Goal: Task Accomplishment & Management: Contribute content

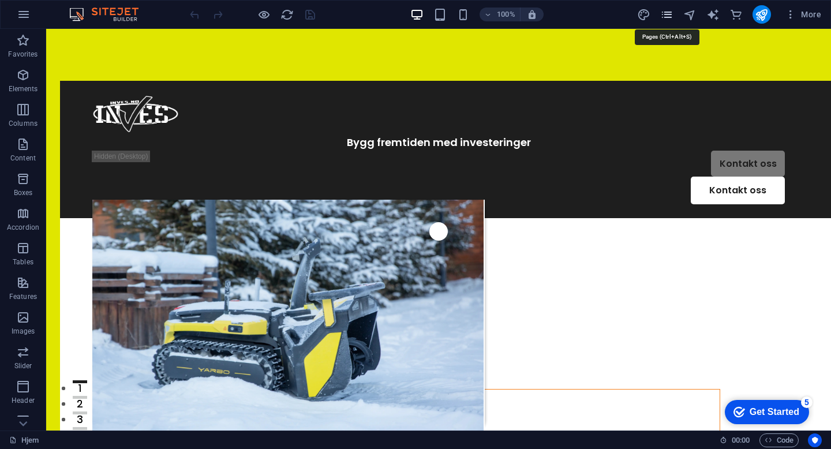
click at [670, 17] on icon "pages" at bounding box center [666, 14] width 13 height 13
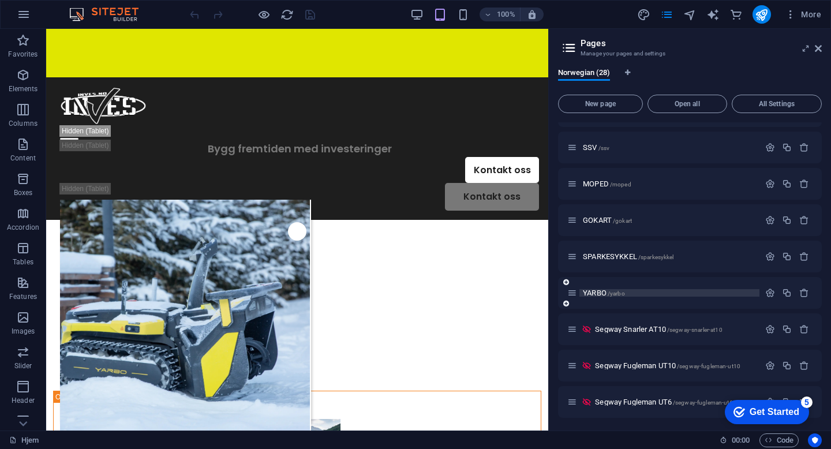
scroll to position [75, 0]
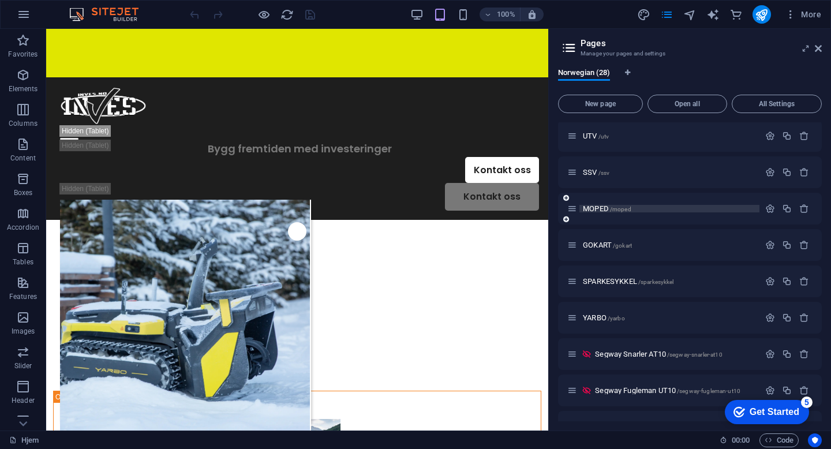
click at [602, 211] on span "MOPED /moped" at bounding box center [607, 208] width 48 height 9
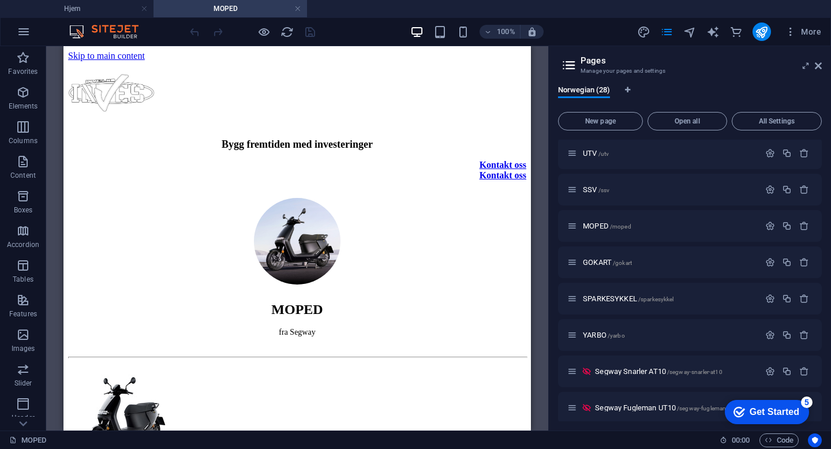
scroll to position [0, 0]
click at [820, 66] on icon at bounding box center [818, 65] width 7 height 9
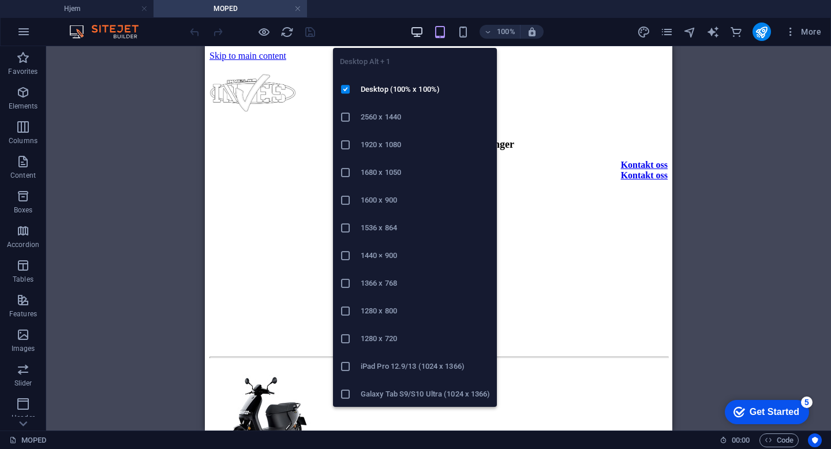
click at [413, 29] on icon "button" at bounding box center [416, 31] width 13 height 13
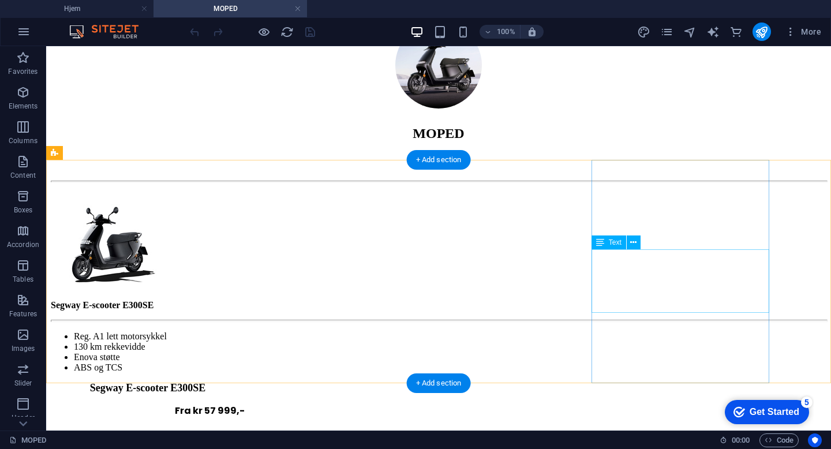
scroll to position [182, 0]
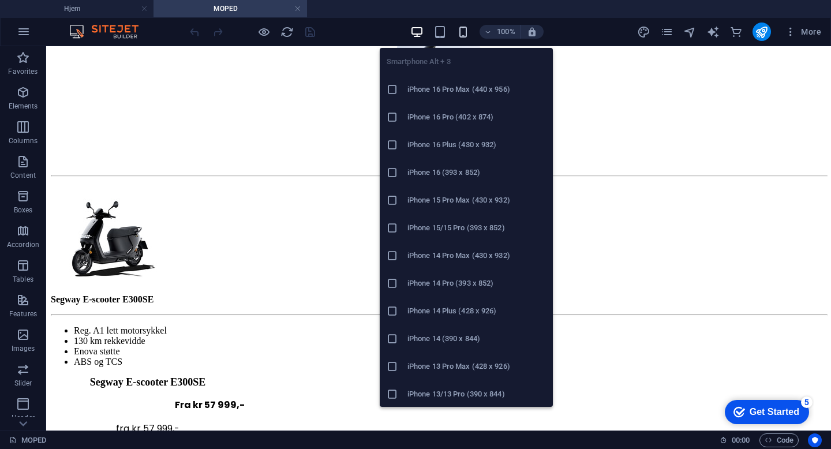
click at [462, 33] on icon "button" at bounding box center [463, 31] width 13 height 13
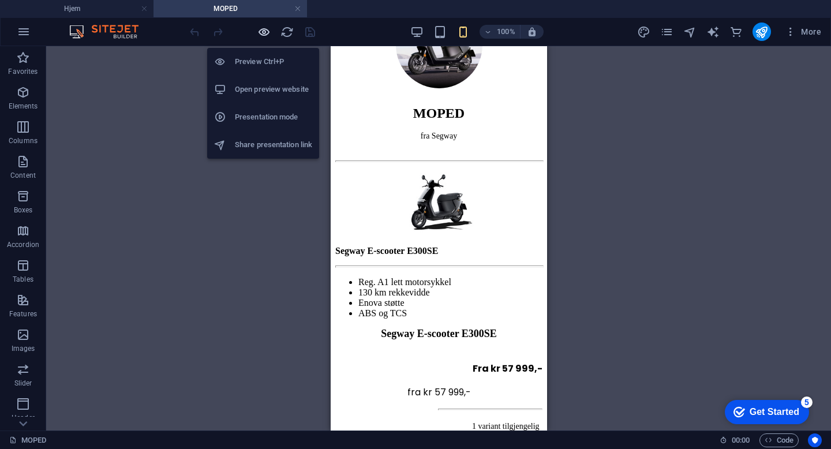
click at [264, 34] on icon "button" at bounding box center [263, 31] width 13 height 13
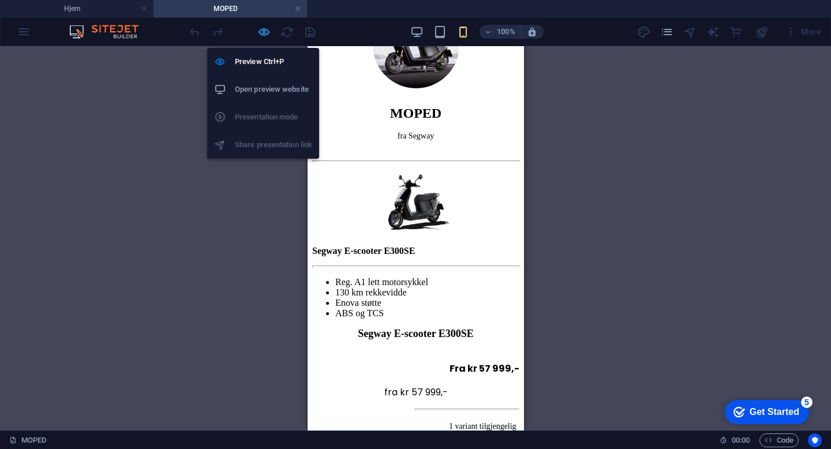
scroll to position [106, 0]
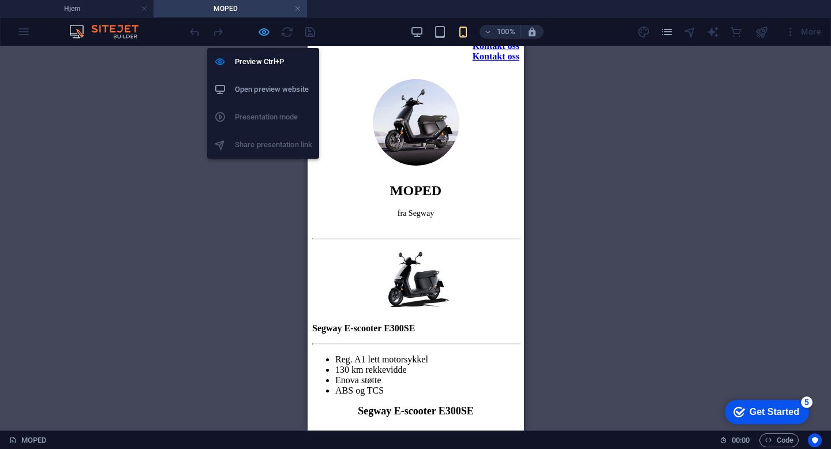
click at [267, 32] on icon "button" at bounding box center [263, 31] width 13 height 13
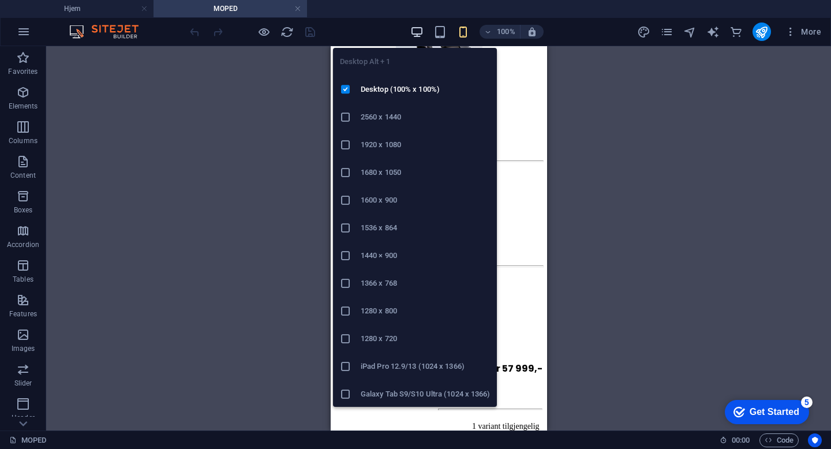
click at [417, 31] on icon "button" at bounding box center [416, 31] width 13 height 13
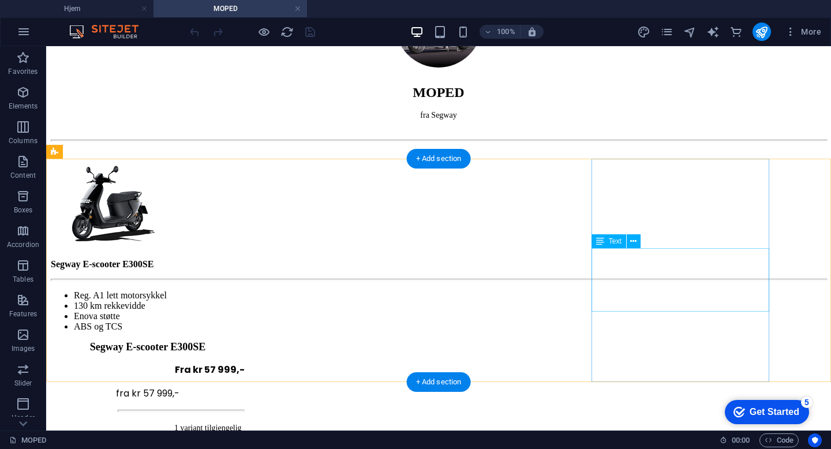
scroll to position [223, 0]
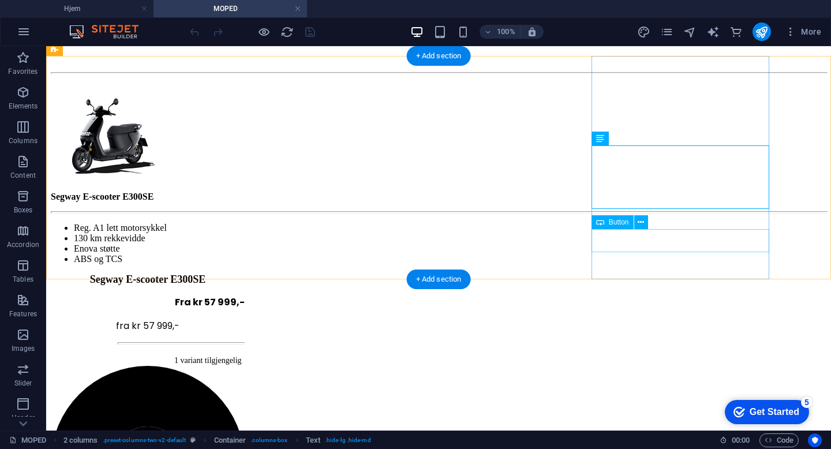
scroll to position [382, 0]
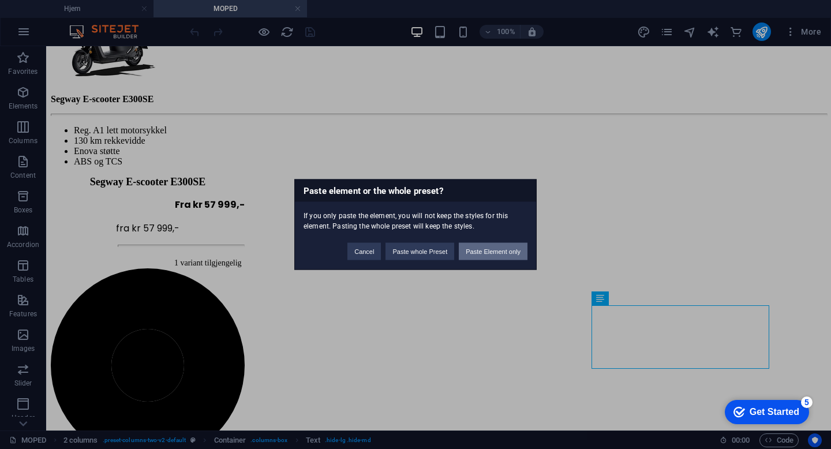
click at [500, 248] on button "Paste Element only" at bounding box center [493, 251] width 69 height 17
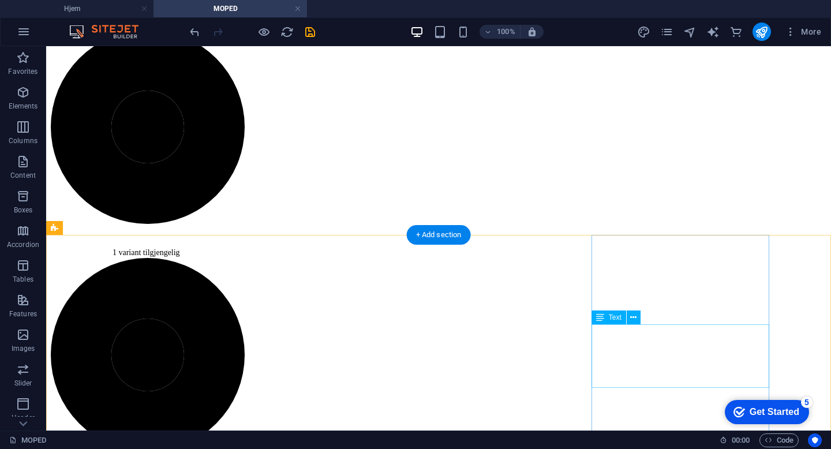
scroll to position [641, 0]
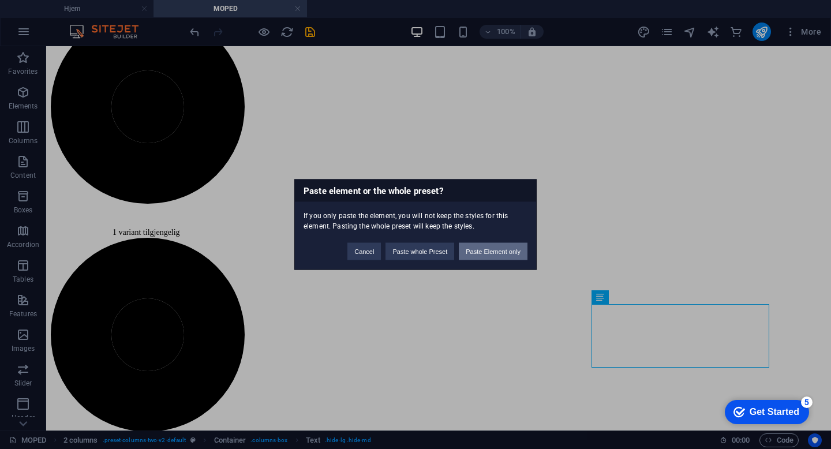
click at [511, 246] on button "Paste Element only" at bounding box center [493, 251] width 69 height 17
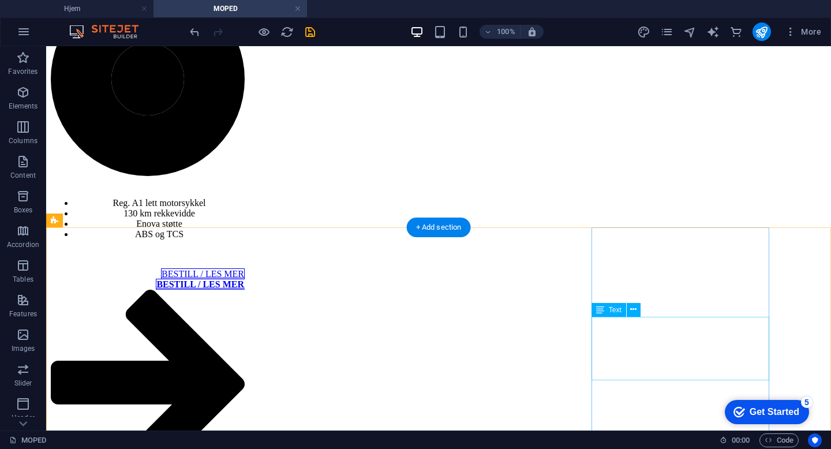
scroll to position [898, 0]
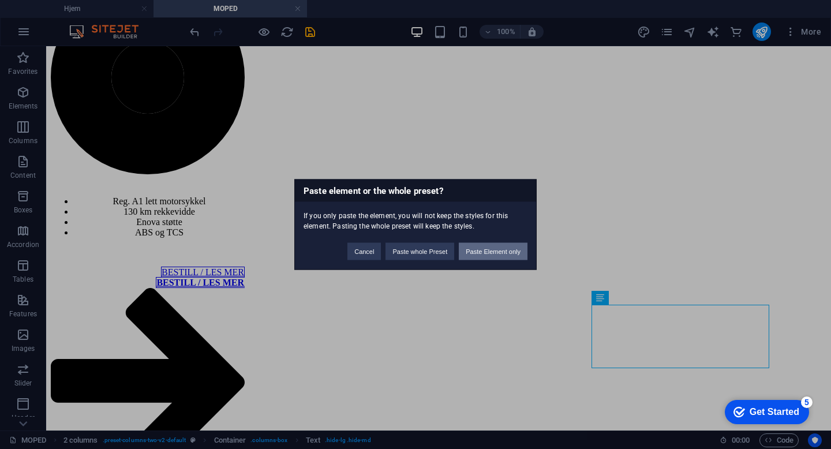
click at [510, 251] on button "Paste Element only" at bounding box center [493, 251] width 69 height 17
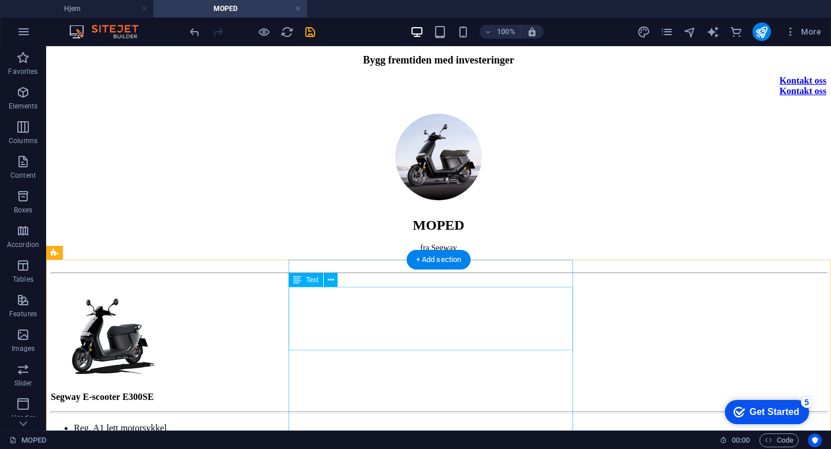
scroll to position [85, 0]
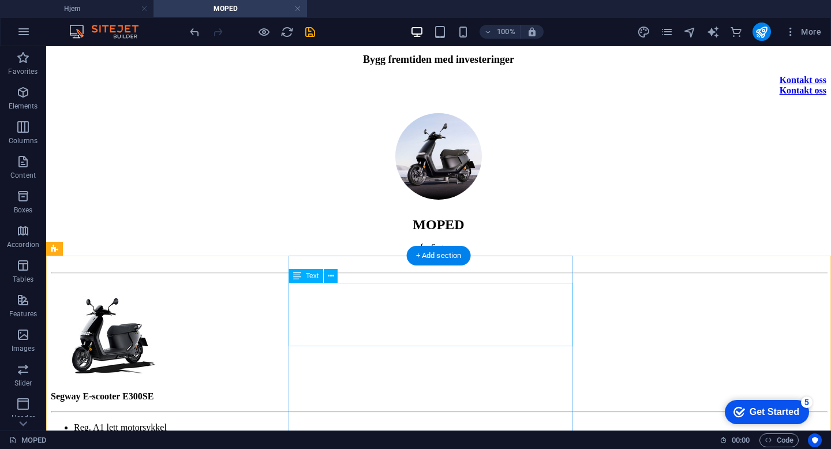
click at [488, 423] on div "Reg. A1 lett motorsykkel 130 km rekkevidde Enova støtte ABS og TCS" at bounding box center [439, 444] width 776 height 42
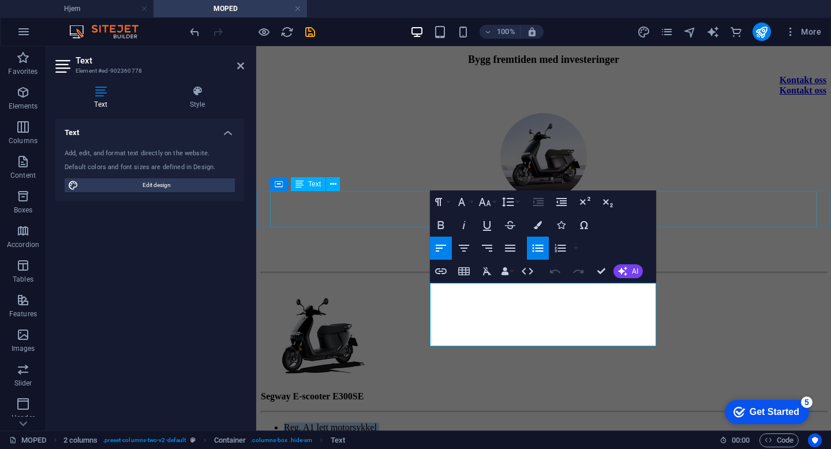
drag, startPoint x: 548, startPoint y: 337, endPoint x: 281, endPoint y: 216, distance: 292.7
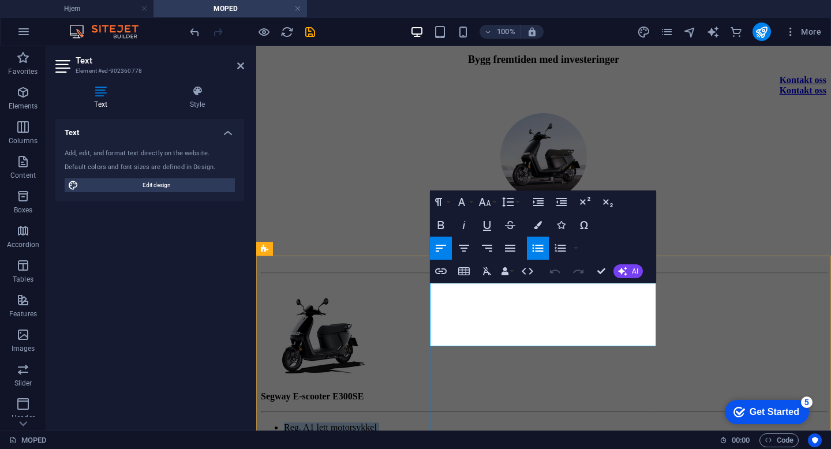
copy ul "Reg. A1 lett motorsykkel 130 km rekkevidde Enova støtte ABS og TCS"
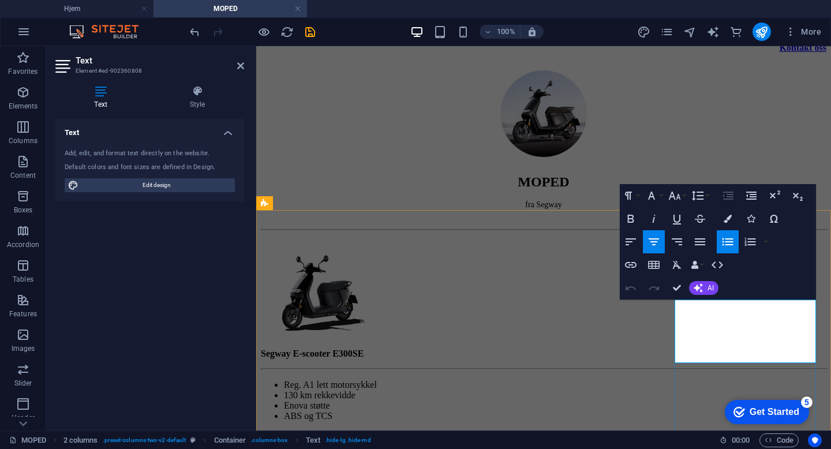
scroll to position [134, 0]
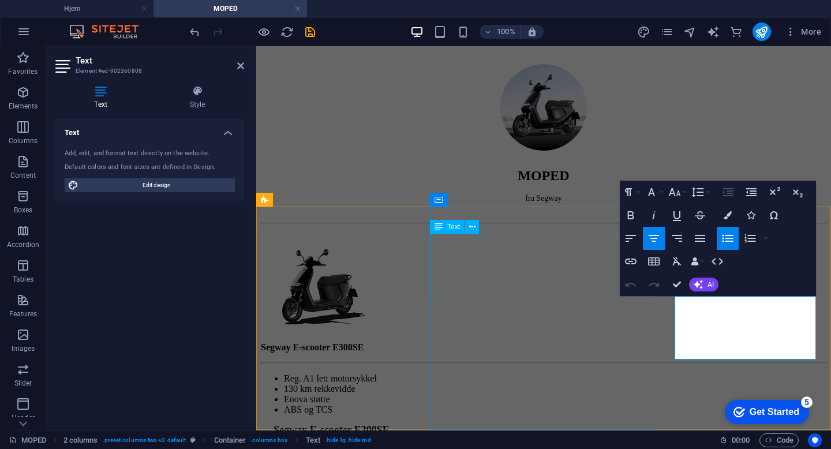
drag, startPoint x: 795, startPoint y: 352, endPoint x: 597, endPoint y: 263, distance: 217.3
click at [526, 342] on div "Segway E-scooter E300SE Reg. A1 lett motorsykkel 130 km rekkevidde Enova støtte…" at bounding box center [544, 378] width 566 height 73
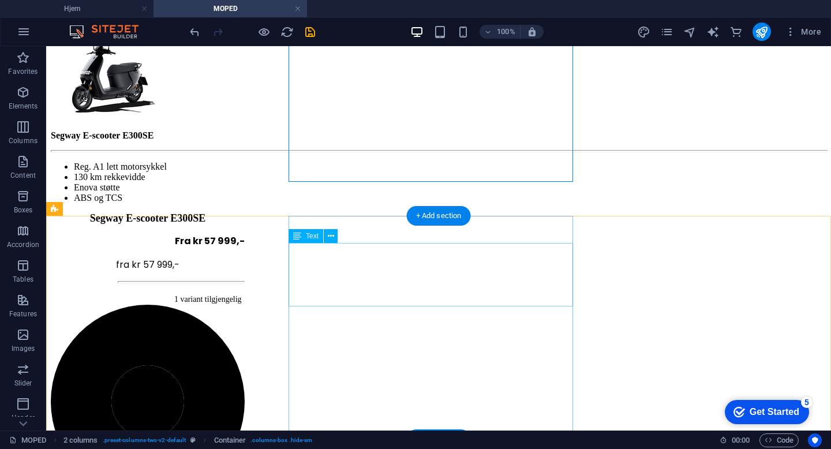
scroll to position [389, 0]
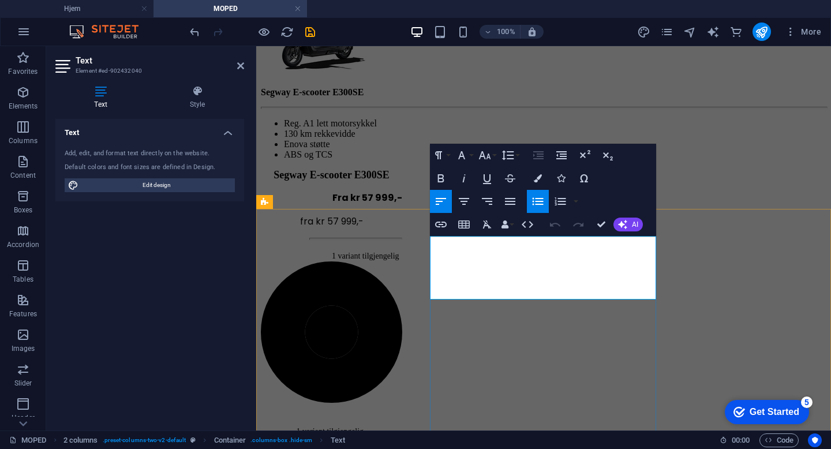
drag, startPoint x: 535, startPoint y: 290, endPoint x: 440, endPoint y: 238, distance: 108.2
copy ul "Reg. A1 lett motorsykkel 140 km rekkevidde Enova støtte ABS og TCS"
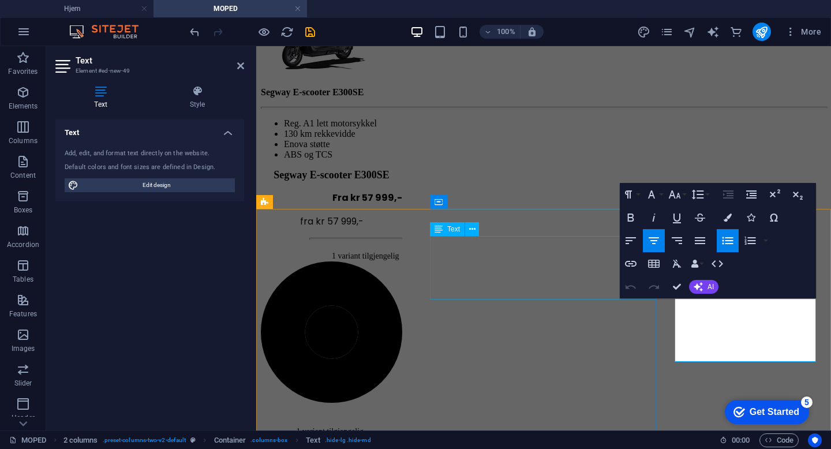
drag, startPoint x: 791, startPoint y: 352, endPoint x: 604, endPoint y: 258, distance: 209.4
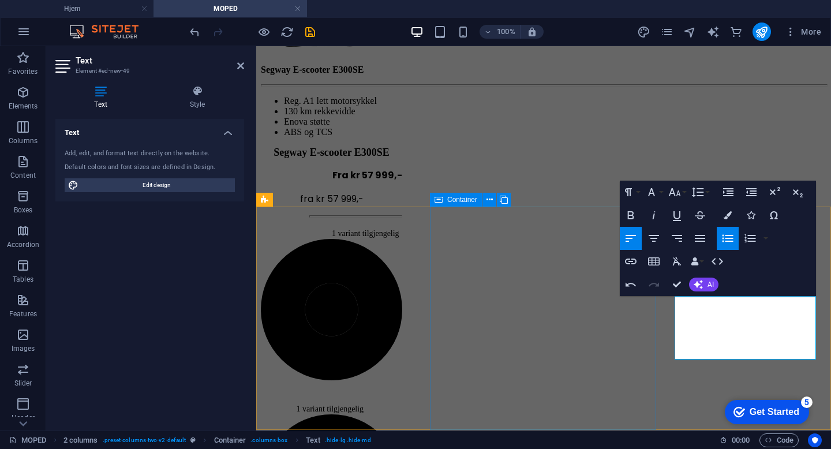
scroll to position [413, 0]
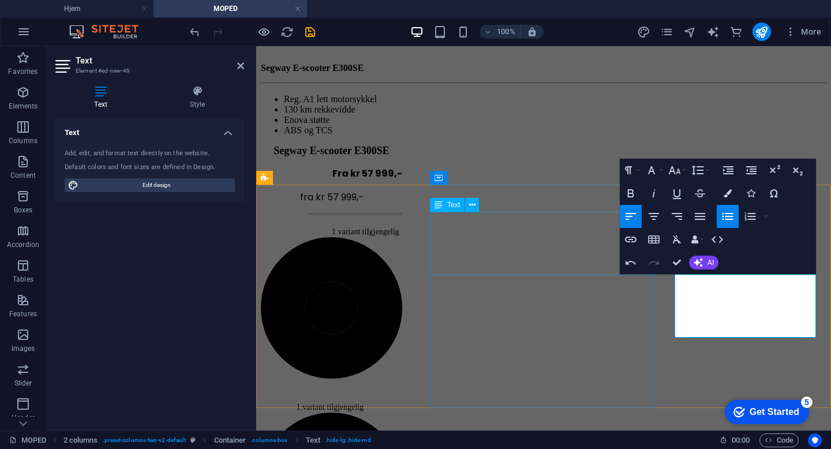
drag, startPoint x: 755, startPoint y: 327, endPoint x: 583, endPoint y: 212, distance: 206.5
click at [654, 212] on icon "button" at bounding box center [654, 217] width 14 height 14
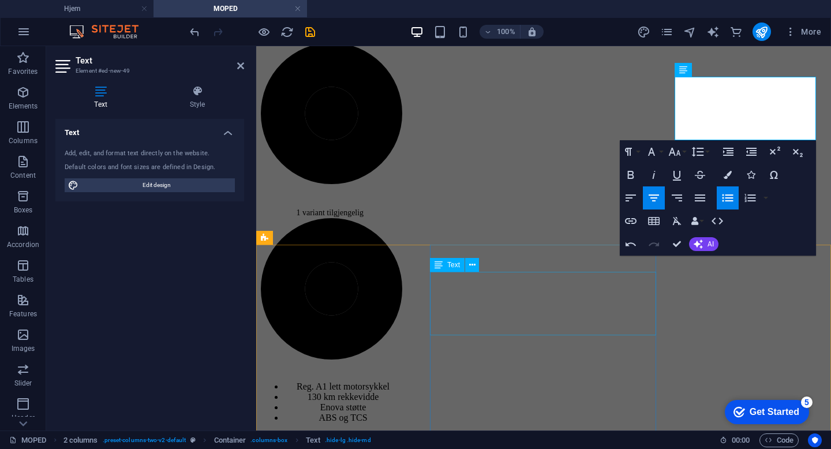
scroll to position [611, 0]
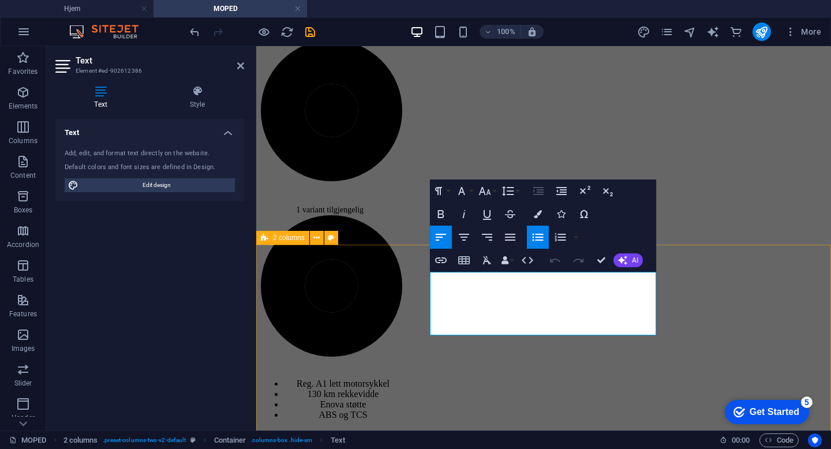
drag, startPoint x: 571, startPoint y: 332, endPoint x: 404, endPoint y: 245, distance: 188.5
copy ul "75-97 km rekkevidde Reg. AM 146 moped I ngen Enova støtte AHRS system"
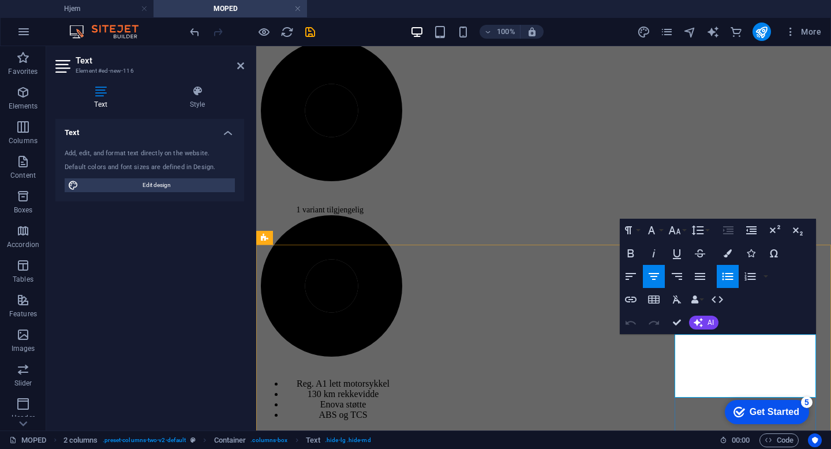
scroll to position [652, 0]
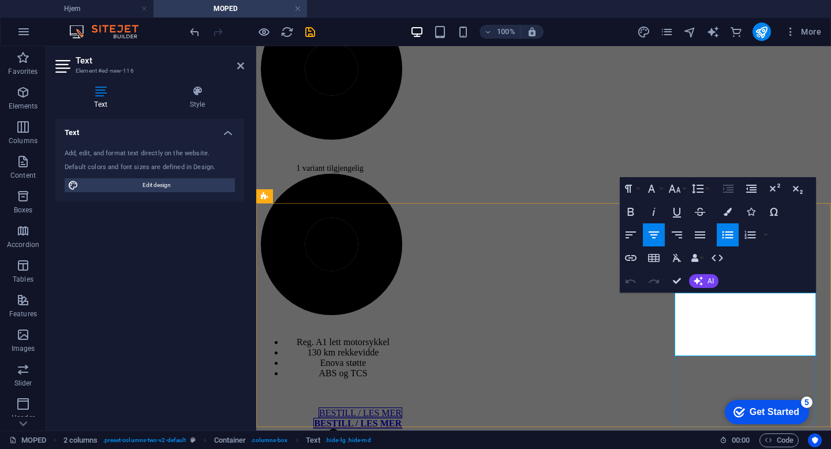
drag, startPoint x: 793, startPoint y: 354, endPoint x: 606, endPoint y: 261, distance: 209.4
drag, startPoint x: 772, startPoint y: 348, endPoint x: 525, endPoint y: 215, distance: 281.0
click at [652, 239] on icon "button" at bounding box center [654, 235] width 14 height 14
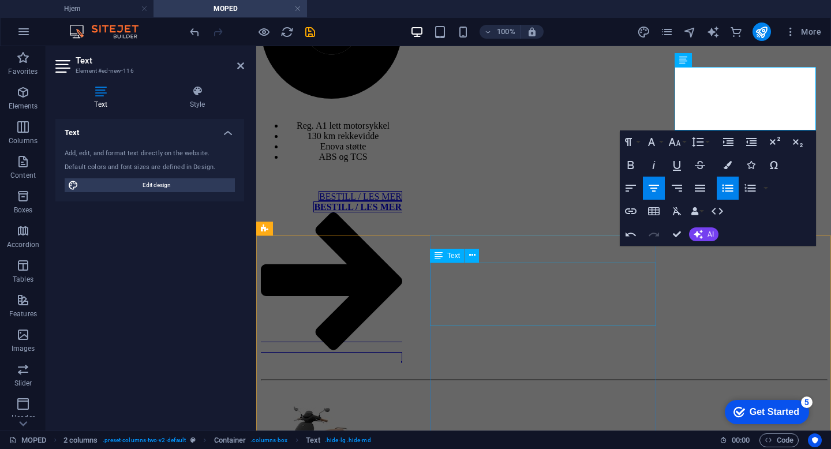
scroll to position [878, 0]
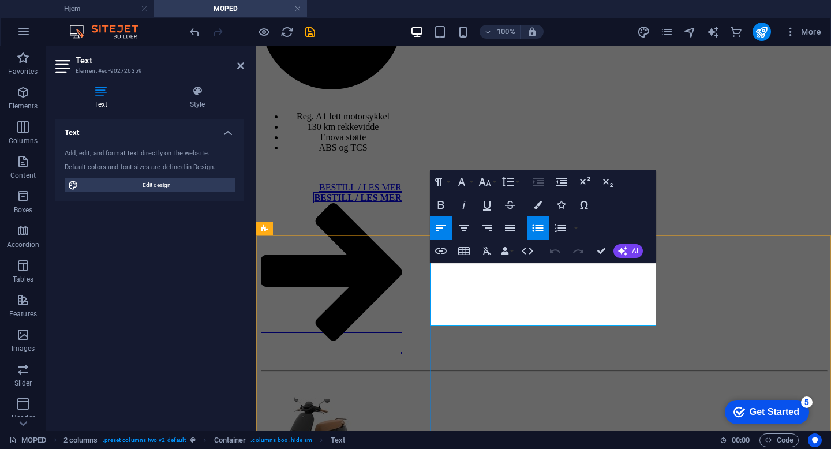
drag, startPoint x: 552, startPoint y: 322, endPoint x: 446, endPoint y: 256, distance: 125.0
copy ul "Reg. AM 146 moped 105 km rekkevidde Spesialdesign [PERSON_NAME] støtte"
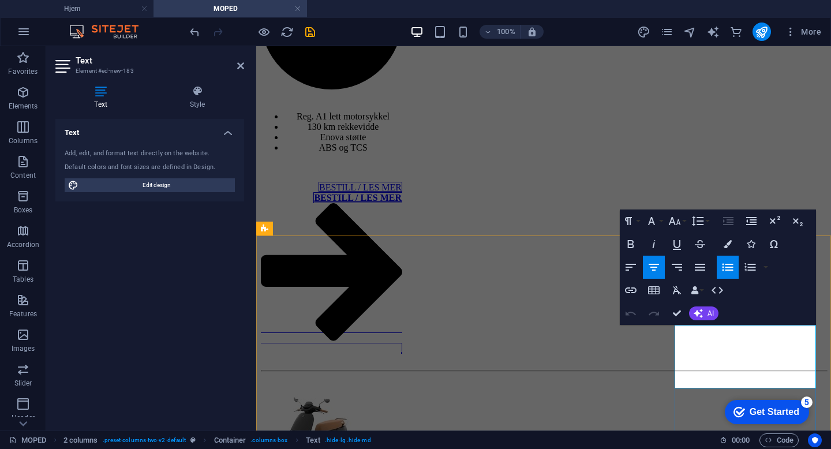
drag, startPoint x: 795, startPoint y: 372, endPoint x: 574, endPoint y: 281, distance: 239.0
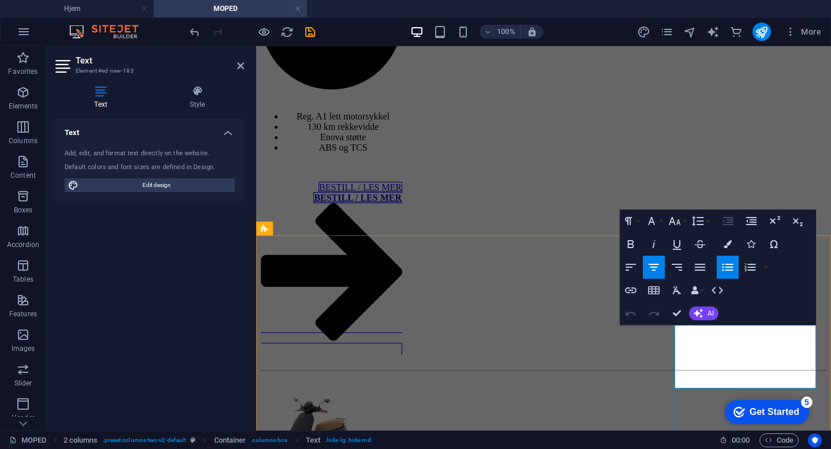
drag, startPoint x: 788, startPoint y: 383, endPoint x: 627, endPoint y: 297, distance: 182.1
drag, startPoint x: 768, startPoint y: 378, endPoint x: 598, endPoint y: 286, distance: 192.7
click at [649, 270] on icon "button" at bounding box center [654, 267] width 14 height 14
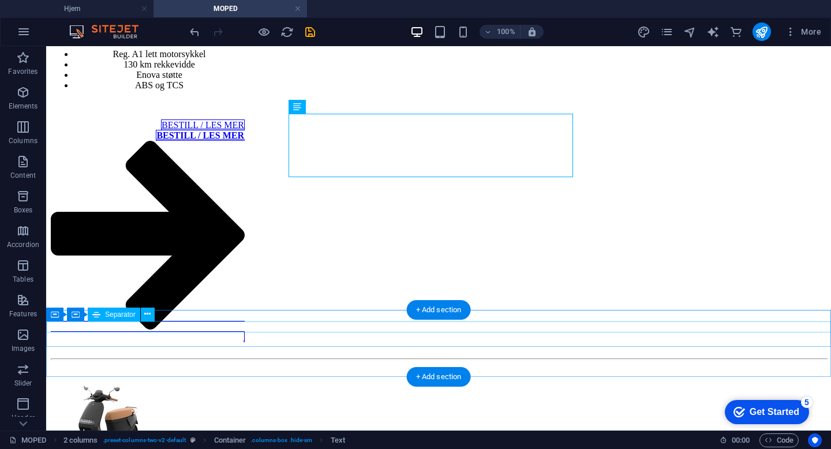
scroll to position [1048, 0]
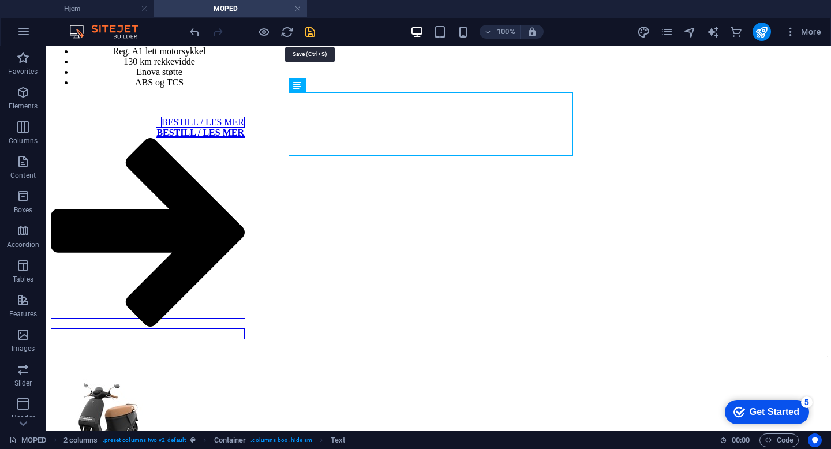
click at [307, 29] on icon "save" at bounding box center [310, 31] width 13 height 13
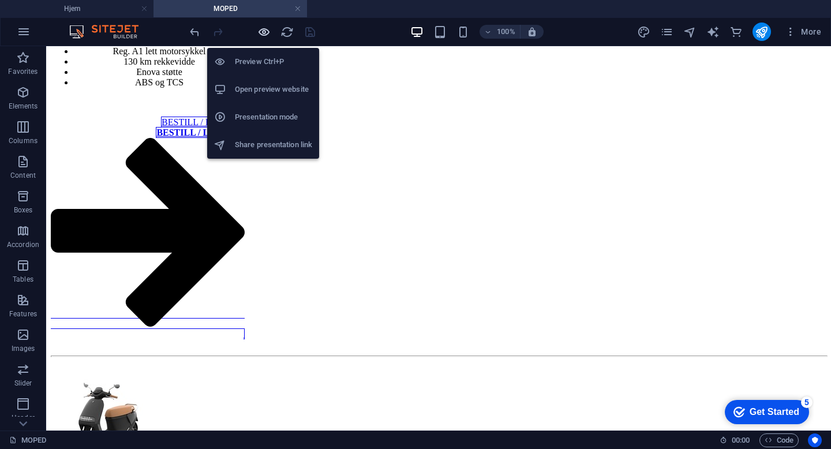
click at [266, 28] on icon "button" at bounding box center [263, 31] width 13 height 13
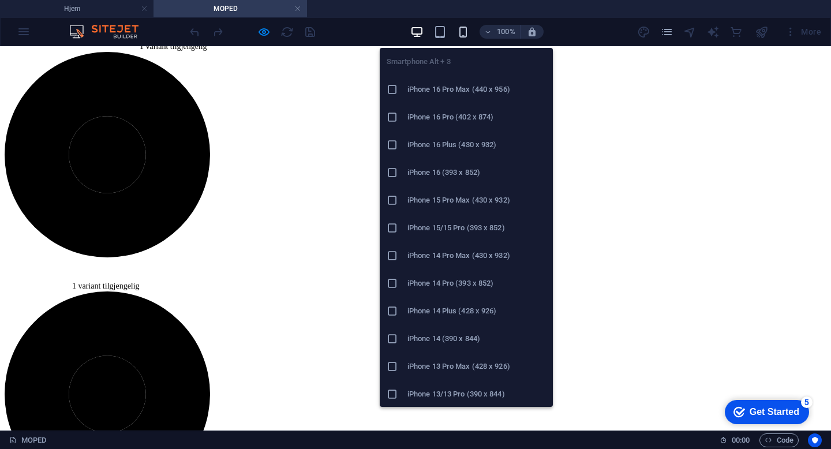
click at [468, 35] on icon "button" at bounding box center [463, 31] width 13 height 13
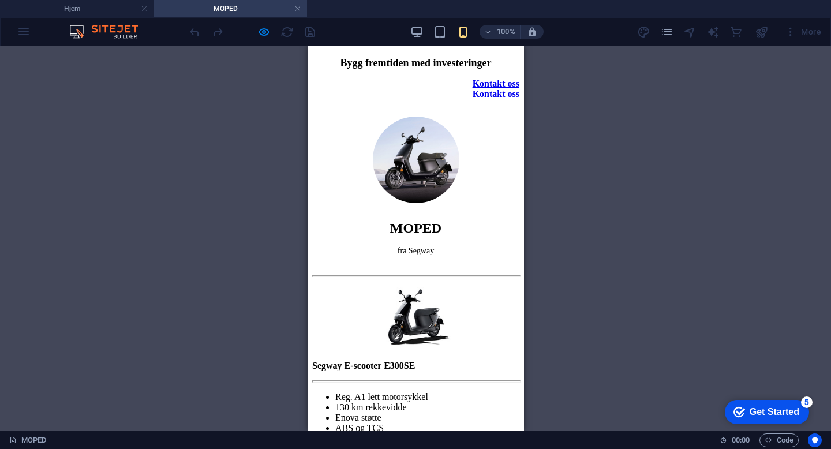
scroll to position [91, 0]
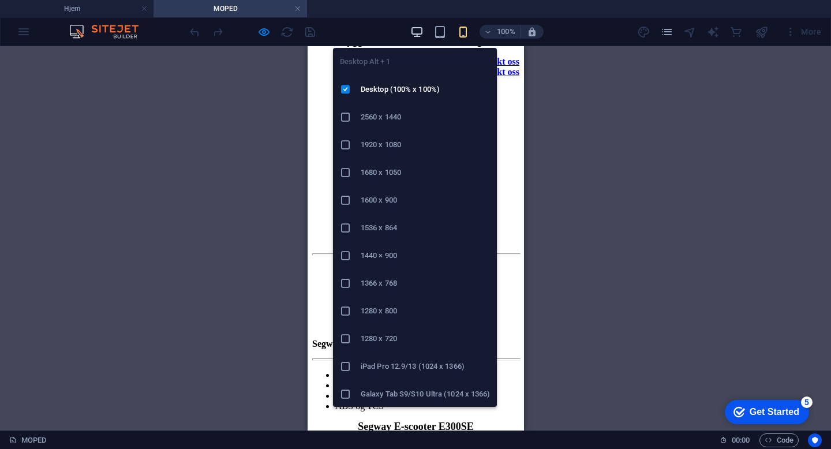
click at [418, 32] on icon "button" at bounding box center [416, 31] width 13 height 13
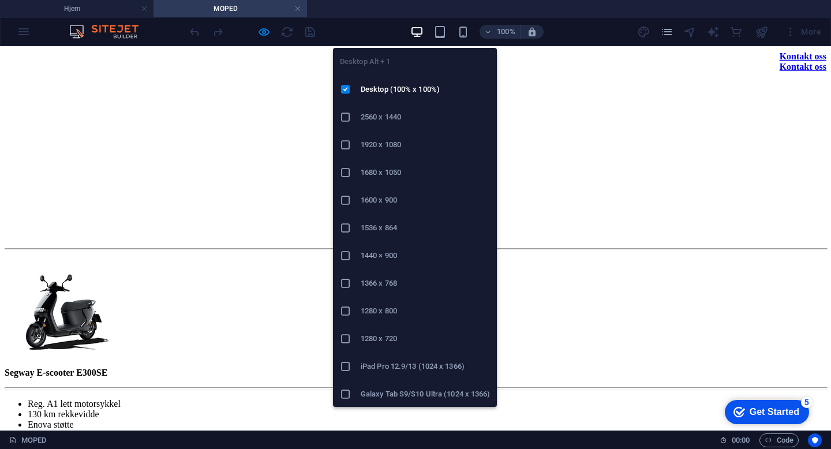
scroll to position [113, 0]
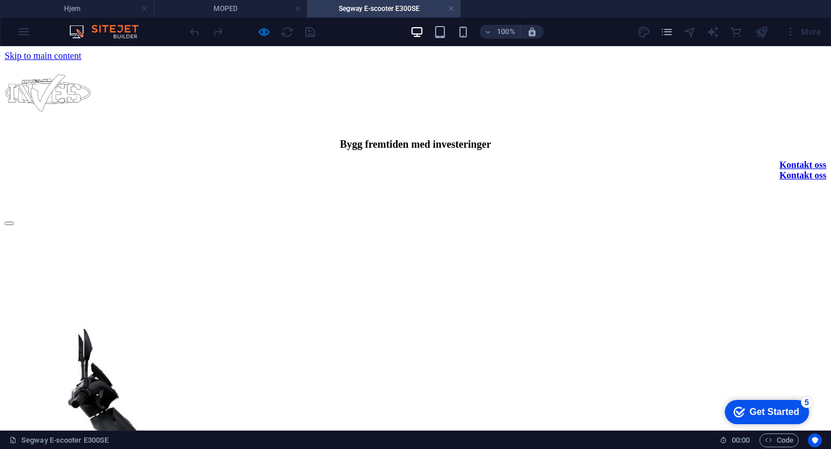
scroll to position [0, 0]
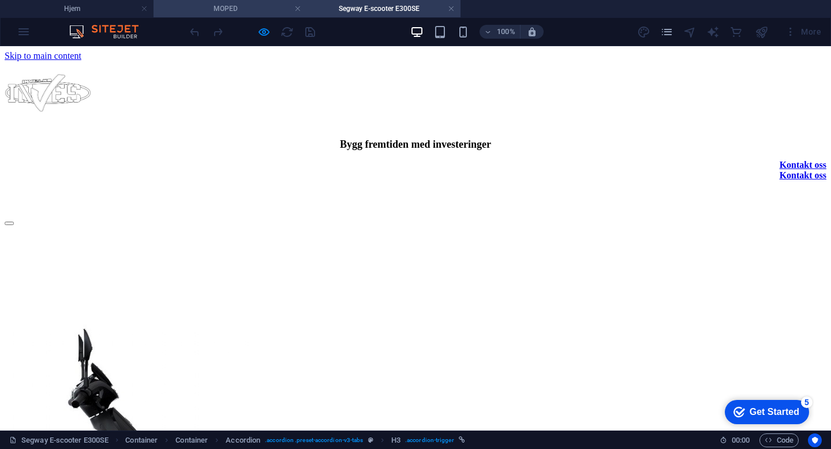
click at [257, 9] on h4 "MOPED" at bounding box center [231, 8] width 154 height 13
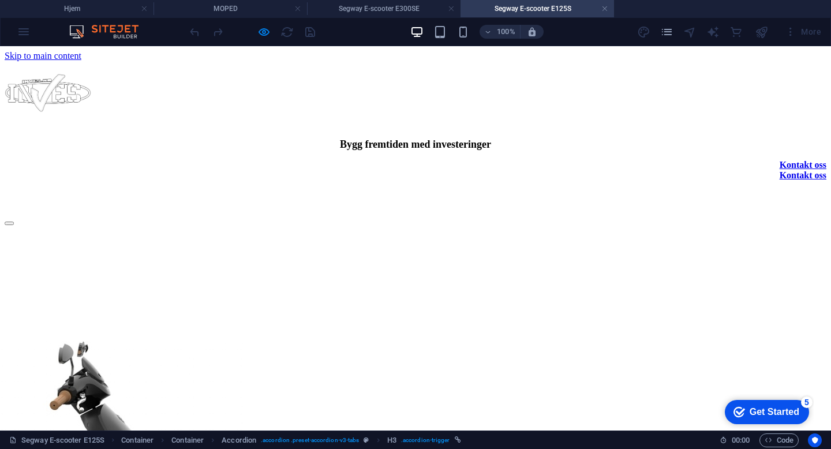
scroll to position [0, 0]
click at [221, 8] on h4 "MOPED" at bounding box center [231, 8] width 154 height 13
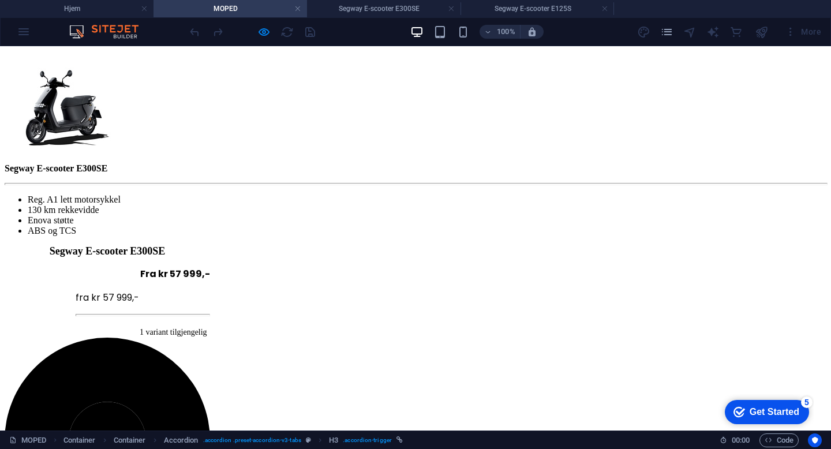
scroll to position [342, 0]
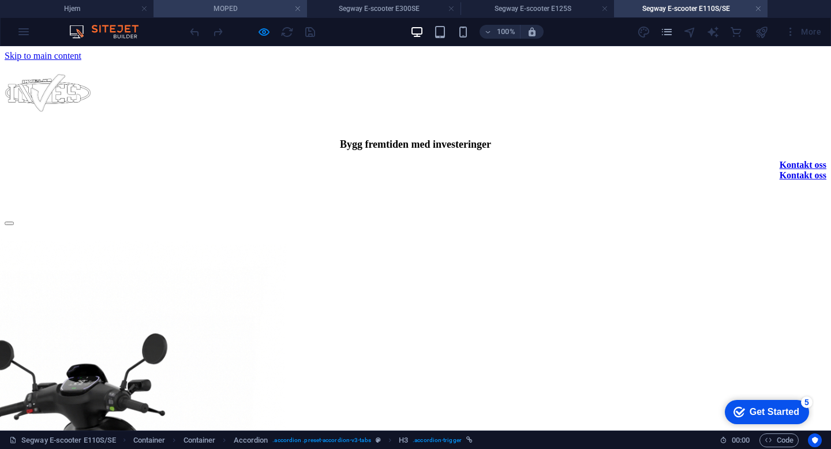
scroll to position [0, 0]
click at [229, 13] on h4 "MOPED" at bounding box center [231, 8] width 154 height 13
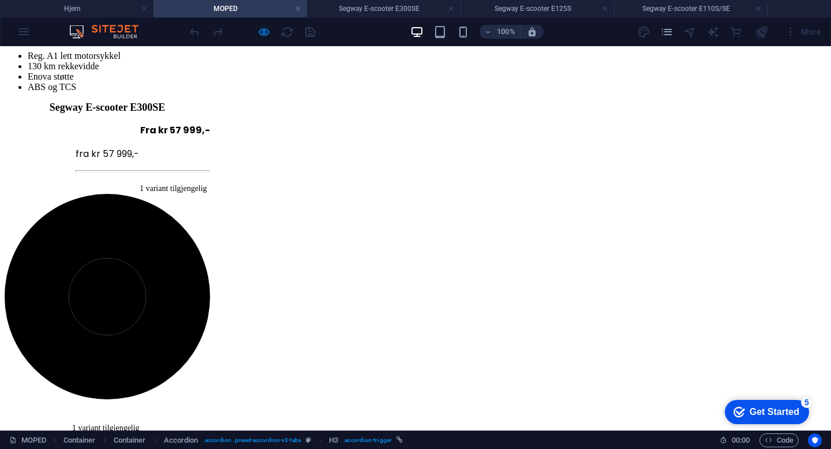
scroll to position [541, 0]
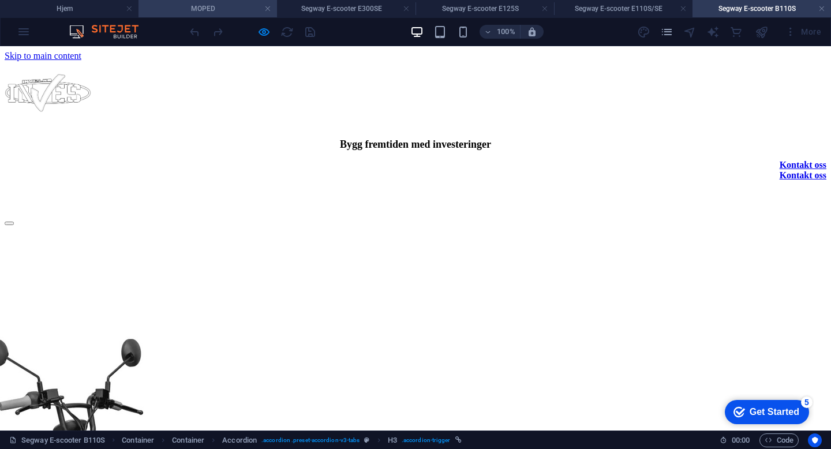
scroll to position [0, 0]
click at [228, 2] on h4 "MOPED" at bounding box center [208, 8] width 139 height 13
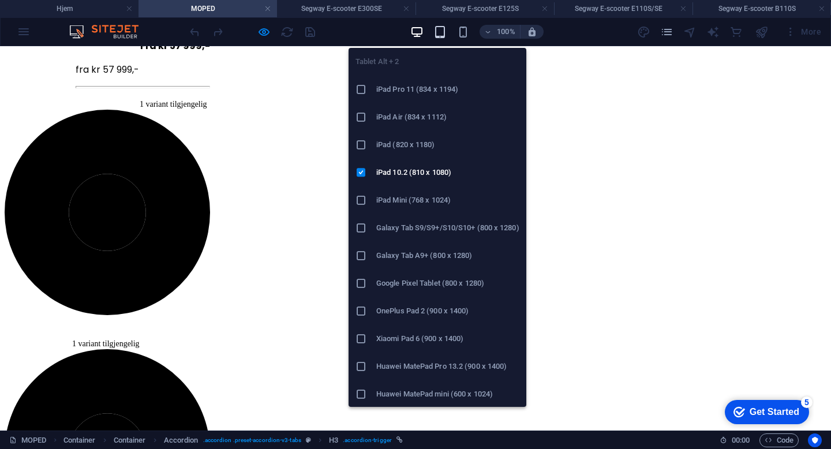
click at [439, 29] on icon "button" at bounding box center [440, 31] width 13 height 13
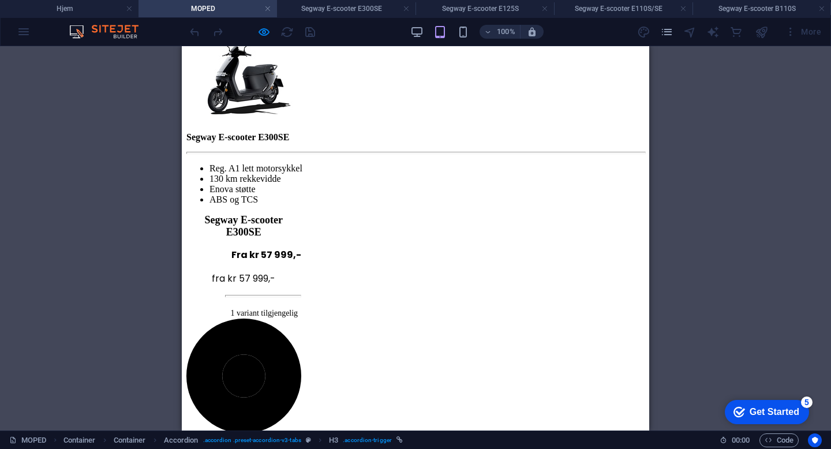
scroll to position [318, 0]
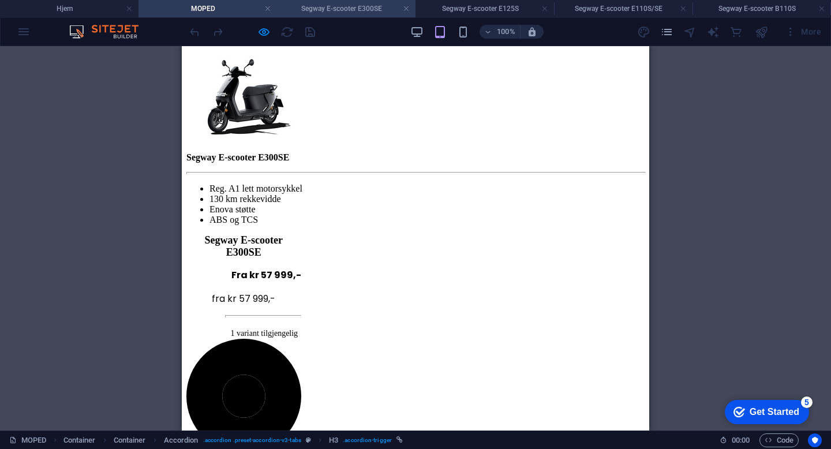
click at [351, 9] on h4 "Segway E-scooter E300SE" at bounding box center [346, 8] width 139 height 13
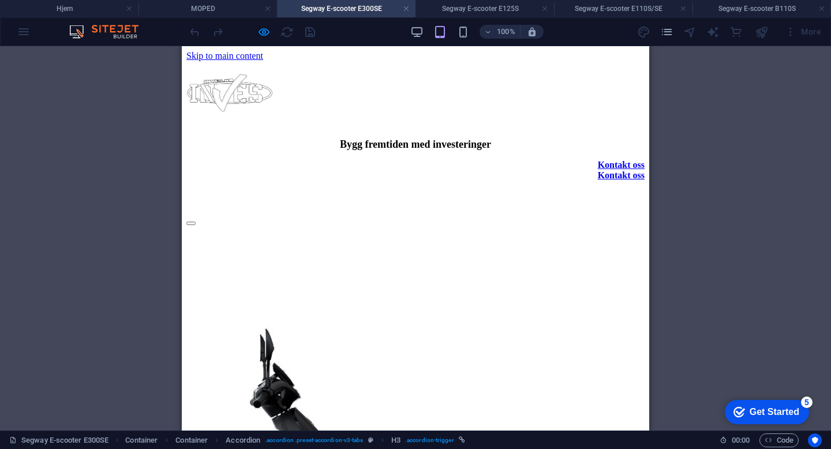
scroll to position [0, 0]
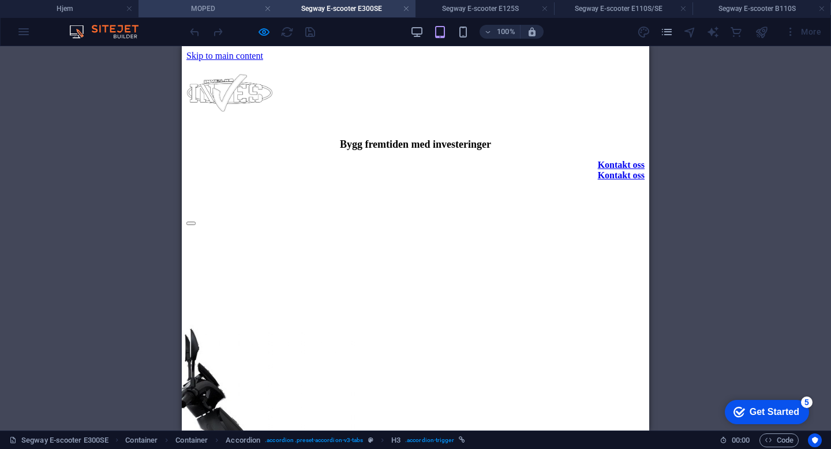
click at [221, 5] on h4 "MOPED" at bounding box center [208, 8] width 139 height 13
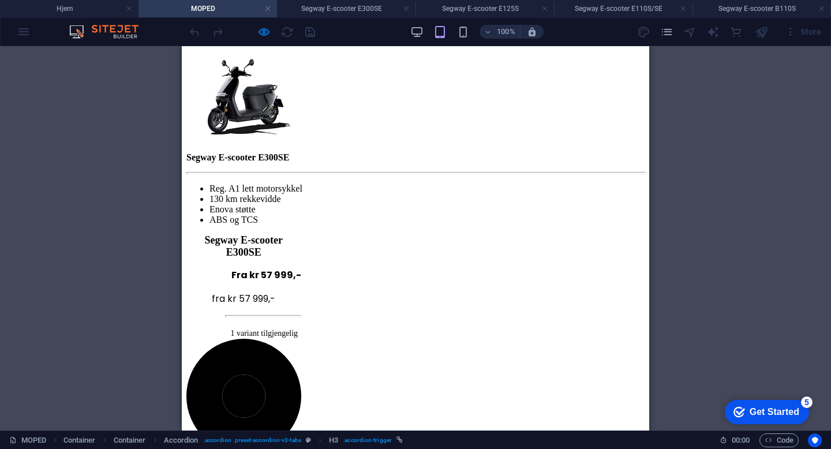
click at [659, 34] on div "More" at bounding box center [731, 32] width 189 height 18
click at [665, 34] on icon "pages" at bounding box center [666, 31] width 13 height 13
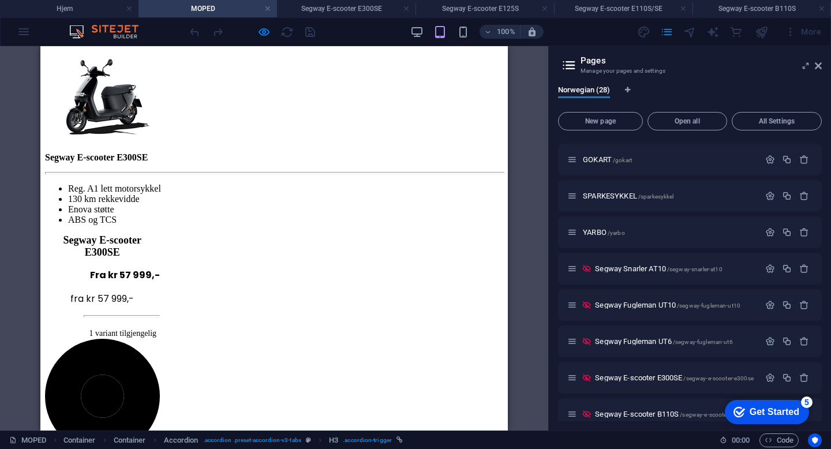
scroll to position [215, 0]
click at [610, 196] on span "/yarbo" at bounding box center [616, 195] width 17 height 6
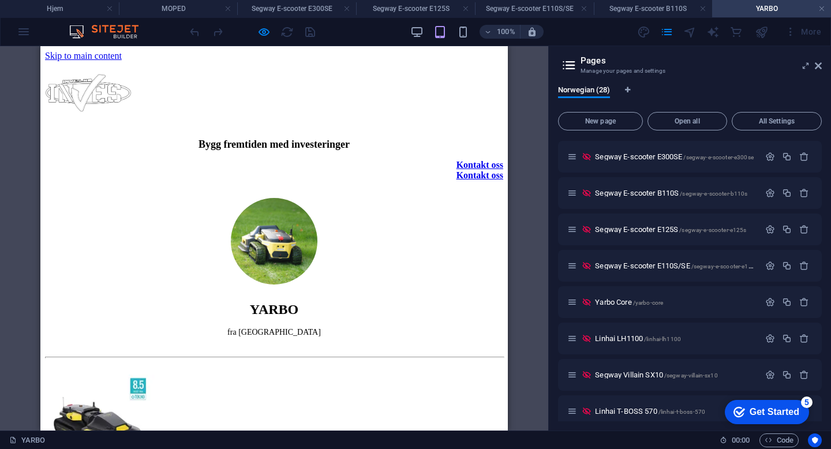
scroll to position [400, 0]
click at [628, 301] on span "Yarbo Core /yarbo-core" at bounding box center [629, 301] width 68 height 9
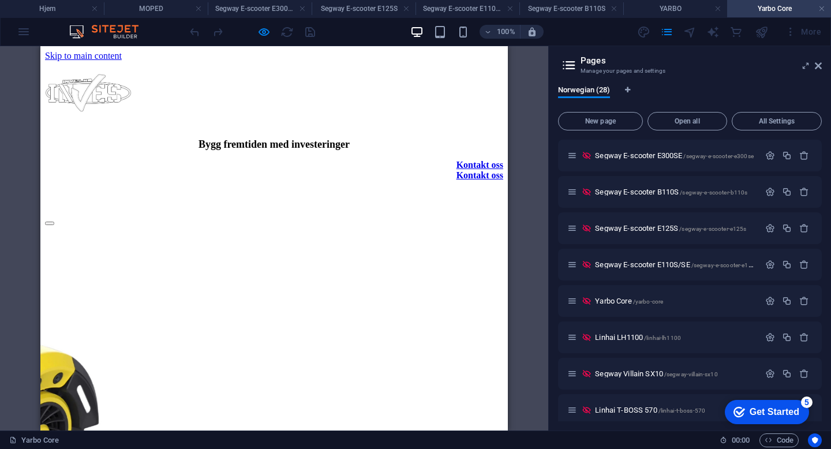
scroll to position [0, 0]
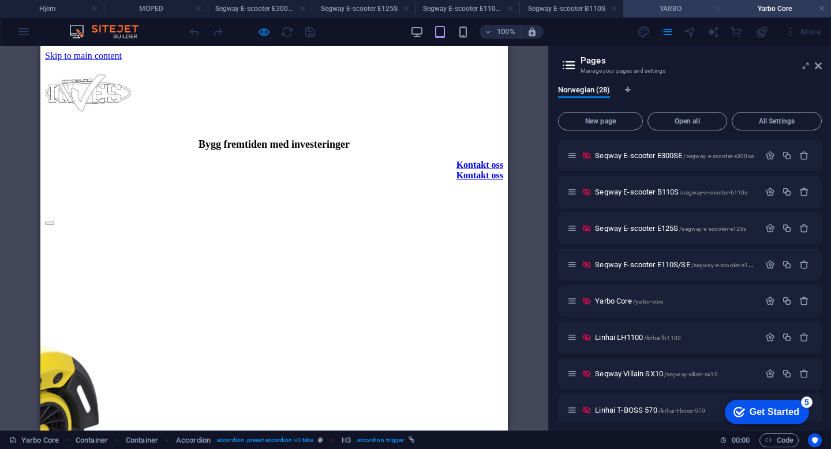
click at [717, 9] on link at bounding box center [718, 8] width 7 height 11
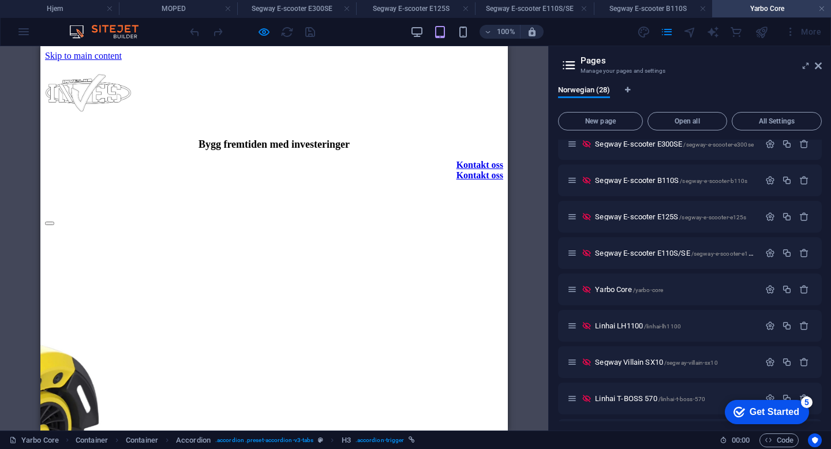
scroll to position [476, 0]
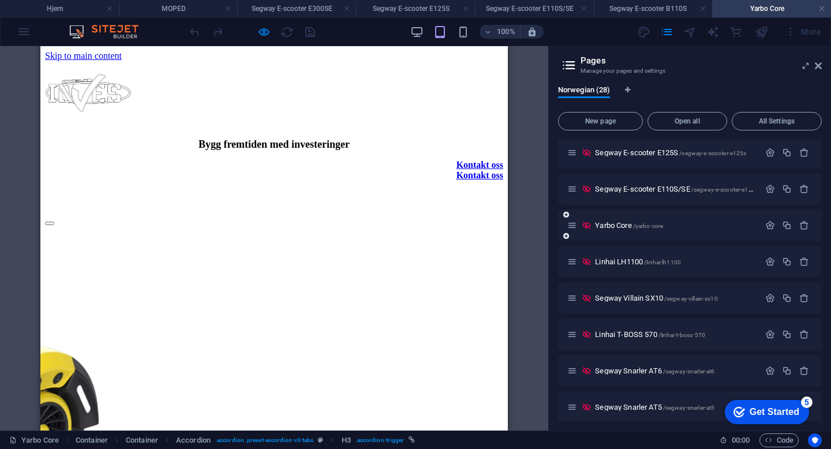
click at [771, 230] on div at bounding box center [787, 225] width 51 height 13
click at [769, 226] on icon "button" at bounding box center [770, 226] width 10 height 10
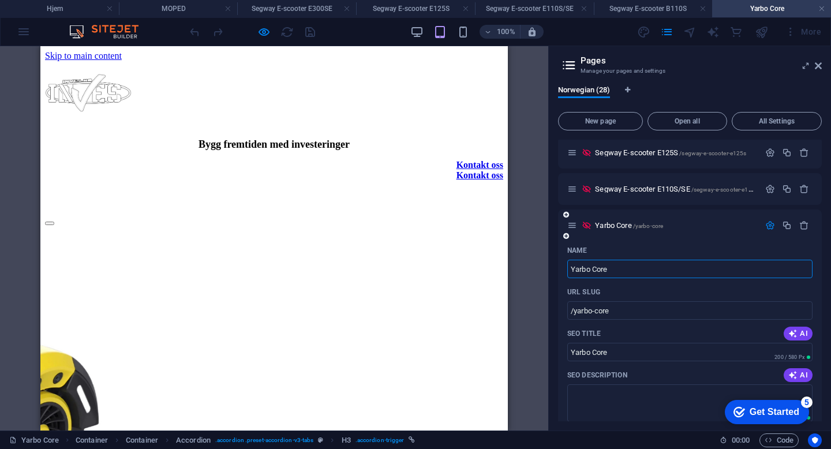
click at [620, 272] on input "Yarbo Core" at bounding box center [689, 269] width 245 height 18
type input "Yarbo G"
type input "/yarbo-28"
type input "Yarbo"
type input "Yarbo Gre"
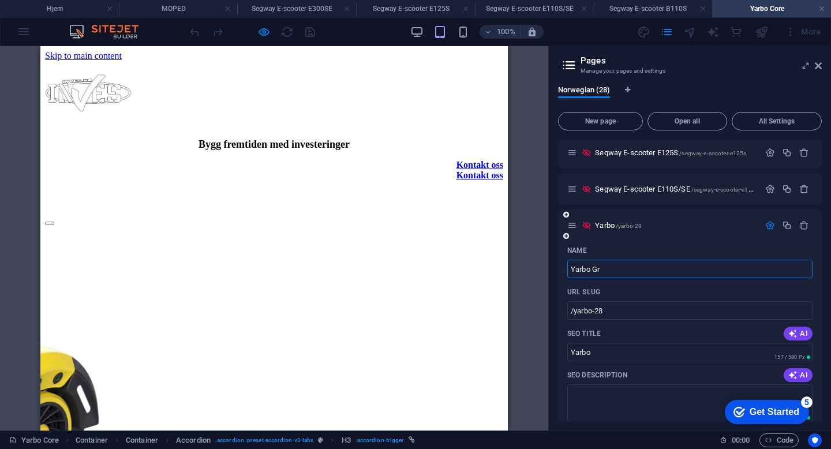
type input "Yarbo Gr"
type input "Yarbo Gressklipper"
click at [622, 226] on span "Yarbo Gressklipper /yarbo-28" at bounding box center [640, 225] width 91 height 9
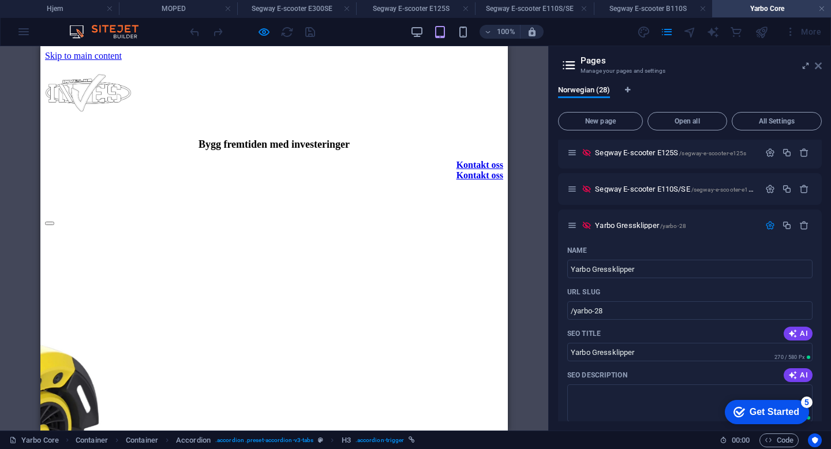
click at [819, 66] on icon at bounding box center [818, 65] width 7 height 9
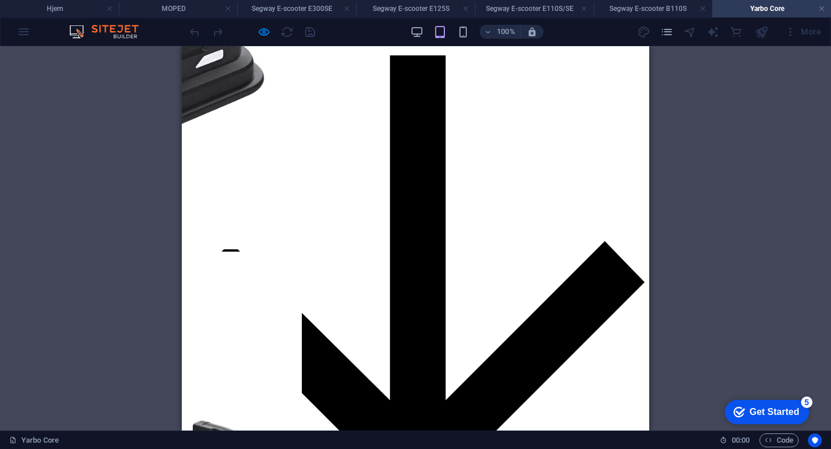
scroll to position [913, 0]
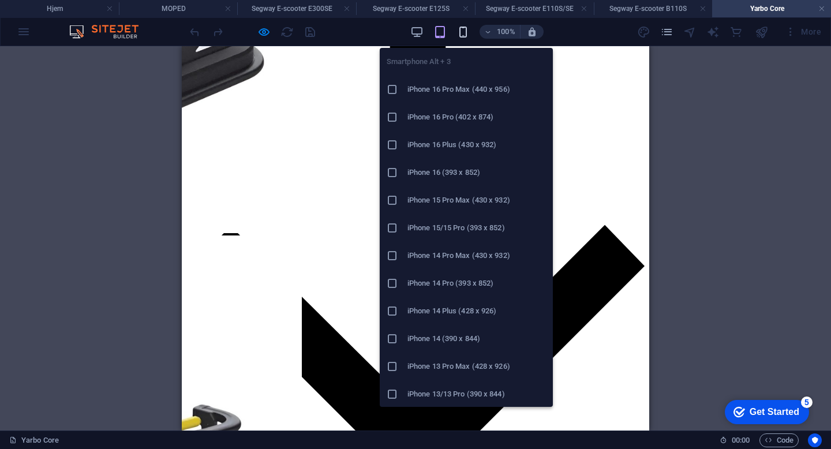
click at [462, 33] on icon "button" at bounding box center [463, 31] width 13 height 13
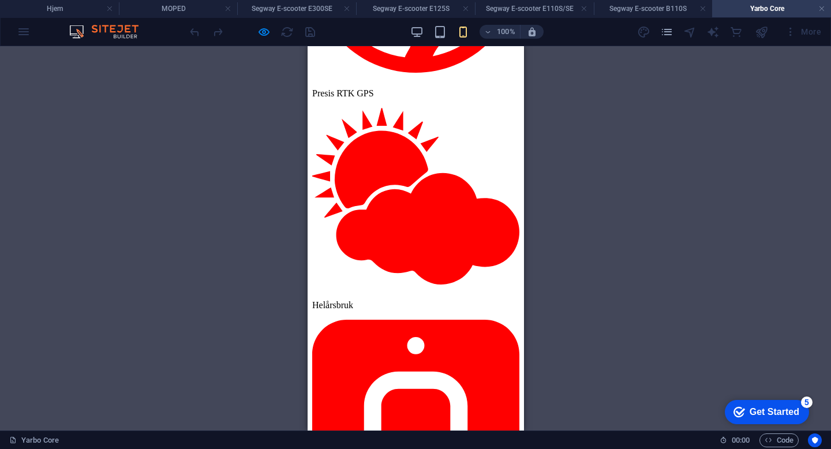
scroll to position [1340, 0]
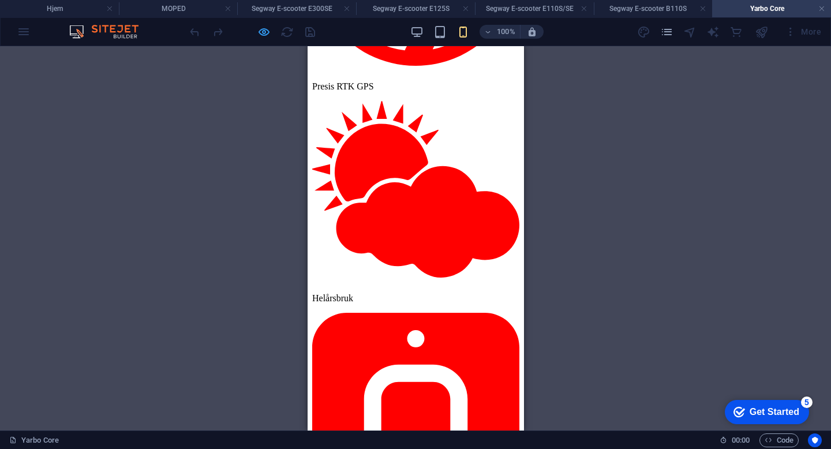
click at [260, 35] on icon "button" at bounding box center [263, 31] width 13 height 13
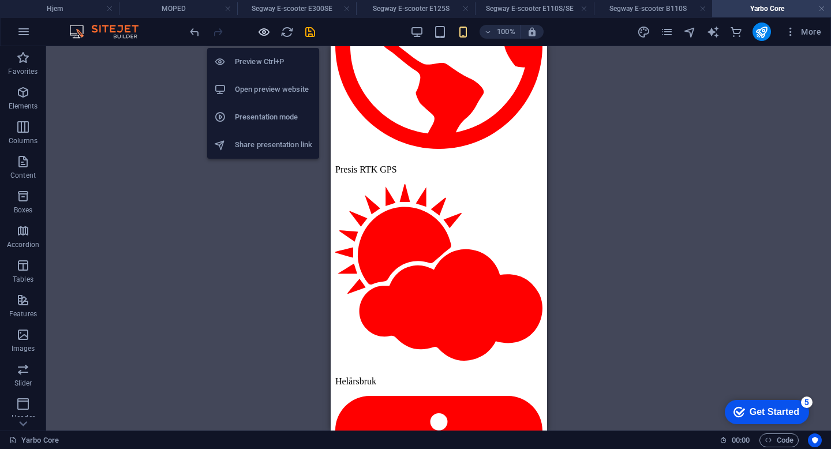
scroll to position [1621, 0]
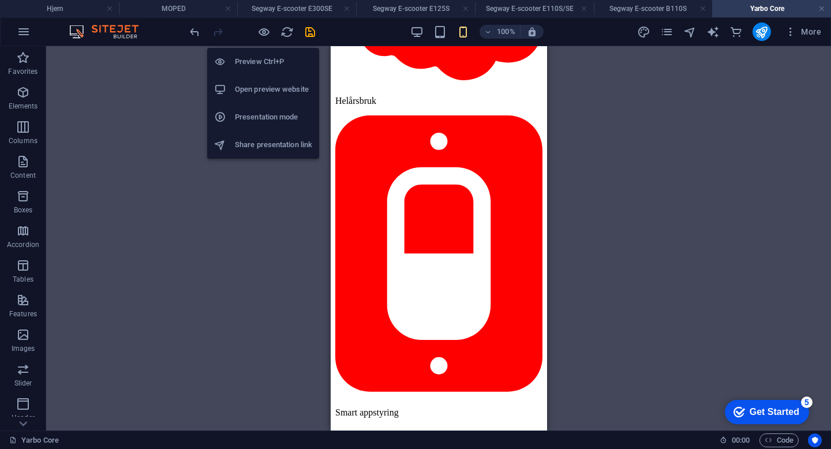
click at [259, 112] on h6 "Presentation mode" at bounding box center [273, 117] width 77 height 14
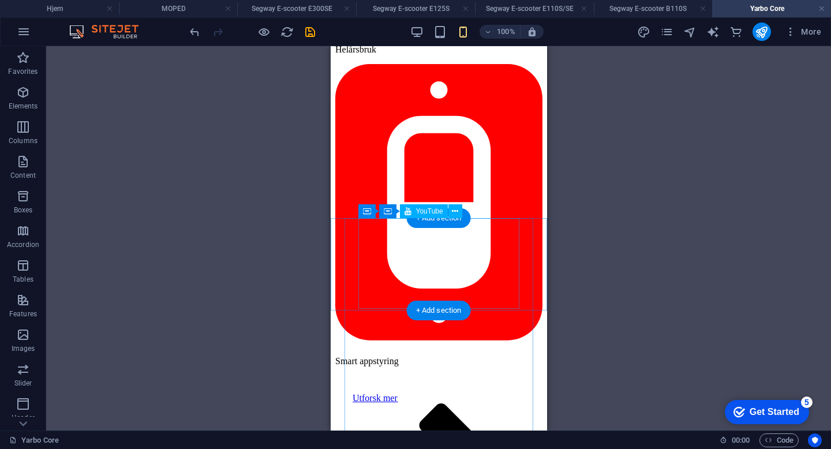
scroll to position [1683, 0]
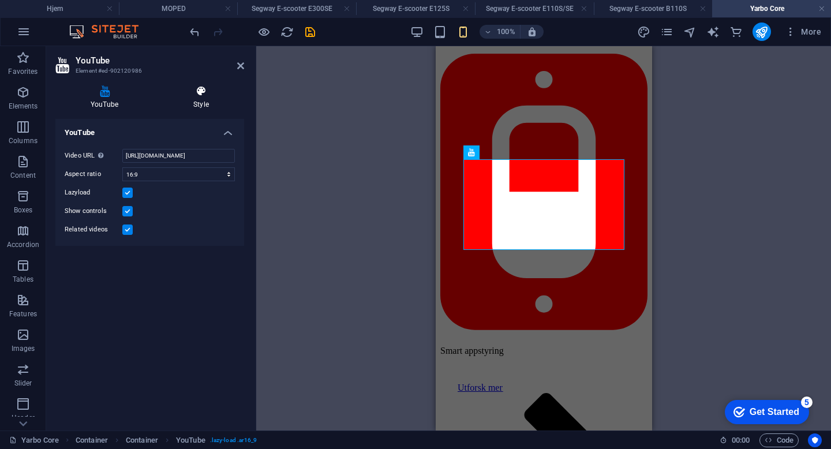
click at [207, 102] on h4 "Style" at bounding box center [201, 97] width 86 height 24
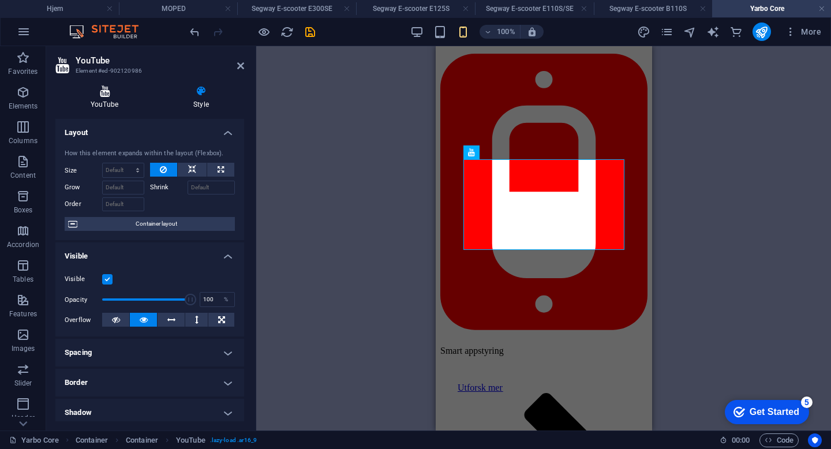
click at [69, 103] on h4 "YouTube" at bounding box center [106, 97] width 103 height 24
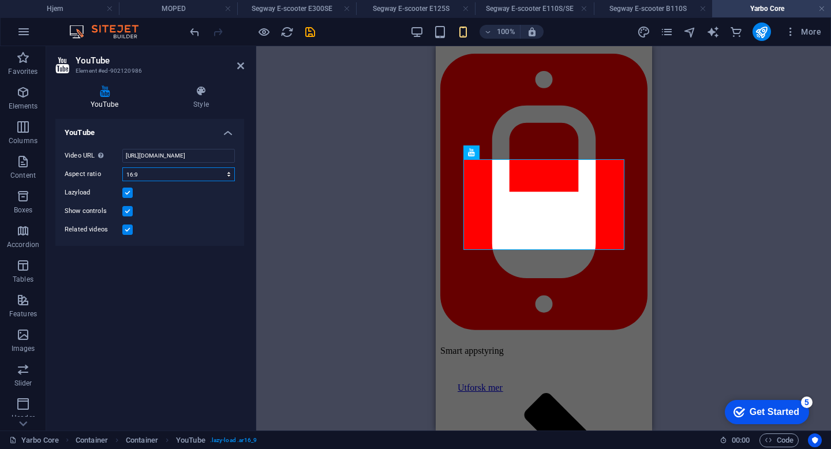
click at [158, 178] on select "16:10 16:9 4:3 2:1 1:1" at bounding box center [178, 174] width 113 height 14
select select "ar16_10"
click at [122, 167] on select "16:10 16:9 4:3 2:1 1:1" at bounding box center [178, 174] width 113 height 14
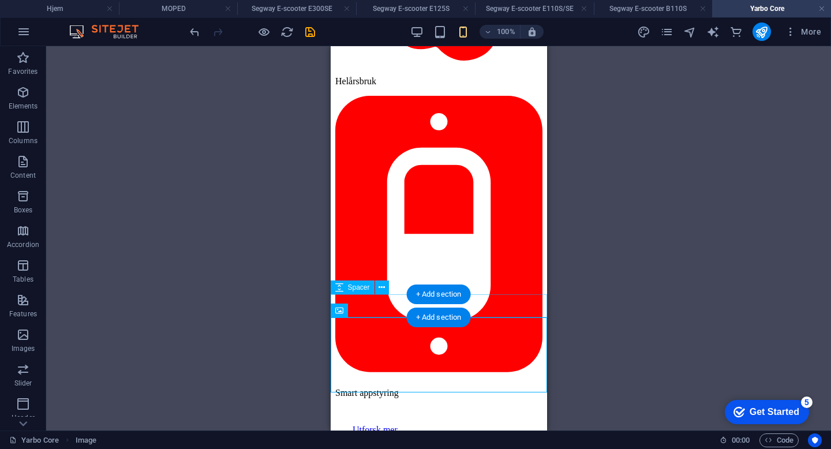
scroll to position [1640, 0]
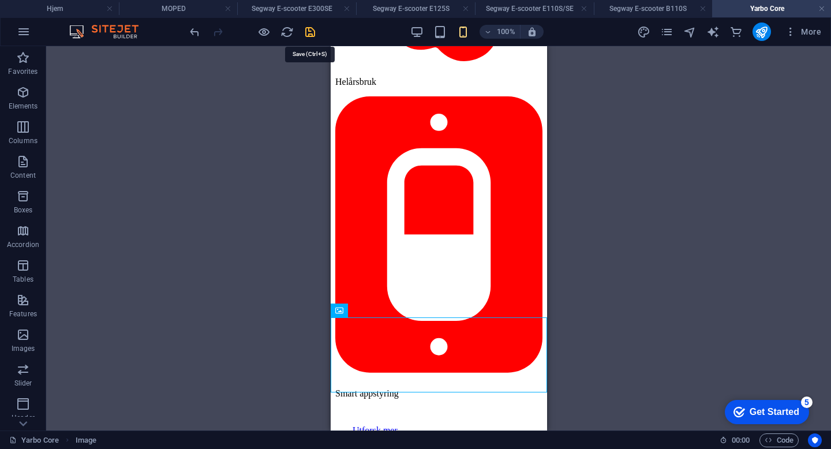
click at [312, 31] on icon "save" at bounding box center [310, 31] width 13 height 13
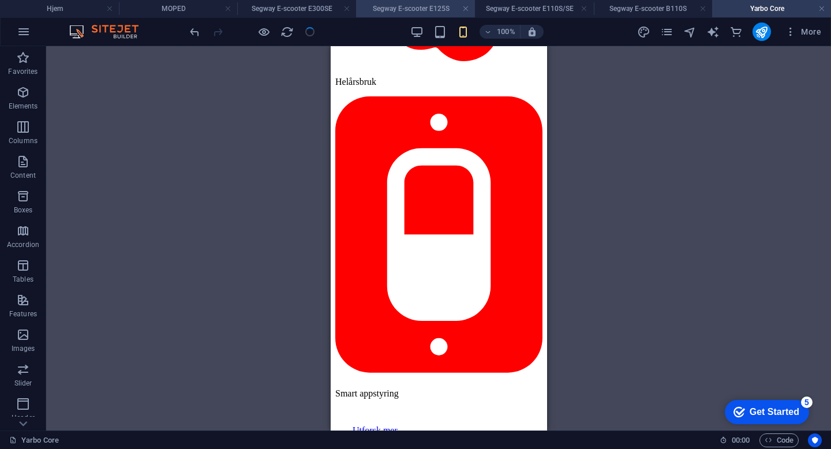
click at [389, 9] on h4 "Segway E-scooter E125S" at bounding box center [415, 8] width 119 height 13
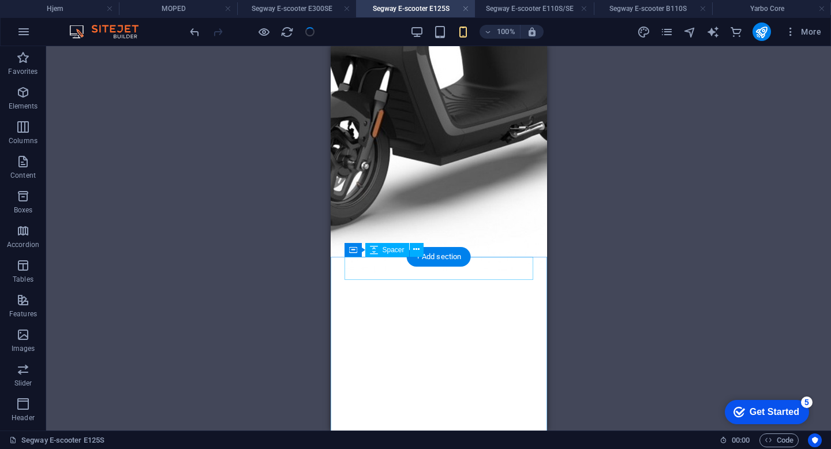
scroll to position [1051, 0]
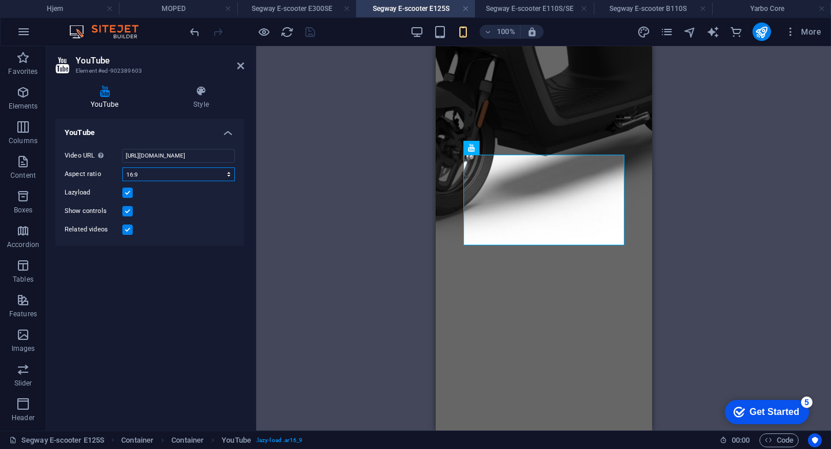
click at [160, 174] on select "16:10 16:9 4:3 2:1 1:1" at bounding box center [178, 174] width 113 height 14
select select "ar16_10"
click at [122, 167] on select "16:10 16:9 4:3 2:1 1:1" at bounding box center [178, 174] width 113 height 14
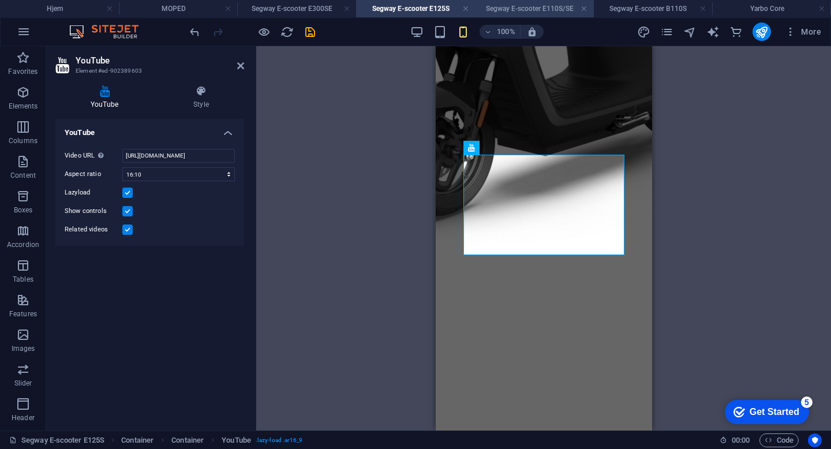
click at [542, 12] on h4 "Segway E-scooter E110S/SE" at bounding box center [534, 8] width 119 height 13
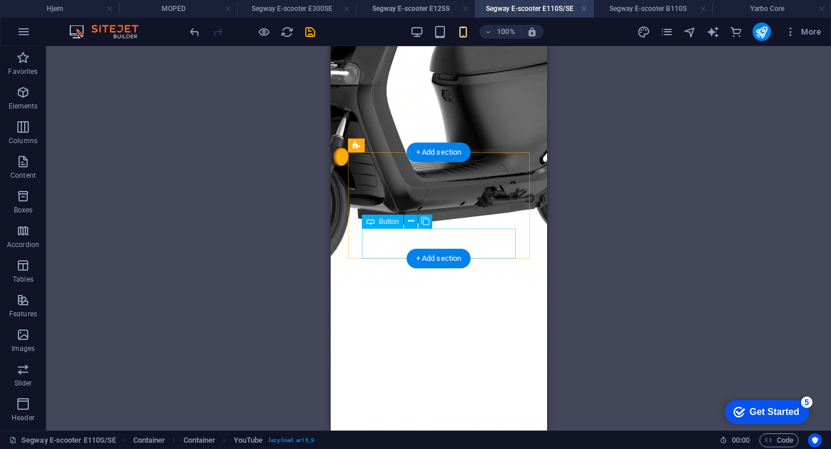
scroll to position [1104, 0]
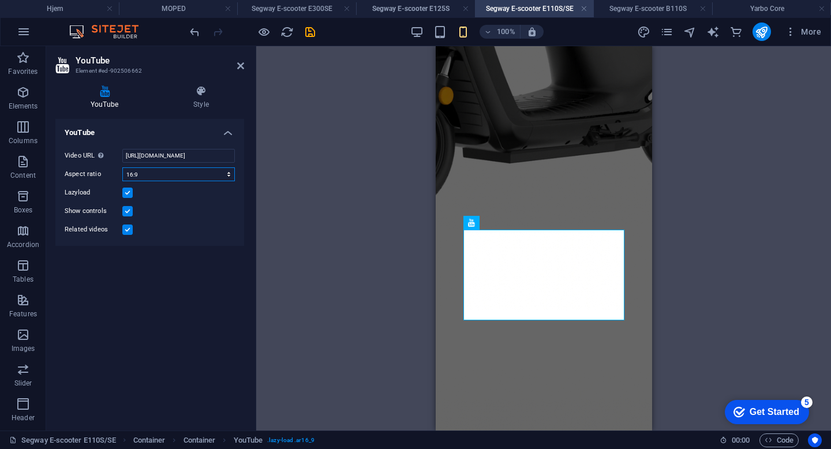
click at [160, 175] on select "16:10 16:9 4:3 2:1 1:1" at bounding box center [178, 174] width 113 height 14
select select "ar16_10"
click at [122, 167] on select "16:10 16:9 4:3 2:1 1:1" at bounding box center [178, 174] width 113 height 14
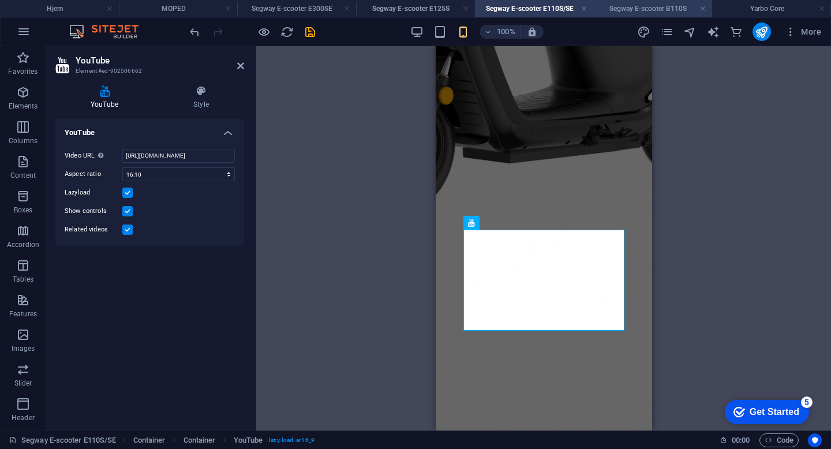
click at [627, 12] on h4 "Segway E-scooter B110S" at bounding box center [653, 8] width 119 height 13
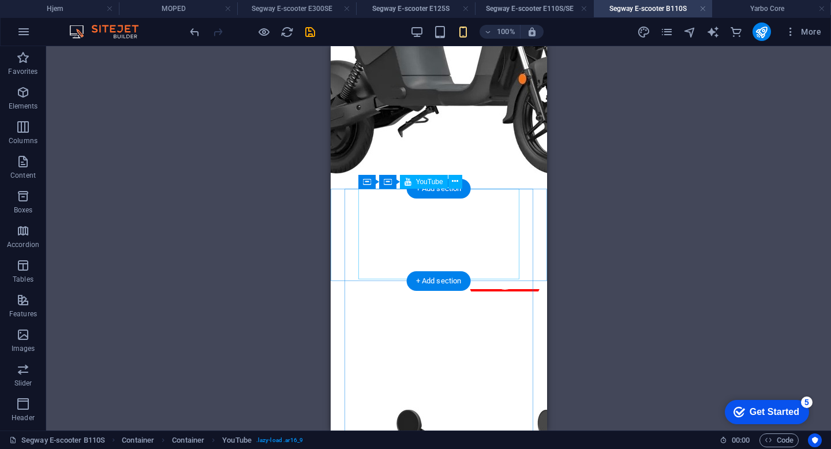
scroll to position [1024, 0]
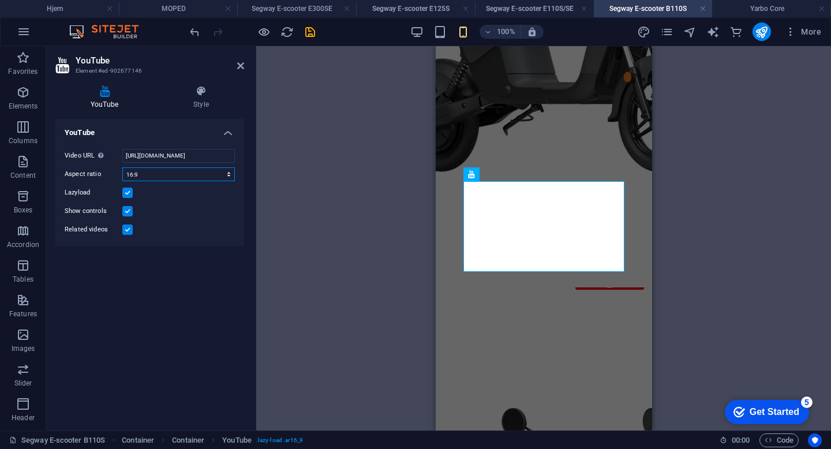
click at [149, 169] on select "16:10 16:9 4:3 2:1 1:1" at bounding box center [178, 174] width 113 height 14
click at [122, 167] on select "16:10 16:9 4:3 2:1 1:1" at bounding box center [178, 174] width 113 height 14
click at [149, 175] on select "16:10 16:9 4:3 2:1 1:1" at bounding box center [178, 174] width 113 height 14
select select "ar16_10"
click at [122, 167] on select "16:10 16:9 4:3 2:1 1:1" at bounding box center [178, 174] width 113 height 14
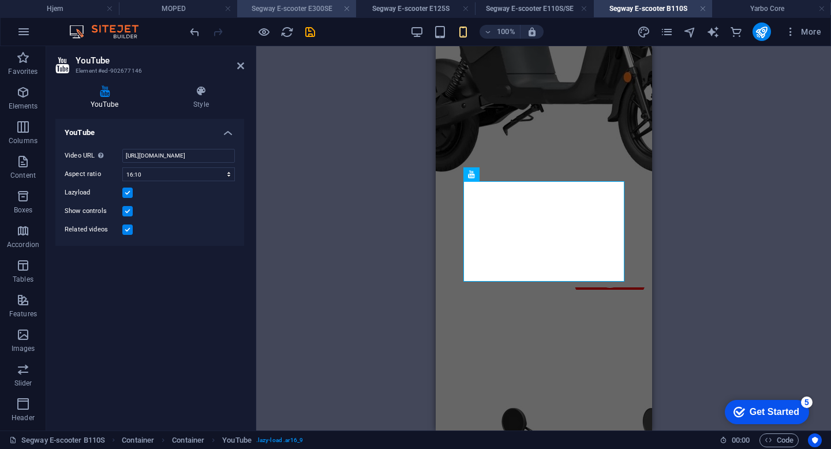
click at [285, 8] on h4 "Segway E-scooter E300SE" at bounding box center [296, 8] width 119 height 13
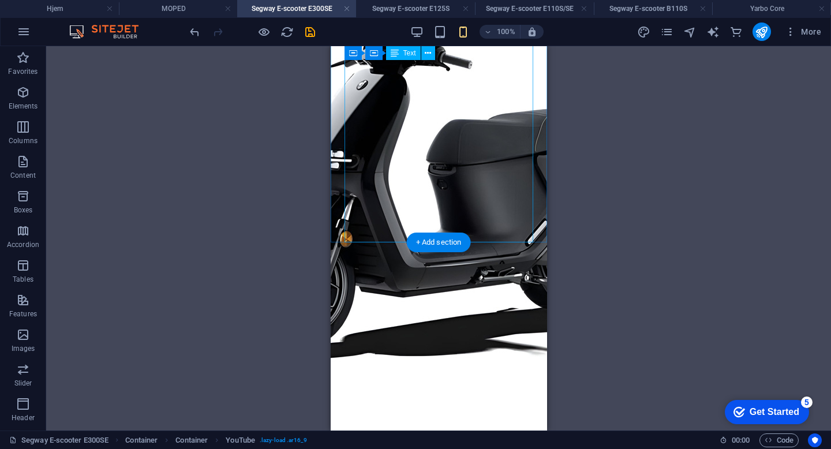
scroll to position [1069, 0]
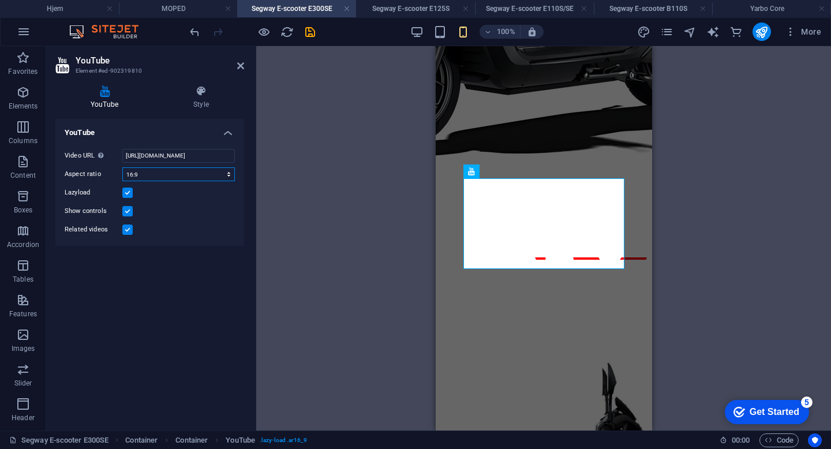
click at [159, 173] on select "16:10 16:9 4:3 2:1 1:1" at bounding box center [178, 174] width 113 height 14
select select "ar16_10"
click at [122, 167] on select "16:10 16:9 4:3 2:1 1:1" at bounding box center [178, 174] width 113 height 14
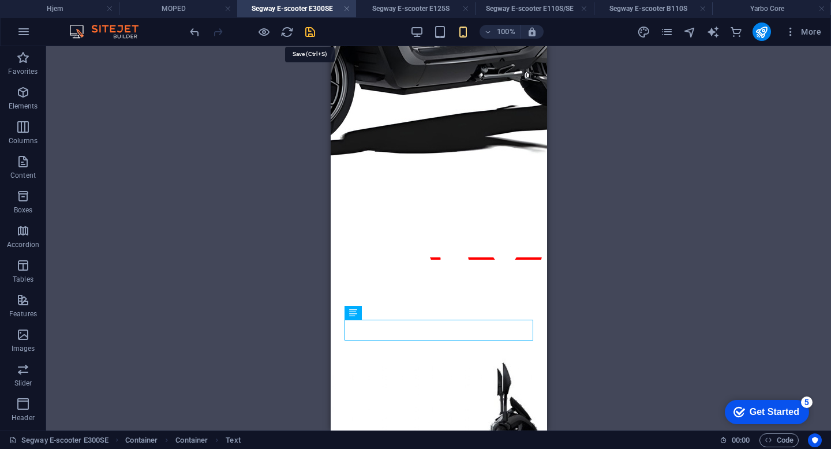
click at [312, 30] on icon "save" at bounding box center [310, 31] width 13 height 13
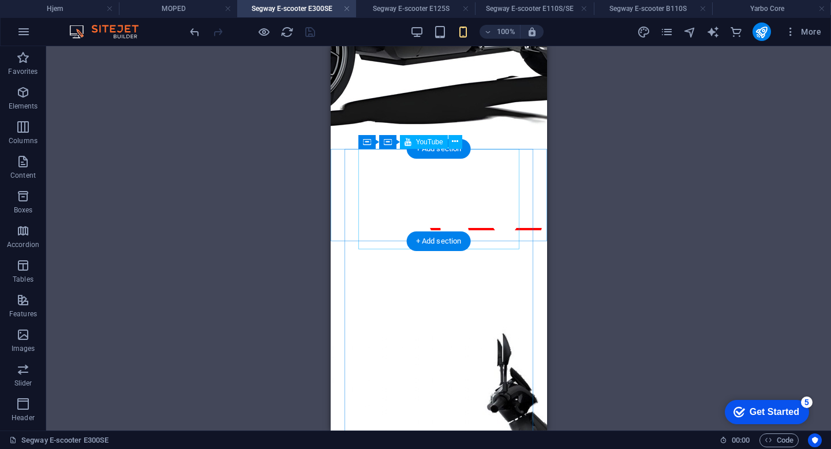
scroll to position [1018, 0]
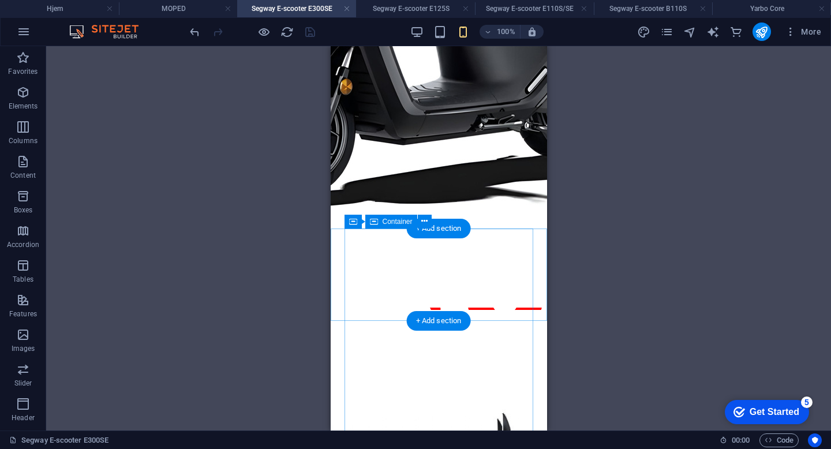
select select "px"
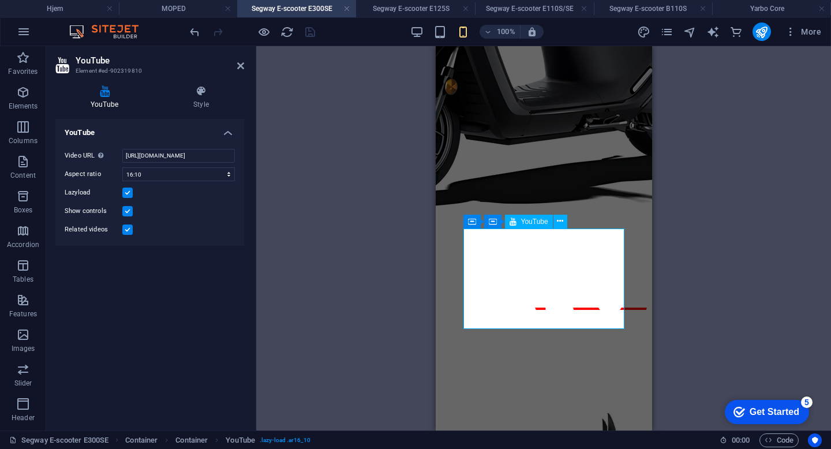
click at [199, 103] on h4 "Style" at bounding box center [201, 97] width 86 height 24
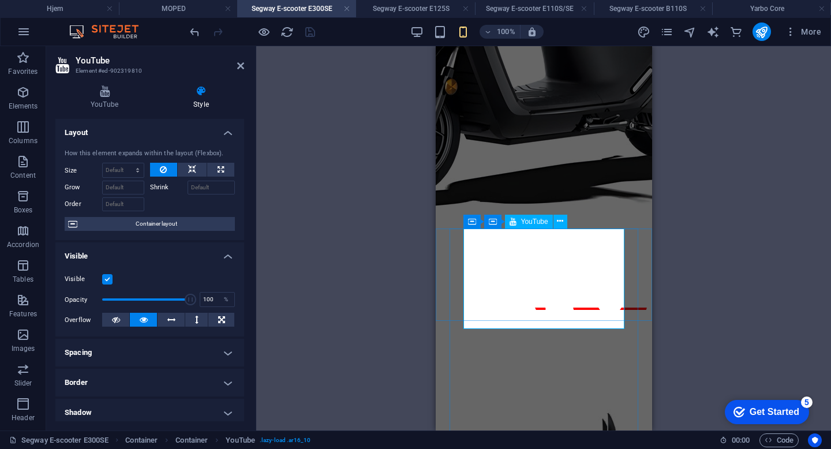
click at [422, 32] on icon "button" at bounding box center [416, 31] width 13 height 13
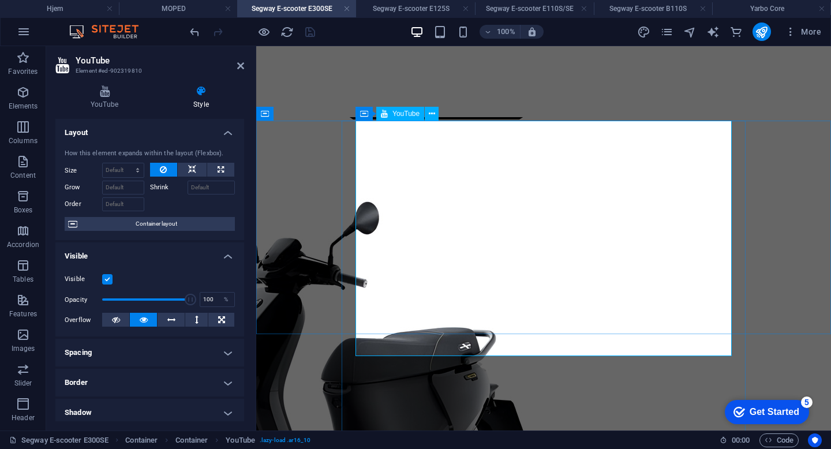
scroll to position [612, 0]
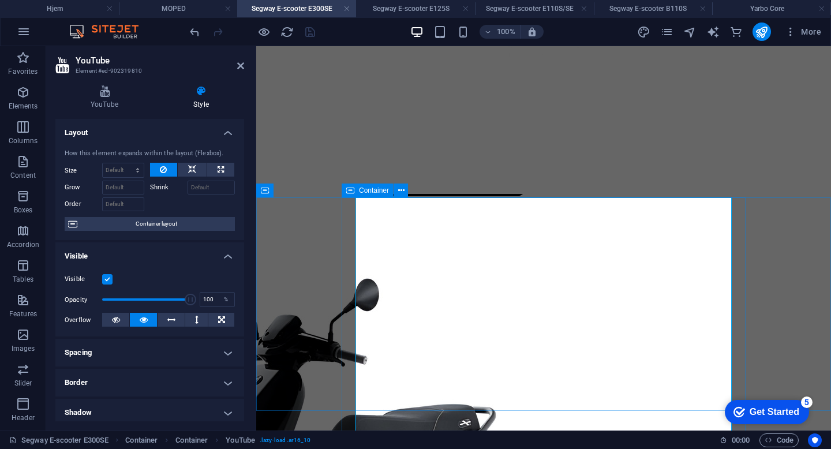
click at [364, 193] on span "Container" at bounding box center [374, 190] width 30 height 7
select select "px"
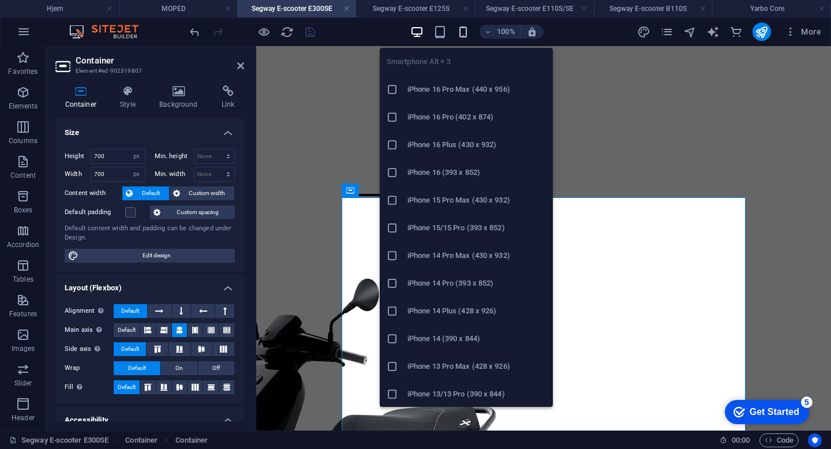
click at [465, 32] on icon "button" at bounding box center [463, 31] width 13 height 13
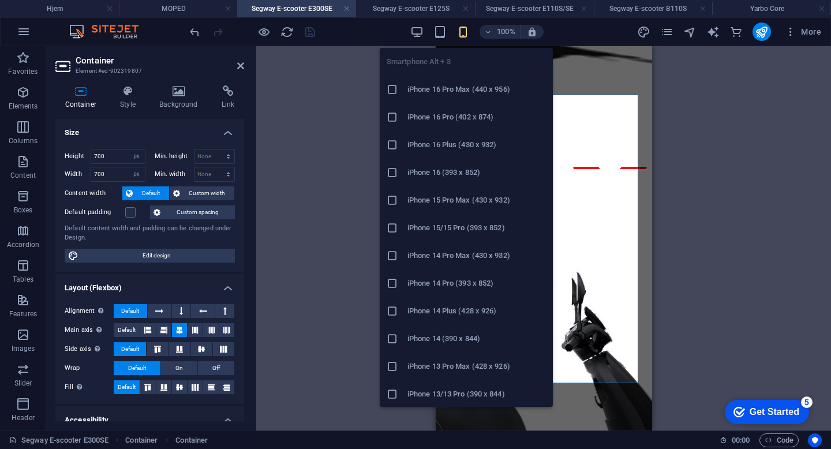
type input "500"
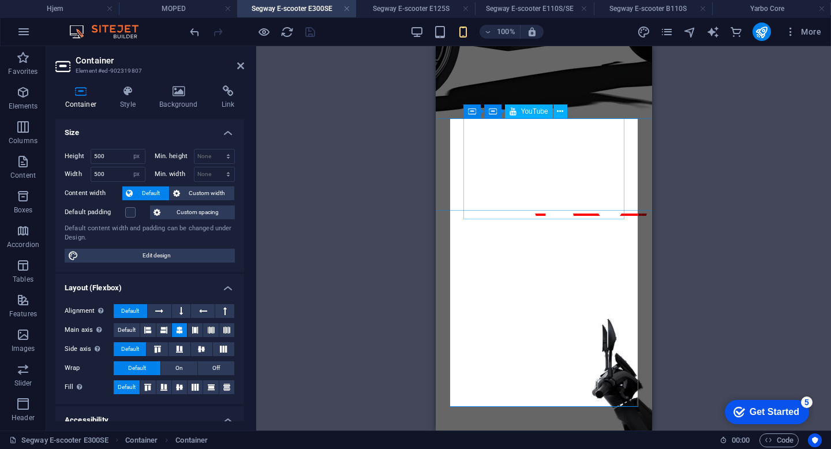
scroll to position [1095, 0]
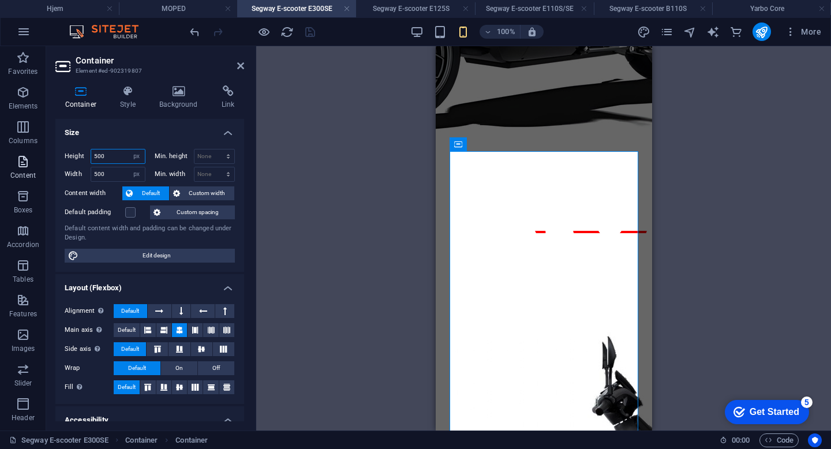
drag, startPoint x: 103, startPoint y: 156, endPoint x: 36, endPoint y: 156, distance: 67.5
click at [36, 156] on section "Favorites Elements Columns Content Boxes Accordion Tables Features Images Slide…" at bounding box center [415, 238] width 831 height 384
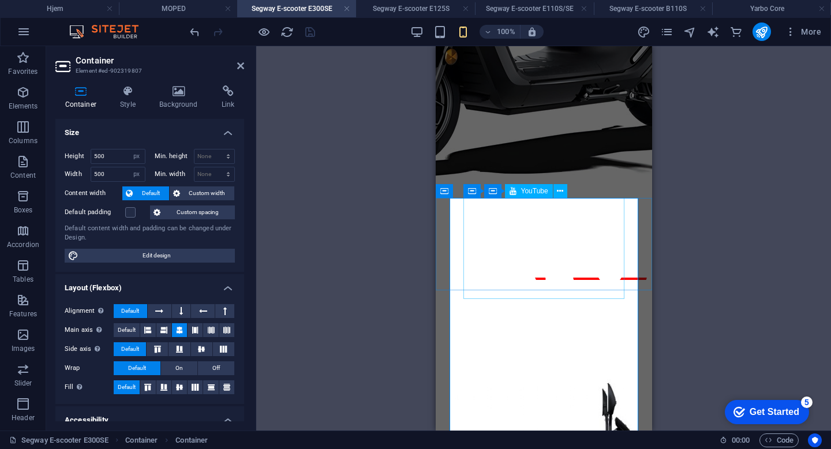
scroll to position [1018, 0]
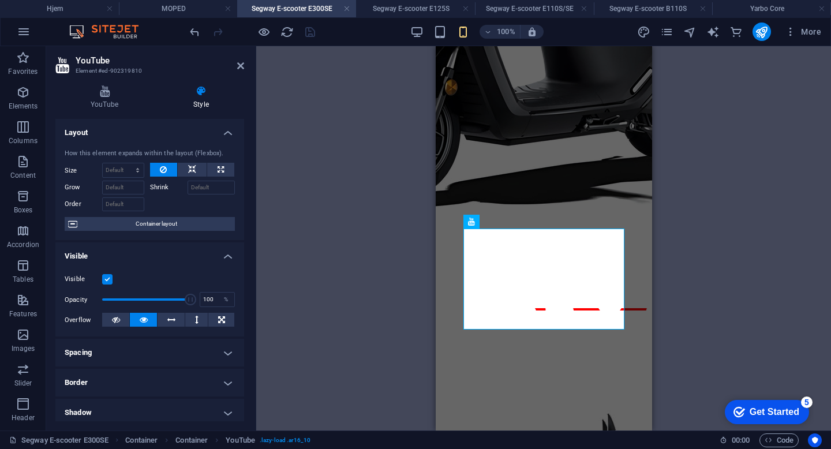
click at [187, 110] on div "YouTube Style YouTube Video URL Insert (or paste) a video URL. [URL][DOMAIN_NAM…" at bounding box center [149, 253] width 189 height 336
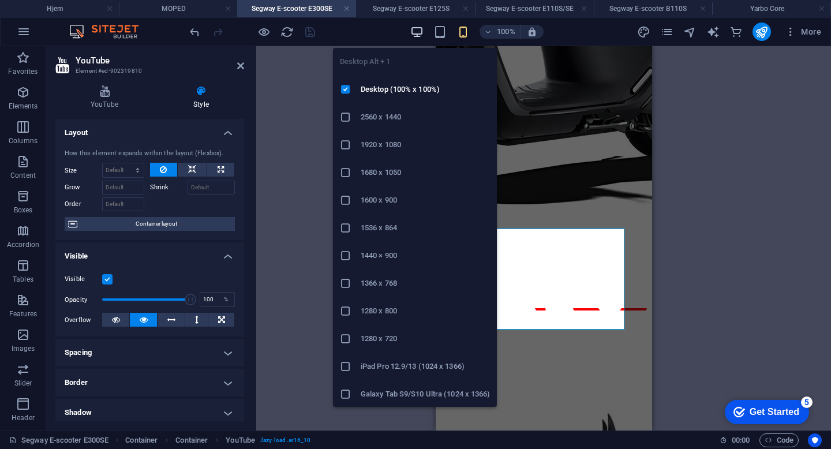
click at [414, 25] on icon "button" at bounding box center [416, 31] width 13 height 13
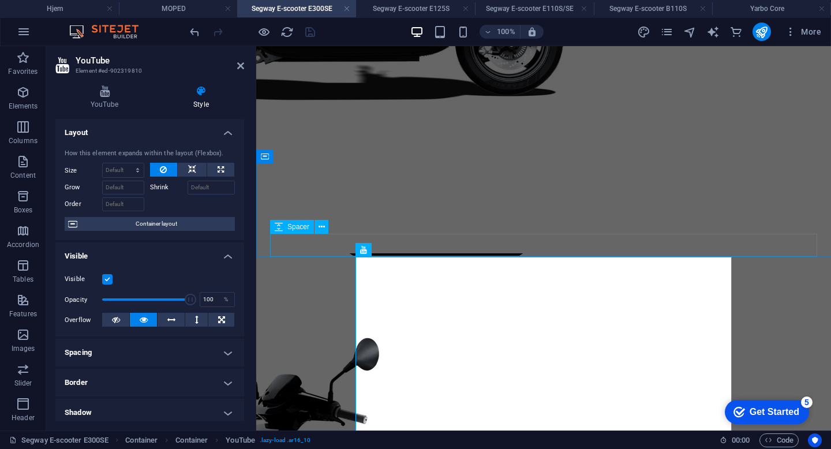
scroll to position [544, 0]
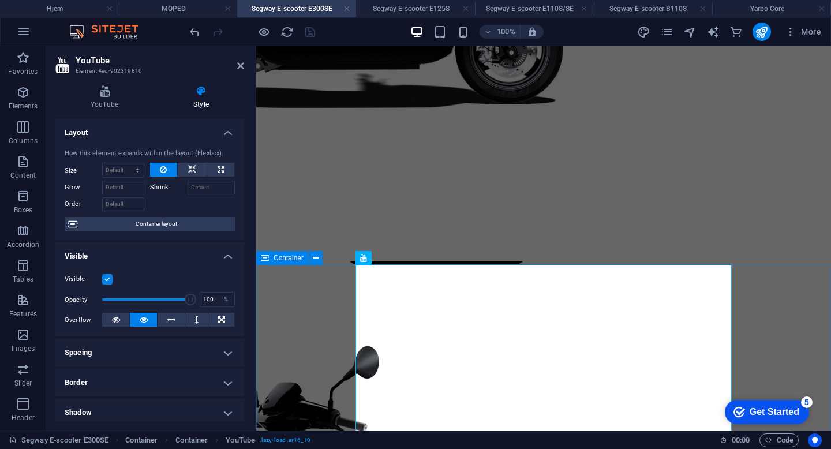
select select "px"
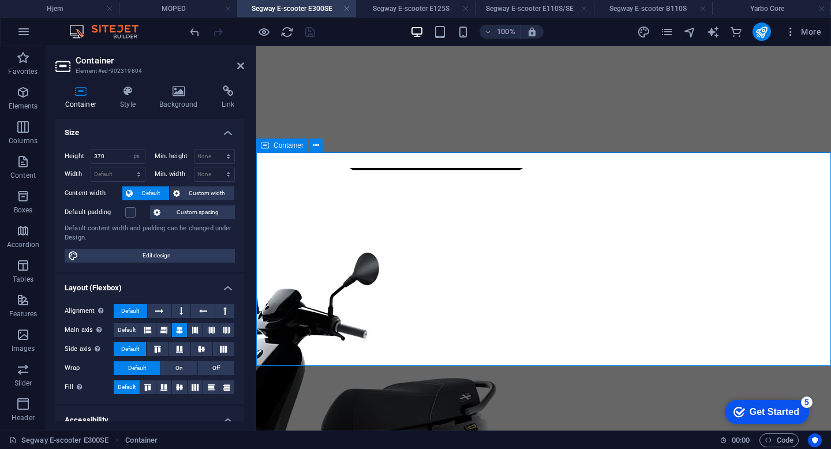
scroll to position [595, 0]
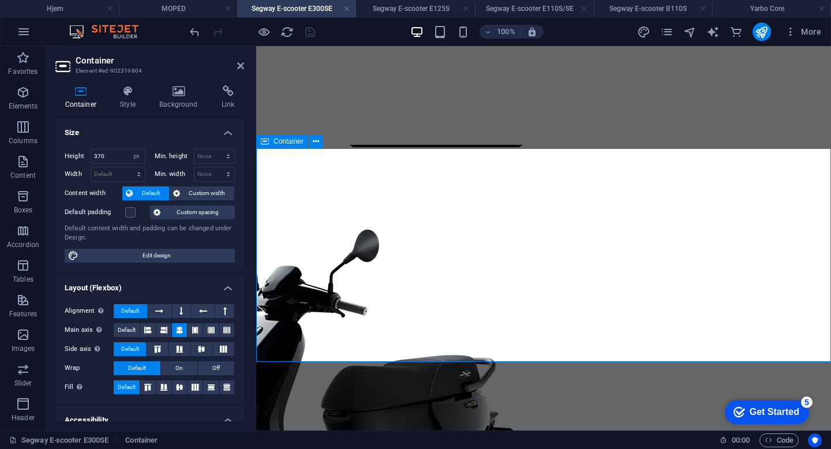
scroll to position [662, 0]
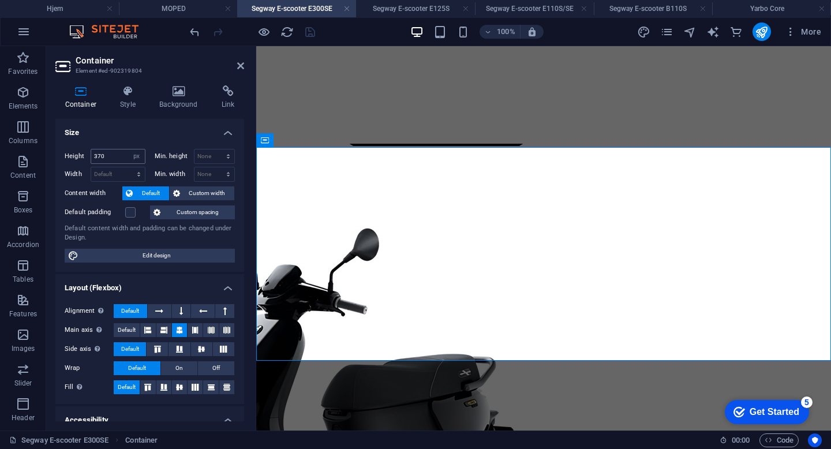
click at [131, 149] on div "370 Default px rem % vh vw" at bounding box center [118, 156] width 55 height 15
click at [133, 154] on select "Default px rem % vh vw" at bounding box center [137, 157] width 16 height 14
select select "default"
click at [129, 150] on select "Default px rem % vh vw" at bounding box center [137, 157] width 16 height 14
select select "DISABLED_OPTION_VALUE"
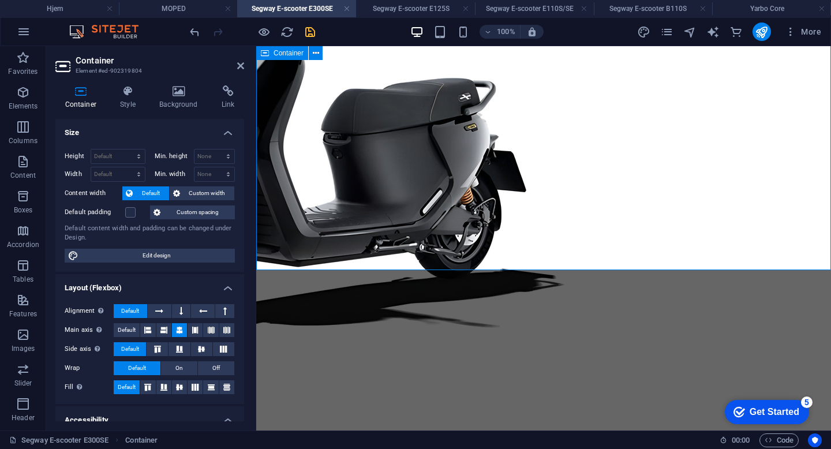
scroll to position [931, 0]
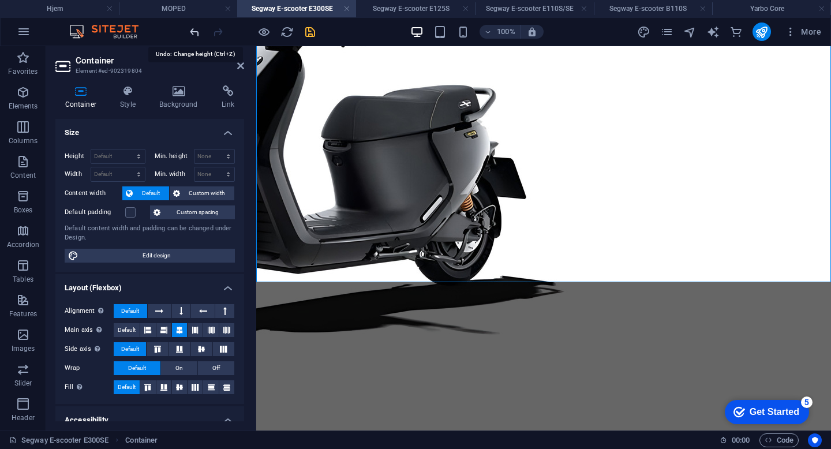
click at [191, 30] on icon "undo" at bounding box center [194, 31] width 13 height 13
type input "370"
select select "px"
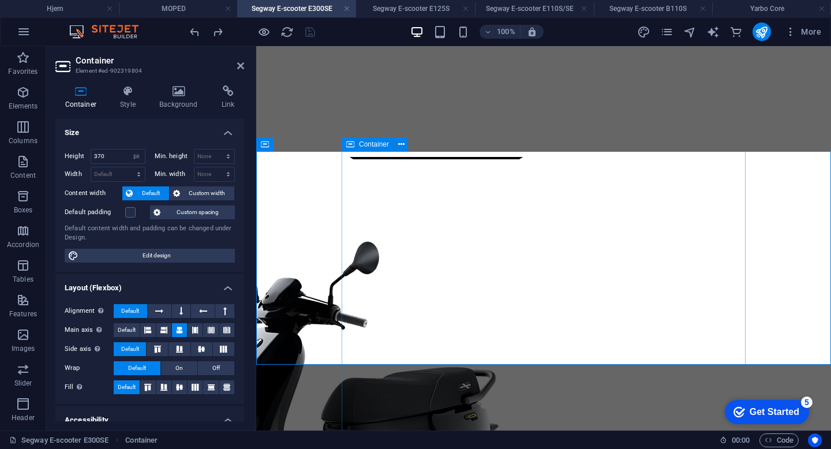
scroll to position [628, 0]
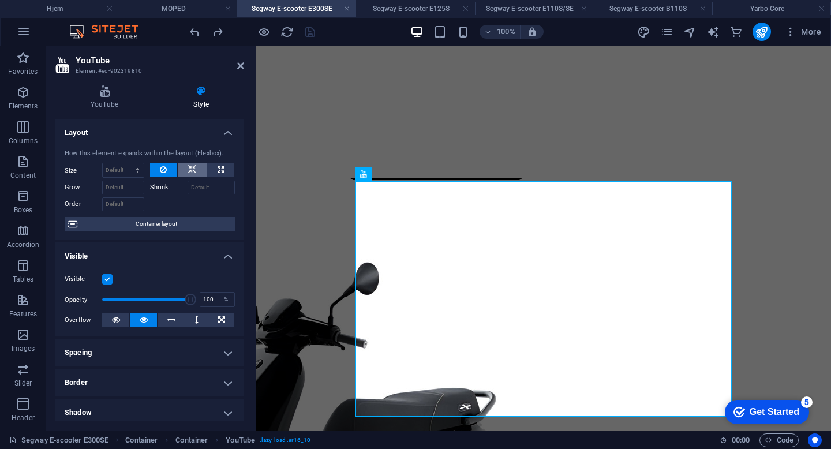
click at [193, 170] on icon at bounding box center [192, 170] width 8 height 14
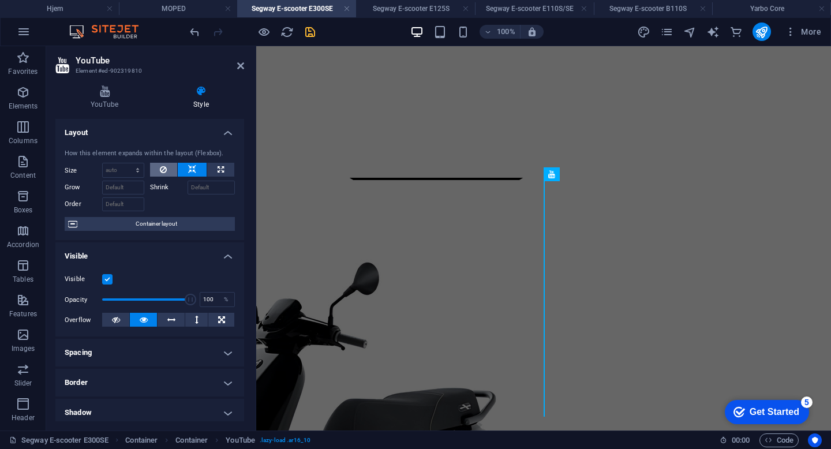
click at [157, 167] on button at bounding box center [164, 170] width 28 height 14
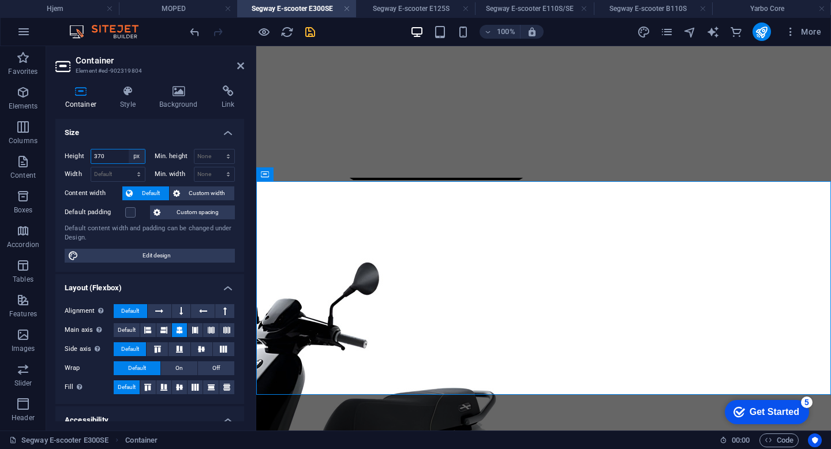
click at [133, 155] on select "Default px rem % vh vw" at bounding box center [137, 157] width 16 height 14
select select "%"
click at [129, 150] on select "Default px rem % vh vw" at bounding box center [137, 157] width 16 height 14
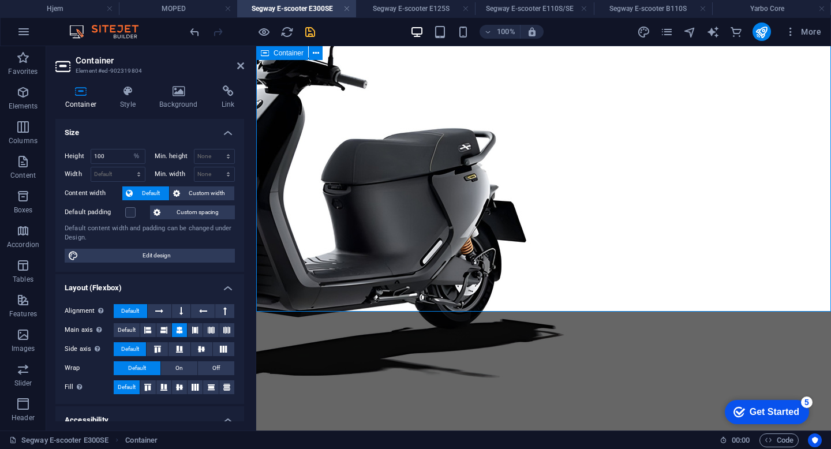
scroll to position [867, 0]
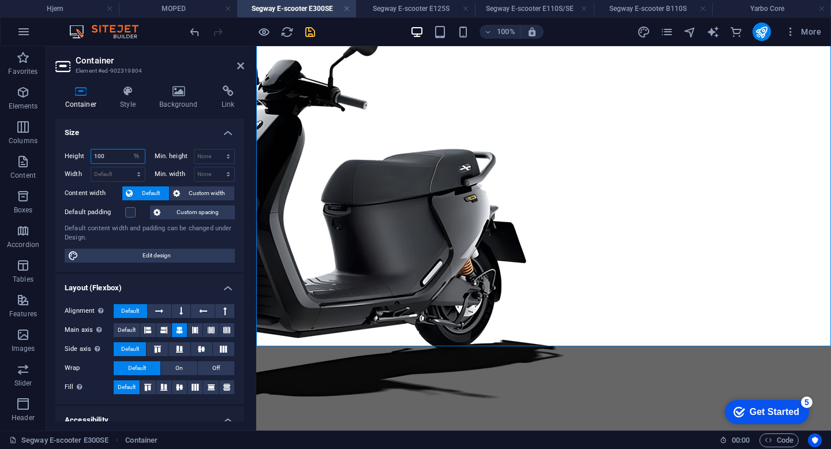
drag, startPoint x: 109, startPoint y: 156, endPoint x: 62, endPoint y: 156, distance: 46.8
click at [62, 156] on div "Height 100 Default px rem % vh vw Min. height None px rem % vh vw Width Default…" at bounding box center [149, 206] width 189 height 132
click at [139, 158] on select "Default px rem % vh vw" at bounding box center [137, 157] width 16 height 14
drag, startPoint x: 102, startPoint y: 157, endPoint x: 51, endPoint y: 156, distance: 50.8
click at [51, 157] on div "Container Style Background Link Size Height 80 Default px rem % vh vw Min. heig…" at bounding box center [149, 253] width 207 height 354
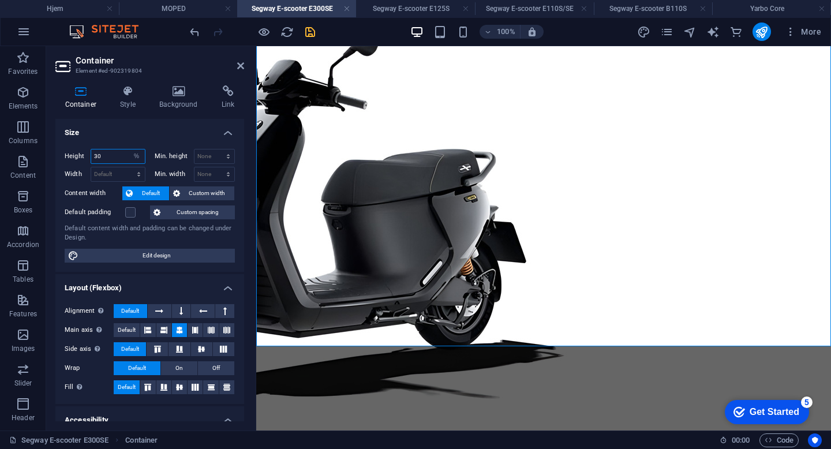
type input "30"
click at [129, 159] on select "Default px rem % vh vw" at bounding box center [137, 157] width 16 height 14
select select "default"
click at [129, 150] on select "Default px rem % vh vw" at bounding box center [137, 157] width 16 height 14
click at [114, 157] on select "Default px rem % vh vw" at bounding box center [118, 157] width 54 height 14
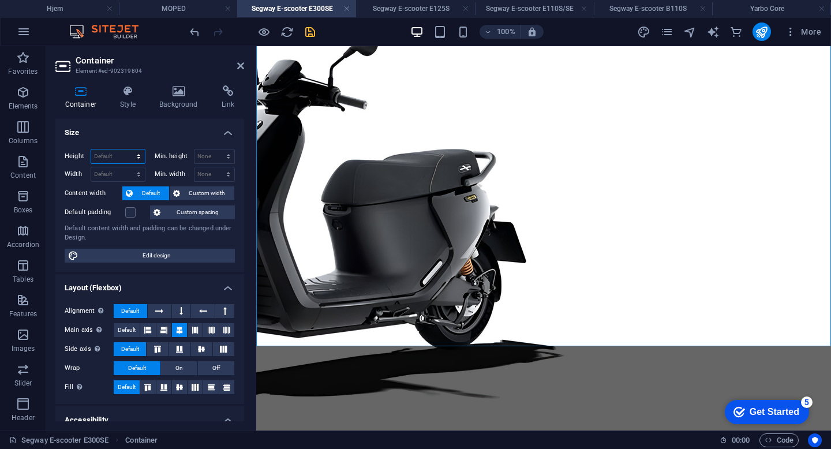
select select "px"
click at [127, 150] on select "Default px rem % vh vw" at bounding box center [118, 157] width 54 height 14
type input "700"
click at [134, 155] on select "Default px rem % vh vw" at bounding box center [137, 157] width 16 height 14
select select "default"
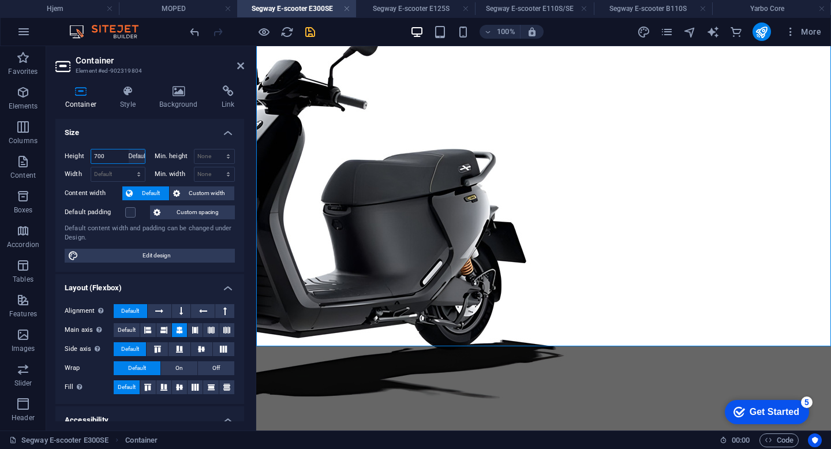
click at [129, 150] on select "Default px rem % vh vw" at bounding box center [137, 157] width 16 height 14
select select "DISABLED_OPTION_VALUE"
click at [311, 28] on icon "save" at bounding box center [310, 31] width 13 height 13
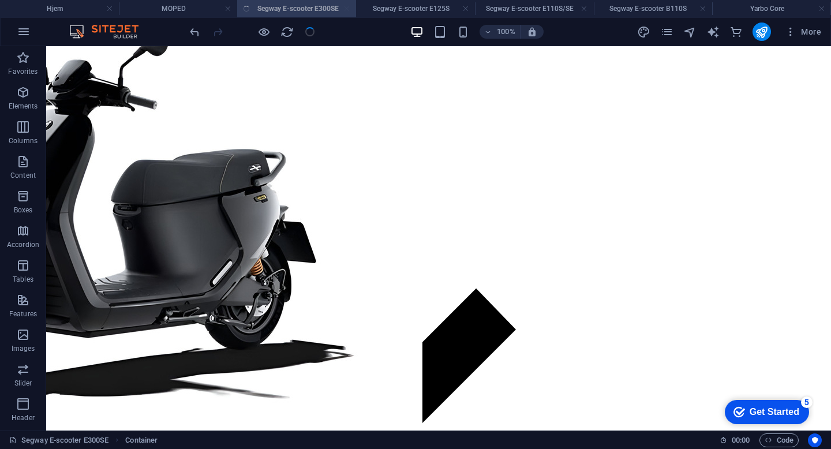
scroll to position [820, 0]
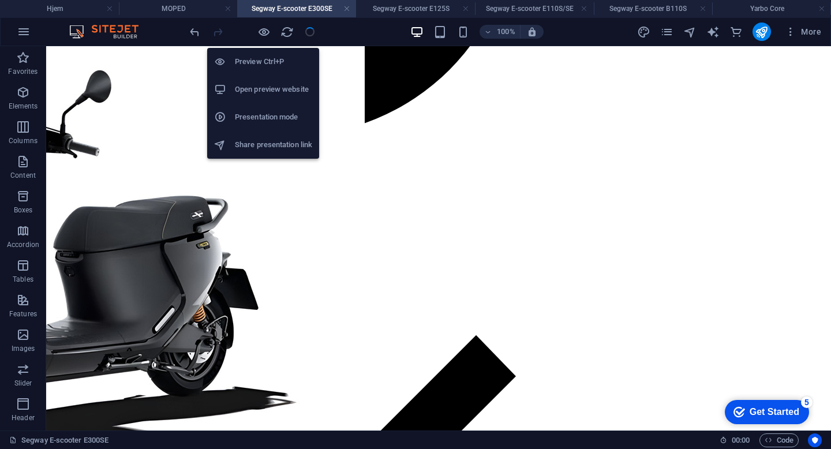
click at [260, 109] on li "Presentation mode" at bounding box center [263, 117] width 112 height 28
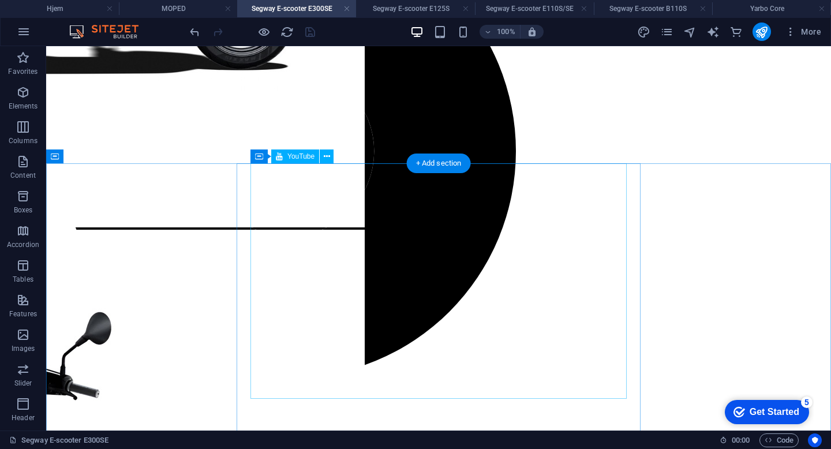
scroll to position [573, 0]
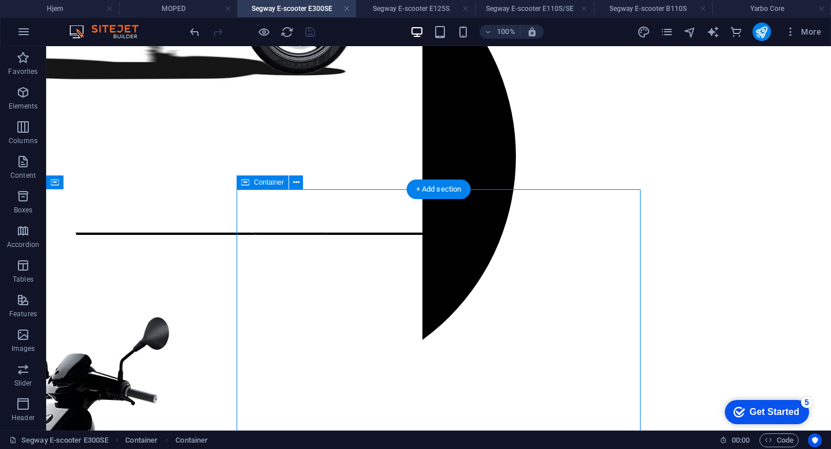
scroll to position [620, 0]
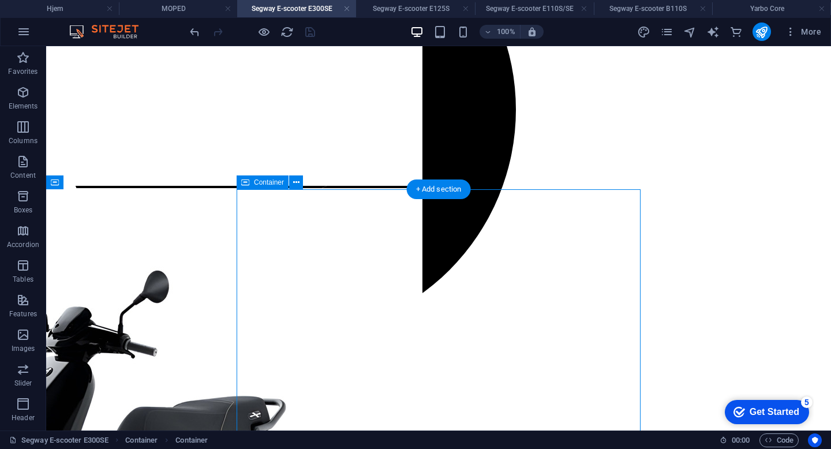
select select "px"
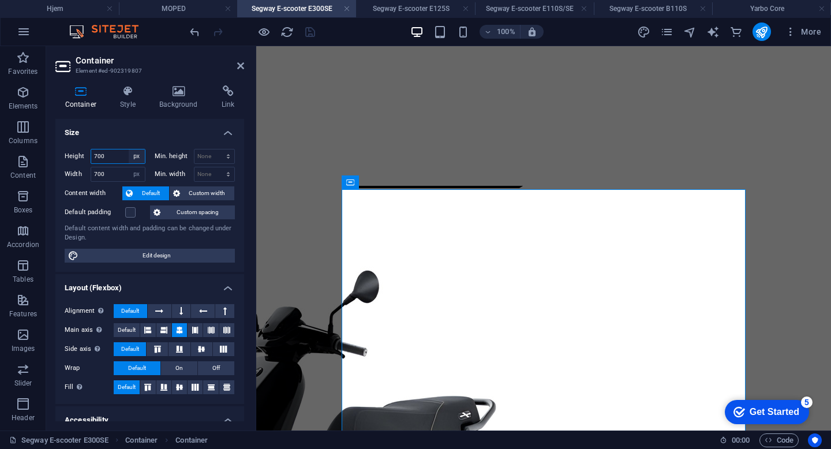
click at [134, 158] on select "Default px rem % vh vw" at bounding box center [137, 157] width 16 height 14
select select "default"
click at [129, 150] on select "Default px rem % vh vw" at bounding box center [137, 157] width 16 height 14
select select "DISABLED_OPTION_VALUE"
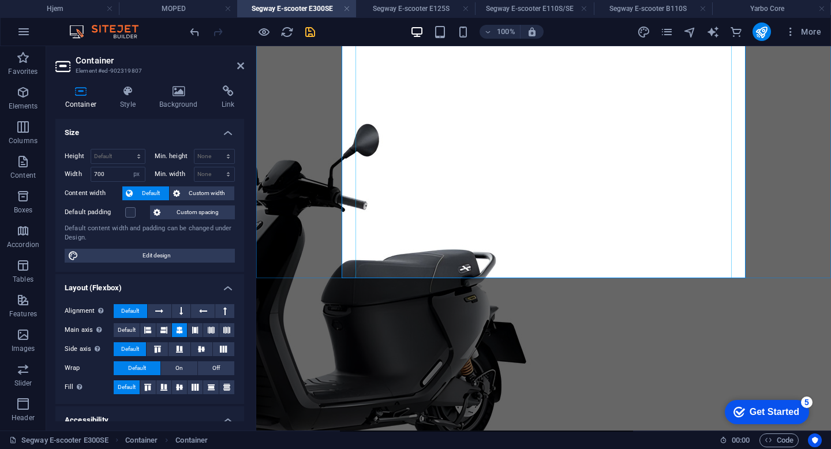
scroll to position [795, 0]
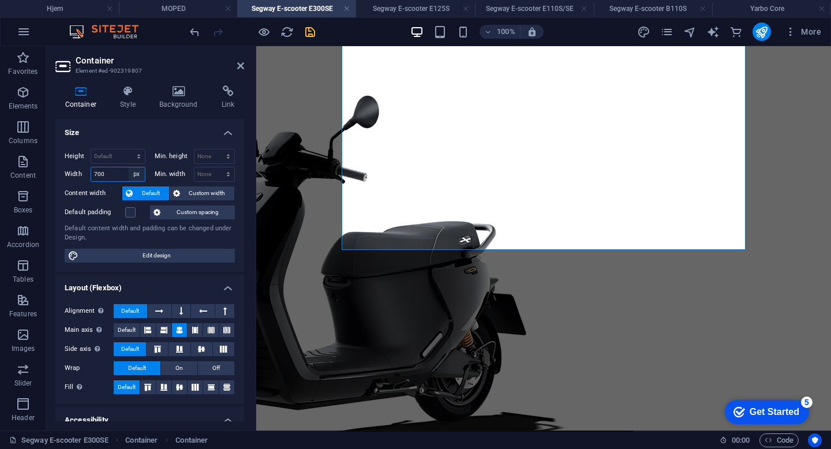
click at [135, 171] on select "Default px rem % em vh vw" at bounding box center [137, 174] width 16 height 14
select select "default"
click at [129, 167] on select "Default px rem % em vh vw" at bounding box center [137, 174] width 16 height 14
select select "DISABLED_OPTION_VALUE"
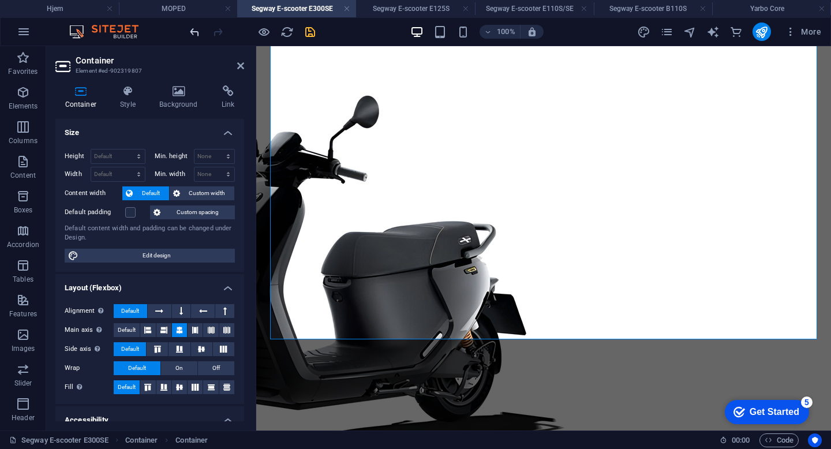
click at [199, 27] on icon "undo" at bounding box center [194, 31] width 13 height 13
type input "700"
select select "px"
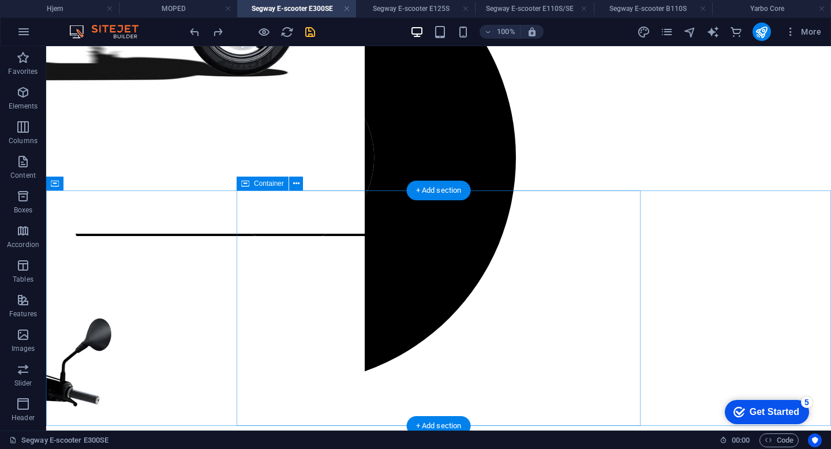
scroll to position [557, 0]
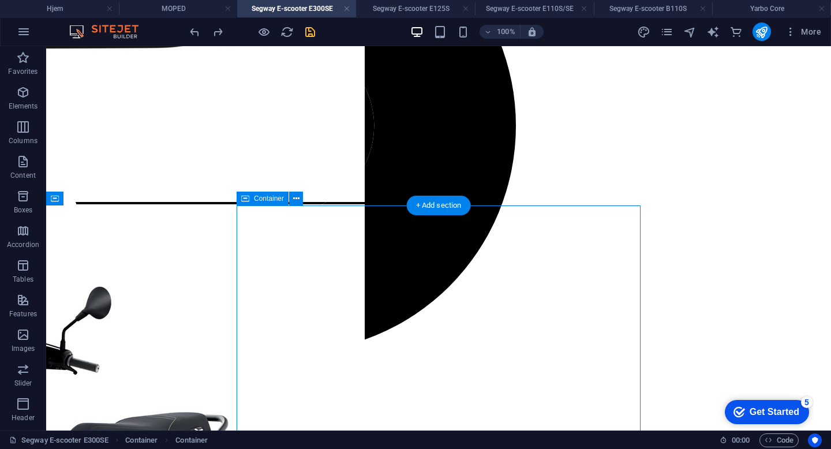
select select "px"
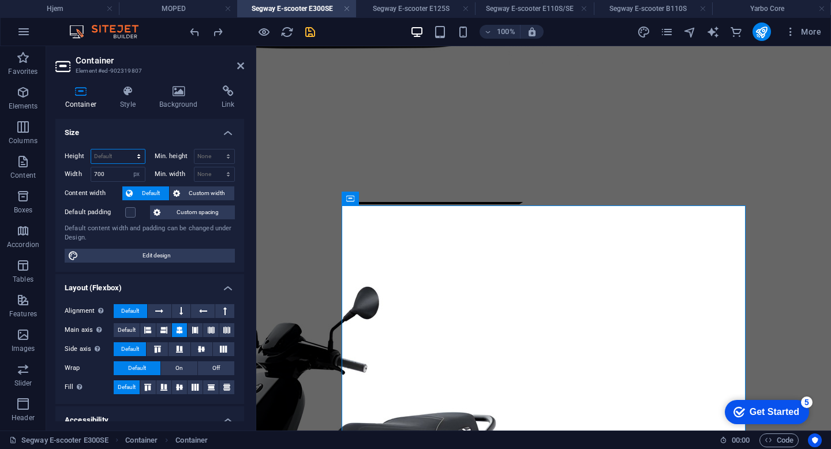
click at [112, 151] on select "Default px rem % vh vw" at bounding box center [118, 157] width 54 height 14
select select "px"
click at [127, 150] on select "Default px rem % vh vw" at bounding box center [118, 157] width 54 height 14
type input "408"
click at [135, 155] on select "Default px rem % vh vw" at bounding box center [137, 157] width 16 height 14
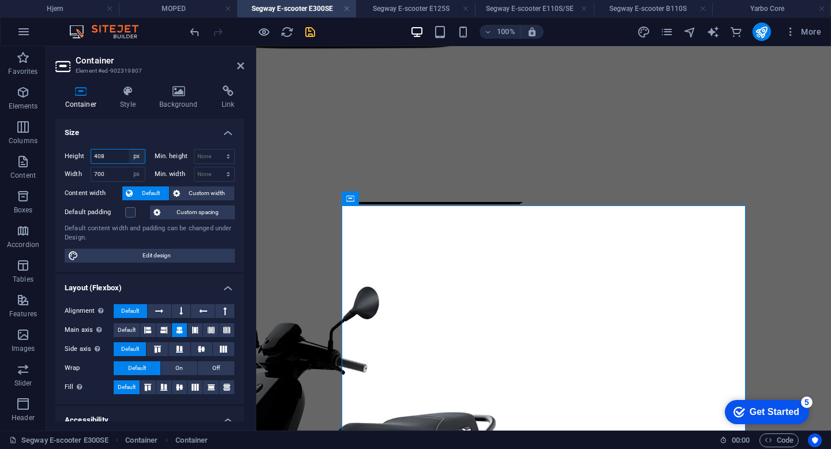
select select "default"
click at [129, 150] on select "Default px rem % vh vw" at bounding box center [137, 157] width 16 height 14
select select "DISABLED_OPTION_VALUE"
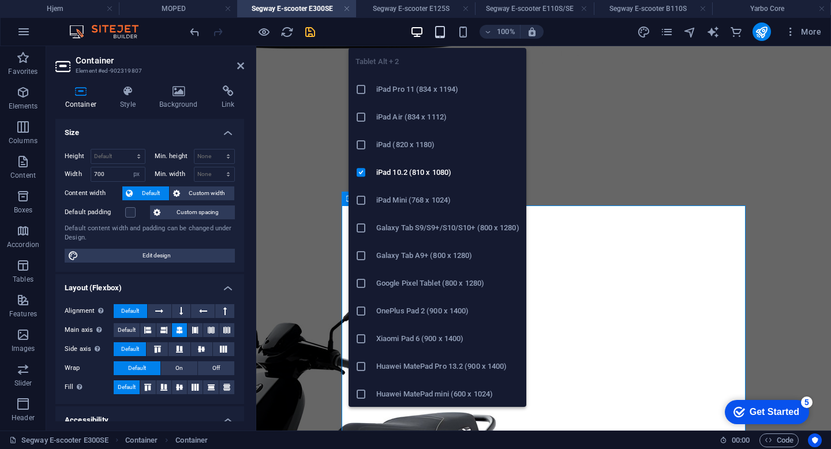
click at [440, 32] on icon "button" at bounding box center [440, 31] width 13 height 13
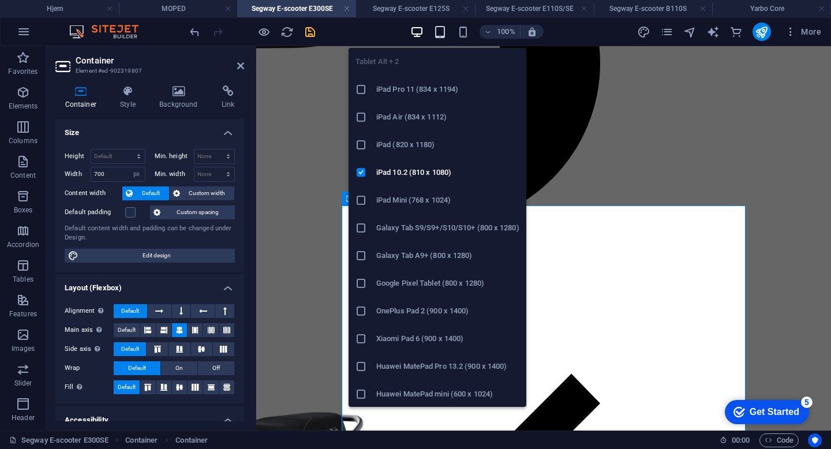
scroll to position [723, 0]
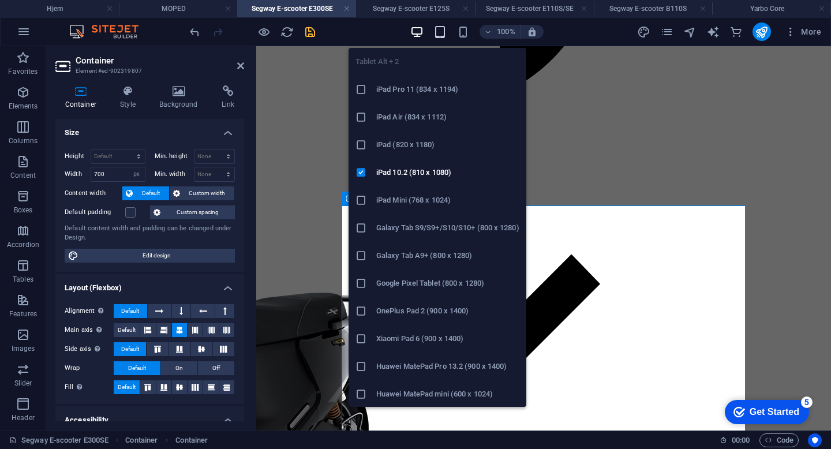
type input "500"
select select "px"
type input "500"
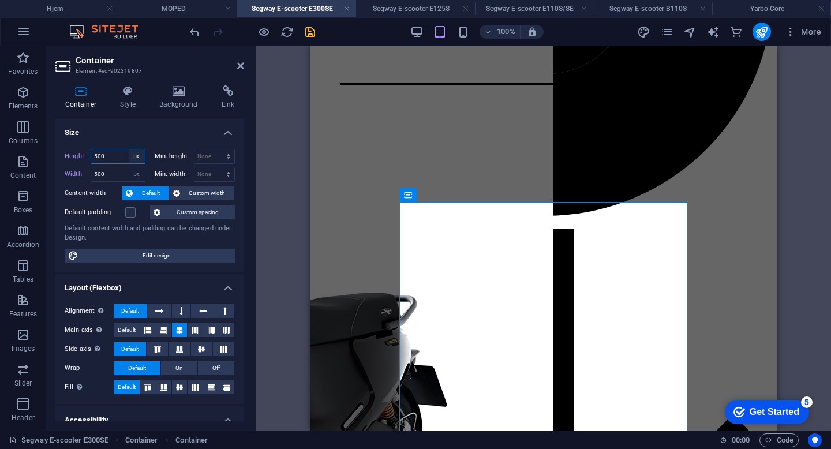
click at [138, 155] on select "Default px rem % vh vw" at bounding box center [137, 157] width 16 height 14
select select "default"
click at [129, 150] on select "Default px rem % vh vw" at bounding box center [137, 157] width 16 height 14
type input "500"
select select "px"
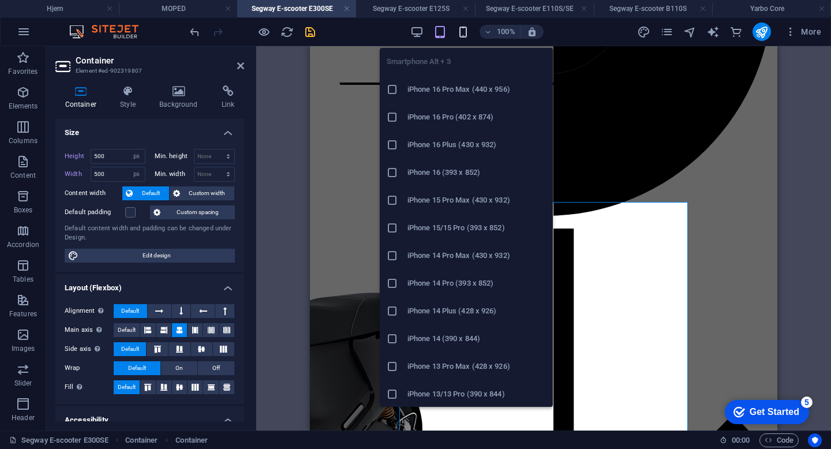
click at [466, 33] on icon "button" at bounding box center [463, 31] width 13 height 13
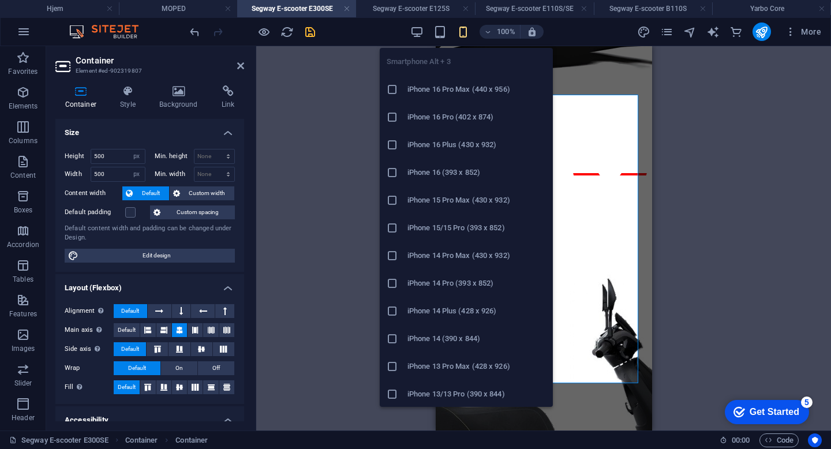
scroll to position [1152, 0]
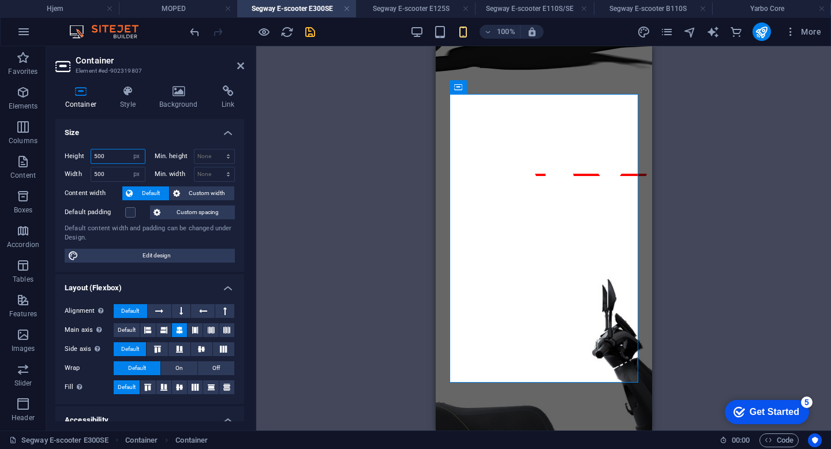
drag, startPoint x: 121, startPoint y: 156, endPoint x: 70, endPoint y: 156, distance: 50.2
click at [71, 156] on div "Height 500 Default px rem % vh vw" at bounding box center [105, 156] width 81 height 15
type input "1000"
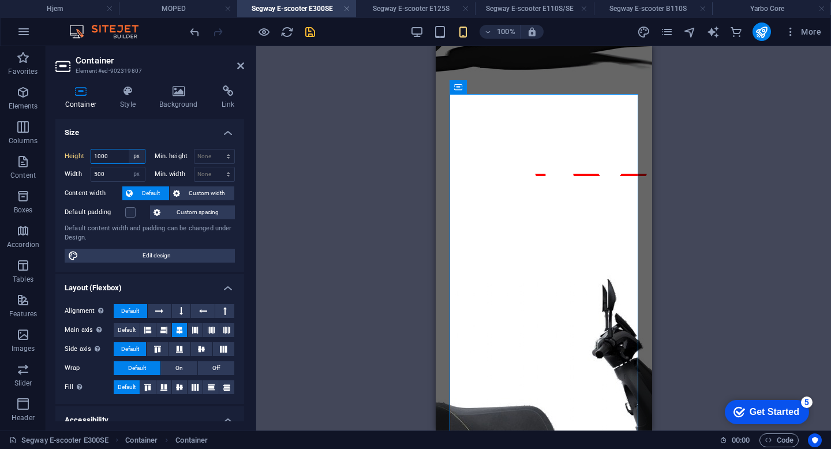
click at [136, 154] on select "Default px rem % vh vw" at bounding box center [137, 157] width 16 height 14
select select "default"
click at [129, 150] on select "Default px rem % vh vw" at bounding box center [137, 157] width 16 height 14
type input "1000"
select select "px"
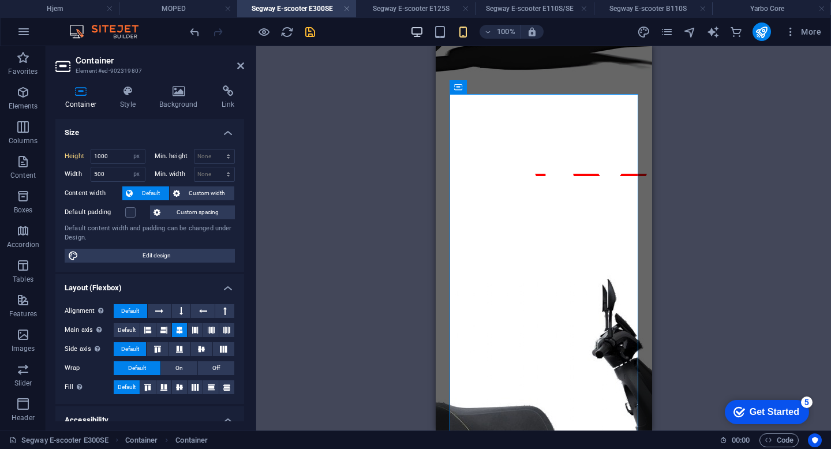
click at [415, 33] on icon "button" at bounding box center [416, 31] width 13 height 13
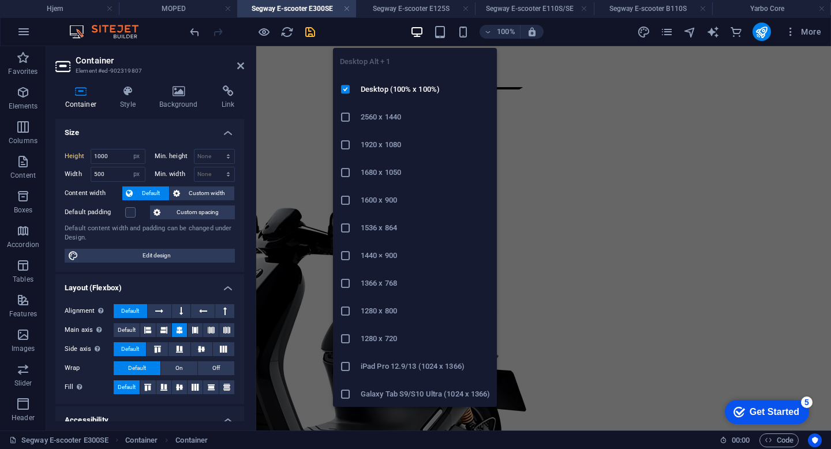
select select "DISABLED_OPTION_VALUE"
type input "700"
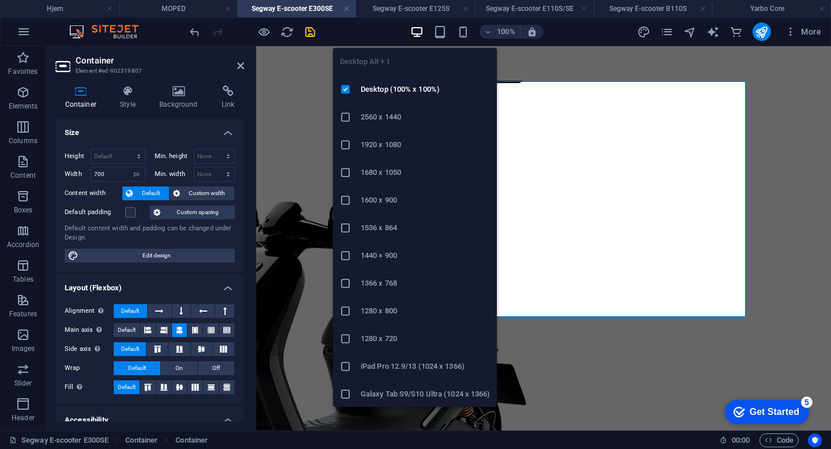
scroll to position [728, 0]
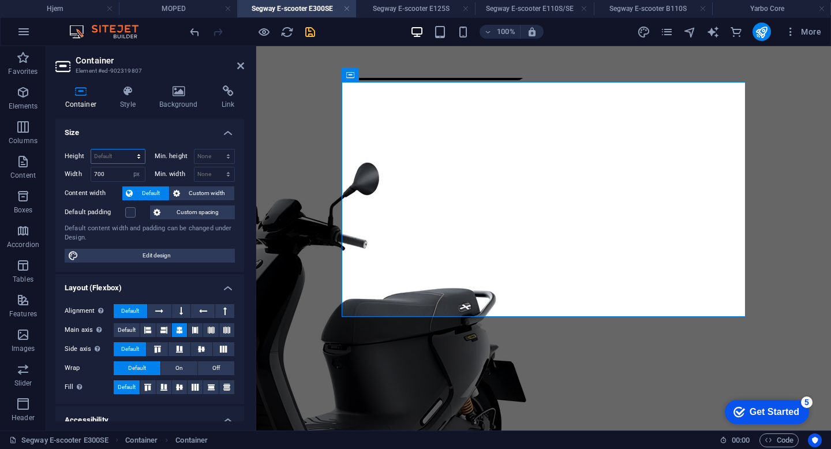
click at [121, 155] on select "Default px rem % vh vw" at bounding box center [118, 157] width 54 height 14
click at [91, 150] on select "Default px rem % vh vw" at bounding box center [118, 157] width 54 height 14
click at [121, 155] on select "Default px rem % vh vw" at bounding box center [118, 157] width 54 height 14
select select "px"
click at [127, 150] on select "Default px rem % vh vw" at bounding box center [118, 157] width 54 height 14
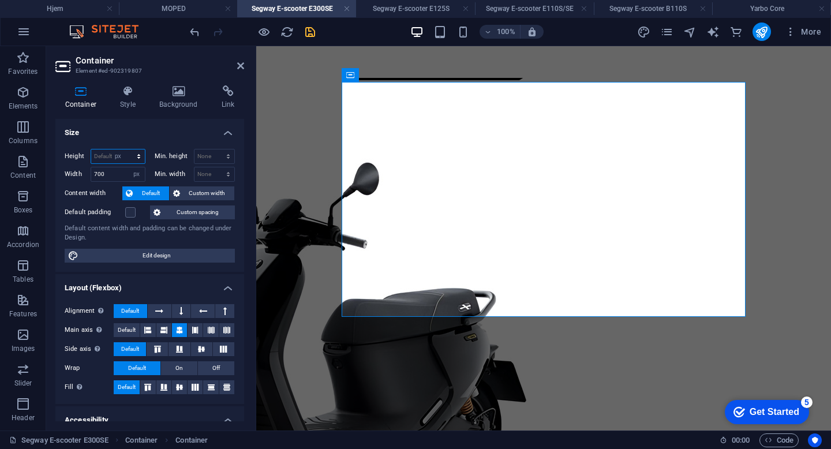
type input "408"
click at [137, 155] on select "Default px rem % vh vw" at bounding box center [137, 157] width 16 height 14
select select "default"
click at [129, 150] on select "Default px rem % vh vw" at bounding box center [137, 157] width 16 height 14
select select "DISABLED_OPTION_VALUE"
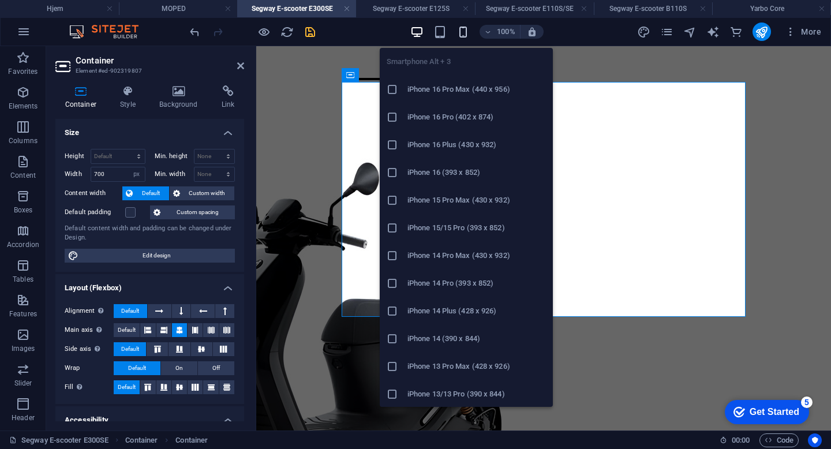
click at [464, 31] on icon "button" at bounding box center [463, 31] width 13 height 13
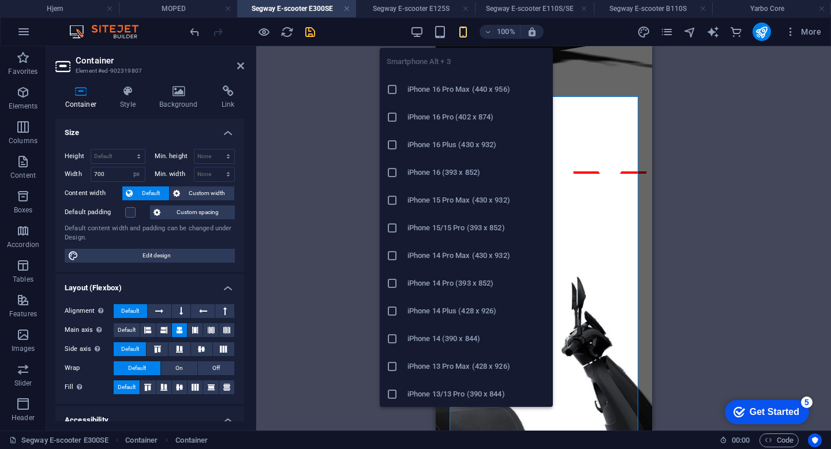
type input "1000"
select select "px"
type input "500"
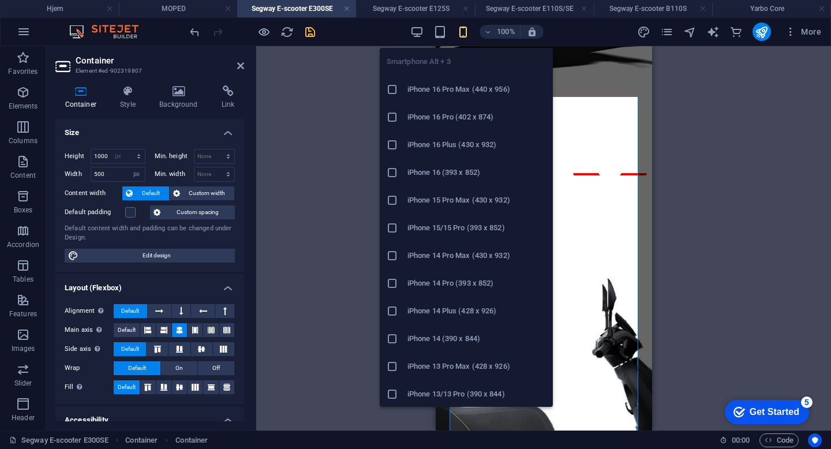
scroll to position [1152, 0]
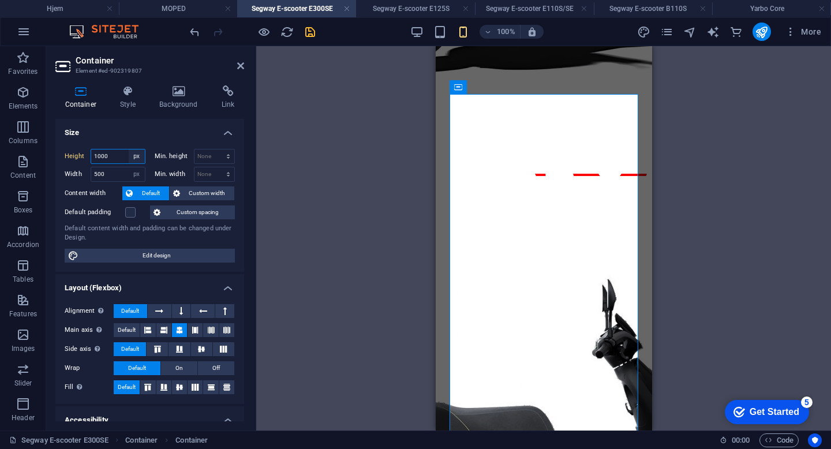
click at [129, 152] on select "Default px rem % vh vw" at bounding box center [137, 157] width 16 height 14
select select "default"
click at [129, 150] on select "Default px rem % vh vw" at bounding box center [137, 157] width 16 height 14
type input "1000"
click at [135, 157] on select "Default px rem % vh vw" at bounding box center [137, 157] width 16 height 14
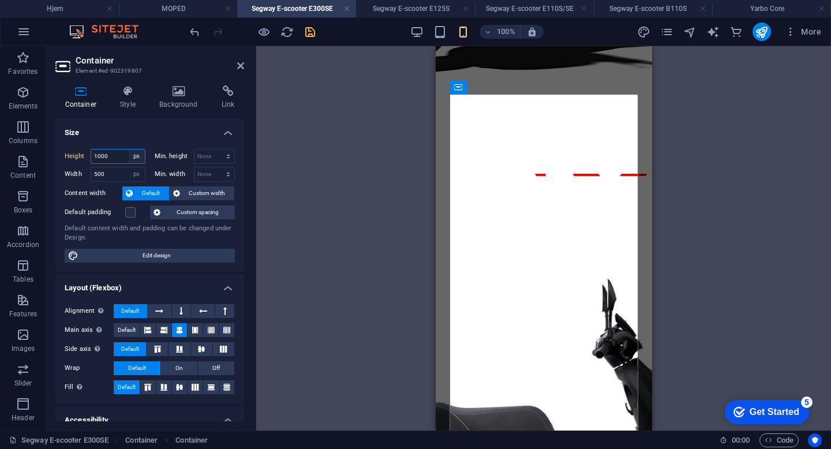
select select "%"
click at [129, 150] on select "Default px rem % vh vw" at bounding box center [137, 157] width 16 height 14
type input "100"
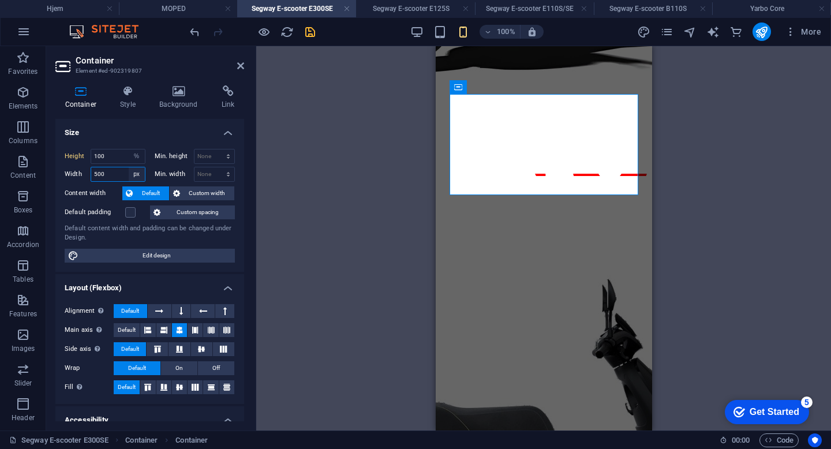
click at [133, 175] on select "Default px rem % em vh vw" at bounding box center [137, 174] width 16 height 14
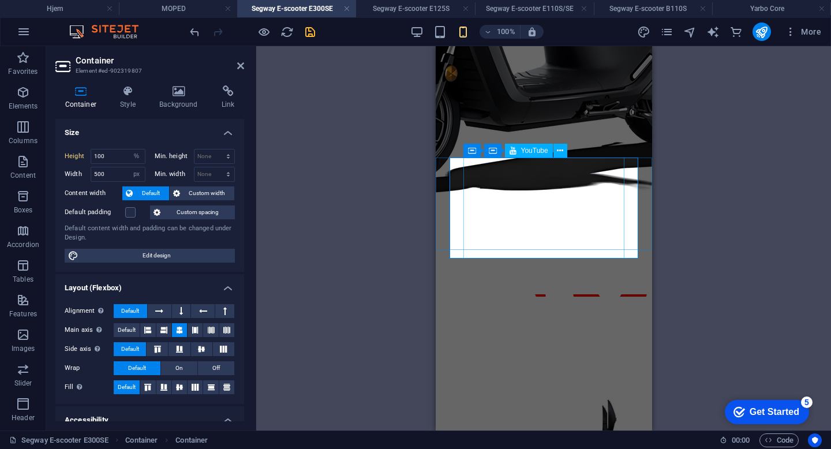
scroll to position [1026, 0]
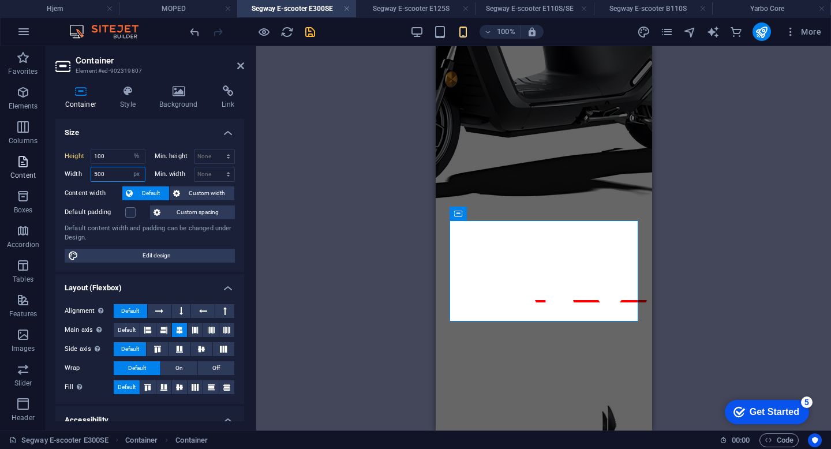
drag, startPoint x: 110, startPoint y: 175, endPoint x: 38, endPoint y: 173, distance: 72.2
click at [38, 173] on section "Favorites Elements Columns Content Boxes Accordion Tables Features Images Slide…" at bounding box center [415, 238] width 831 height 384
click at [136, 176] on select "Default px rem % em vh vw" at bounding box center [137, 174] width 16 height 14
select select "%"
click at [129, 167] on select "Default px rem % em vh vw" at bounding box center [137, 174] width 16 height 14
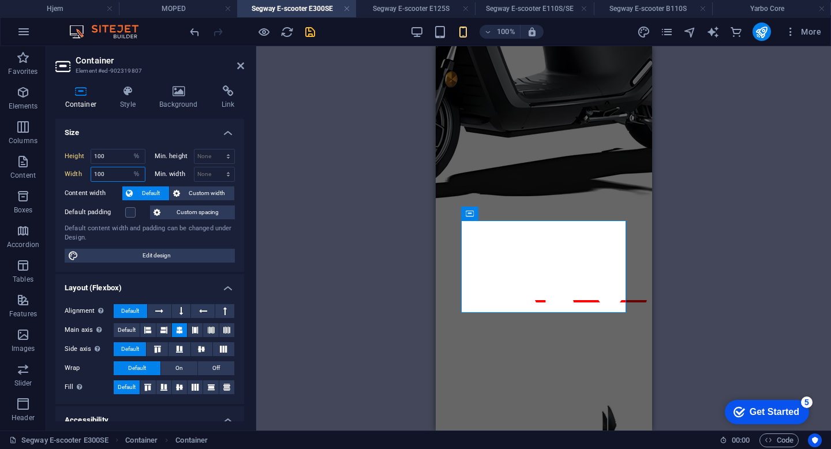
type input "100"
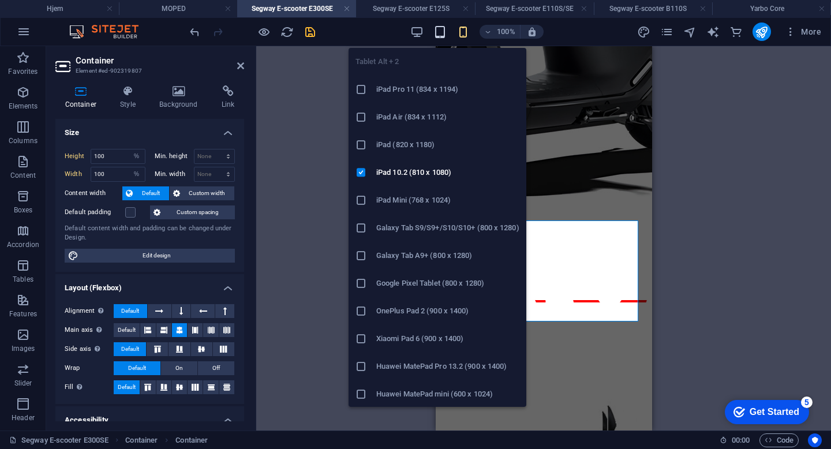
click at [439, 30] on icon "button" at bounding box center [440, 31] width 13 height 13
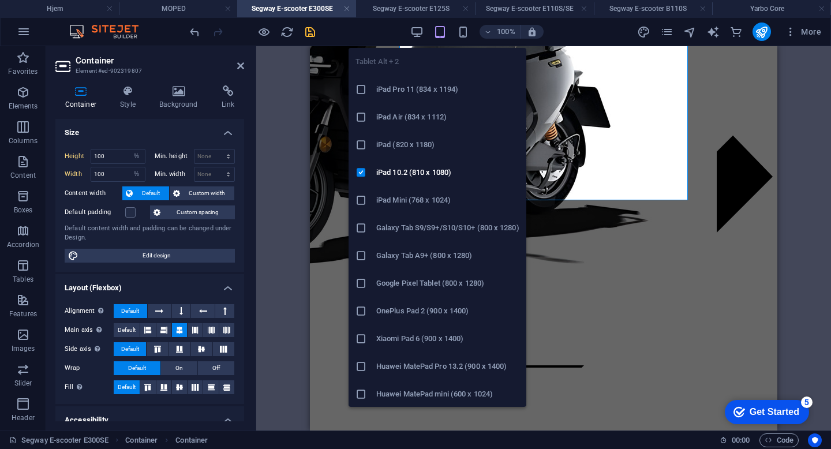
type input "500"
select select "px"
type input "500"
select select "px"
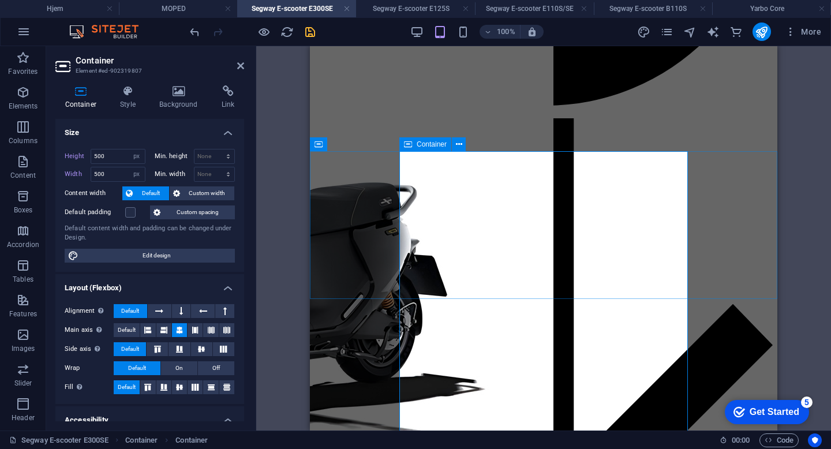
scroll to position [774, 0]
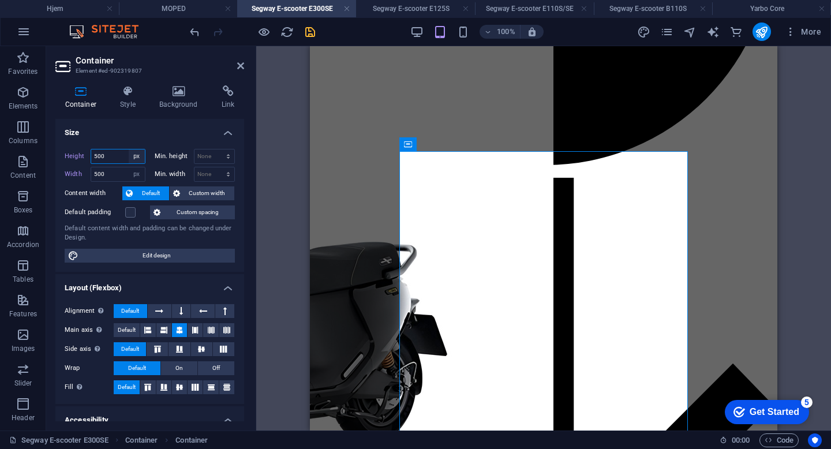
click at [133, 159] on select "Default px rem % vh vw" at bounding box center [137, 157] width 16 height 14
select select "%"
click at [129, 150] on select "Default px rem % vh vw" at bounding box center [137, 157] width 16 height 14
type input "100"
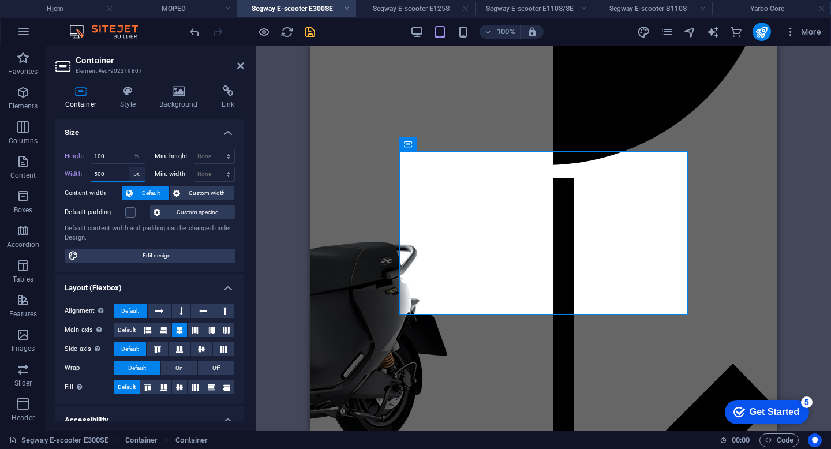
click at [138, 178] on select "Default px rem % em vh vw" at bounding box center [137, 174] width 16 height 14
select select "%"
click at [129, 167] on select "Default px rem % em vh vw" at bounding box center [137, 174] width 16 height 14
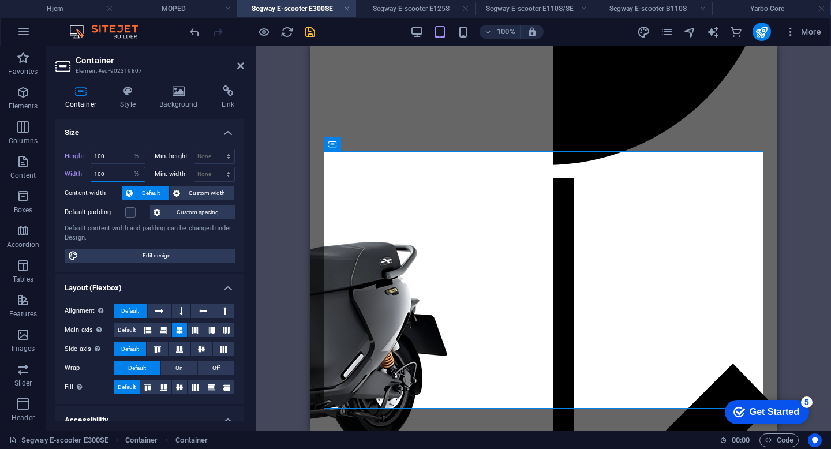
drag, startPoint x: 117, startPoint y: 175, endPoint x: 62, endPoint y: 175, distance: 54.3
click at [62, 175] on div "Height 100 Default px rem % vh vw Min. height None px rem % vh vw Width 100 Def…" at bounding box center [149, 206] width 189 height 132
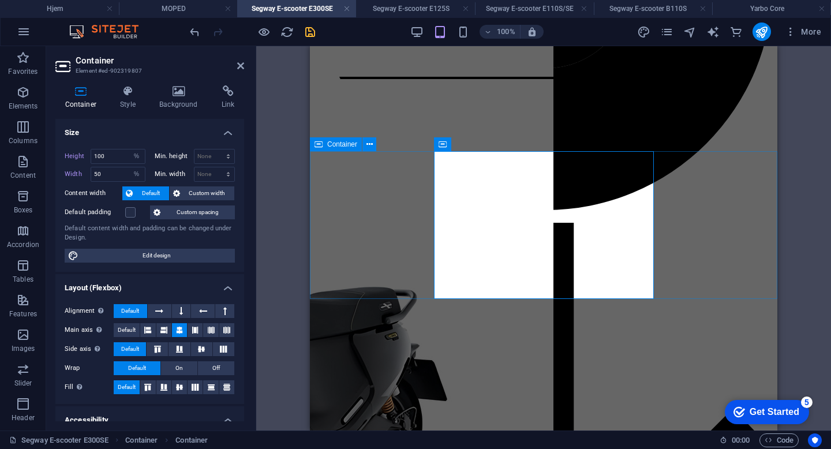
scroll to position [719, 0]
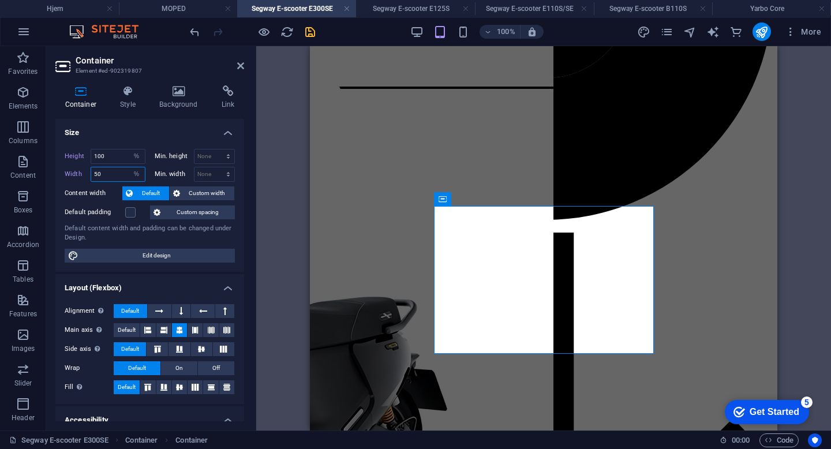
drag, startPoint x: 114, startPoint y: 175, endPoint x: 51, endPoint y: 175, distance: 62.9
click at [51, 175] on div "Container Style Background Link Size Height 100 Default px rem % vh vw Min. hei…" at bounding box center [149, 253] width 207 height 354
type input "60"
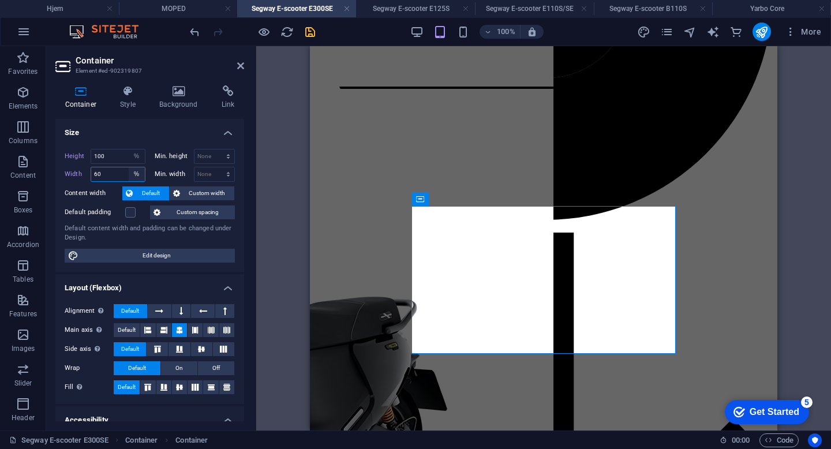
click at [140, 169] on select "Default px rem % em vh vw" at bounding box center [137, 174] width 16 height 14
select select "px"
click at [129, 167] on select "Default px rem % em vh vw" at bounding box center [137, 174] width 16 height 14
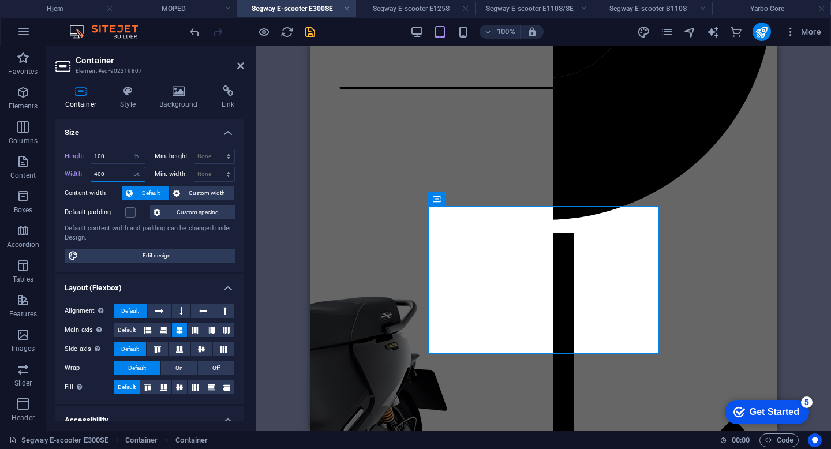
drag, startPoint x: 117, startPoint y: 175, endPoint x: 62, endPoint y: 175, distance: 54.3
click at [62, 175] on div "Height 100 Default px rem % vh vw Min. height None px rem % vh vw Width 400 Def…" at bounding box center [149, 206] width 189 height 132
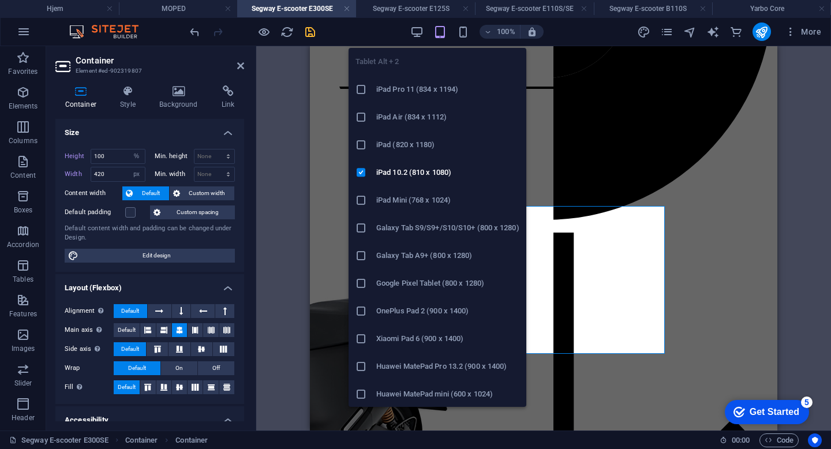
click at [414, 100] on li "iPad Pro 11 (834 x 1194)" at bounding box center [438, 90] width 178 height 28
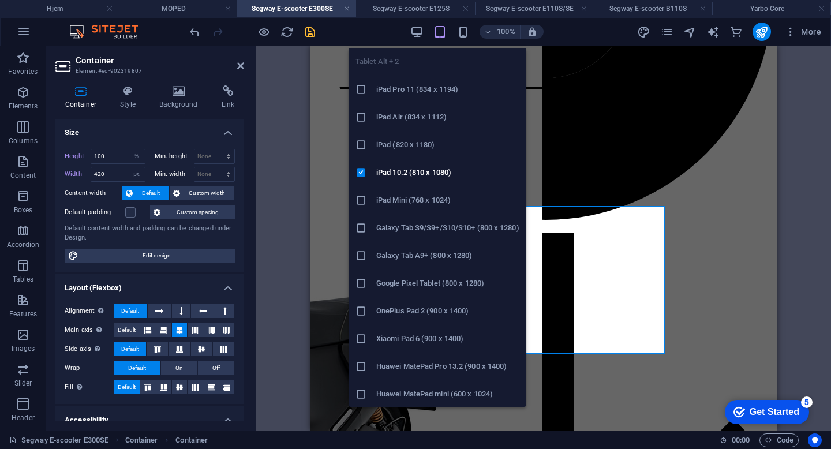
scroll to position [712, 0]
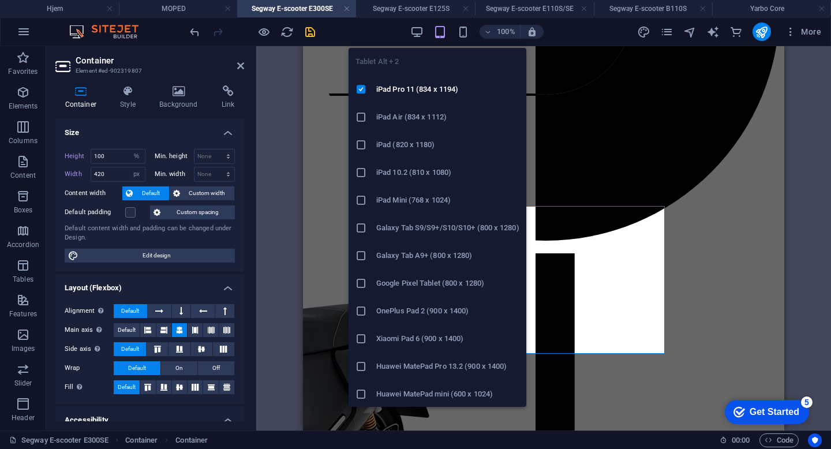
click at [402, 255] on h6 "Galaxy Tab A9+ (800 x 1280)" at bounding box center [447, 256] width 143 height 14
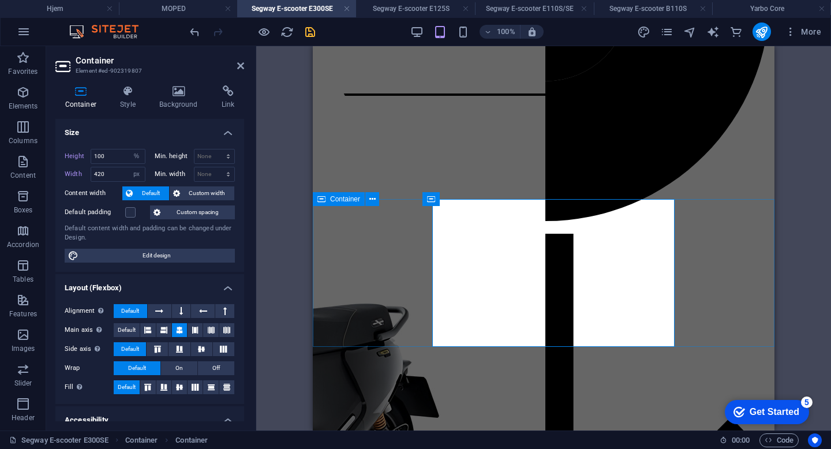
scroll to position [719, 0]
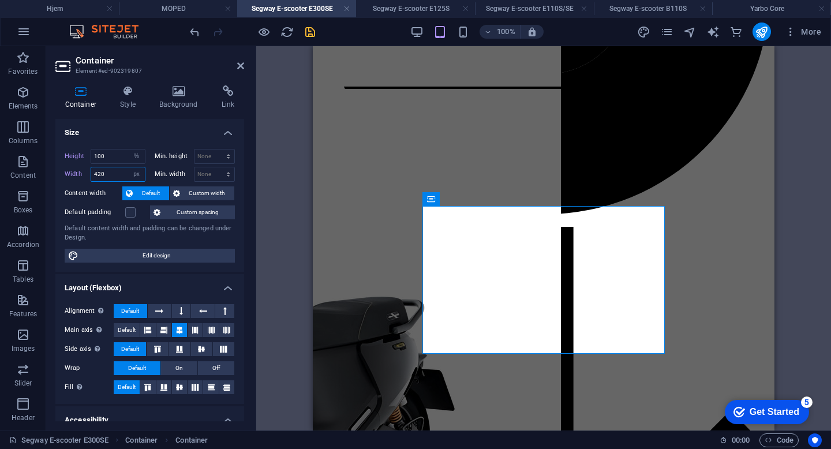
drag, startPoint x: 110, startPoint y: 175, endPoint x: 72, endPoint y: 174, distance: 38.1
click at [73, 174] on div "Width 420 Default px rem % em vh vw" at bounding box center [105, 174] width 81 height 15
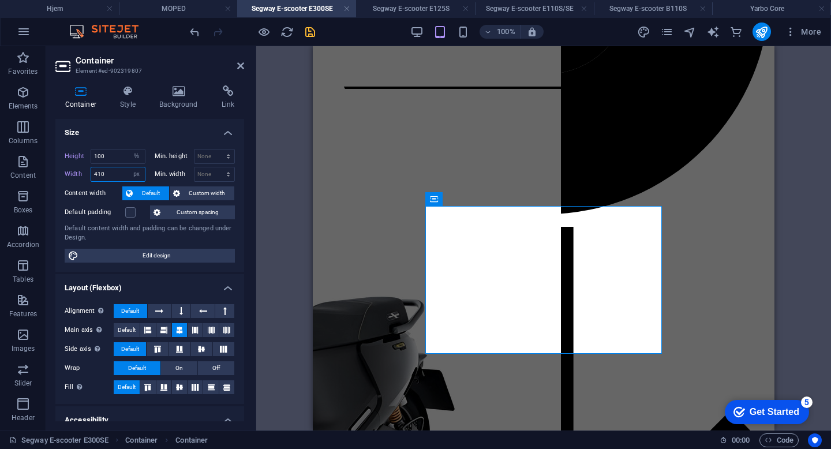
drag, startPoint x: 124, startPoint y: 173, endPoint x: 52, endPoint y: 171, distance: 71.6
click at [52, 171] on div "Container Style Background Link Size Height 100 Default px rem % vh vw Min. hei…" at bounding box center [149, 253] width 207 height 354
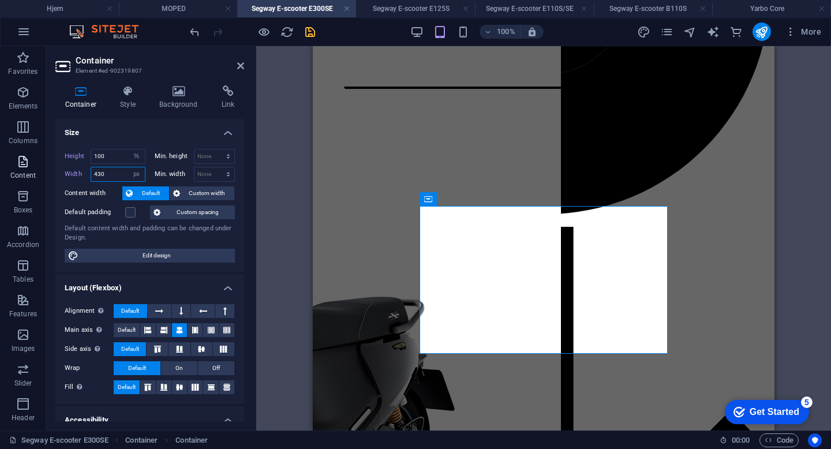
drag, startPoint x: 94, startPoint y: 174, endPoint x: 32, endPoint y: 173, distance: 62.3
click at [32, 173] on section "Favorites Elements Columns Content Boxes Accordion Tables Features Images Slide…" at bounding box center [415, 238] width 831 height 384
type input "430"
click at [421, 33] on icon "button" at bounding box center [416, 31] width 13 height 13
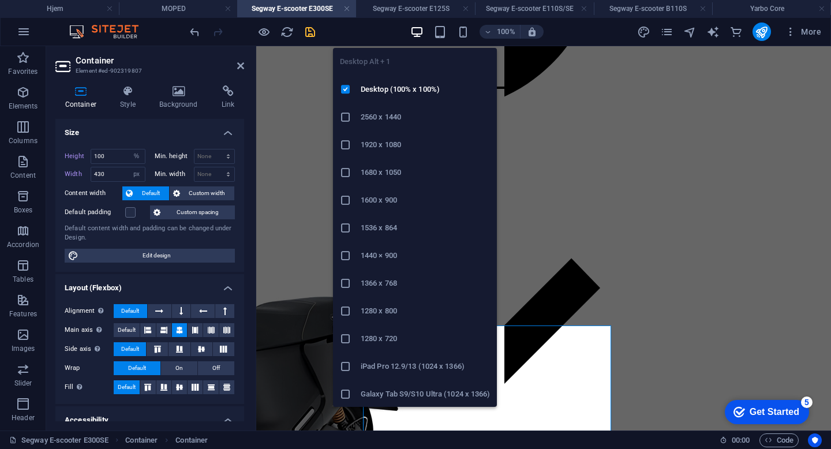
scroll to position [600, 0]
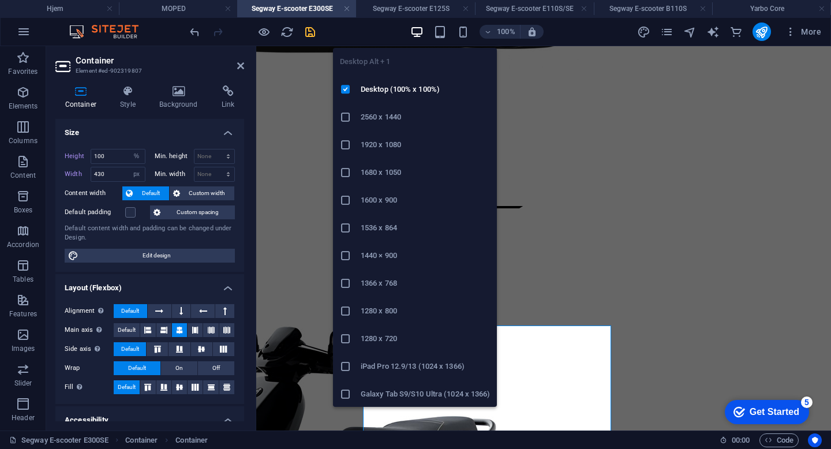
select select "DISABLED_OPTION_VALUE"
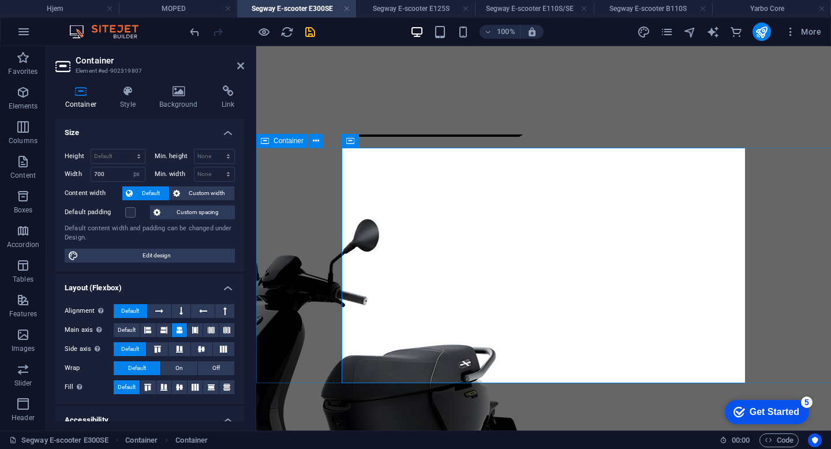
scroll to position [672, 0]
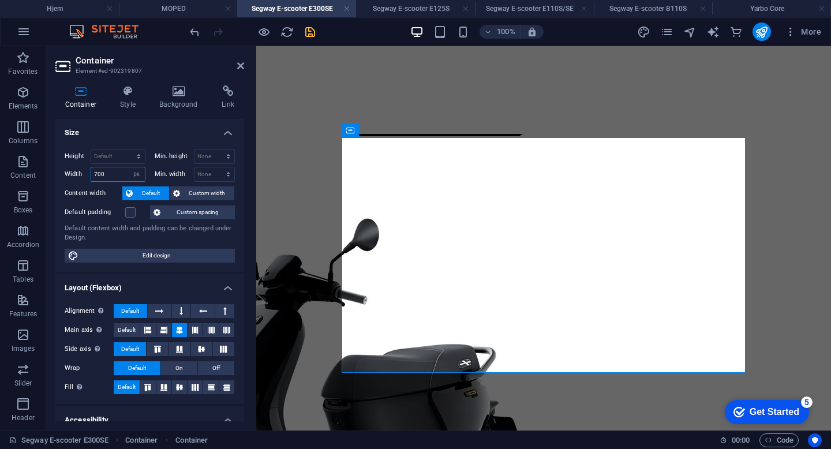
drag, startPoint x: 116, startPoint y: 173, endPoint x: 55, endPoint y: 171, distance: 60.7
click at [55, 171] on div "Height Default px rem % vh vw Min. height None px rem % vh vw Width 700 Default…" at bounding box center [149, 206] width 189 height 132
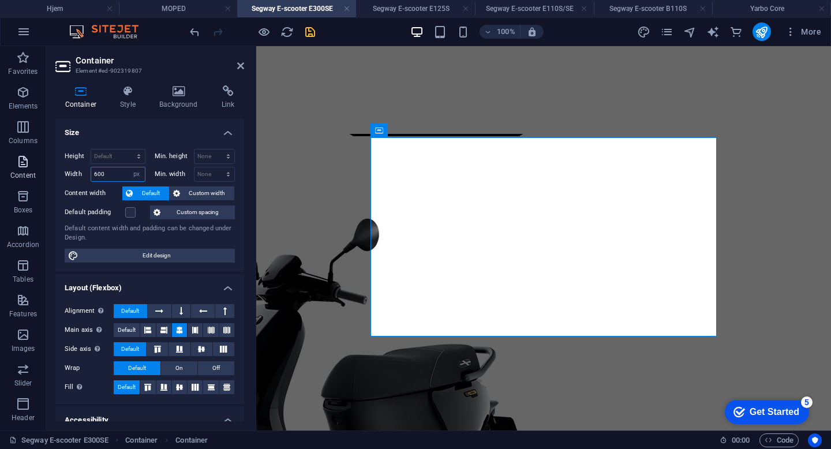
drag, startPoint x: 113, startPoint y: 175, endPoint x: 10, endPoint y: 175, distance: 102.8
click at [10, 175] on section "Favorites Elements Columns Content Boxes Accordion Tables Features Images Slide…" at bounding box center [415, 238] width 831 height 384
type input "700"
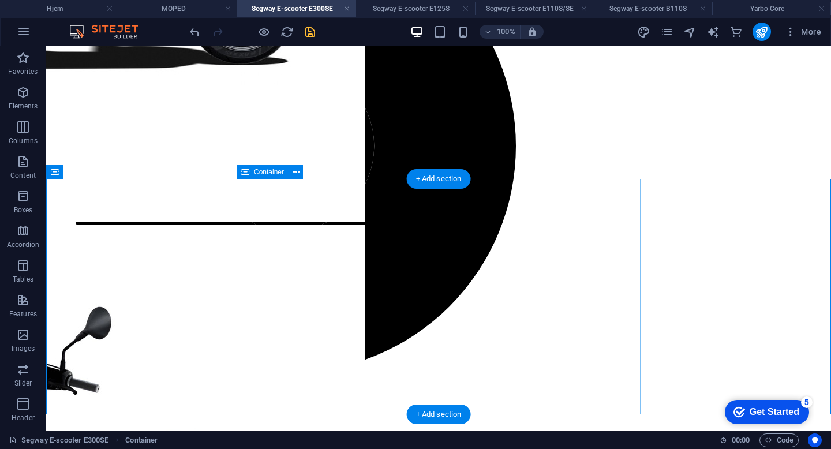
scroll to position [599, 0]
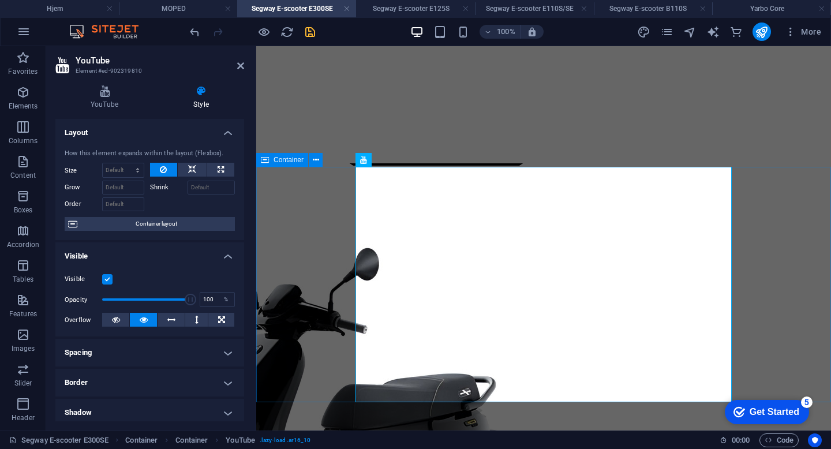
scroll to position [605, 0]
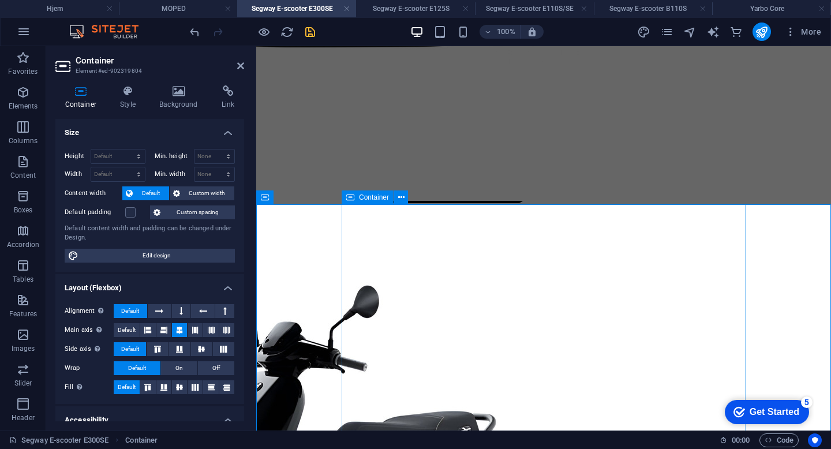
click at [354, 199] on div "Container" at bounding box center [368, 197] width 52 height 14
select select "px"
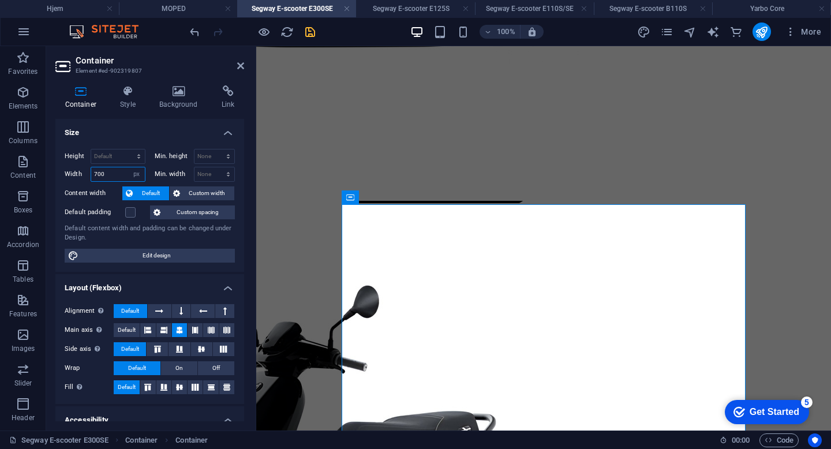
drag, startPoint x: 114, startPoint y: 169, endPoint x: 54, endPoint y: 168, distance: 60.0
click at [54, 168] on div "Container Style Background Link Size Height Default px rem % vh vw Min. height …" at bounding box center [149, 253] width 207 height 354
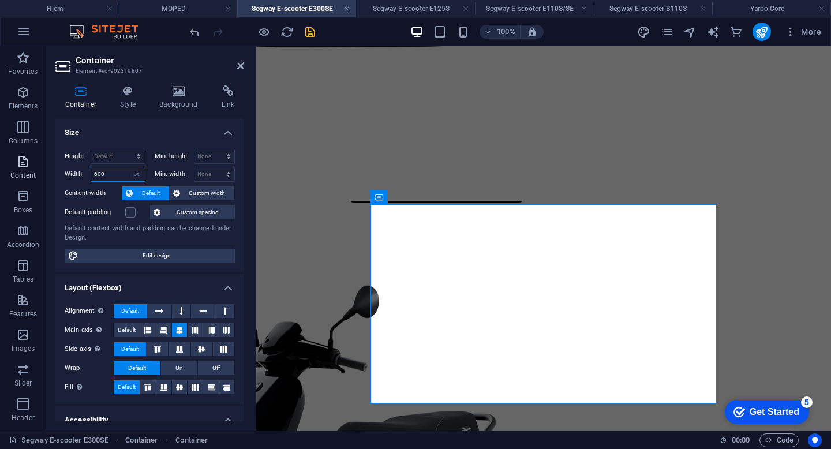
drag, startPoint x: 103, startPoint y: 173, endPoint x: 34, endPoint y: 173, distance: 68.7
click at [34, 173] on section "Favorites Elements Columns Content Boxes Accordion Tables Features Images Slide…" at bounding box center [415, 238] width 831 height 384
type input "500"
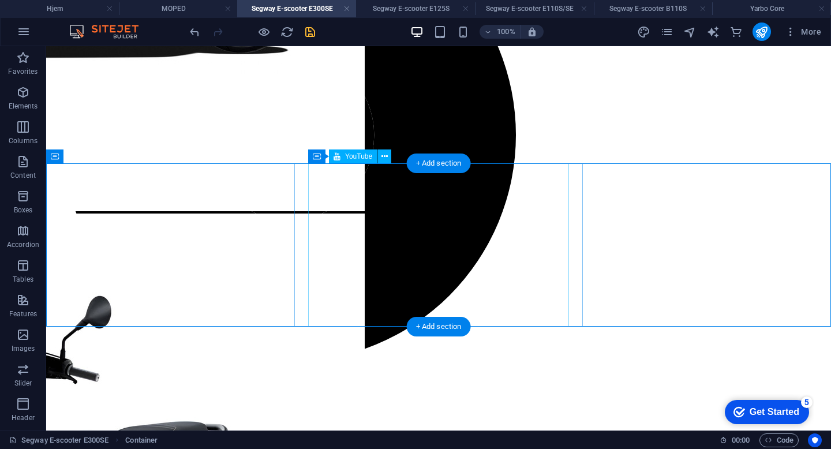
scroll to position [618, 0]
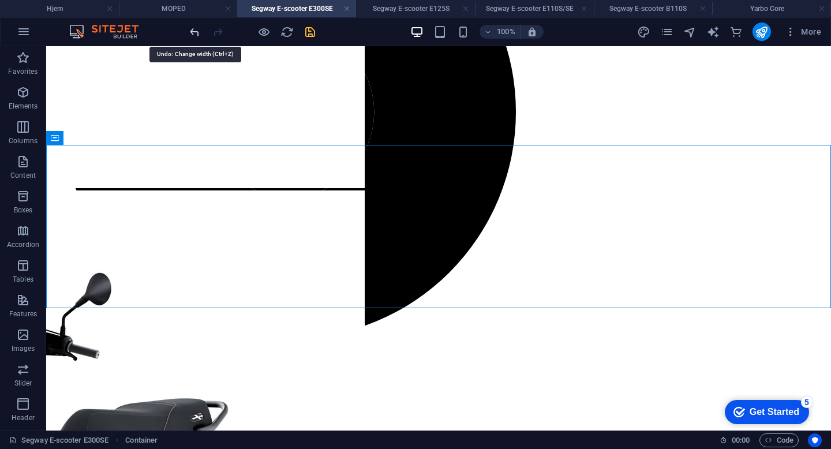
click at [193, 35] on icon "undo" at bounding box center [194, 31] width 13 height 13
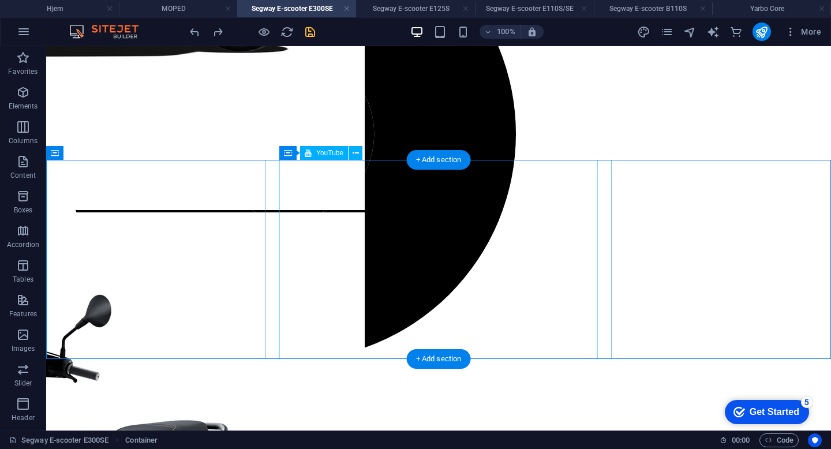
scroll to position [616, 0]
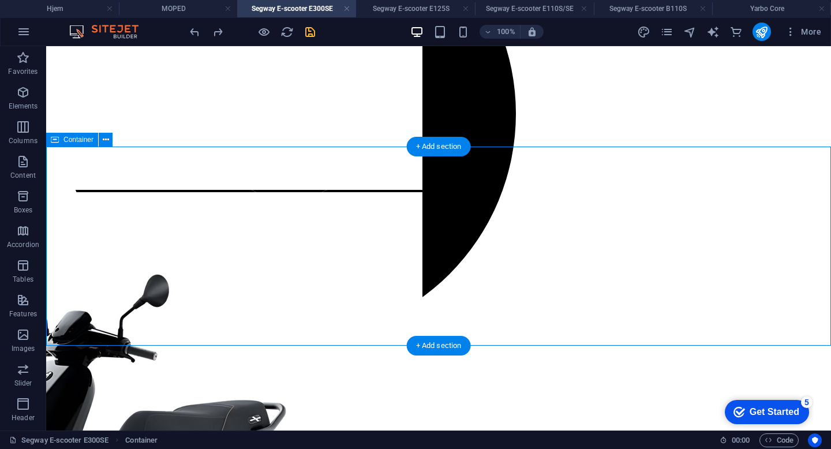
scroll to position [663, 0]
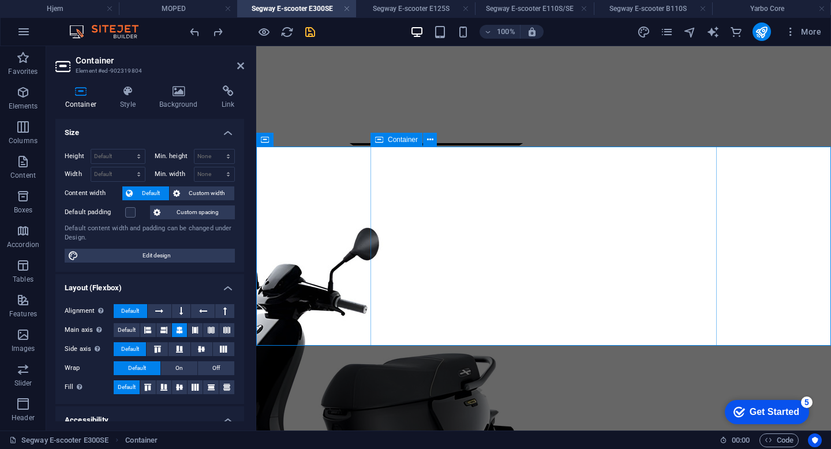
select select "px"
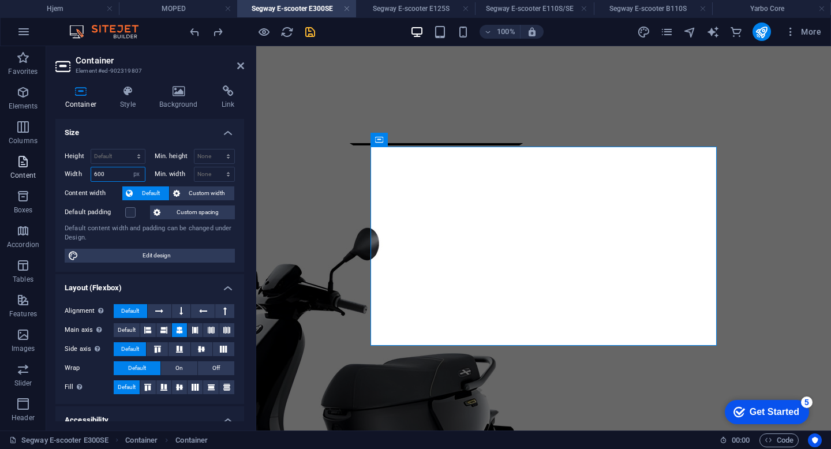
drag, startPoint x: 111, startPoint y: 174, endPoint x: 44, endPoint y: 172, distance: 67.0
click at [44, 172] on section "Favorites Elements Columns Content Boxes Accordion Tables Features Images Slide…" at bounding box center [415, 238] width 831 height 384
type input "550"
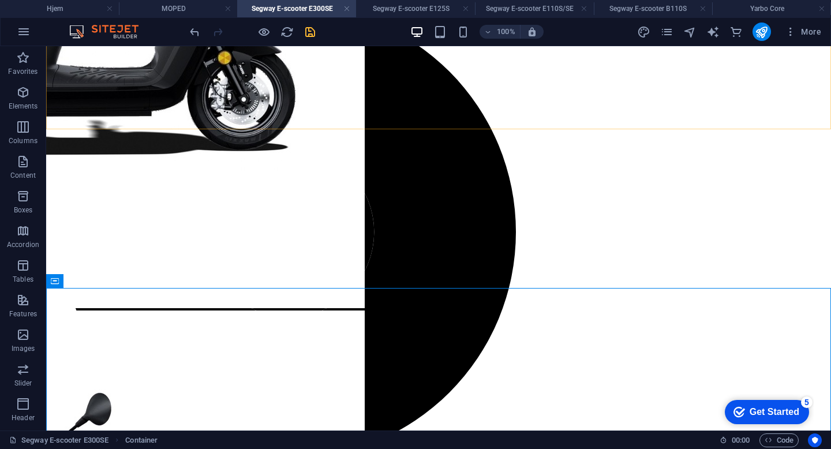
scroll to position [510, 0]
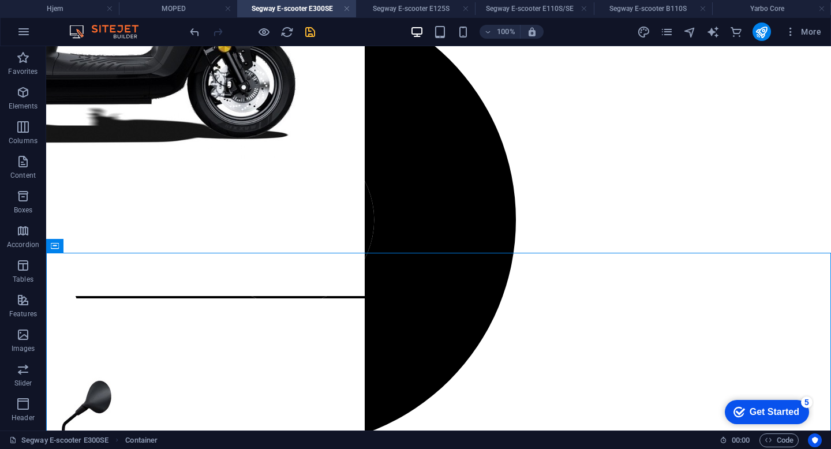
click at [315, 30] on icon "save" at bounding box center [310, 31] width 13 height 13
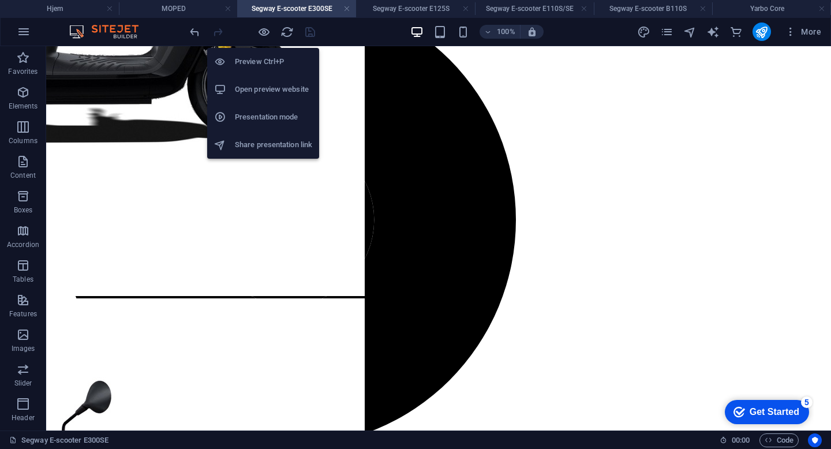
click at [259, 117] on h6 "Presentation mode" at bounding box center [273, 117] width 77 height 14
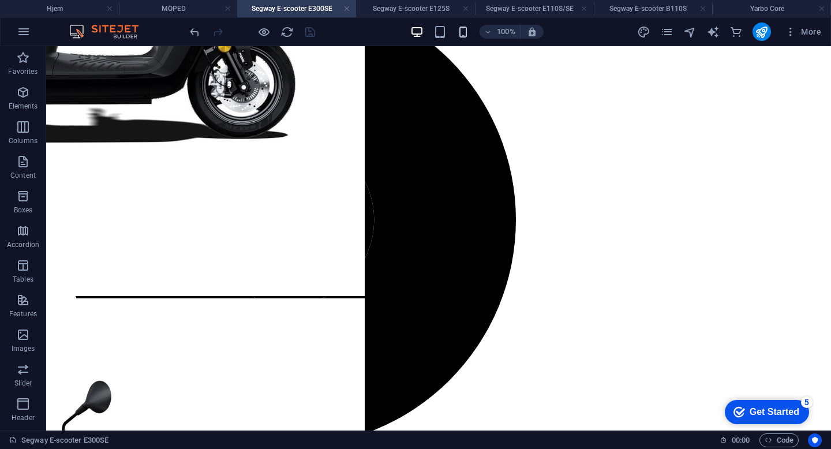
click at [468, 29] on icon "button" at bounding box center [463, 31] width 13 height 13
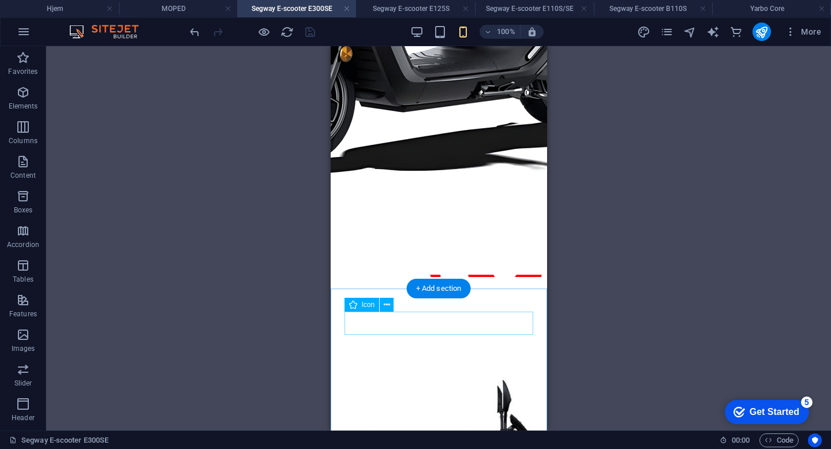
scroll to position [1052, 0]
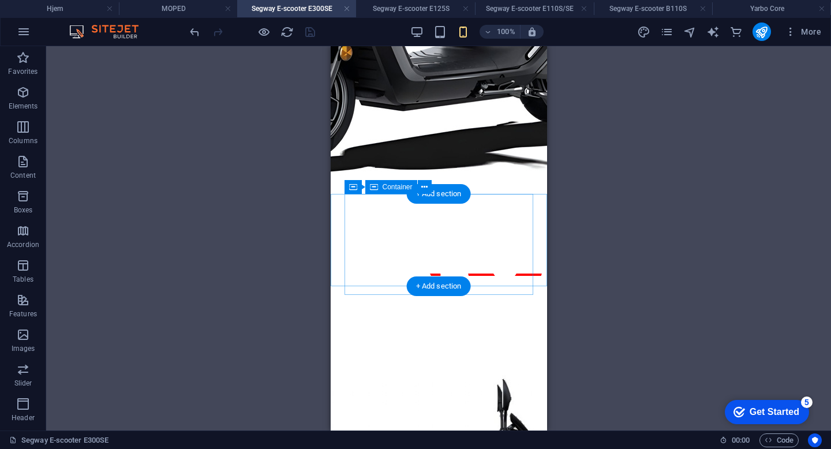
select select "px"
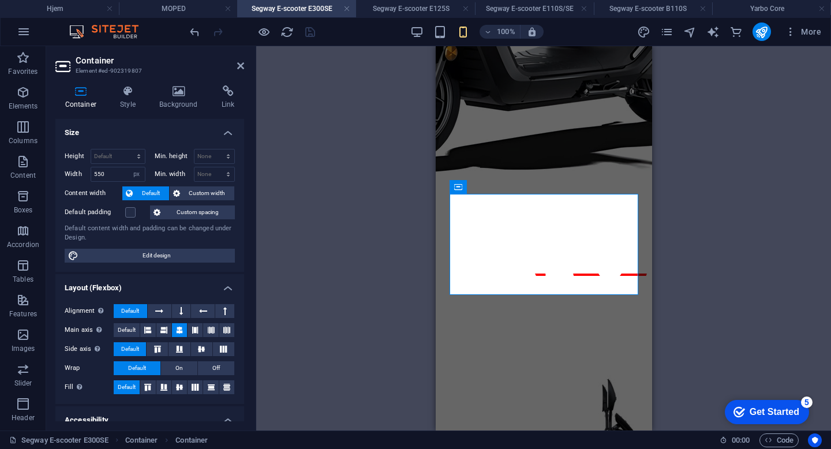
type input "100"
select select "%"
type input "100"
select select "%"
drag, startPoint x: 114, startPoint y: 173, endPoint x: 76, endPoint y: 170, distance: 38.8
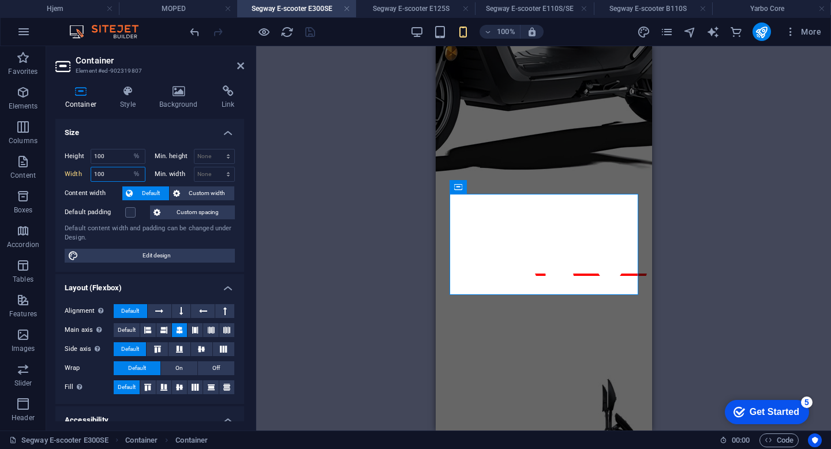
click at [76, 170] on div "Width 100 Default px rem % em vh vw" at bounding box center [105, 174] width 81 height 15
type input "500"
click at [132, 175] on select "Default px rem % em vh vw" at bounding box center [137, 174] width 16 height 14
select select "default"
click at [129, 167] on select "Default px rem % em vh vw" at bounding box center [137, 174] width 16 height 14
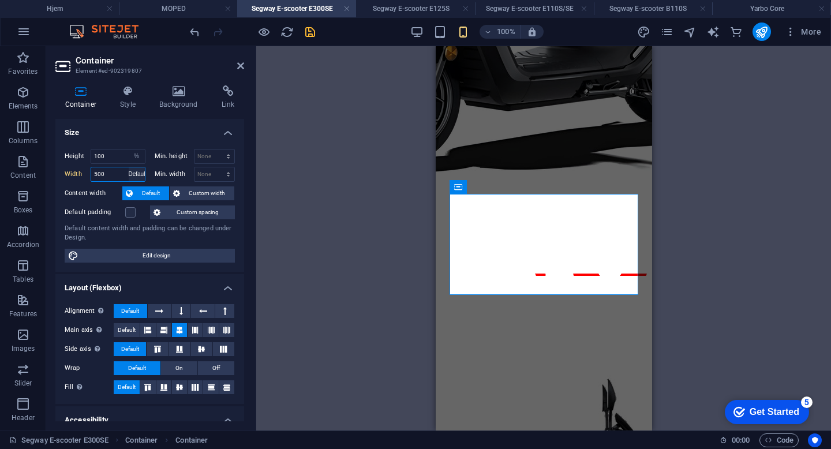
type input "500"
select select "%"
click at [137, 174] on select "Default px rem % em vh vw" at bounding box center [137, 174] width 16 height 14
click at [129, 167] on select "Default px rem % em vh vw" at bounding box center [137, 174] width 16 height 14
drag, startPoint x: 117, startPoint y: 173, endPoint x: 68, endPoint y: 173, distance: 49.6
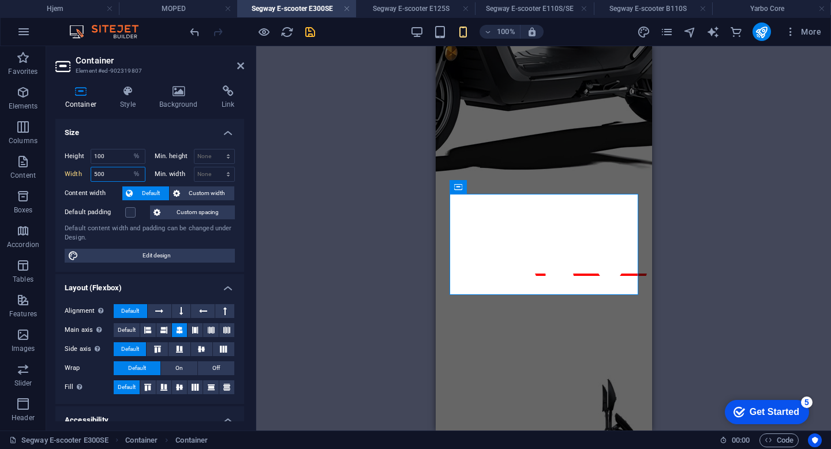
click at [68, 173] on div "Width 500 Default px rem % em vh vw" at bounding box center [105, 174] width 81 height 15
type input "100"
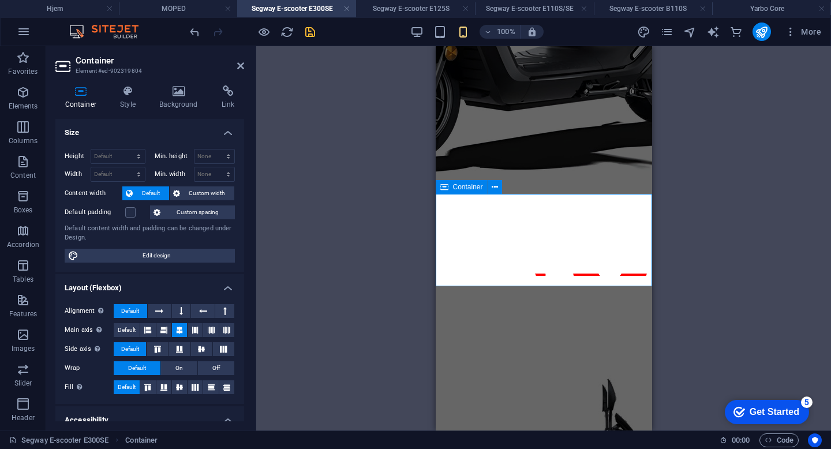
type input "160"
click at [140, 155] on select "Default px rem % vh vw" at bounding box center [137, 157] width 16 height 14
select select "default"
click at [129, 150] on select "Default px rem % vh vw" at bounding box center [137, 157] width 16 height 14
type input "160"
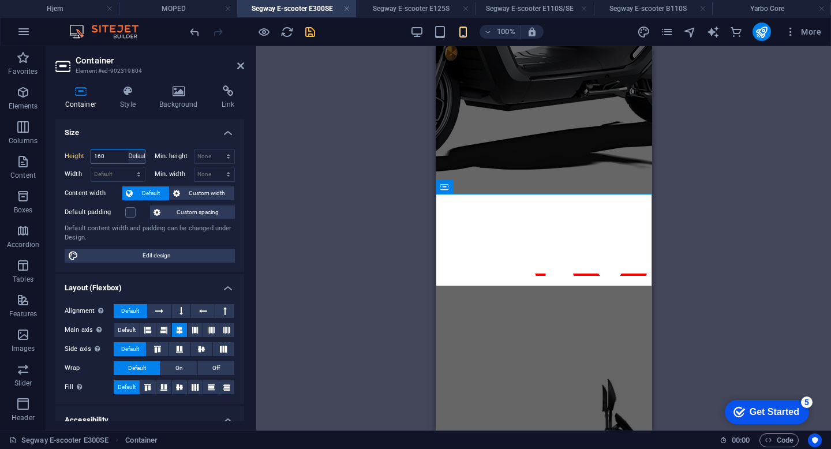
select select "px"
click at [416, 38] on icon "button" at bounding box center [416, 31] width 13 height 13
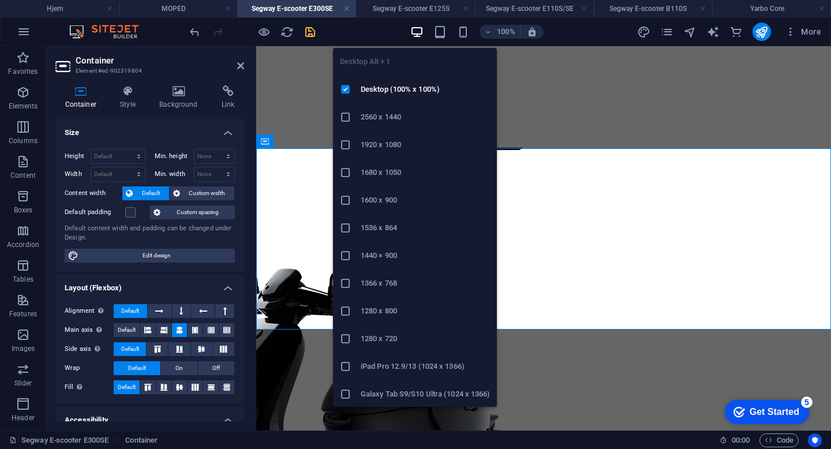
scroll to position [660, 0]
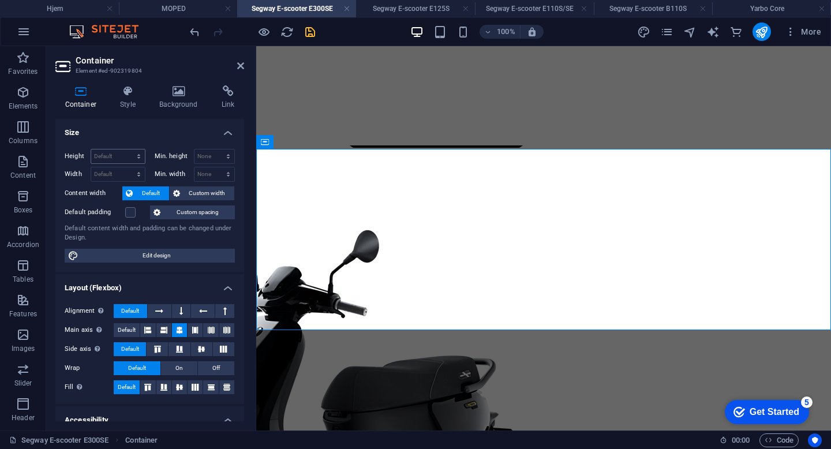
click at [102, 149] on div "Default px rem % vh vw" at bounding box center [118, 156] width 55 height 15
click at [102, 151] on select "Default px rem % vh vw" at bounding box center [118, 157] width 54 height 14
select select "px"
click at [127, 150] on select "Default px rem % vh vw" at bounding box center [118, 157] width 54 height 14
type input "314"
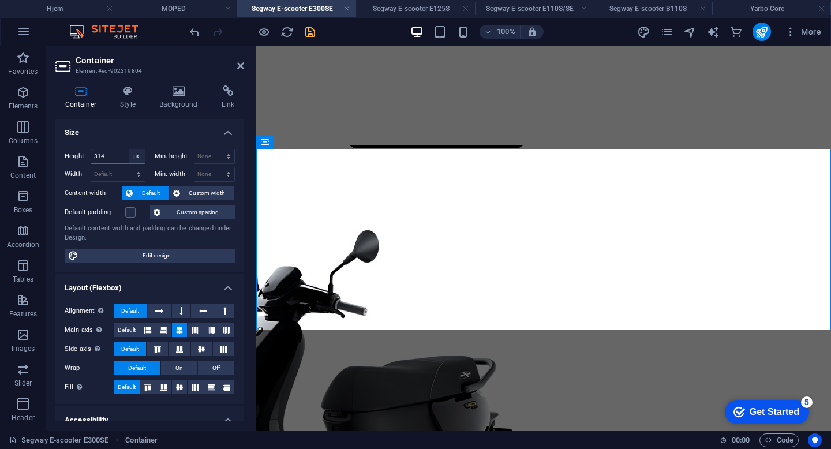
click at [136, 156] on select "Default px rem % vh vw" at bounding box center [137, 157] width 16 height 14
select select "default"
click at [129, 150] on select "Default px rem % vh vw" at bounding box center [137, 157] width 16 height 14
select select "DISABLED_OPTION_VALUE"
click at [461, 32] on icon "button" at bounding box center [463, 31] width 13 height 13
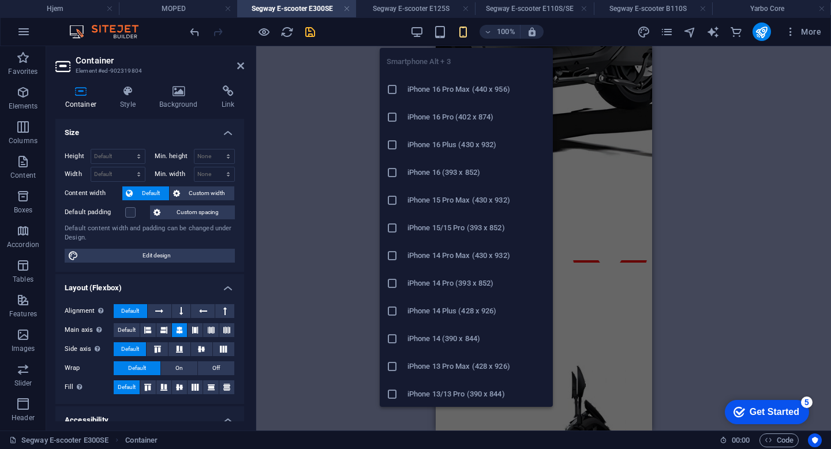
type input "160"
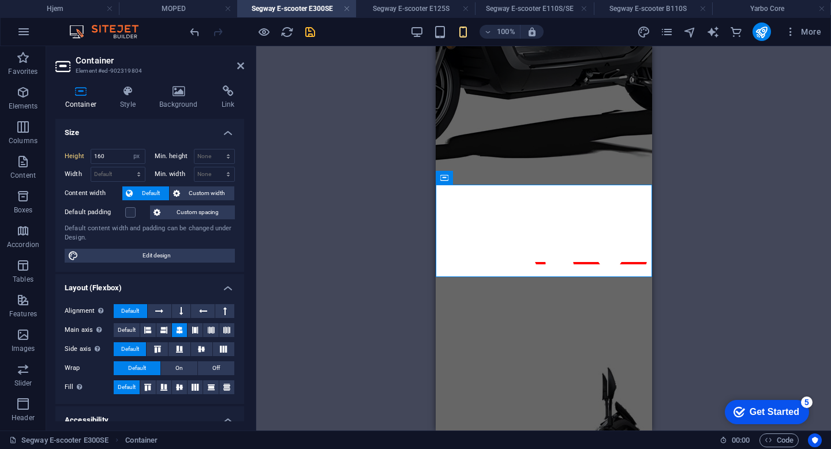
scroll to position [1063, 0]
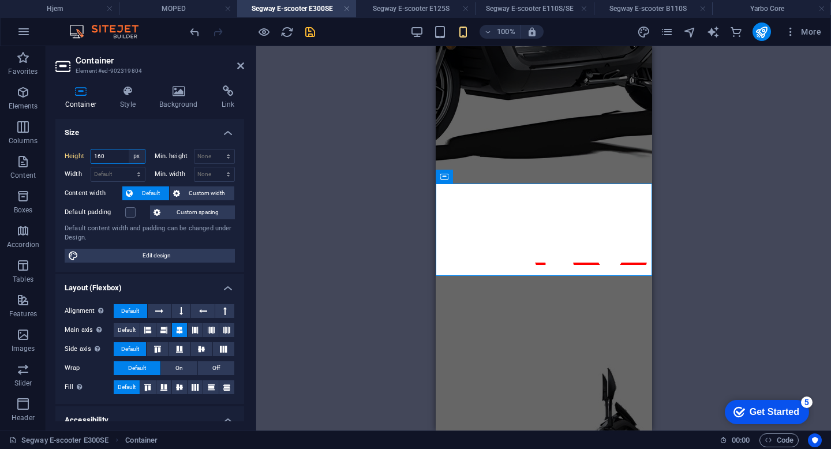
click at [134, 157] on select "Default px rem % vh vw" at bounding box center [137, 157] width 16 height 14
select select "%"
click at [129, 150] on select "Default px rem % vh vw" at bounding box center [137, 157] width 16 height 14
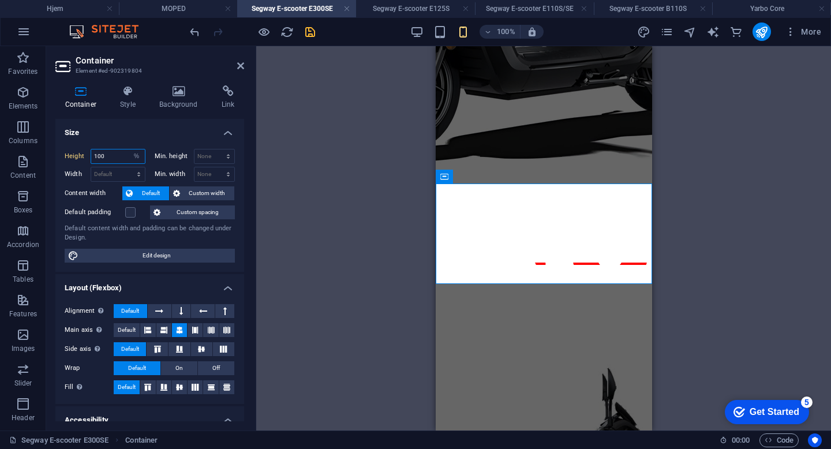
type input "100"
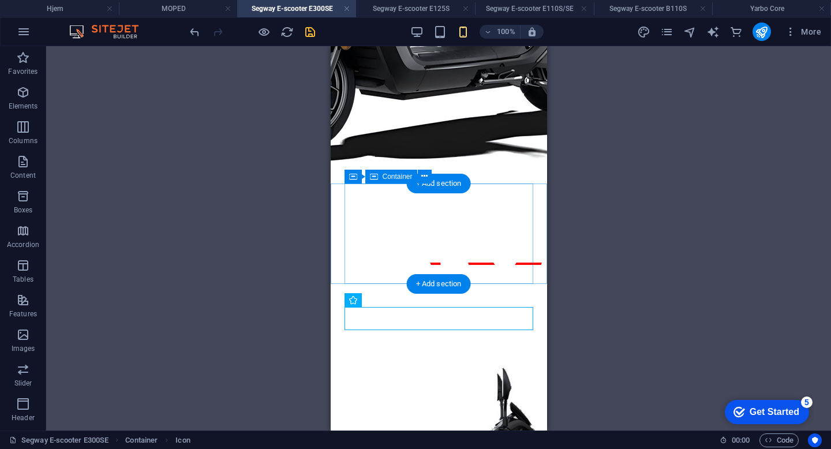
select select "%"
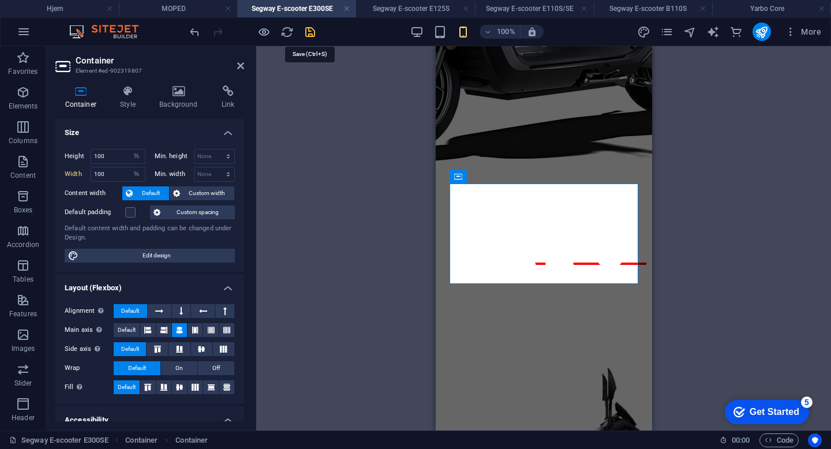
click at [307, 36] on icon "save" at bounding box center [310, 31] width 13 height 13
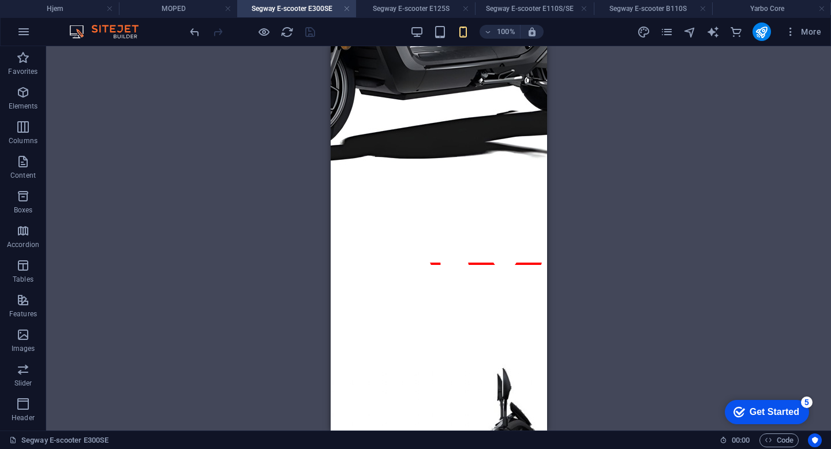
click at [449, 31] on div "100%" at bounding box center [476, 32] width 133 height 18
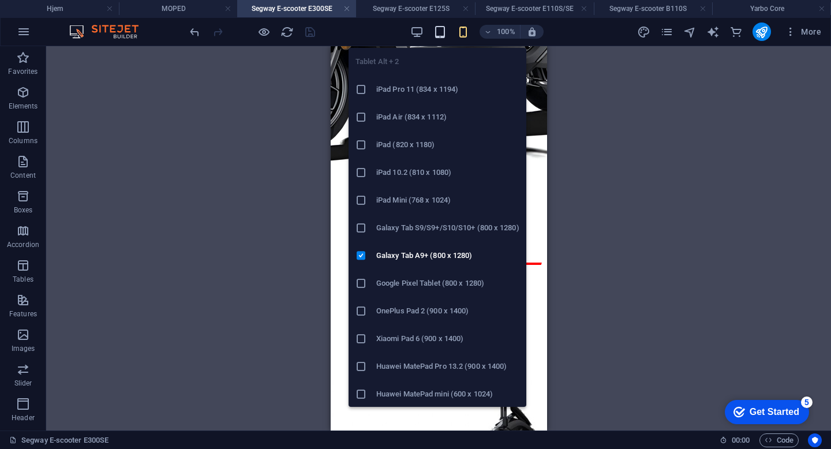
click at [436, 28] on icon "button" at bounding box center [440, 31] width 13 height 13
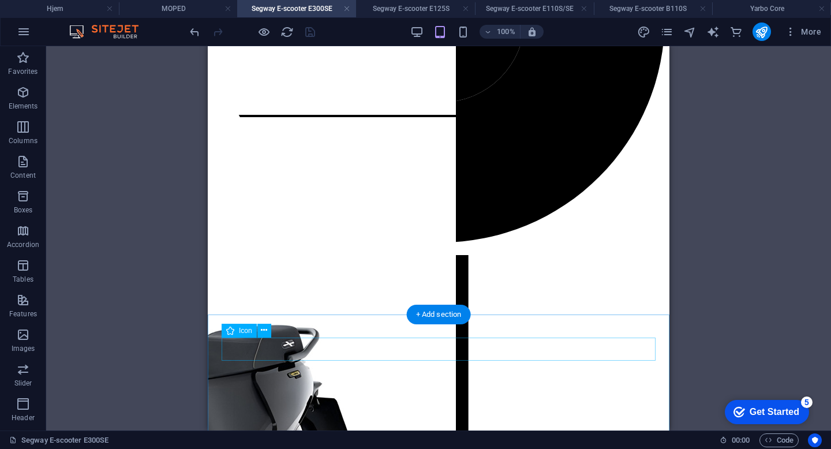
scroll to position [592, 0]
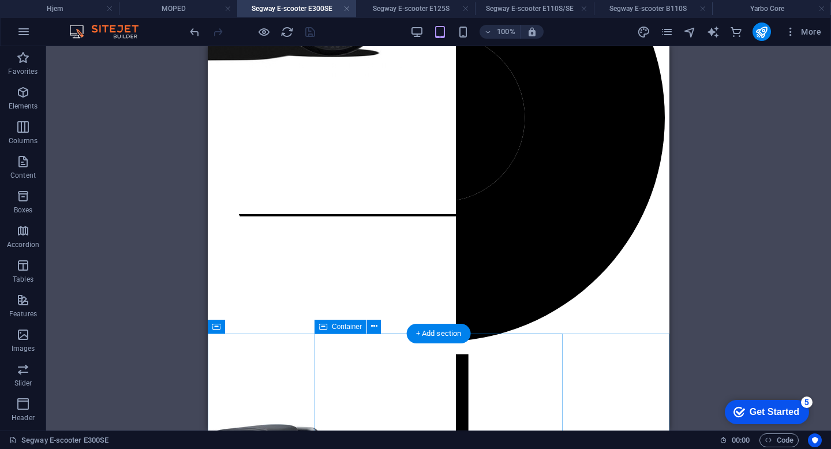
select select "%"
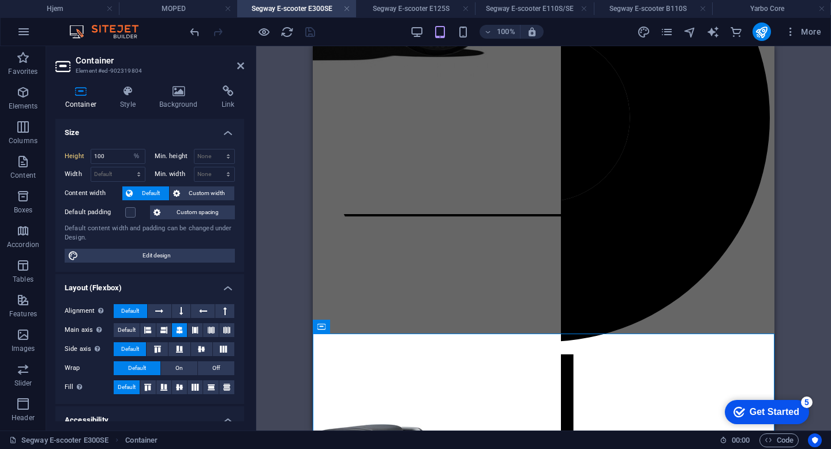
type input "256"
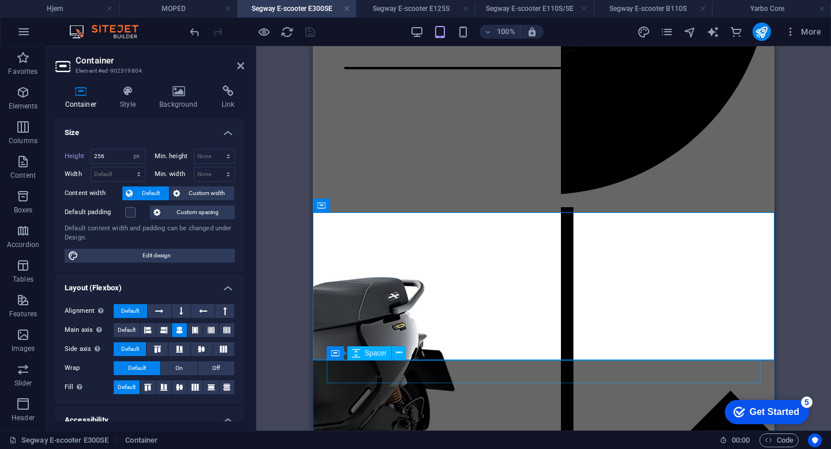
scroll to position [753, 0]
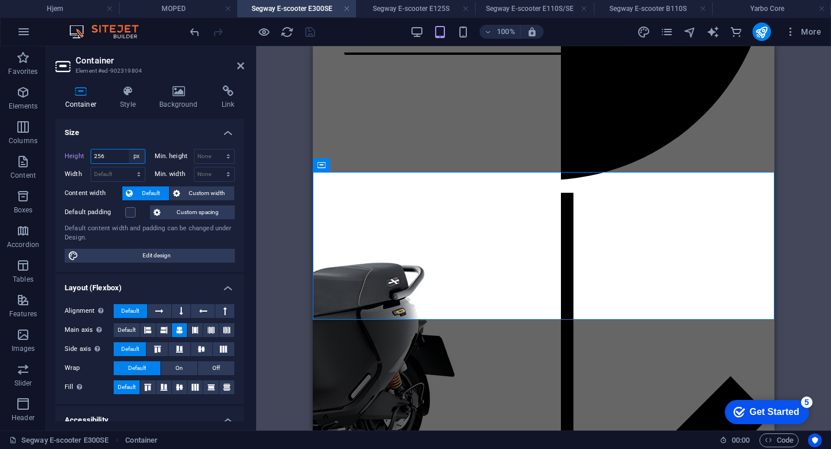
click at [138, 150] on select "Default px rem % vh vw" at bounding box center [137, 157] width 16 height 14
select select "%"
click at [129, 150] on select "Default px rem % vh vw" at bounding box center [137, 157] width 16 height 14
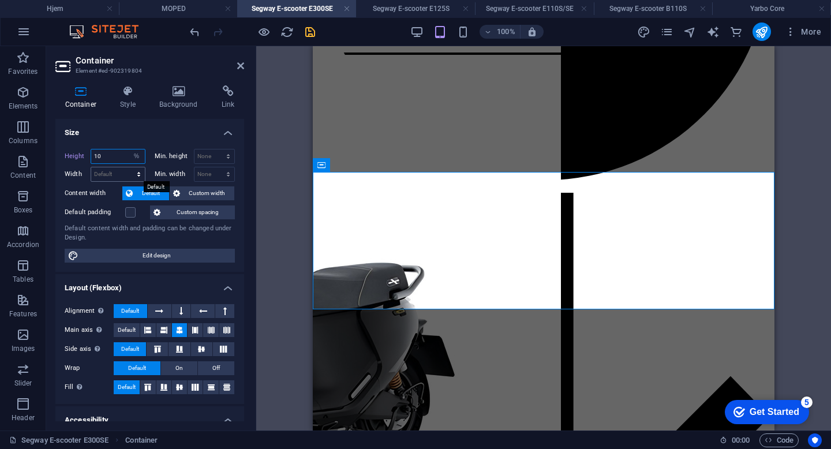
type input "100"
select select "%"
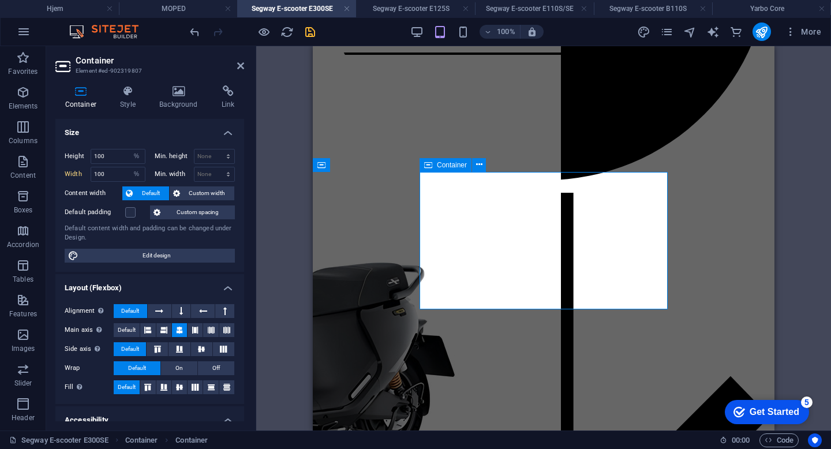
type input "430"
click at [134, 175] on select "Default px rem % em vh vw" at bounding box center [137, 174] width 16 height 14
select select "%"
click at [129, 167] on select "Default px rem % em vh vw" at bounding box center [137, 174] width 16 height 14
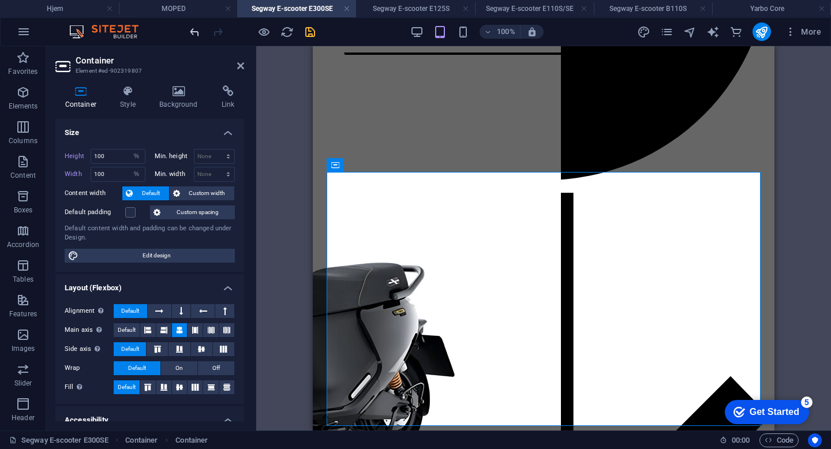
click at [201, 32] on span "undo" at bounding box center [195, 31] width 14 height 13
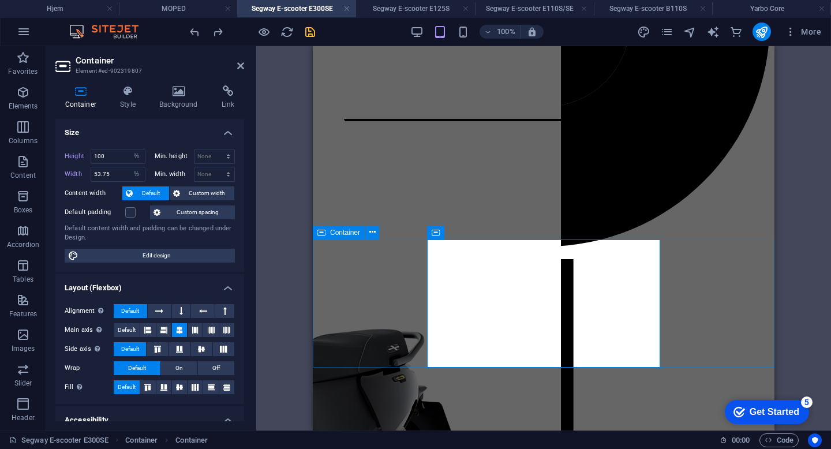
scroll to position [686, 0]
drag, startPoint x: 117, startPoint y: 177, endPoint x: 68, endPoint y: 173, distance: 49.2
click at [68, 173] on div "Width 53.75 Default px rem % em vh vw" at bounding box center [105, 174] width 81 height 15
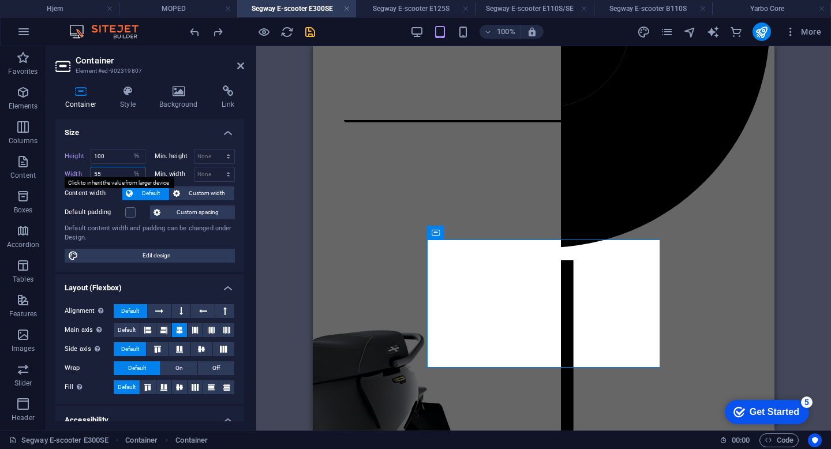
type input "55"
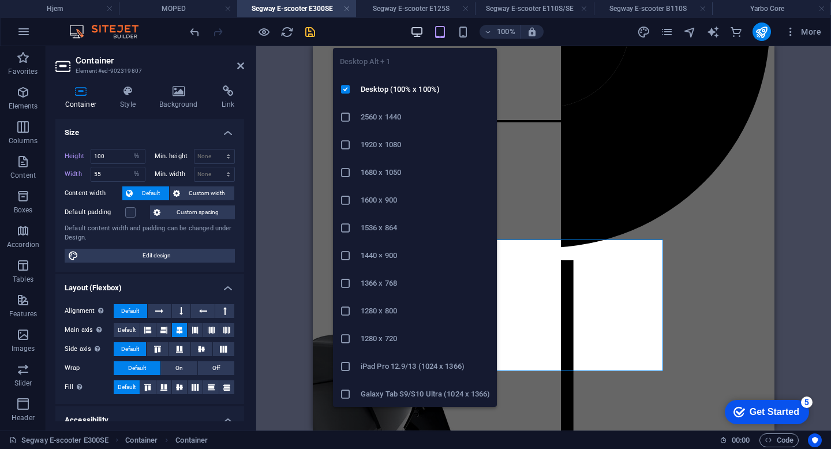
click at [413, 29] on icon "button" at bounding box center [416, 31] width 13 height 13
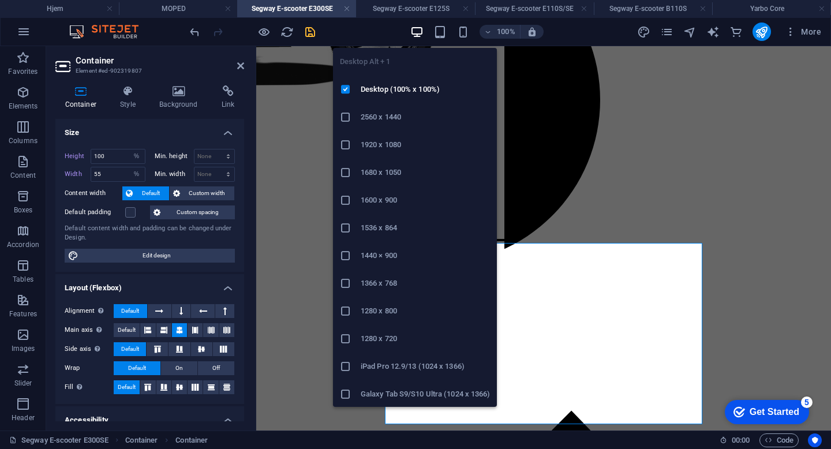
select select "DISABLED_OPTION_VALUE"
type input "550"
select select "px"
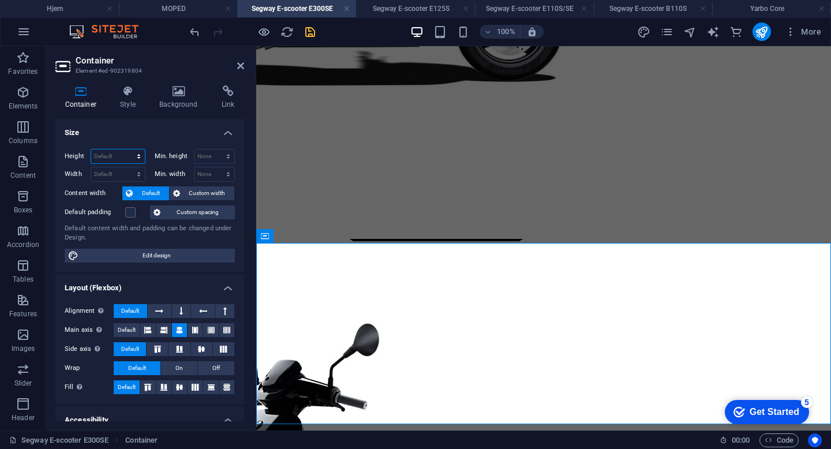
click at [113, 150] on select "Default px rem % vh vw" at bounding box center [118, 157] width 54 height 14
select select "%"
click at [127, 150] on select "Default px rem % vh vw" at bounding box center [118, 157] width 54 height 14
type input "100"
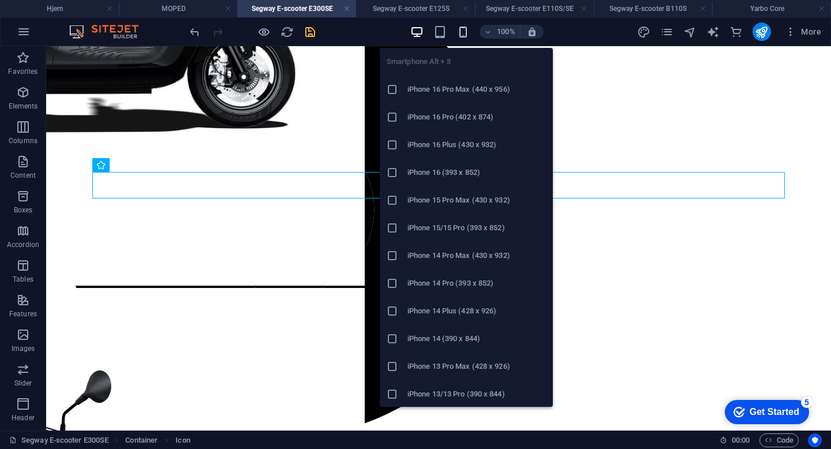
click at [461, 31] on icon "button" at bounding box center [463, 31] width 13 height 13
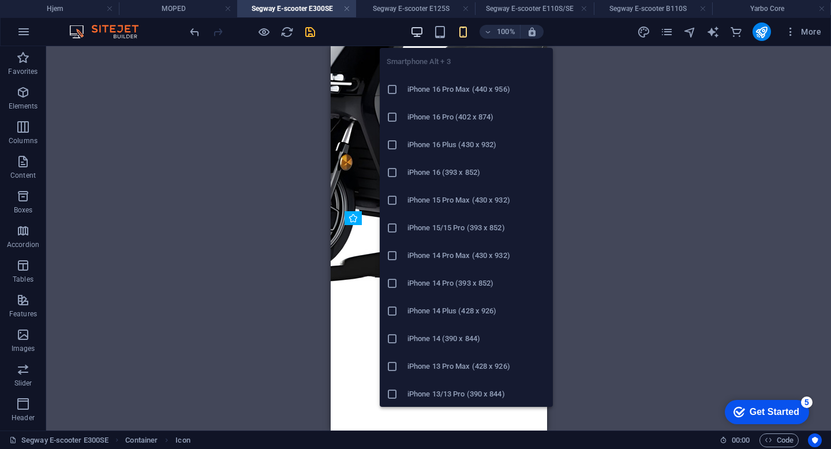
scroll to position [942, 0]
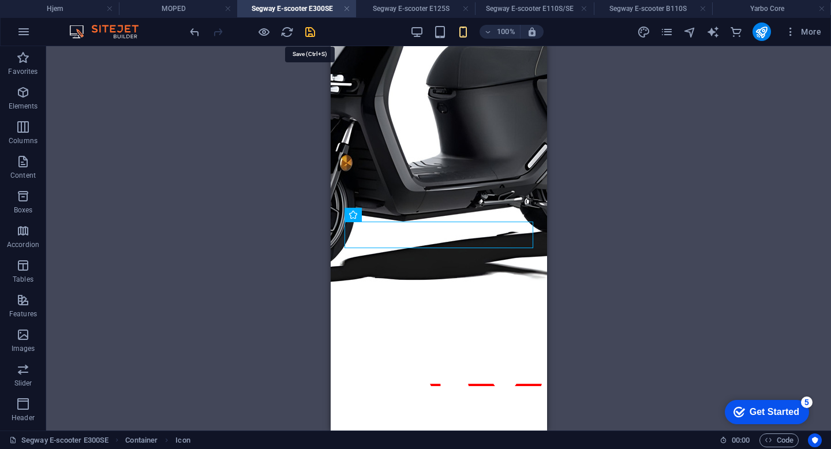
click at [307, 35] on icon "save" at bounding box center [310, 31] width 13 height 13
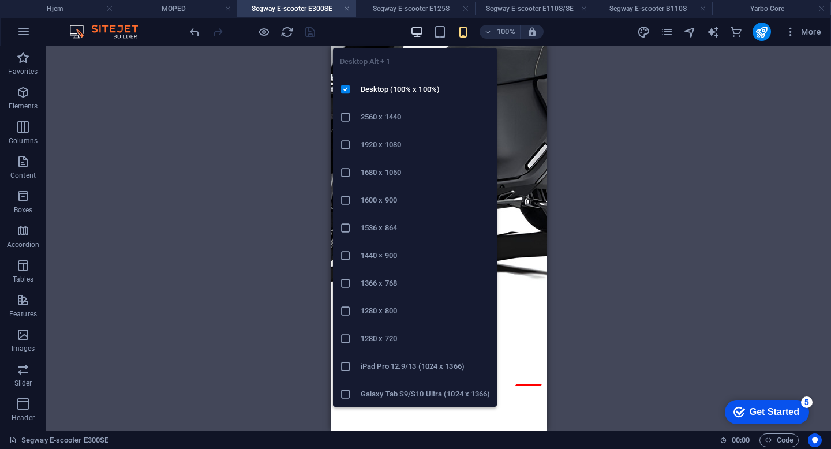
click at [419, 28] on icon "button" at bounding box center [416, 31] width 13 height 13
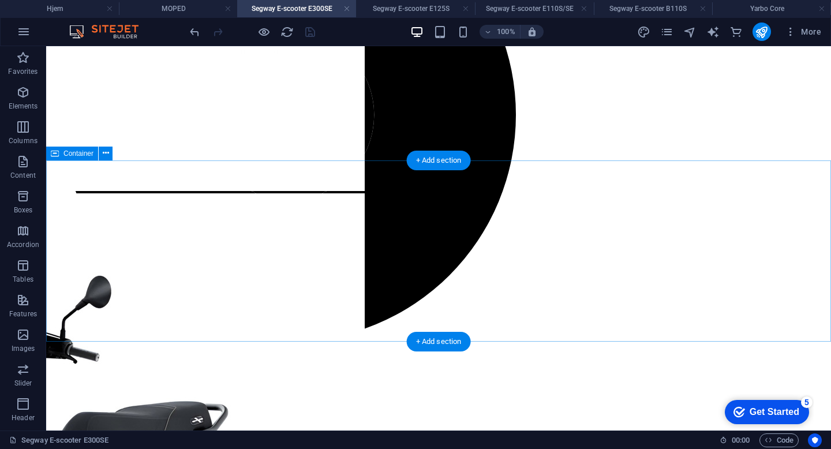
scroll to position [570, 0]
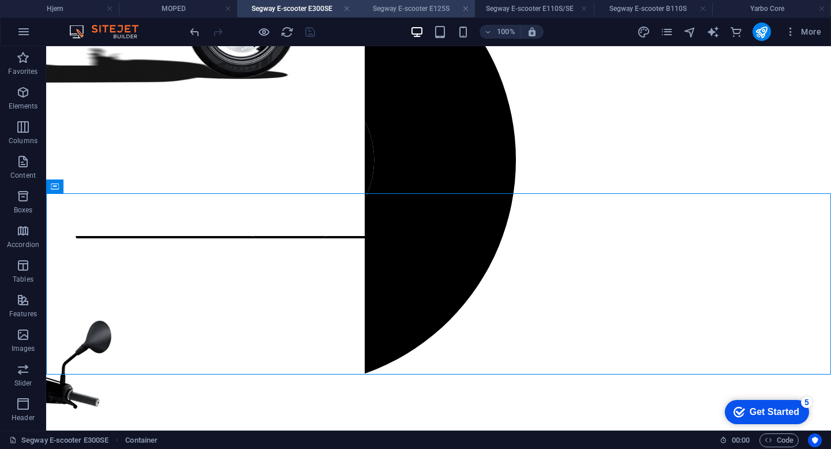
click at [426, 3] on h4 "Segway E-scooter E125S" at bounding box center [415, 8] width 119 height 13
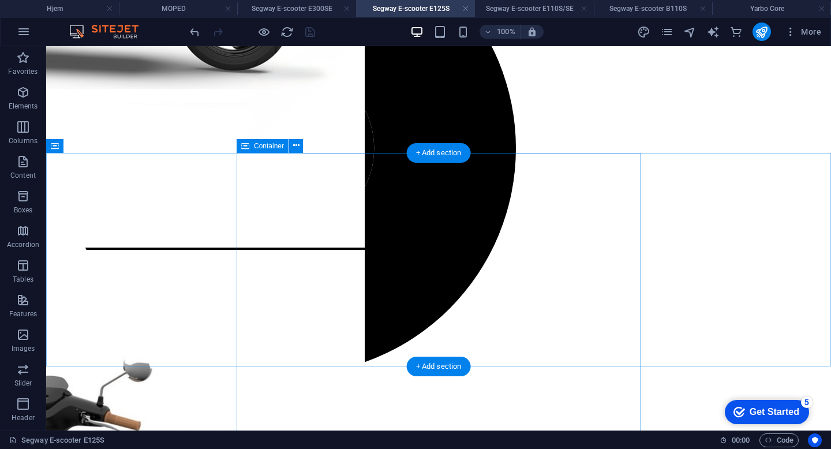
scroll to position [580, 0]
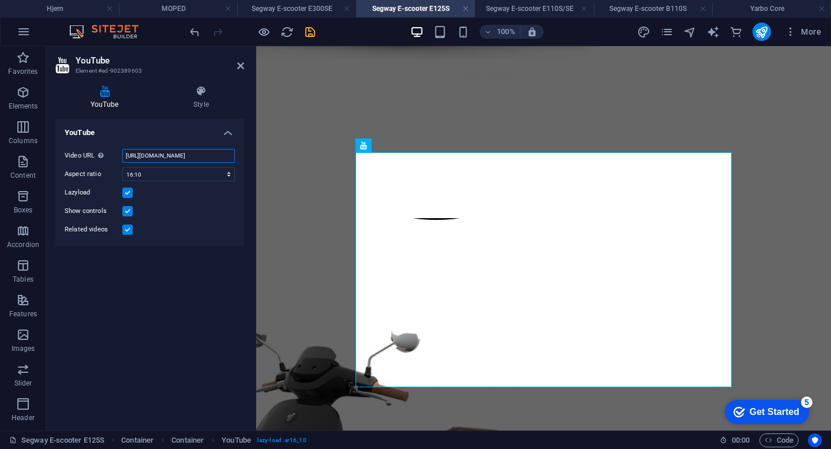
scroll to position [0, 21]
drag, startPoint x: 382, startPoint y: 200, endPoint x: 280, endPoint y: 155, distance: 111.1
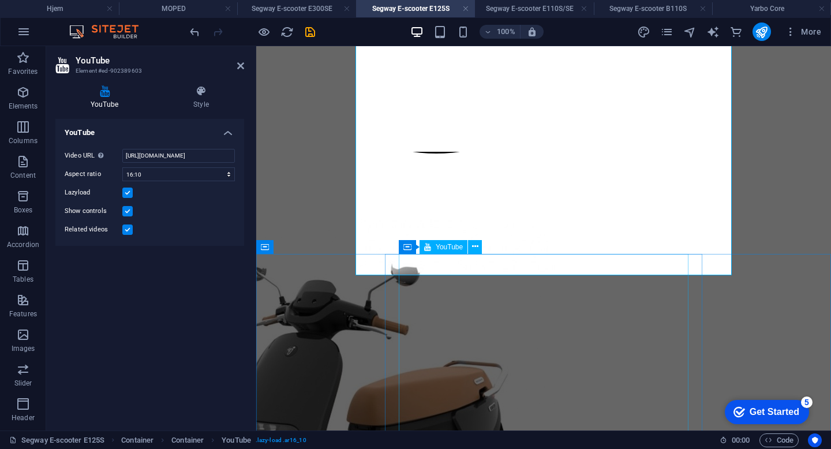
scroll to position [785, 0]
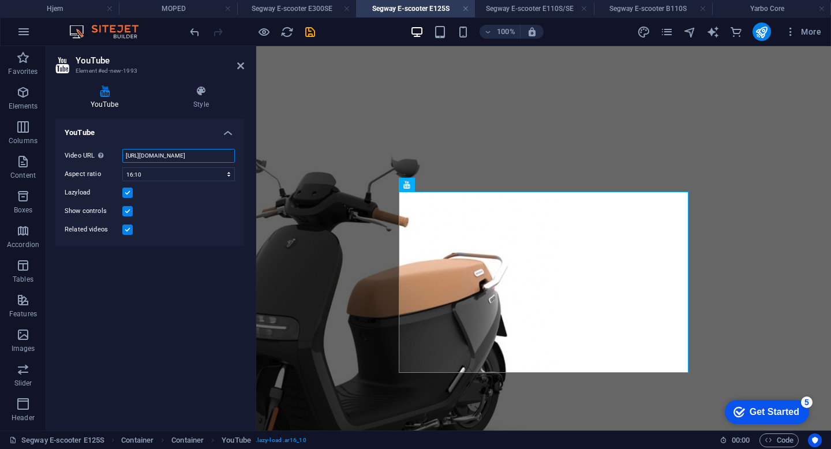
drag, startPoint x: 125, startPoint y: 155, endPoint x: 249, endPoint y: 158, distance: 123.6
click at [249, 158] on div "YouTube Style YouTube Video URL Insert (or paste) a video URL. [URL][DOMAIN_NAM…" at bounding box center [149, 253] width 207 height 354
paste input "69zi0-PpxWg"
type input "[URL][DOMAIN_NAME]"
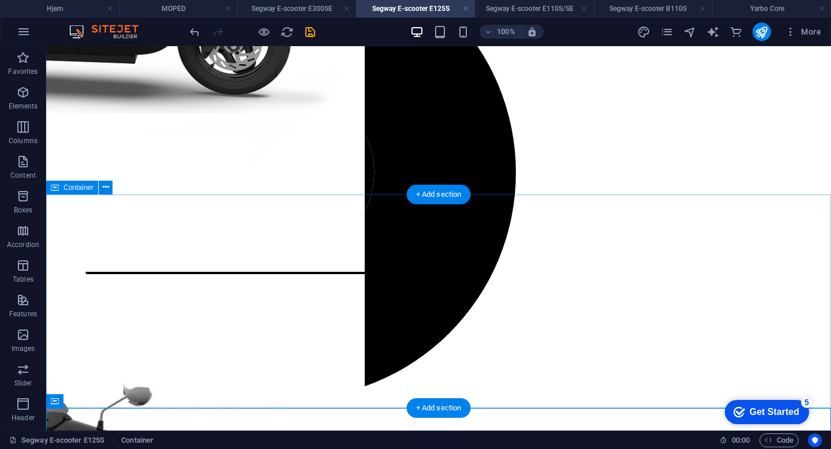
scroll to position [537, 0]
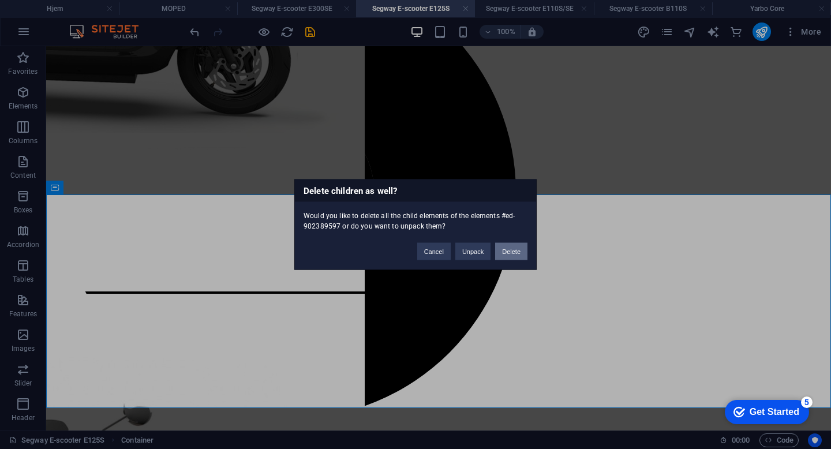
click at [520, 251] on button "Delete" at bounding box center [511, 251] width 32 height 17
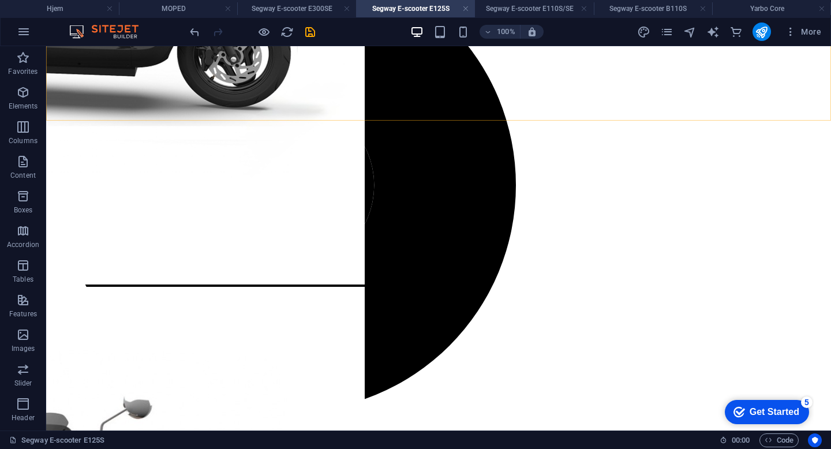
scroll to position [552, 0]
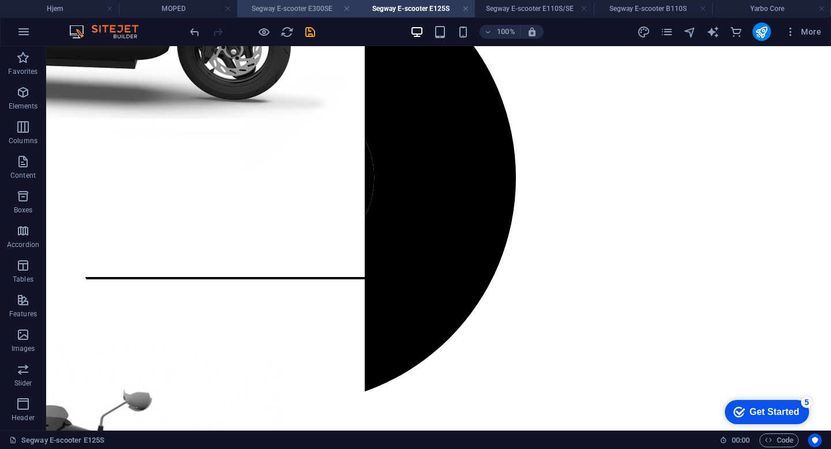
click at [302, 12] on h4 "Segway E-scooter E300SE" at bounding box center [296, 8] width 119 height 13
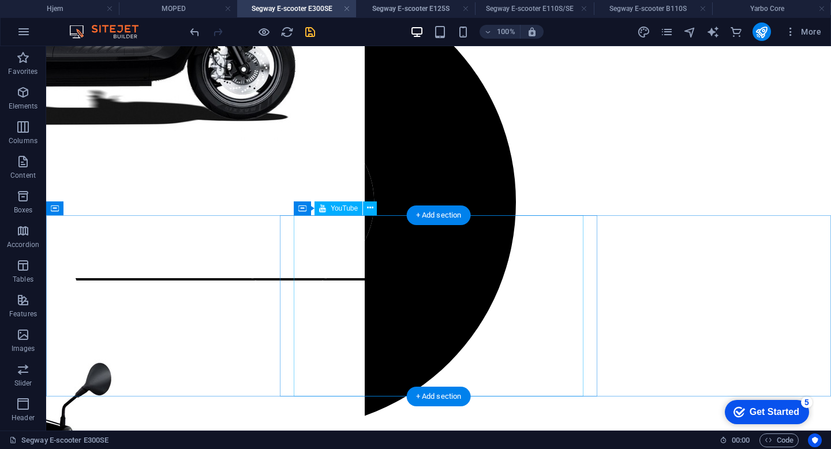
scroll to position [514, 0]
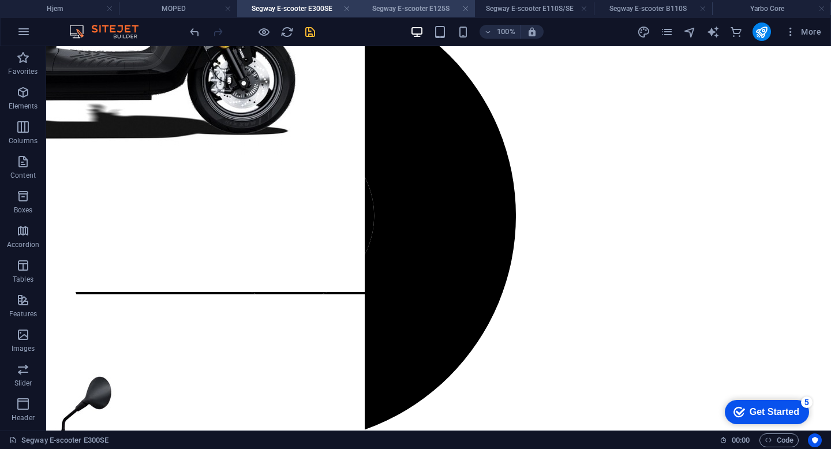
click at [406, 8] on h4 "Segway E-scooter E125S" at bounding box center [415, 8] width 119 height 13
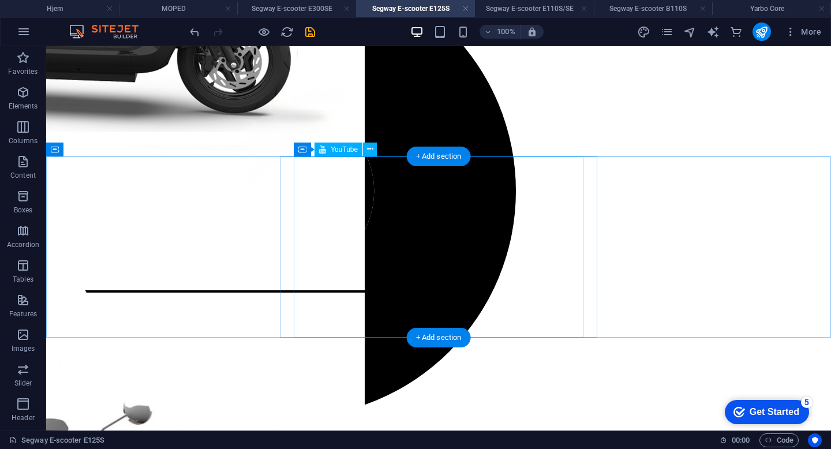
scroll to position [529, 0]
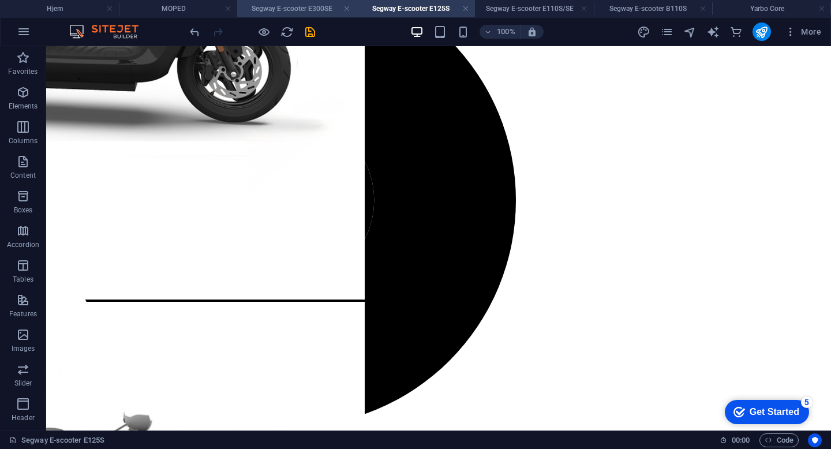
click at [316, 13] on h4 "Segway E-scooter E300SE" at bounding box center [296, 8] width 119 height 13
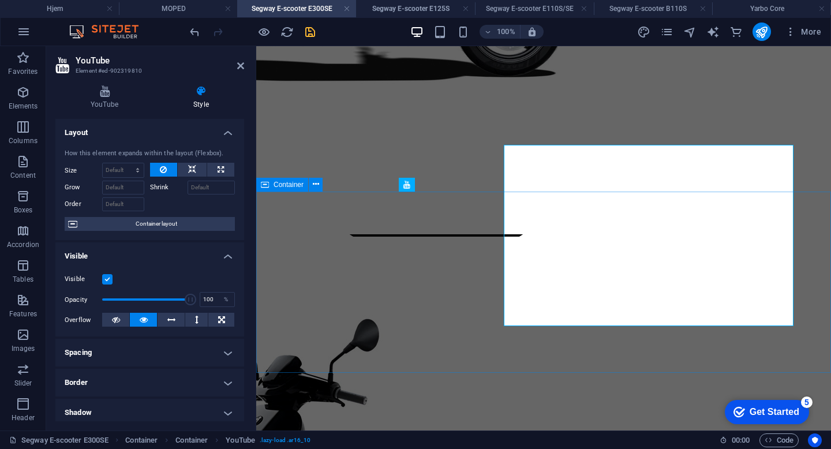
scroll to position [618, 0]
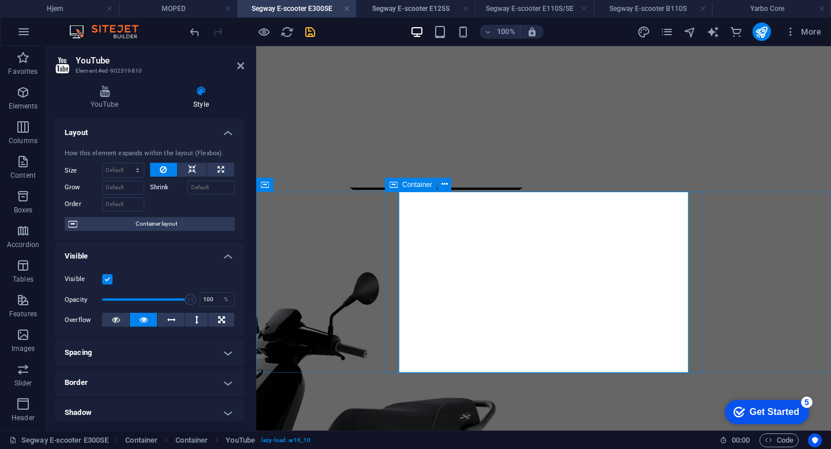
select select "px"
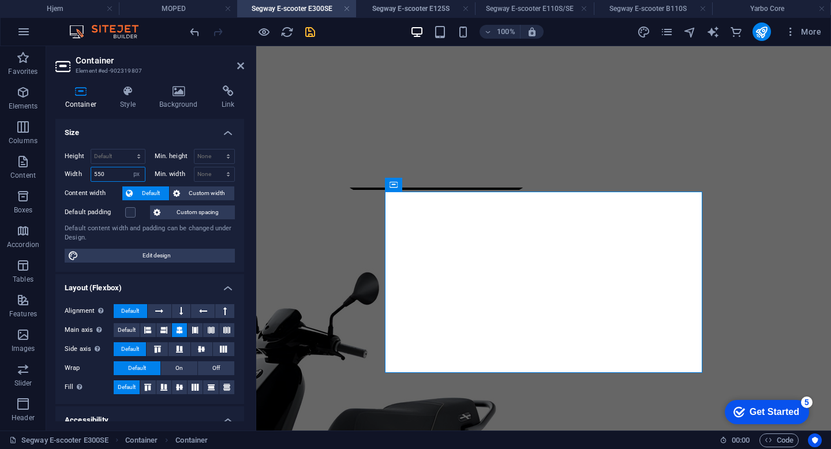
drag, startPoint x: 113, startPoint y: 172, endPoint x: 50, endPoint y: 172, distance: 62.9
click at [50, 172] on div "Container Style Background Link Size Height Default px rem % vh vw Min. height …" at bounding box center [149, 253] width 207 height 354
type input "620"
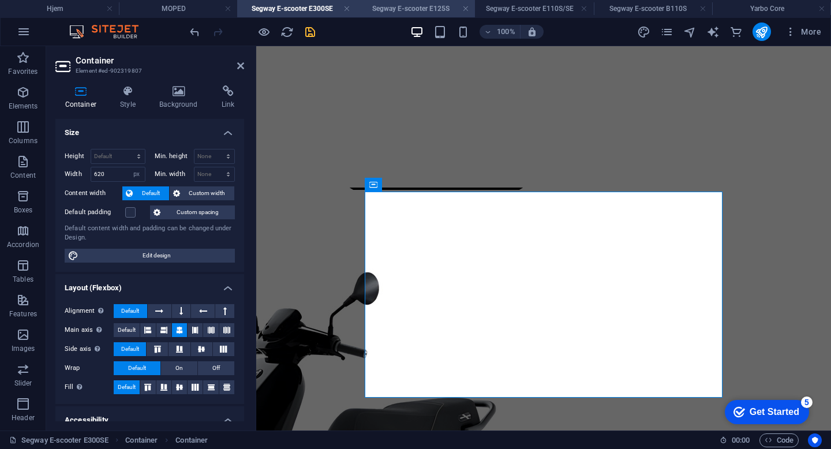
click at [417, 2] on h4 "Segway E-scooter E125S" at bounding box center [415, 8] width 119 height 13
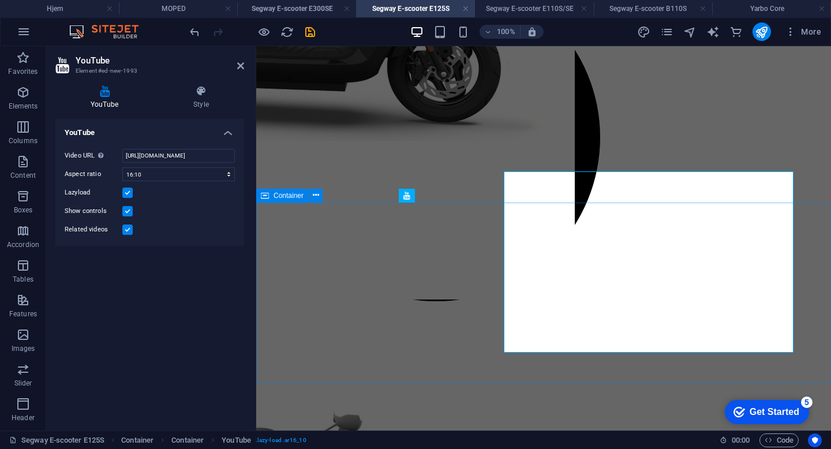
scroll to position [561, 0]
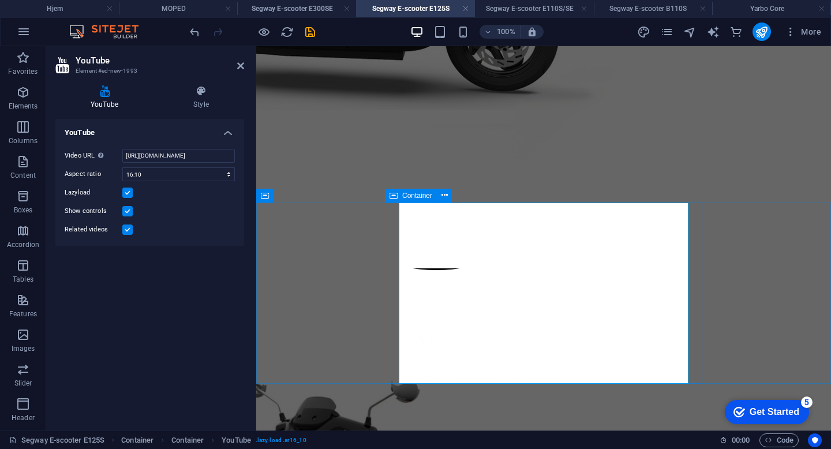
select select "px"
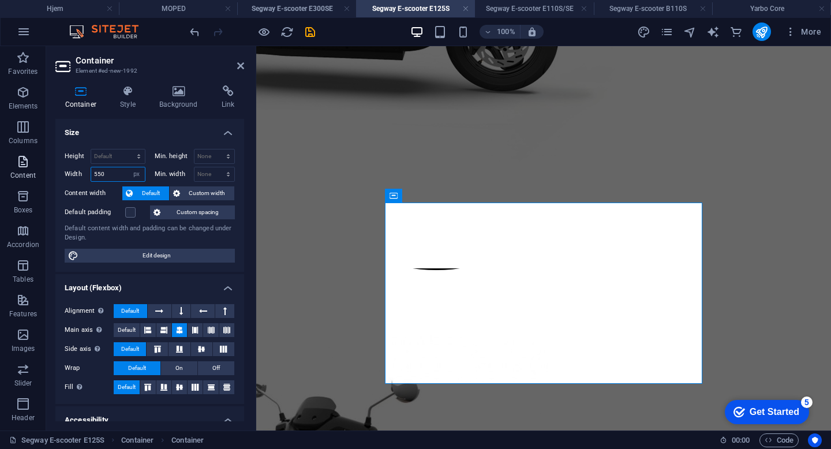
drag, startPoint x: 116, startPoint y: 175, endPoint x: 26, endPoint y: 167, distance: 90.4
click at [26, 167] on section "Favorites Elements Columns Content Boxes Accordion Tables Features Images Slide…" at bounding box center [415, 238] width 831 height 384
type input "620"
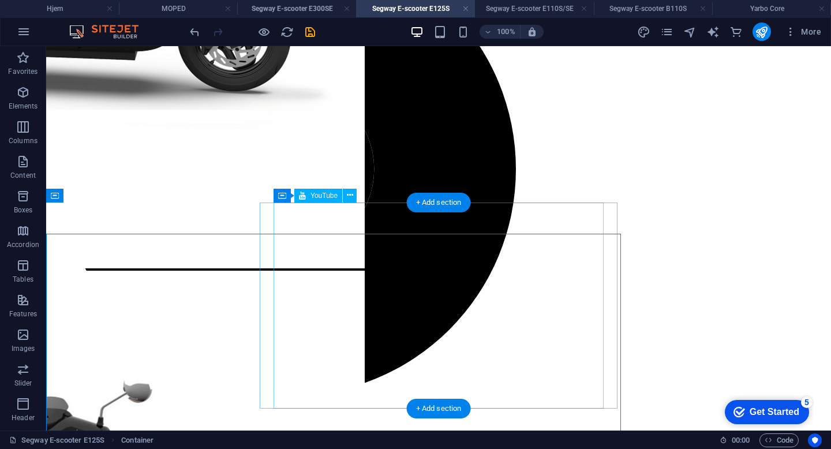
scroll to position [529, 0]
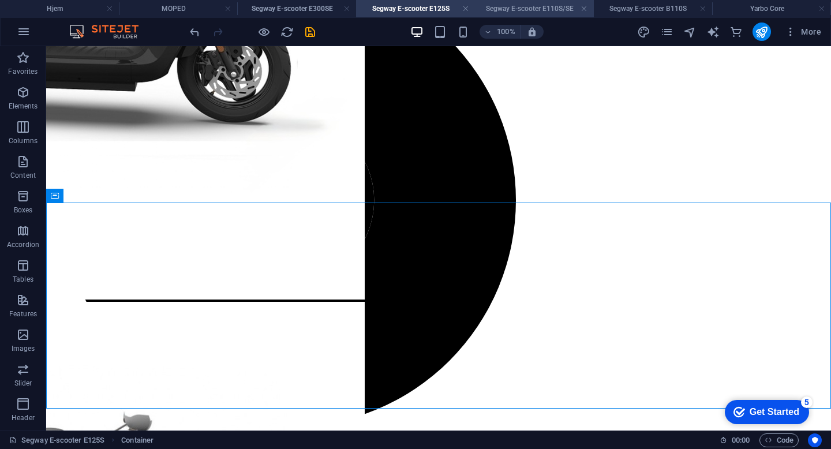
click at [525, 9] on h4 "Segway E-scooter E110S/SE" at bounding box center [534, 8] width 119 height 13
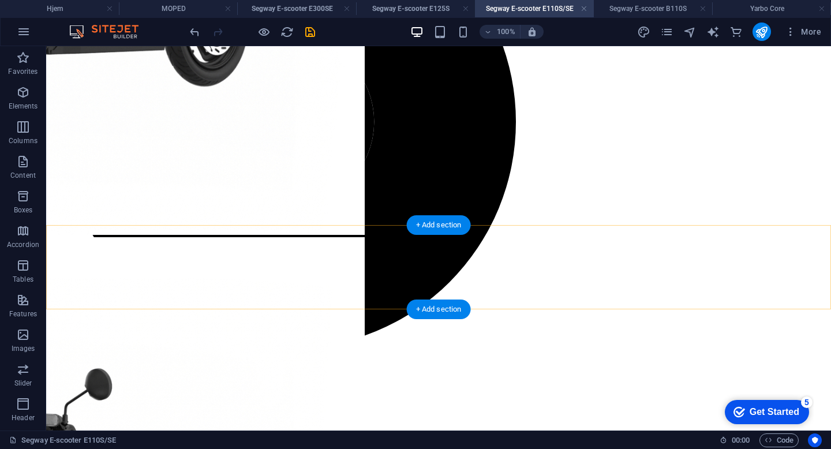
scroll to position [0, 0]
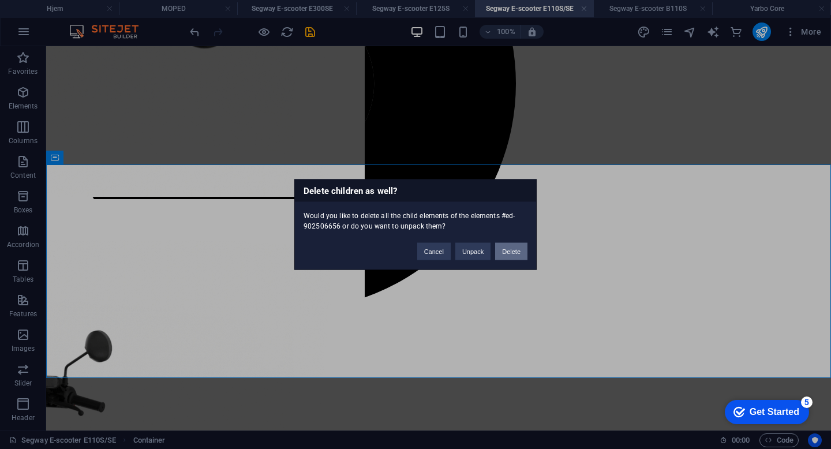
click at [510, 252] on button "Delete" at bounding box center [511, 251] width 32 height 17
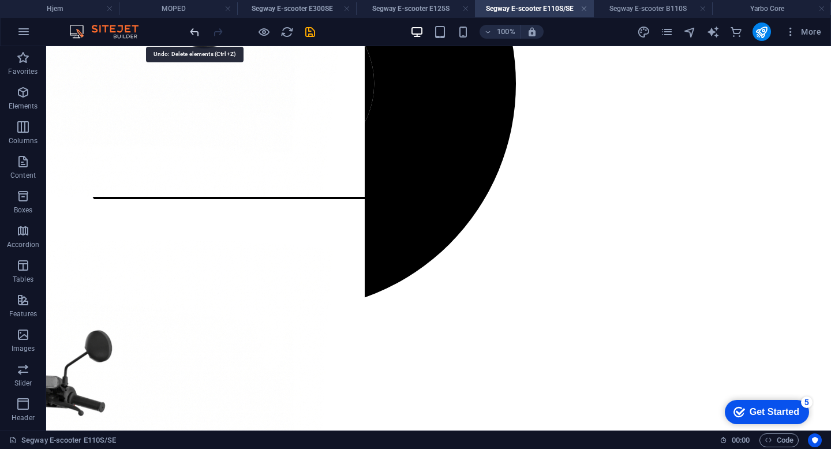
click at [195, 29] on icon "undo" at bounding box center [194, 31] width 13 height 13
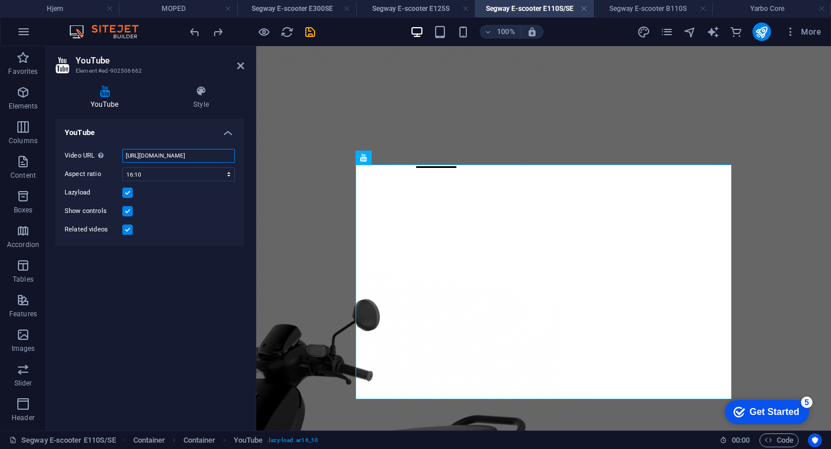
scroll to position [0, 23]
drag, startPoint x: 383, startPoint y: 202, endPoint x: 270, endPoint y: 160, distance: 120.5
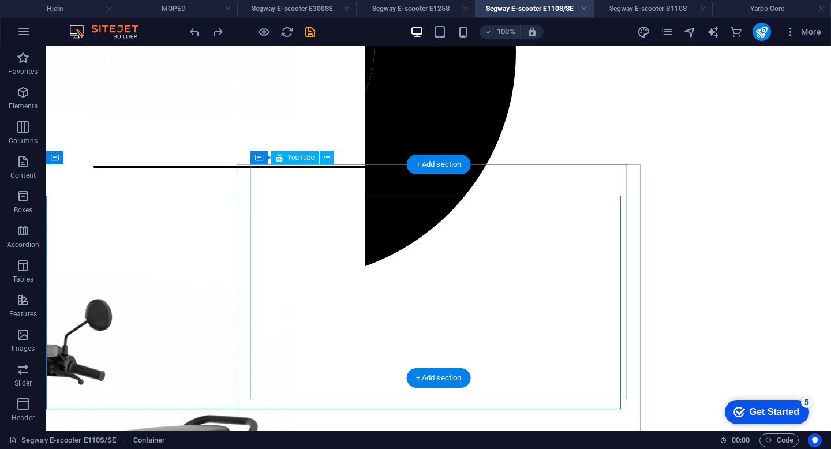
scroll to position [646, 0]
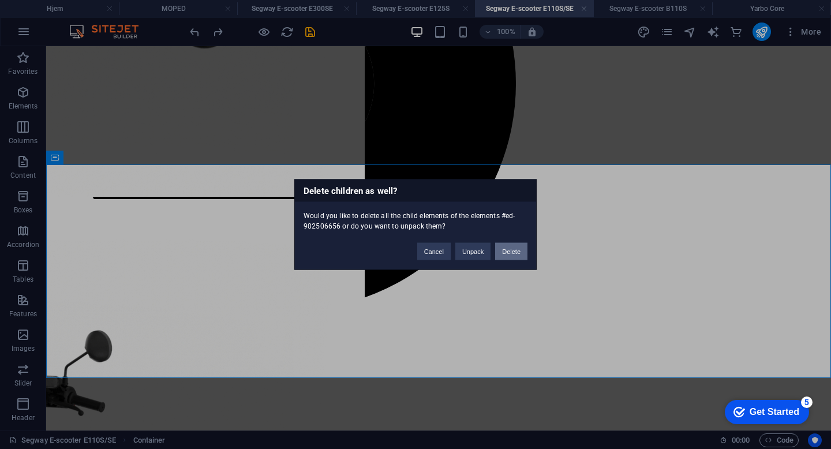
click at [512, 249] on button "Delete" at bounding box center [511, 251] width 32 height 17
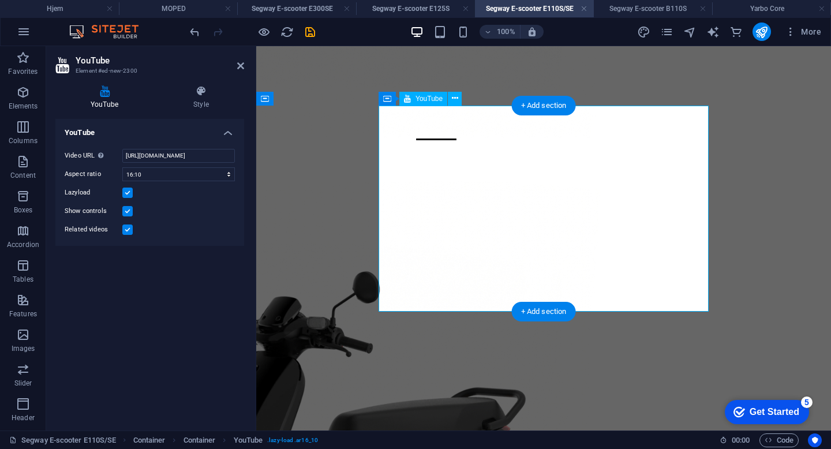
scroll to position [736, 0]
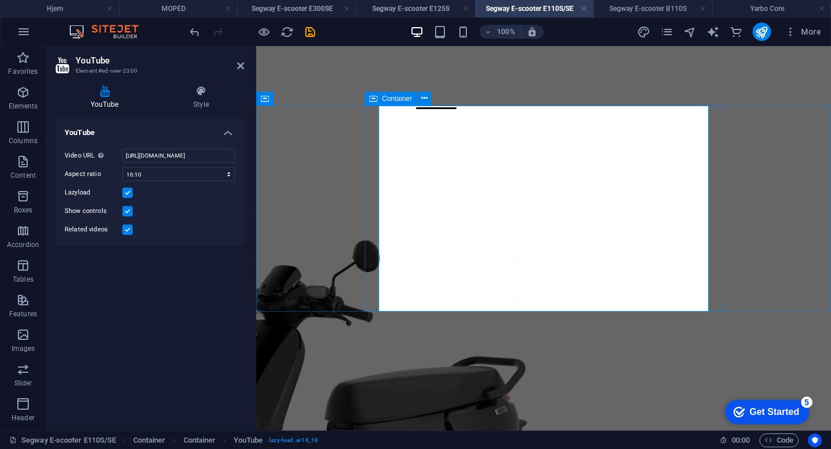
select select "px"
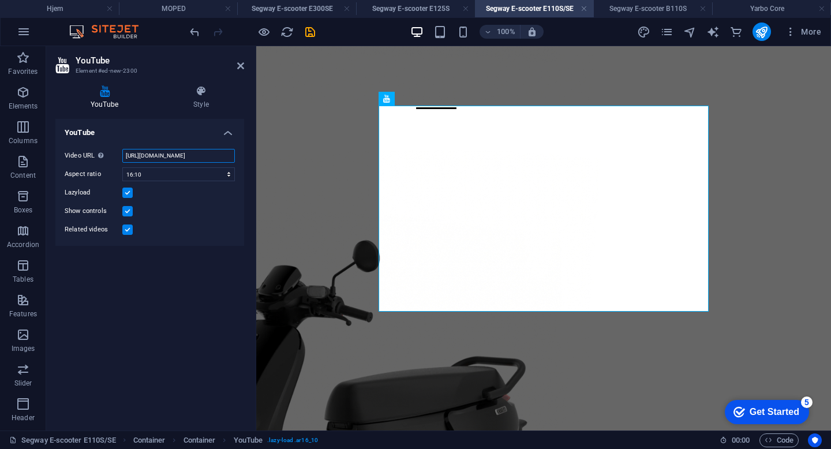
scroll to position [0, 21]
drag, startPoint x: 123, startPoint y: 154, endPoint x: 246, endPoint y: 155, distance: 123.0
click at [246, 155] on div "YouTube Style YouTube Video URL Insert (or paste) a video URL. [URL][DOMAIN_NAM…" at bounding box center [149, 253] width 207 height 354
paste input "pai_QTdKOJw"
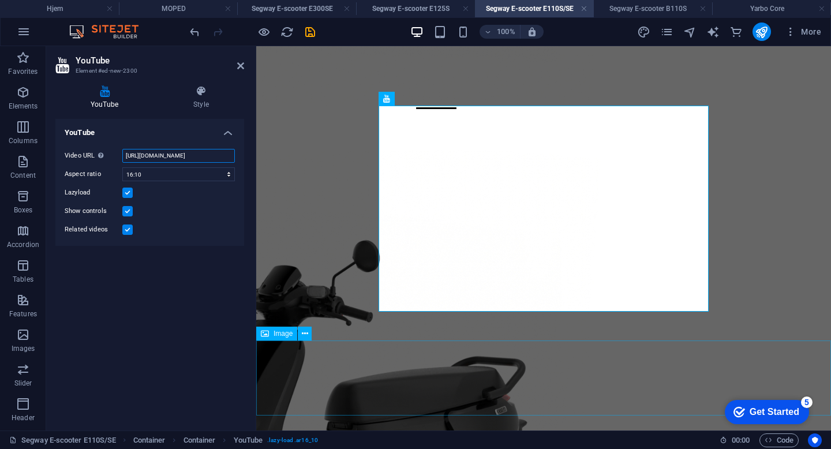
type input "[URL][DOMAIN_NAME]"
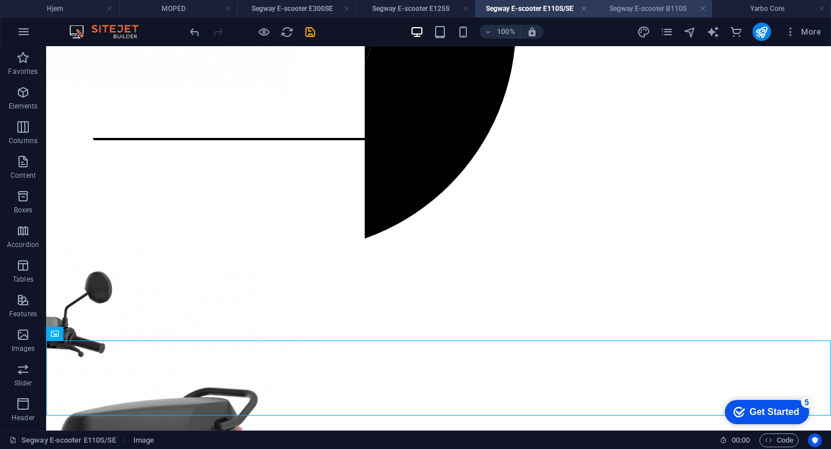
click at [649, 10] on h4 "Segway E-scooter B110S" at bounding box center [653, 8] width 119 height 13
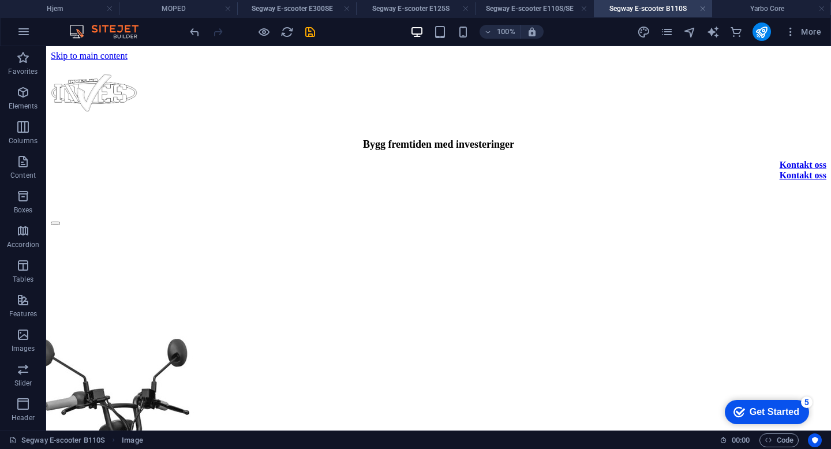
scroll to position [1024, 0]
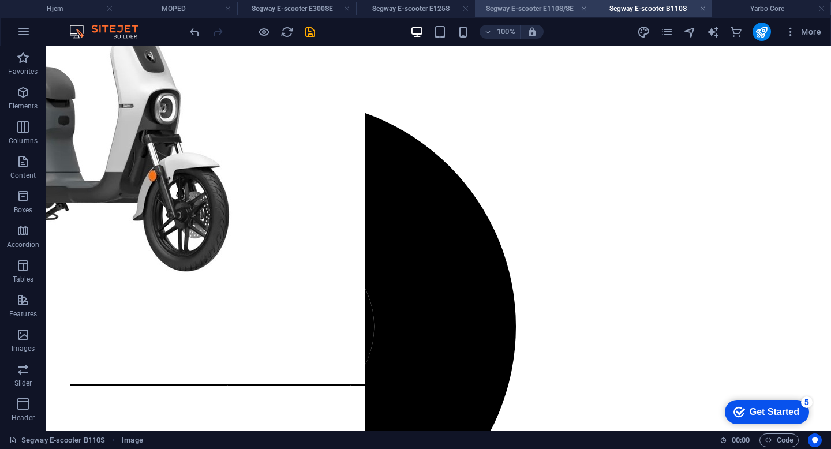
click at [542, 9] on h4 "Segway E-scooter E110S/SE" at bounding box center [534, 8] width 119 height 13
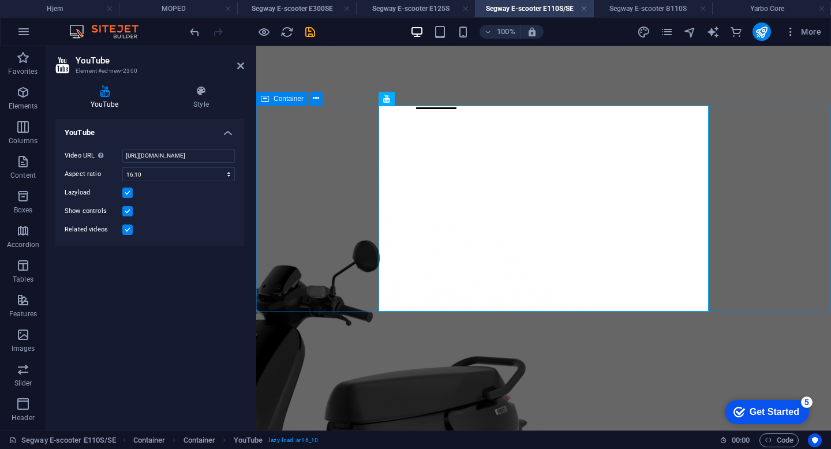
select select "%"
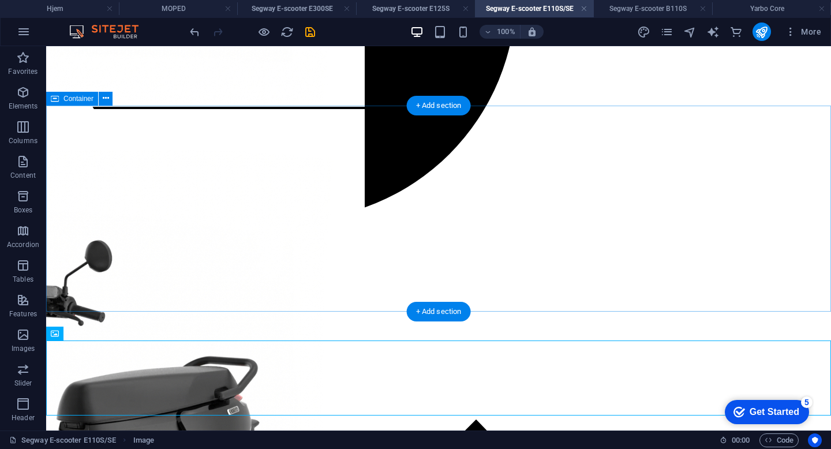
scroll to position [705, 0]
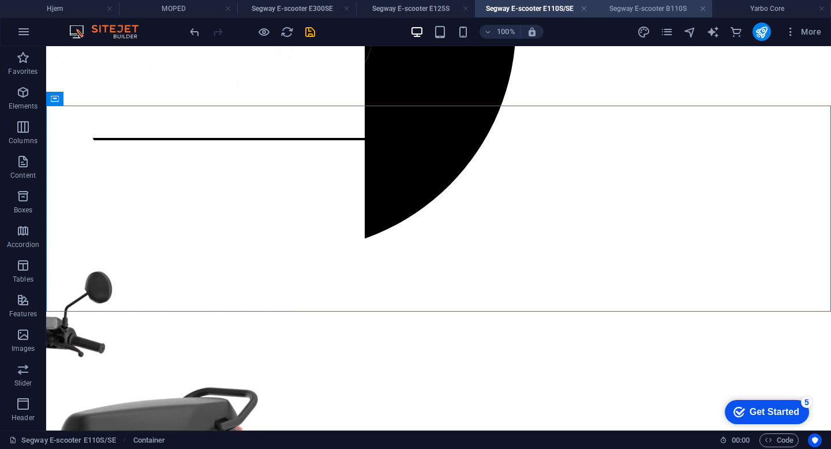
click at [640, 11] on h4 "Segway E-scooter B110S" at bounding box center [653, 8] width 119 height 13
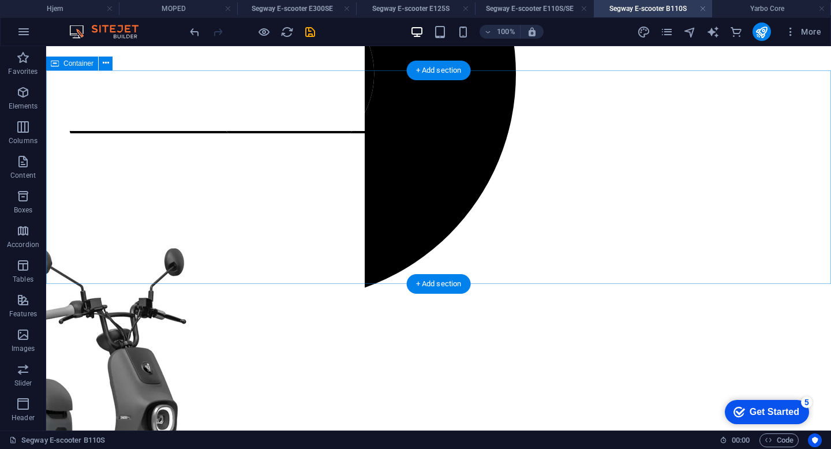
scroll to position [677, 0]
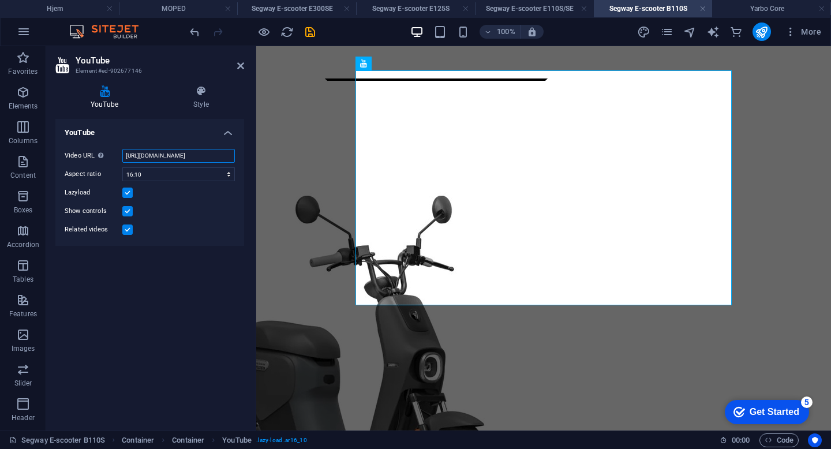
scroll to position [0, 20]
drag, startPoint x: 122, startPoint y: 155, endPoint x: 238, endPoint y: 157, distance: 116.6
click at [238, 157] on div "Video URL Insert (or paste) a video URL. [URL][DOMAIN_NAME] Aspect ratio 16:10 …" at bounding box center [149, 193] width 189 height 106
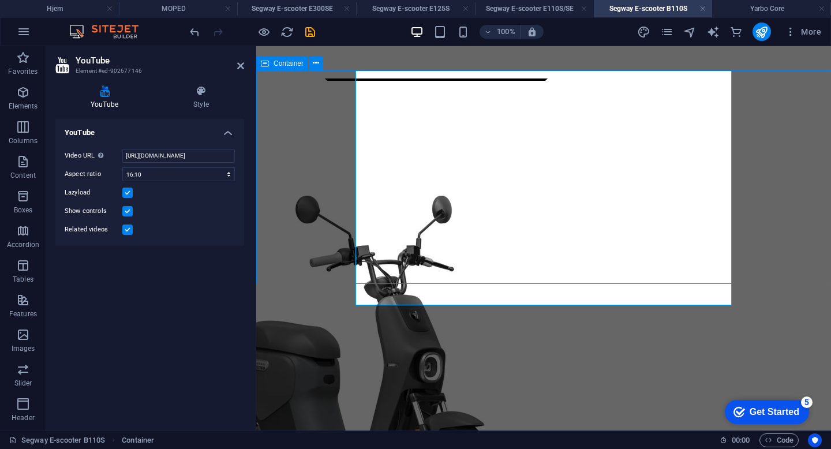
scroll to position [677, 0]
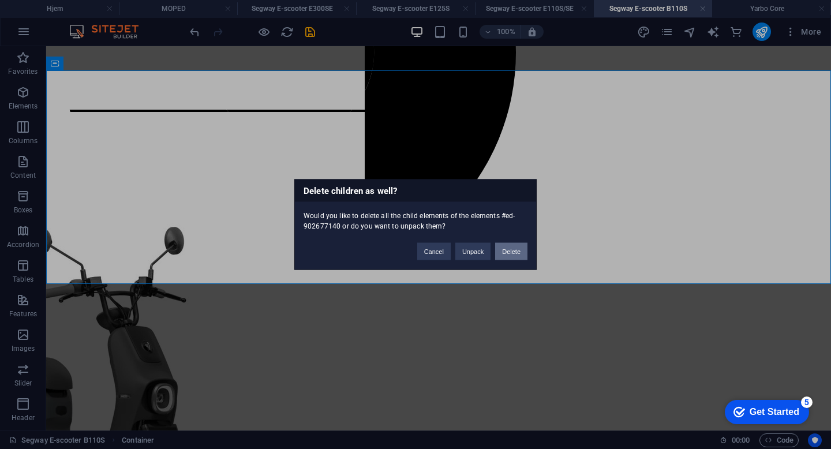
click at [514, 251] on button "Delete" at bounding box center [511, 251] width 32 height 17
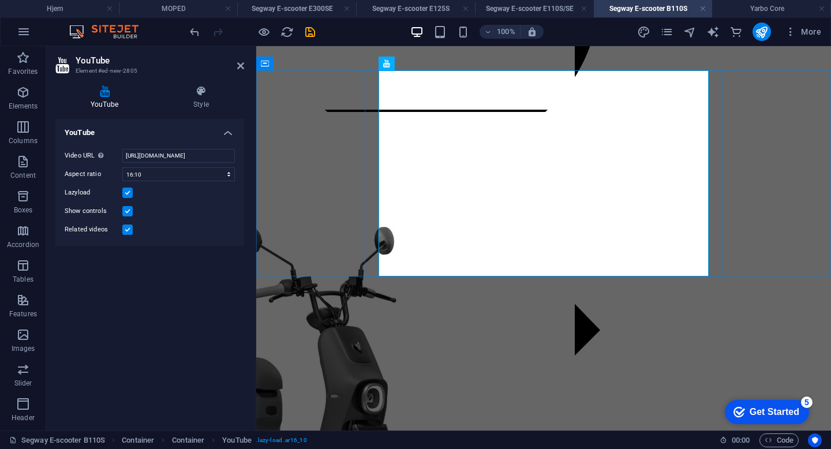
scroll to position [708, 0]
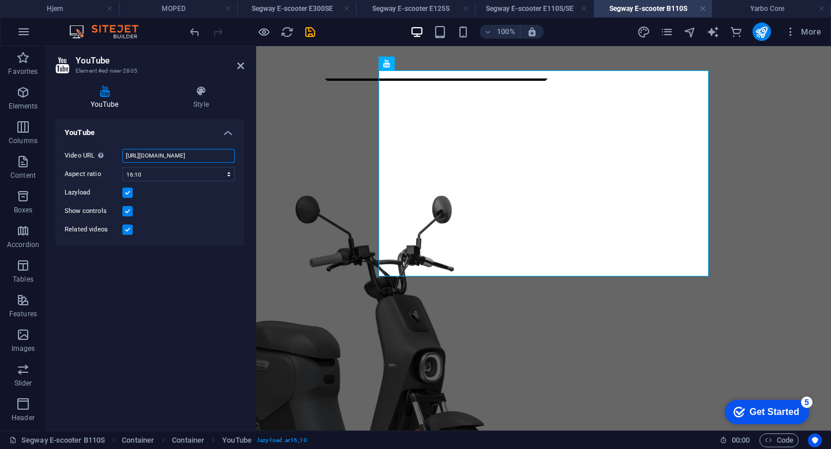
click at [160, 154] on input "[URL][DOMAIN_NAME]" at bounding box center [178, 156] width 113 height 14
drag, startPoint x: 379, startPoint y: 200, endPoint x: 307, endPoint y: 155, distance: 85.5
paste input "dJA_ATDs4II"
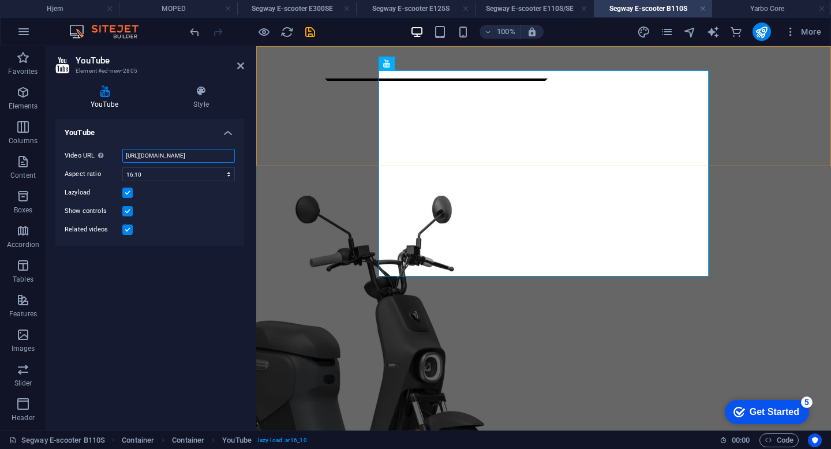
drag, startPoint x: 379, startPoint y: 202, endPoint x: 269, endPoint y: 158, distance: 118.9
type input "[URL][DOMAIN_NAME]"
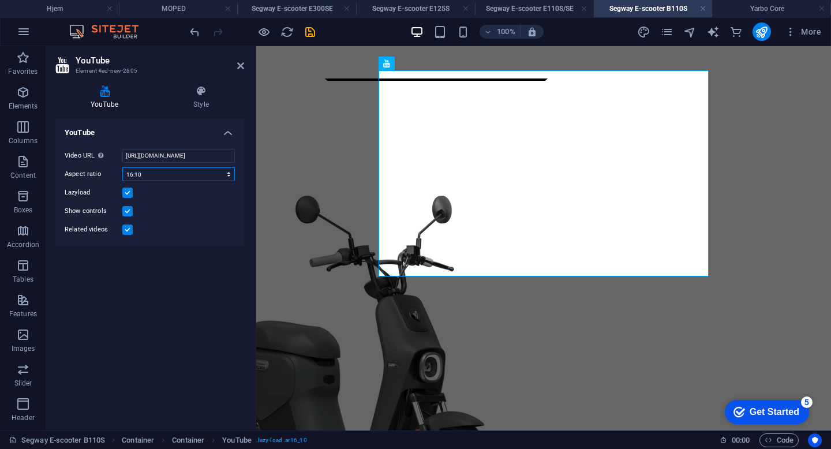
click at [173, 174] on select "16:10 16:9 4:3 2:1 1:1" at bounding box center [178, 174] width 113 height 14
select select "ar16_9"
click at [122, 167] on select "16:10 16:9 4:3 2:1 1:1" at bounding box center [178, 174] width 113 height 14
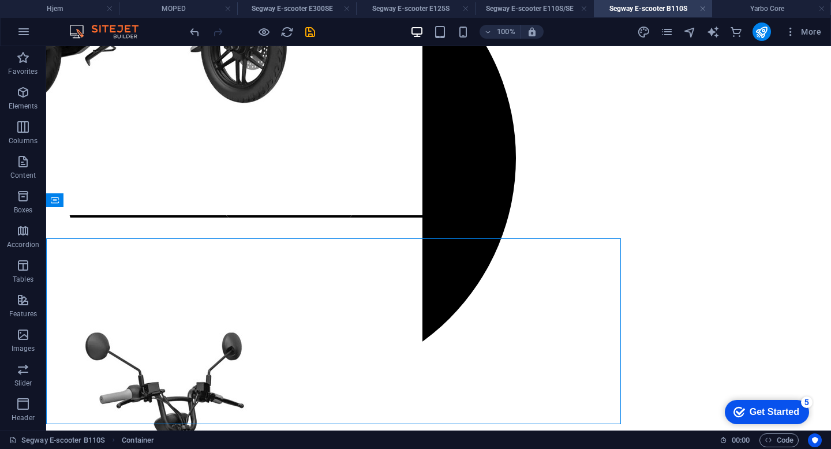
scroll to position [540, 0]
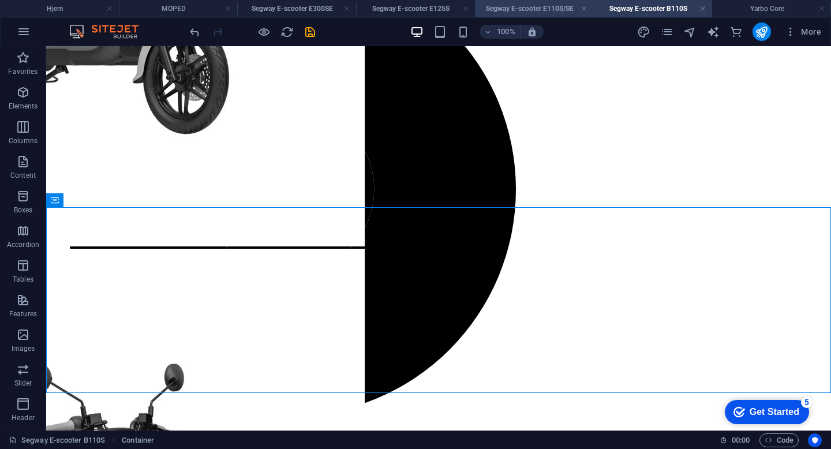
click at [554, 6] on h4 "Segway E-scooter E110S/SE" at bounding box center [534, 8] width 119 height 13
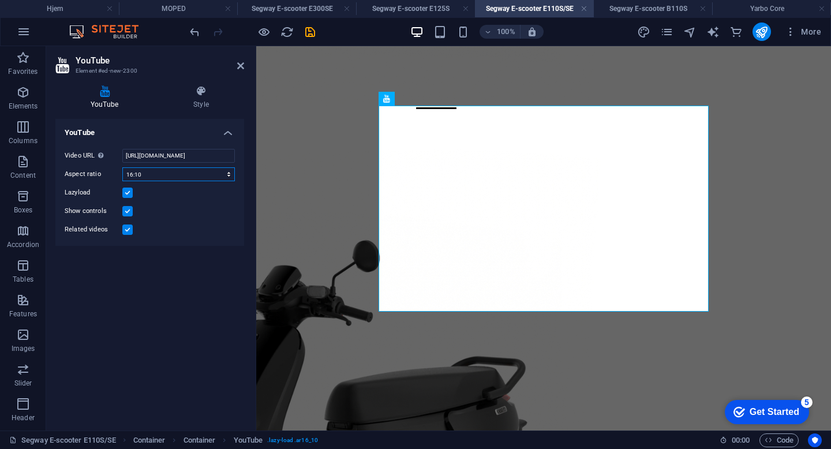
click at [145, 172] on select "16:10 16:9 4:3 2:1 1:1" at bounding box center [178, 174] width 113 height 14
select select "ar16_9"
click at [122, 167] on select "16:10 16:9 4:3 2:1 1:1" at bounding box center [178, 174] width 113 height 14
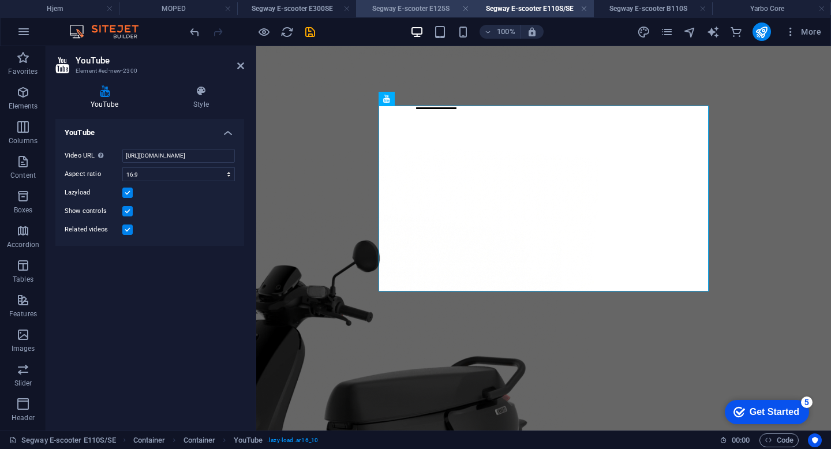
click at [400, 7] on h4 "Segway E-scooter E125S" at bounding box center [415, 8] width 119 height 13
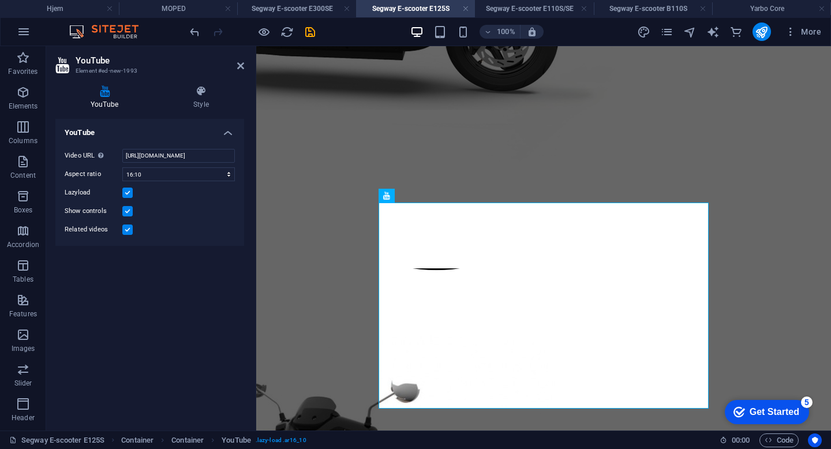
click at [156, 164] on div "Video URL Insert (or paste) a video URL. [URL][DOMAIN_NAME] Aspect ratio 16:10 …" at bounding box center [149, 193] width 189 height 106
click at [156, 172] on select "16:10 16:9 4:3 2:1 1:1" at bounding box center [178, 174] width 113 height 14
select select "ar16_9"
click at [122, 167] on select "16:10 16:9 4:3 2:1 1:1" at bounding box center [178, 174] width 113 height 14
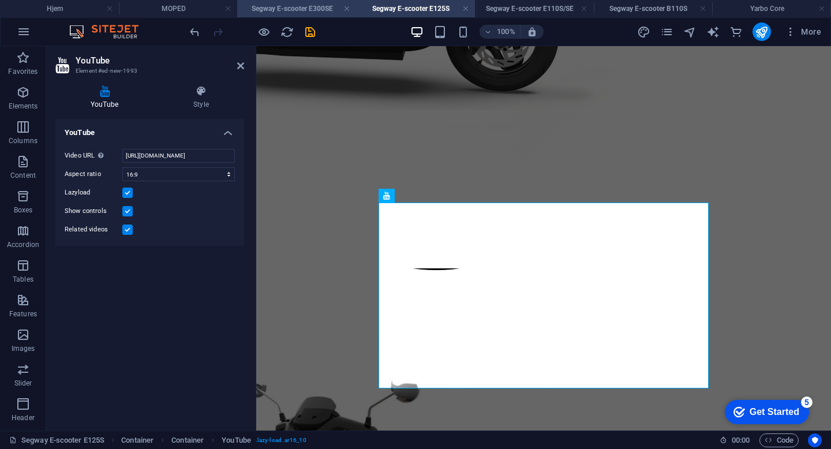
click at [296, 11] on h4 "Segway E-scooter E300SE" at bounding box center [296, 8] width 119 height 13
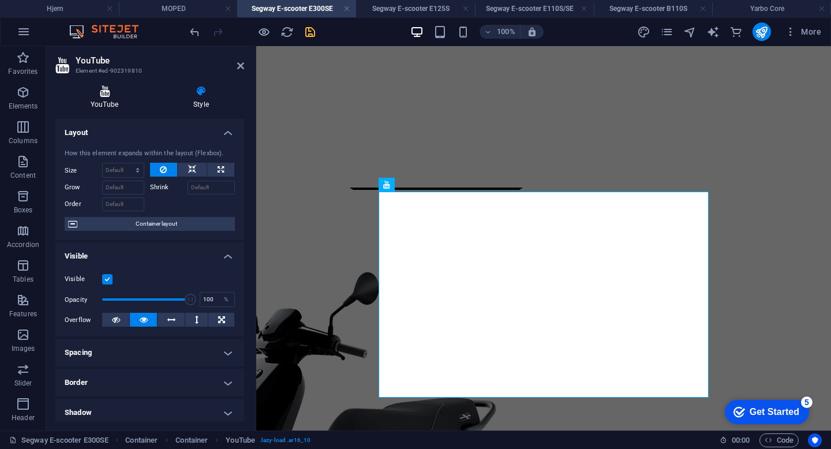
click at [99, 104] on h4 "YouTube" at bounding box center [106, 97] width 103 height 24
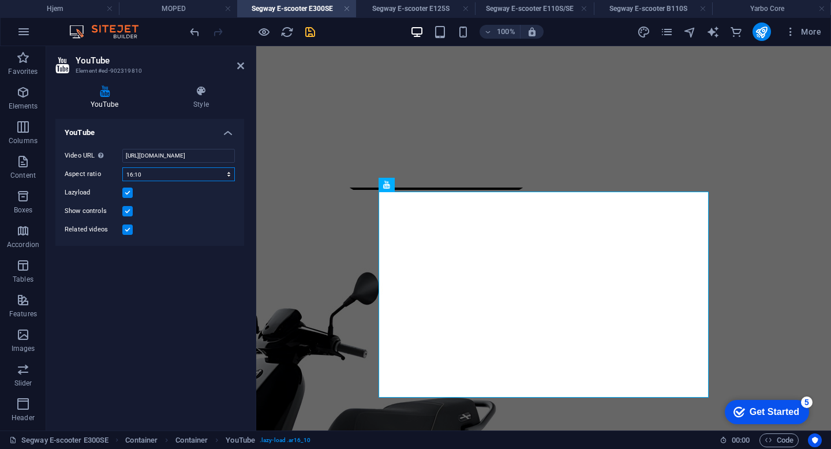
click at [148, 178] on select "16:10 16:9 4:3 2:1 1:1" at bounding box center [178, 174] width 113 height 14
select select "ar16_9"
click at [122, 167] on select "16:10 16:9 4:3 2:1 1:1" at bounding box center [178, 174] width 113 height 14
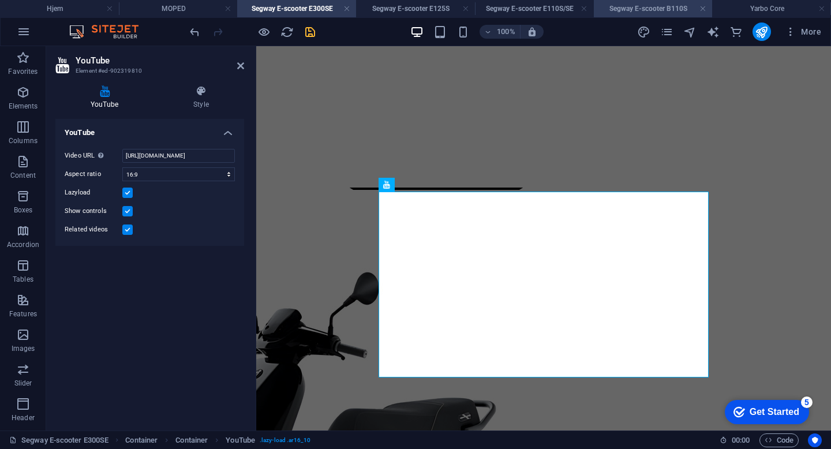
click at [667, 12] on h4 "Segway E-scooter B110S" at bounding box center [653, 8] width 119 height 13
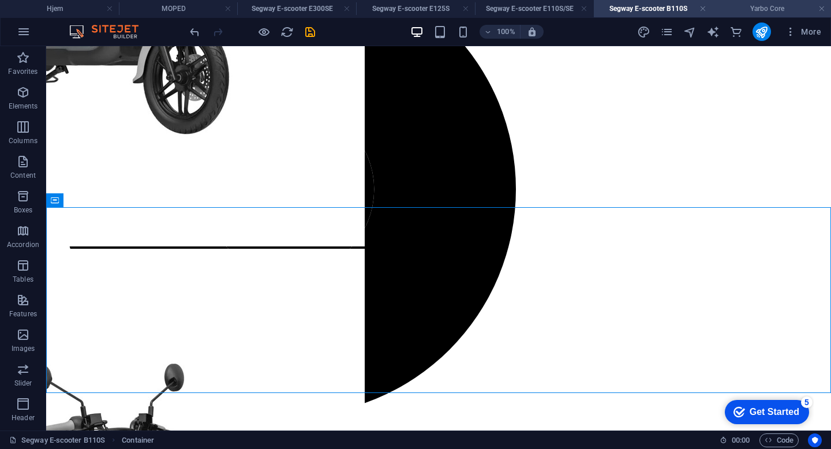
click at [741, 15] on li "Yarbo Core" at bounding box center [771, 8] width 119 height 17
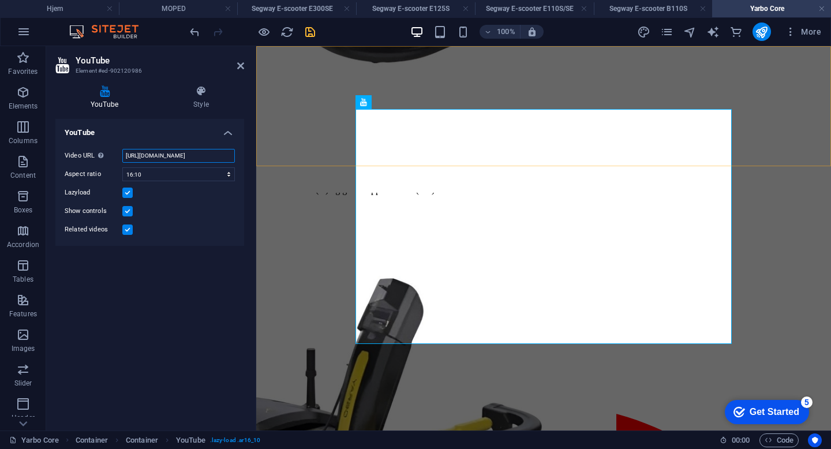
drag, startPoint x: 380, startPoint y: 201, endPoint x: 268, endPoint y: 155, distance: 120.9
click at [122, 158] on input "[URL][DOMAIN_NAME]" at bounding box center [178, 156] width 113 height 14
drag, startPoint x: 122, startPoint y: 156, endPoint x: 234, endPoint y: 160, distance: 111.5
click at [234, 160] on input "[URL][DOMAIN_NAME]" at bounding box center [178, 156] width 113 height 14
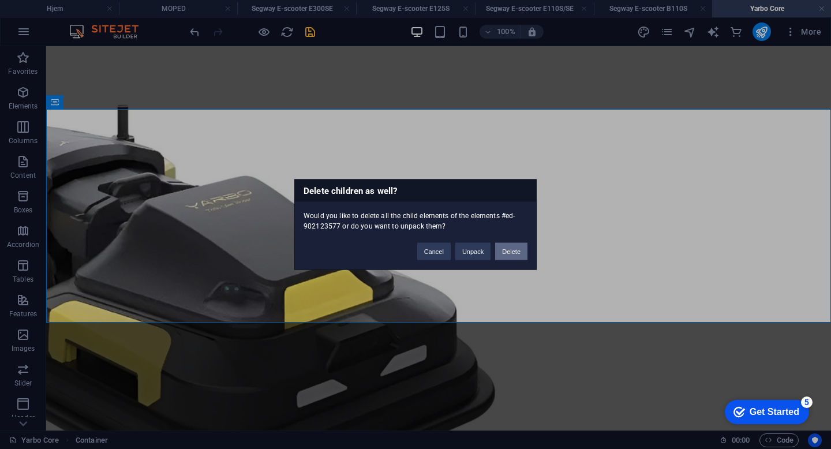
click at [511, 250] on button "Delete" at bounding box center [511, 251] width 32 height 17
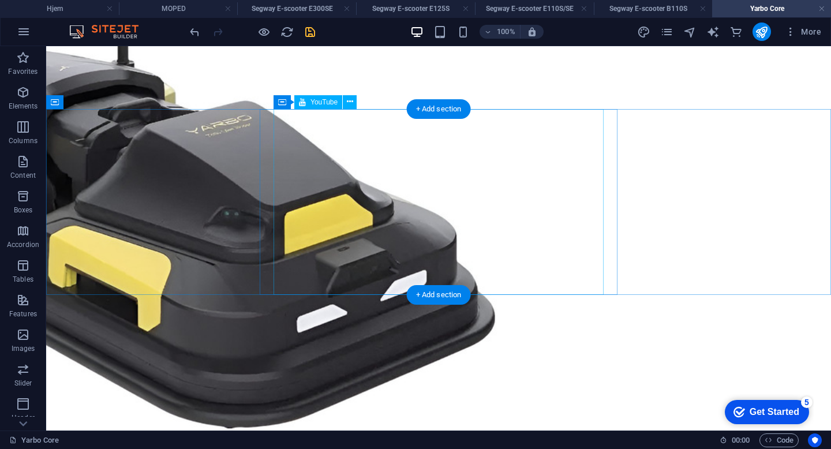
select select "ar16_9"
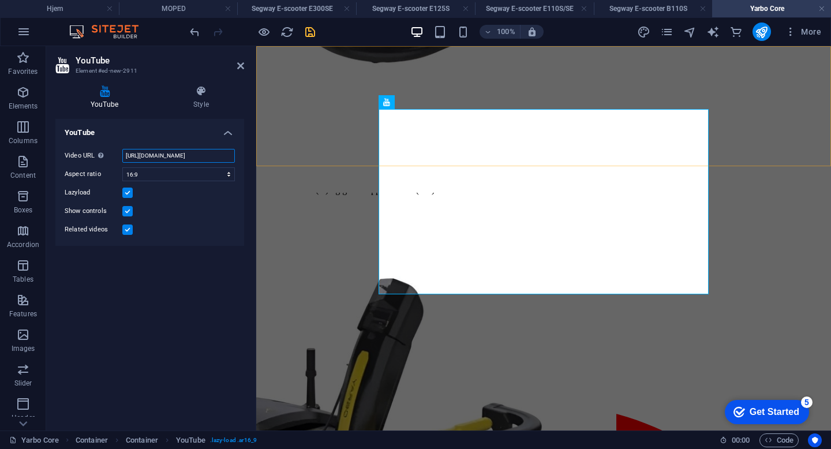
drag, startPoint x: 379, startPoint y: 200, endPoint x: 270, endPoint y: 156, distance: 117.6
click at [151, 152] on input "[URL][DOMAIN_NAME]" at bounding box center [178, 156] width 113 height 14
paste input "8evJ9ySwkNk"
drag, startPoint x: 380, startPoint y: 199, endPoint x: 265, endPoint y: 155, distance: 123.3
type input "[URL][DOMAIN_NAME]"
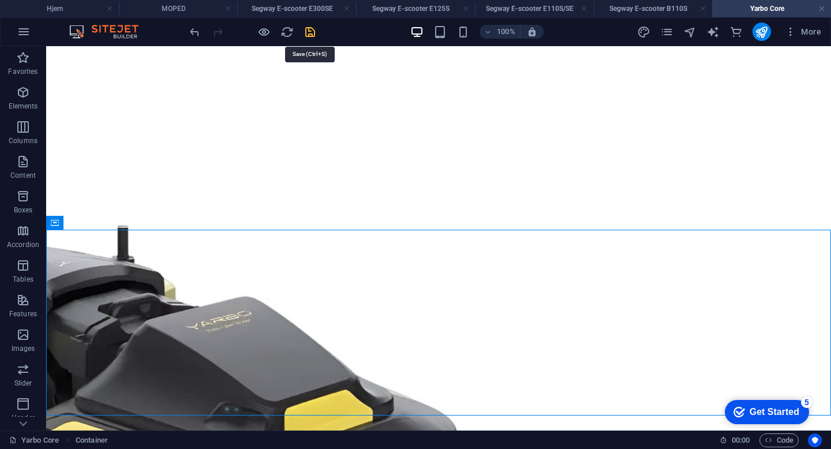
click at [312, 27] on icon "save" at bounding box center [310, 31] width 13 height 13
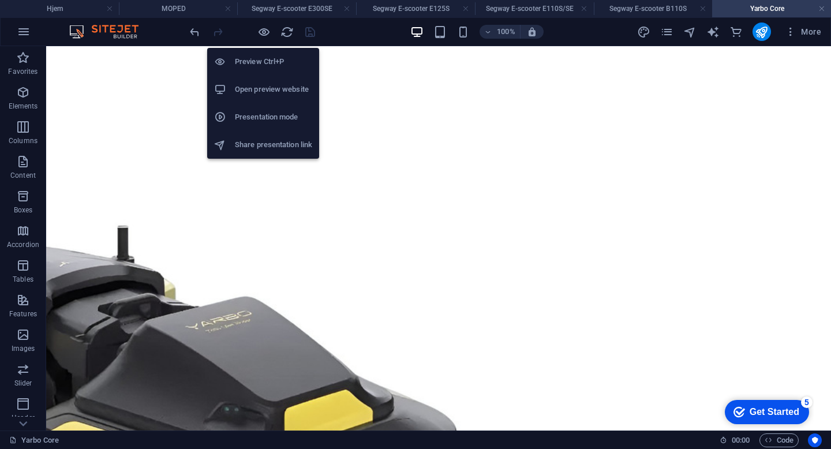
click at [266, 117] on h6 "Presentation mode" at bounding box center [273, 117] width 77 height 14
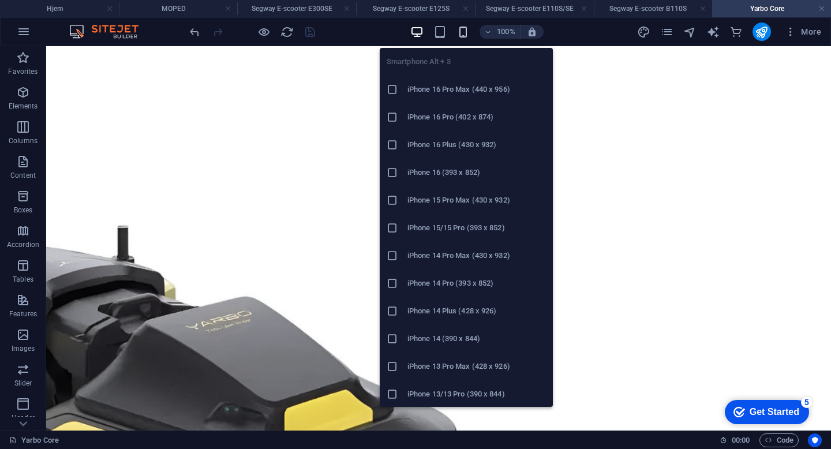
click at [460, 25] on icon "button" at bounding box center [463, 31] width 13 height 13
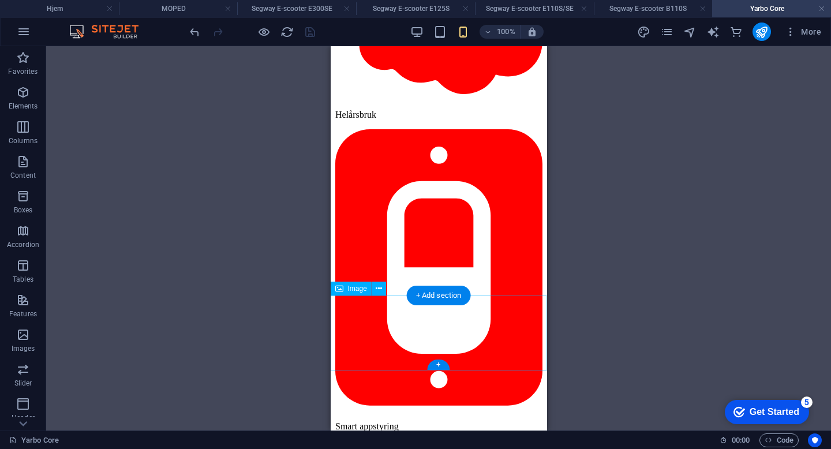
scroll to position [1575, 0]
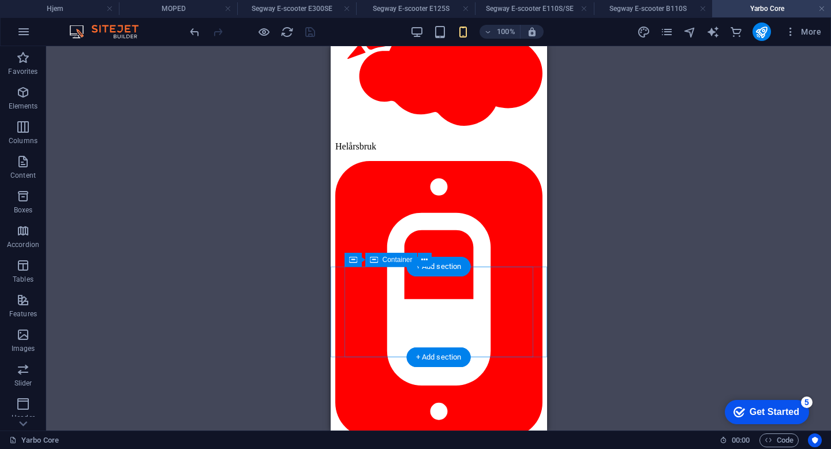
select select "%"
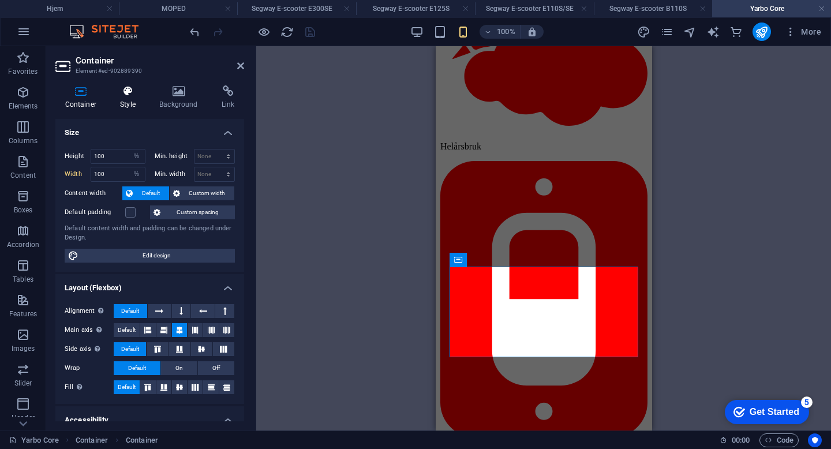
click at [125, 97] on h4 "Style" at bounding box center [130, 97] width 39 height 24
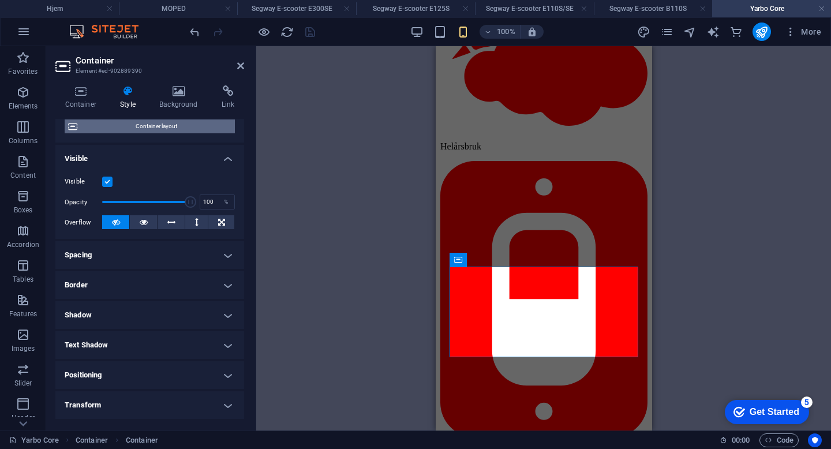
scroll to position [102, 0]
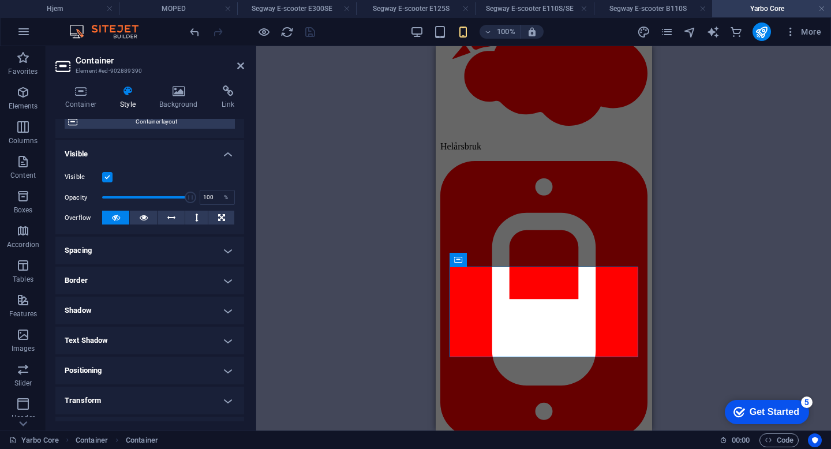
click at [148, 256] on h4 "Spacing" at bounding box center [149, 251] width 189 height 28
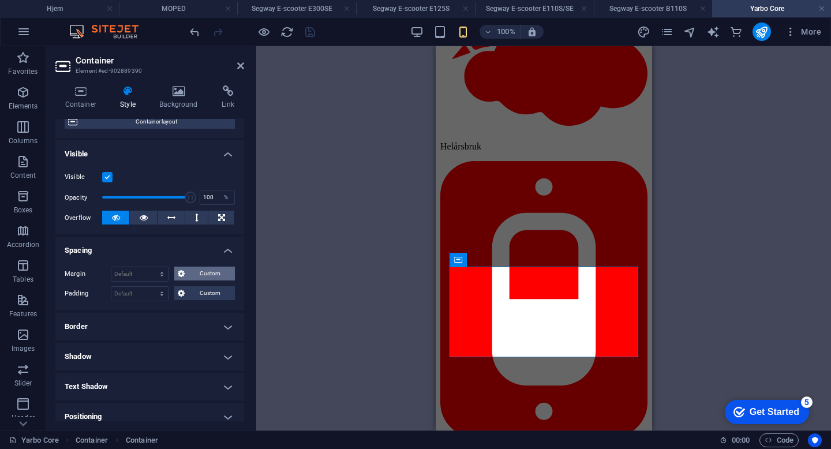
click at [204, 277] on span "Custom" at bounding box center [209, 274] width 43 height 14
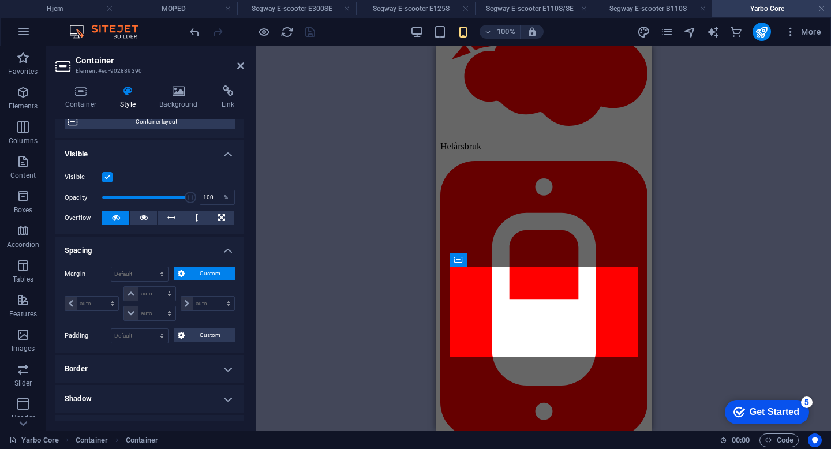
click at [132, 266] on div "Margin Default auto px % rem vw vh Custom Custom auto px % rem vw vh auto px % …" at bounding box center [149, 304] width 189 height 95
click at [132, 277] on select "Default auto px % rem vw vh Custom" at bounding box center [139, 274] width 57 height 14
select select "px"
click at [151, 267] on select "Default auto px % rem vw vh Custom" at bounding box center [139, 274] width 57 height 14
type input "0"
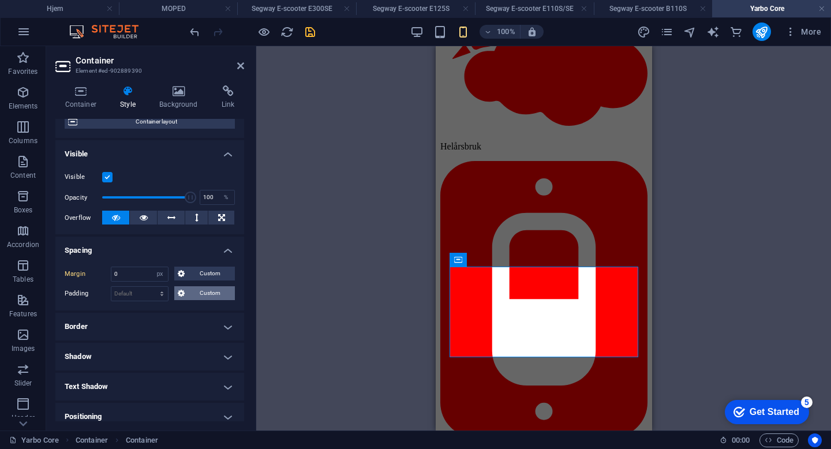
click at [204, 290] on span "Custom" at bounding box center [209, 293] width 43 height 14
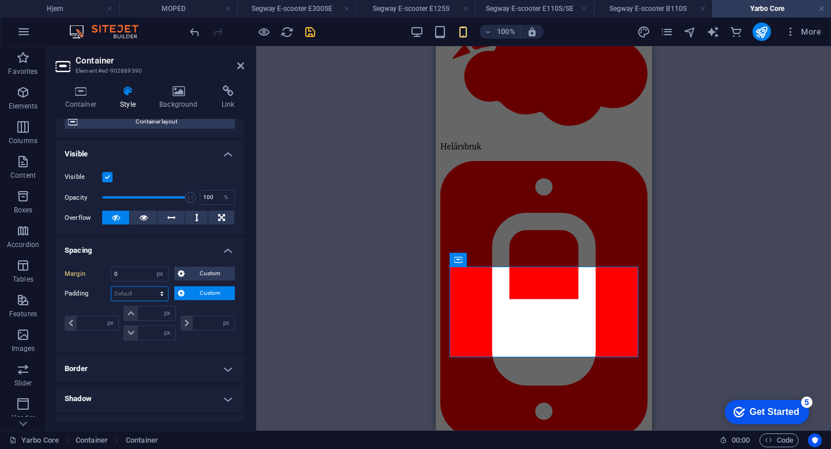
click at [148, 293] on select "Default px rem % vh vw Custom" at bounding box center [139, 294] width 57 height 14
select select "px"
click at [151, 287] on select "Default px rem % vh vw Custom" at bounding box center [139, 294] width 57 height 14
type input "0"
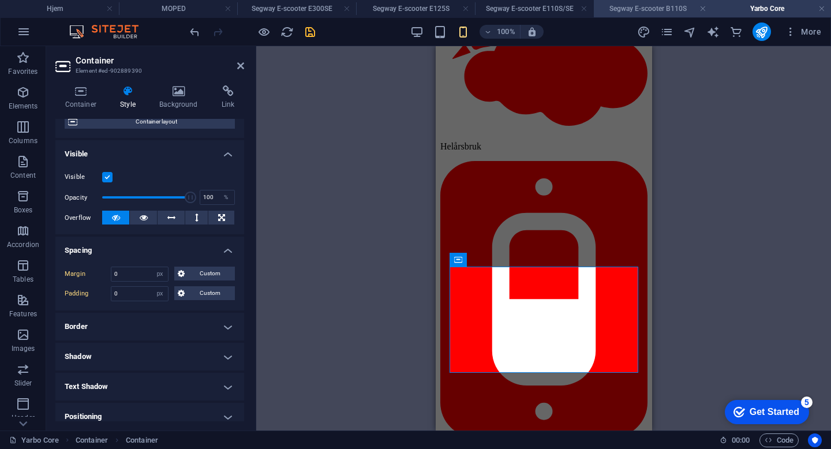
click at [632, 3] on h4 "Segway E-scooter B110S" at bounding box center [653, 8] width 119 height 13
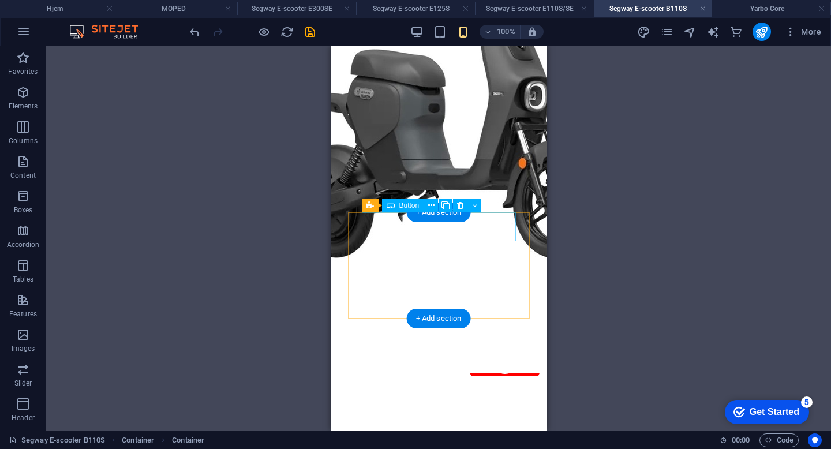
scroll to position [981, 0]
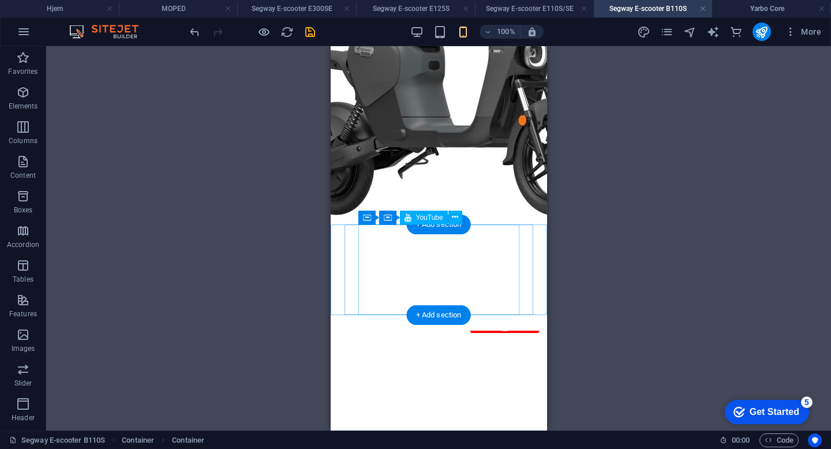
select select "ar16_9"
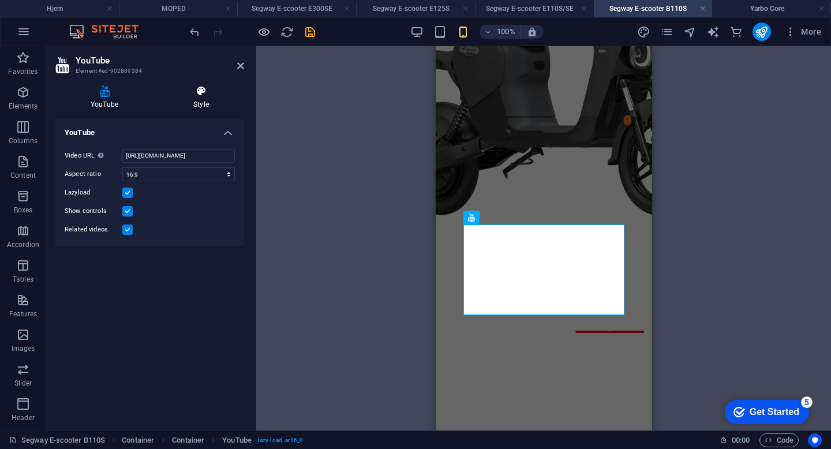
click at [185, 101] on h4 "Style" at bounding box center [201, 97] width 86 height 24
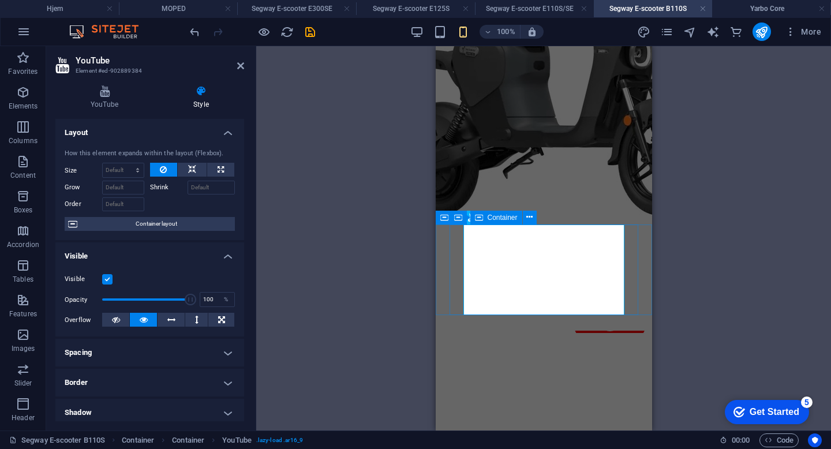
select select "%"
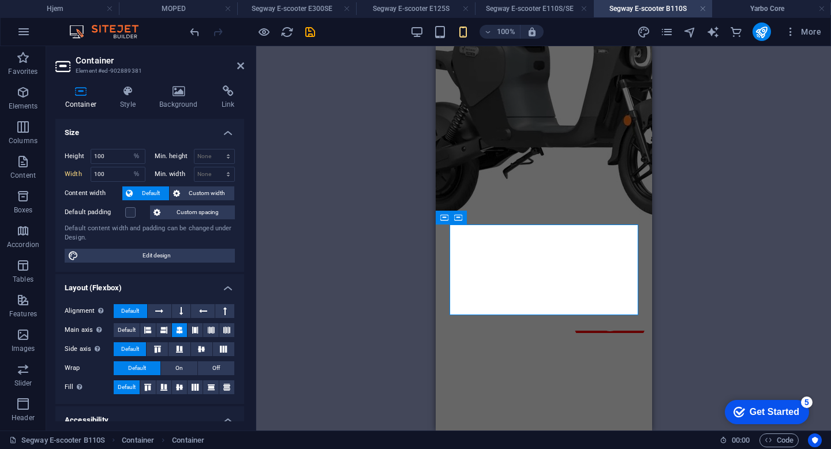
scroll to position [96, 0]
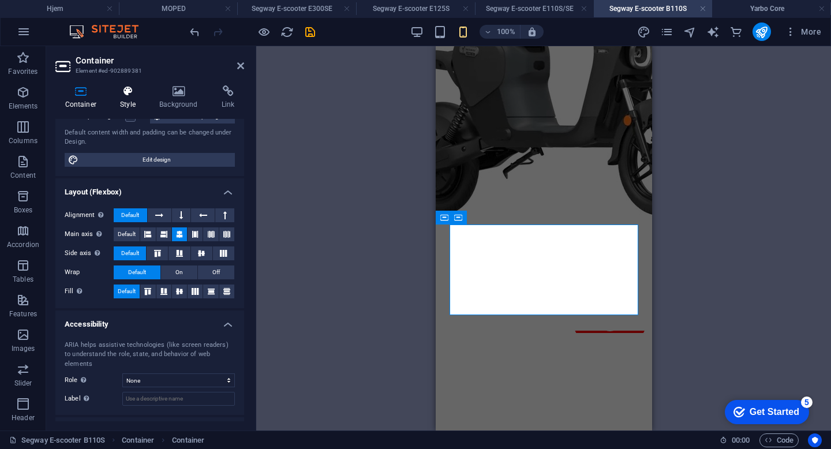
click at [130, 102] on h4 "Style" at bounding box center [130, 97] width 39 height 24
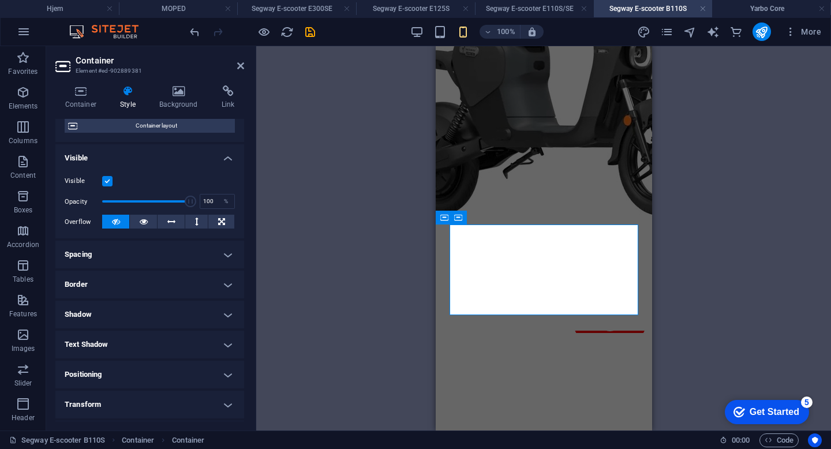
scroll to position [99, 0]
click at [174, 248] on h4 "Spacing" at bounding box center [149, 254] width 189 height 28
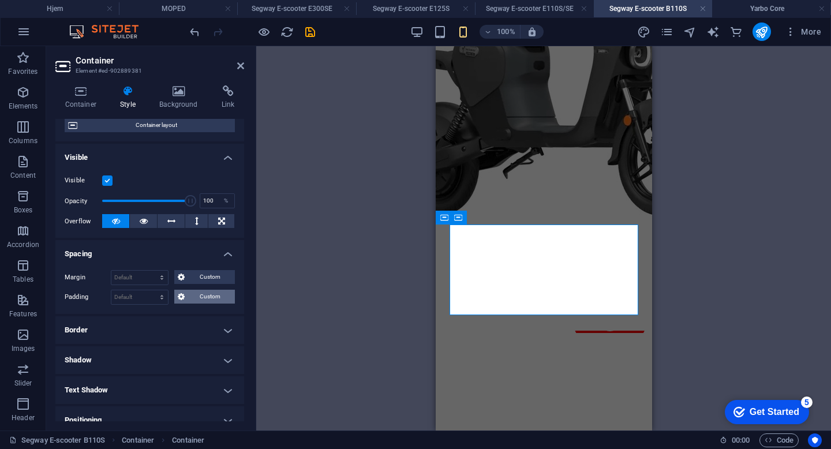
click at [194, 299] on span "Custom" at bounding box center [209, 297] width 43 height 14
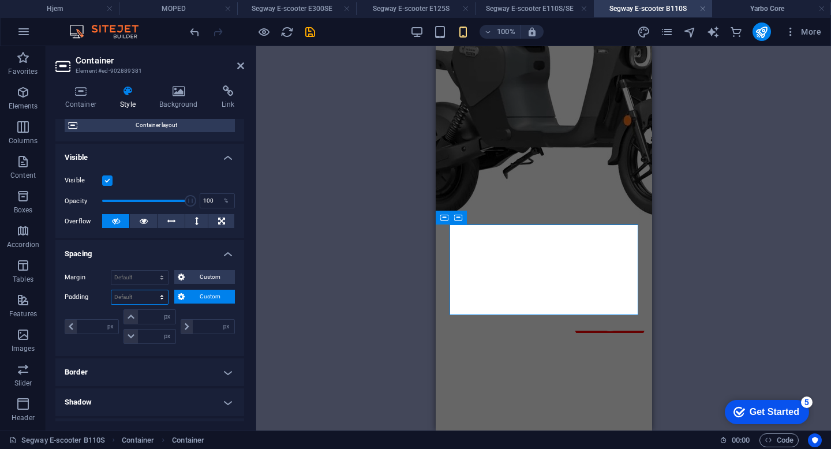
click at [138, 295] on select "Default px rem % vh vw Custom" at bounding box center [139, 297] width 57 height 14
select select "px"
click at [151, 290] on select "Default px rem % vh vw Custom" at bounding box center [139, 297] width 57 height 14
type input "0"
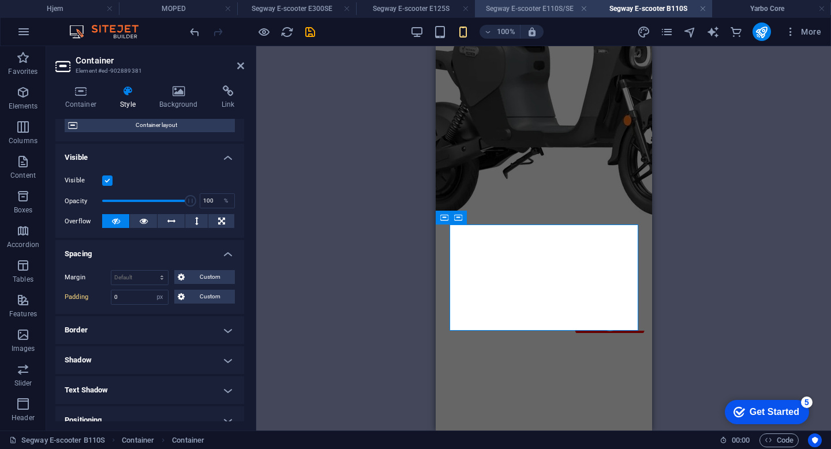
click at [509, 10] on h4 "Segway E-scooter E110S/SE" at bounding box center [534, 8] width 119 height 13
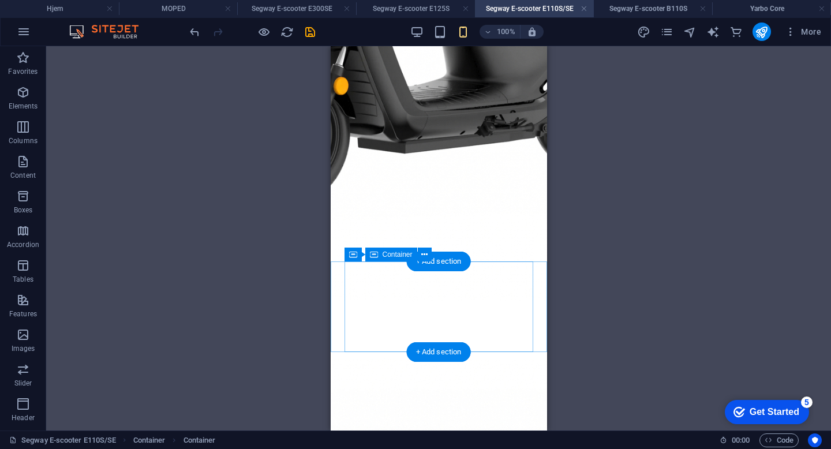
scroll to position [1073, 0]
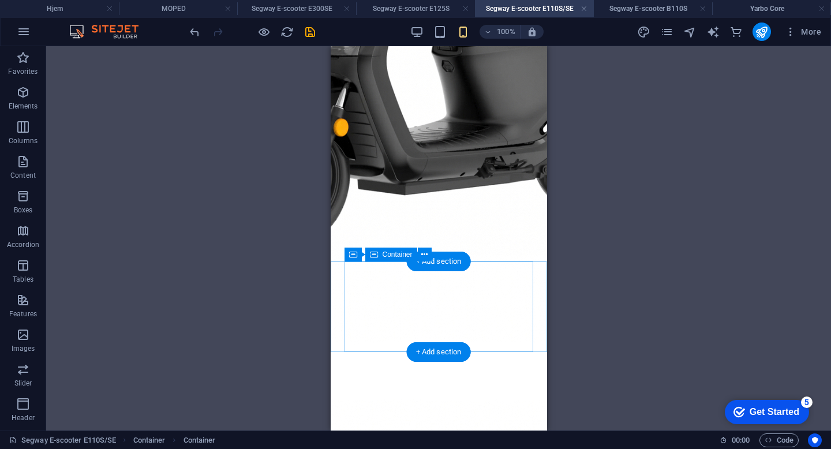
select select "px"
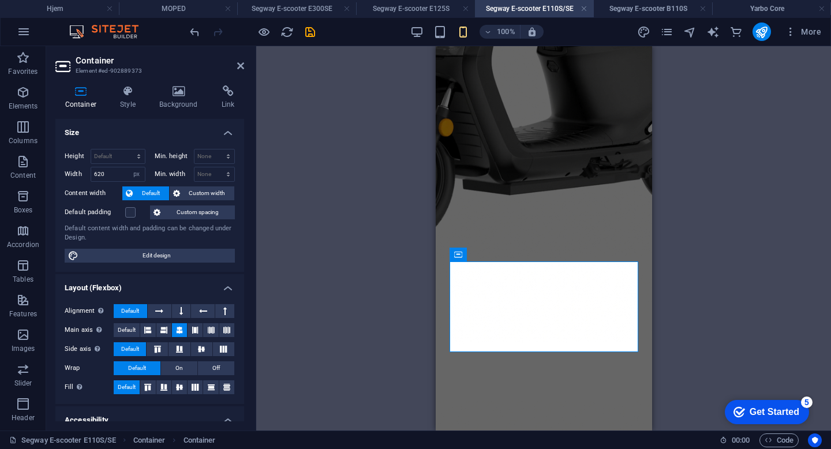
type input "100"
select select "%"
type input "100"
select select "%"
click at [140, 103] on h4 "Style" at bounding box center [130, 97] width 39 height 24
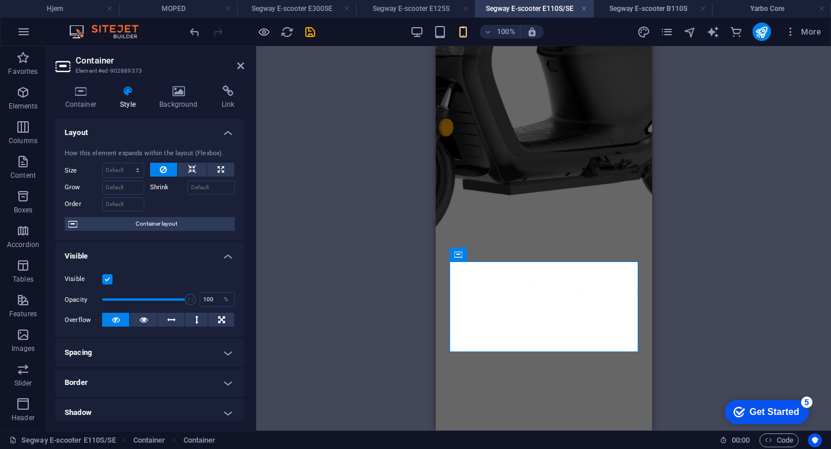
scroll to position [129, 0]
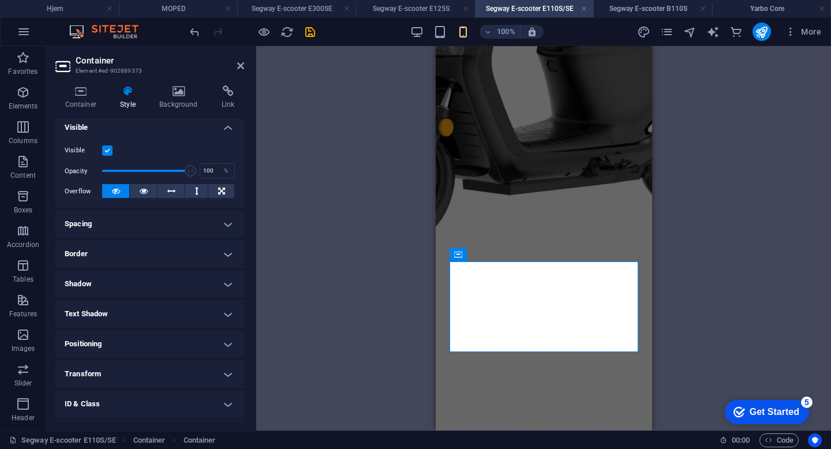
click at [145, 210] on h4 "Spacing" at bounding box center [149, 224] width 189 height 28
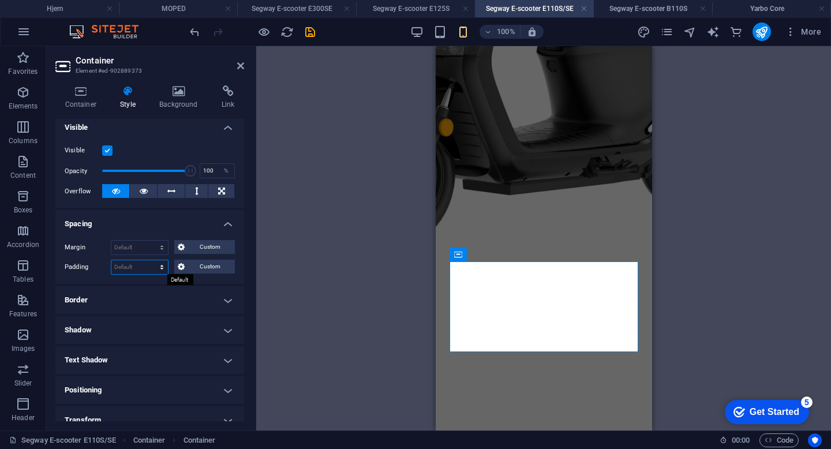
click at [140, 263] on select "Default px rem % vh vw Custom" at bounding box center [139, 267] width 57 height 14
select select "px"
click at [151, 260] on select "Default px rem % vh vw Custom" at bounding box center [139, 267] width 57 height 14
type input "0"
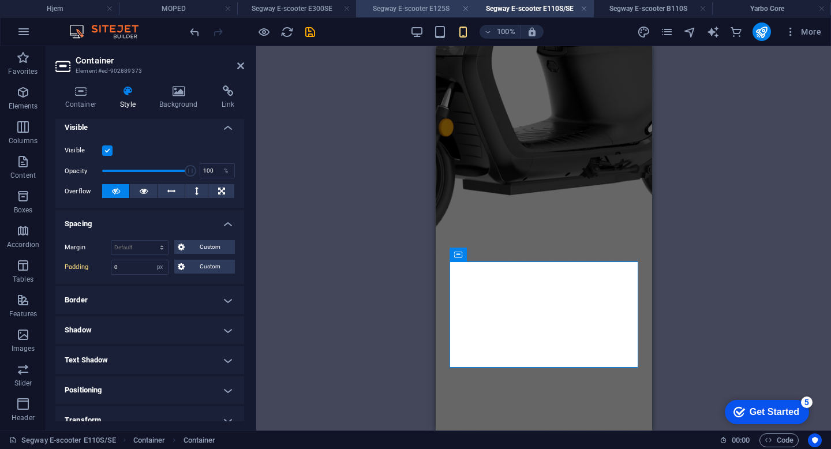
click at [400, 7] on h4 "Segway E-scooter E125S" at bounding box center [415, 8] width 119 height 13
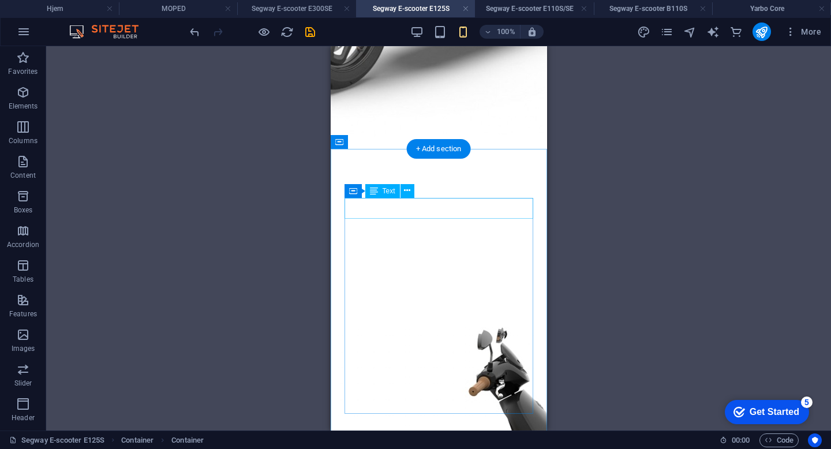
scroll to position [1037, 0]
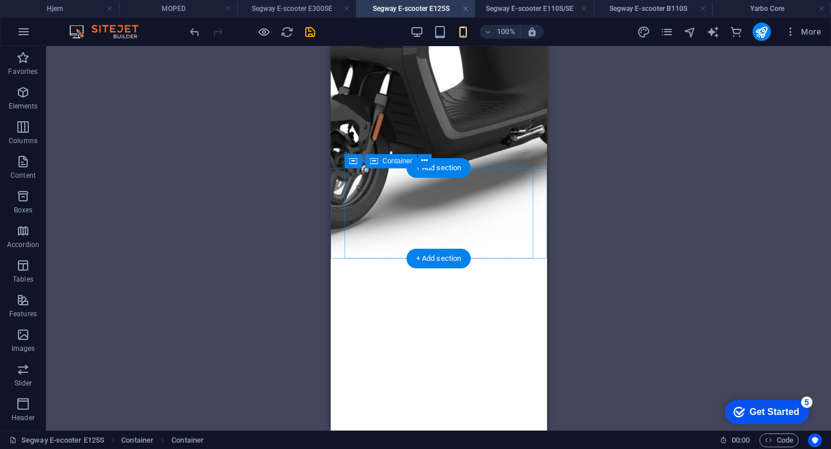
select select "px"
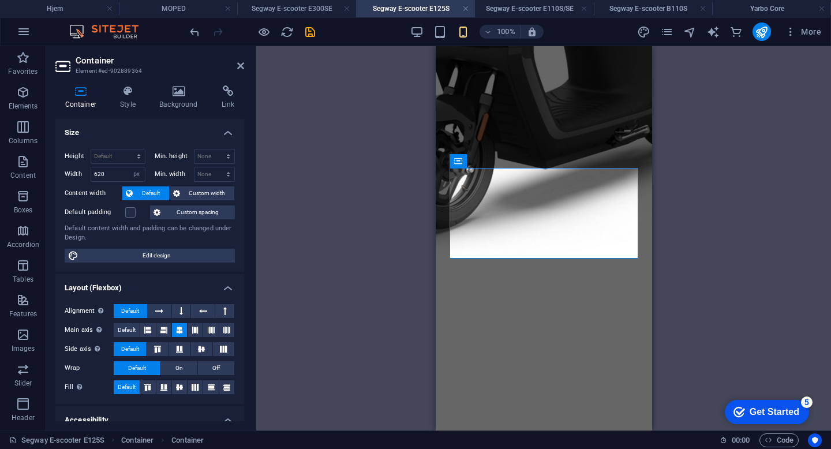
type input "100"
select select "%"
type input "100"
select select "%"
click at [135, 96] on h4 "Style" at bounding box center [130, 97] width 39 height 24
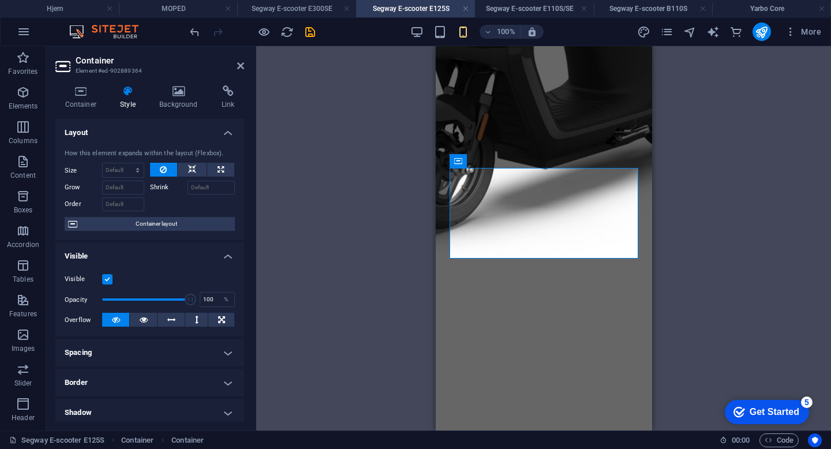
scroll to position [80, 0]
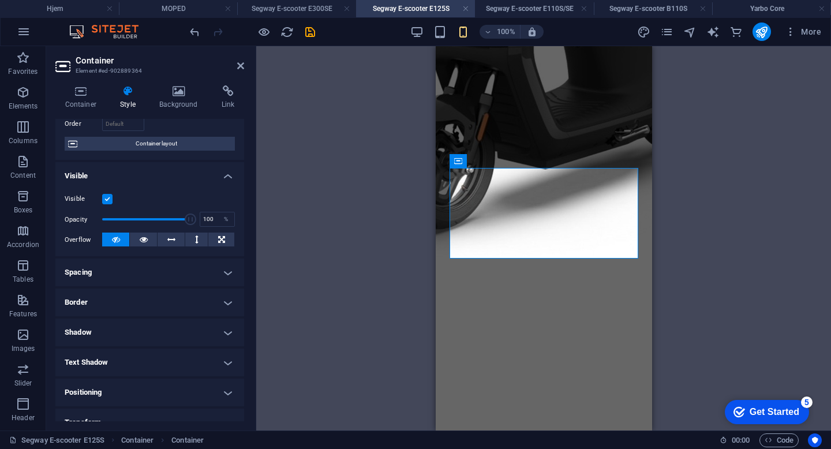
click at [130, 270] on h4 "Spacing" at bounding box center [149, 273] width 189 height 28
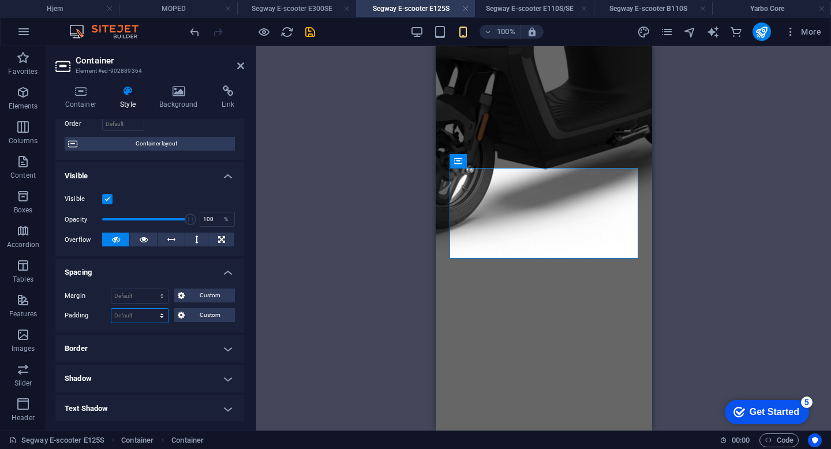
click at [138, 311] on select "Default px rem % vh vw Custom" at bounding box center [139, 316] width 57 height 14
select select "px"
click at [151, 309] on select "Default px rem % vh vw Custom" at bounding box center [139, 316] width 57 height 14
type input "0"
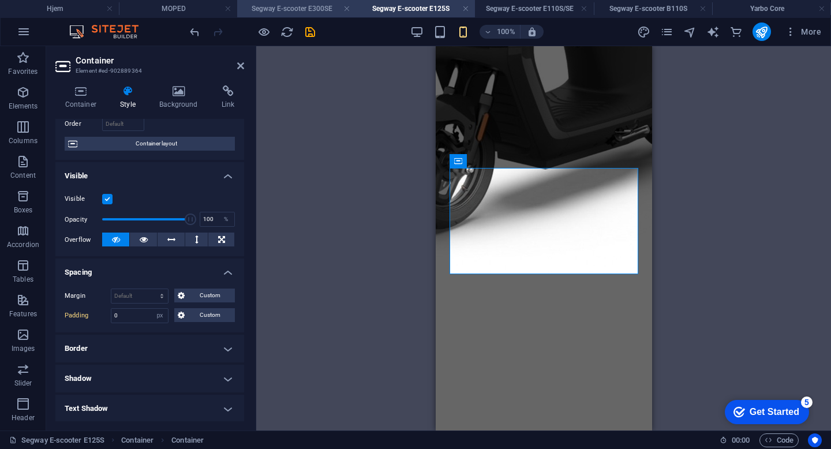
click at [308, 8] on h4 "Segway E-scooter E300SE" at bounding box center [296, 8] width 119 height 13
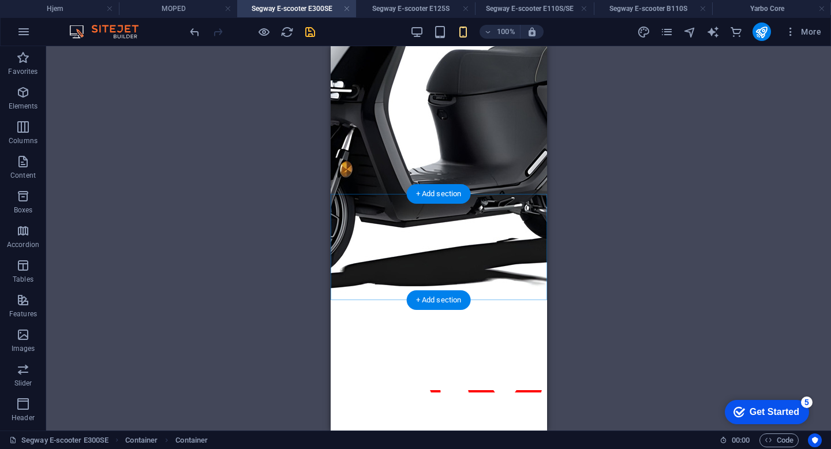
scroll to position [954, 0]
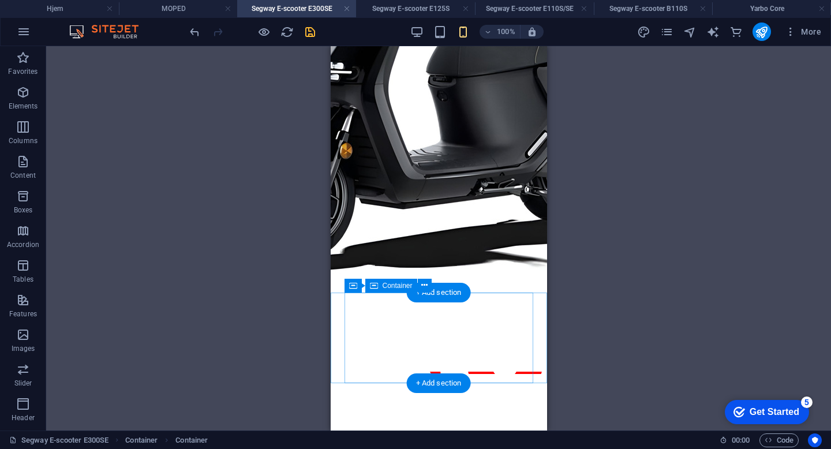
select select "%"
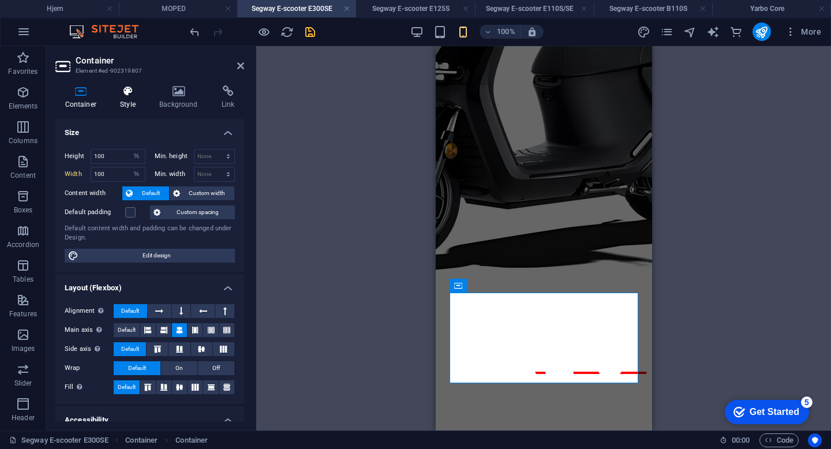
click at [124, 101] on h4 "Style" at bounding box center [130, 97] width 39 height 24
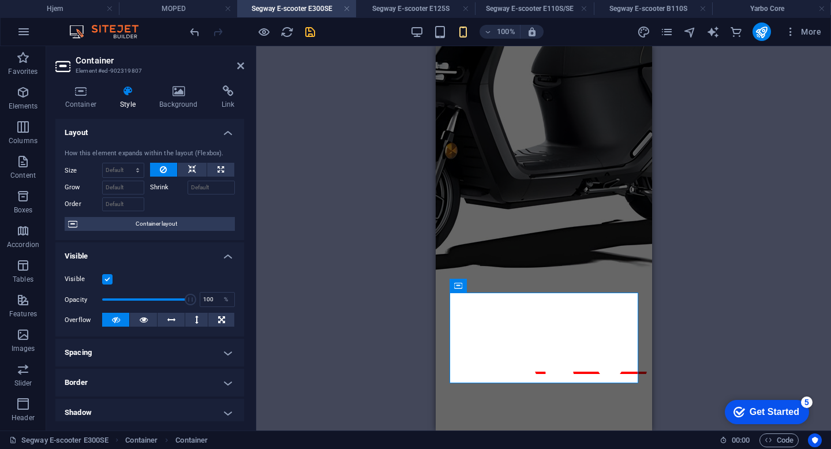
scroll to position [86, 0]
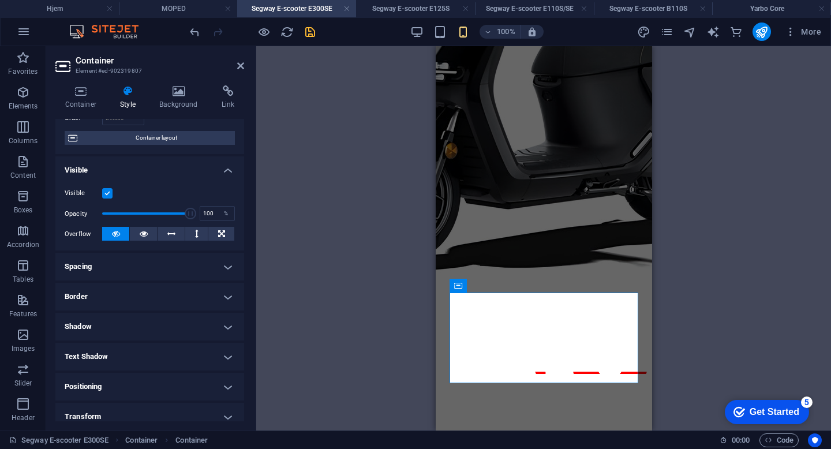
click at [123, 257] on h4 "Spacing" at bounding box center [149, 267] width 189 height 28
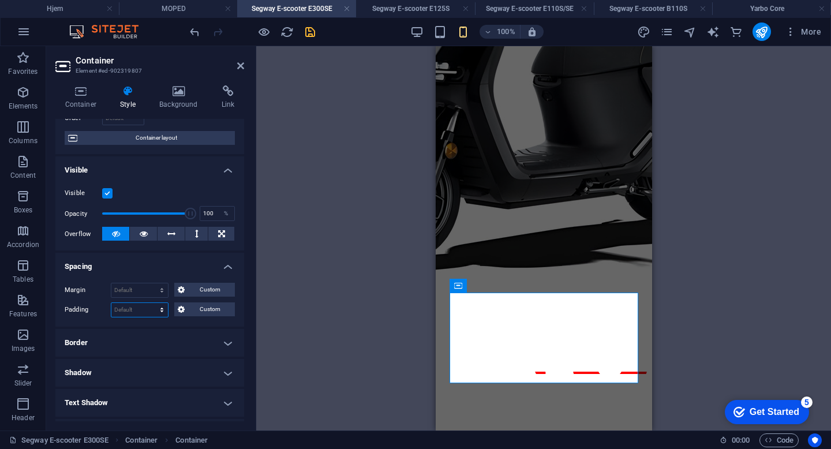
click at [127, 308] on select "Default px rem % vh vw Custom" at bounding box center [139, 310] width 57 height 14
select select "px"
click at [151, 303] on select "Default px rem % vh vw Custom" at bounding box center [139, 310] width 57 height 14
type input "0"
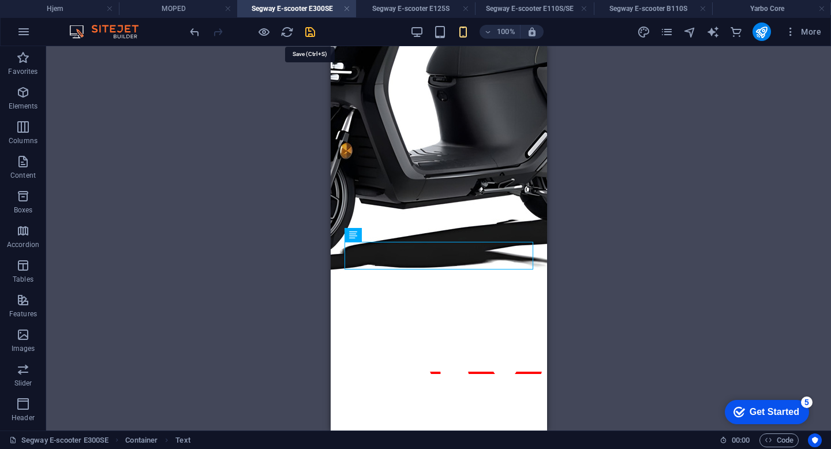
click at [307, 29] on icon "save" at bounding box center [310, 31] width 13 height 13
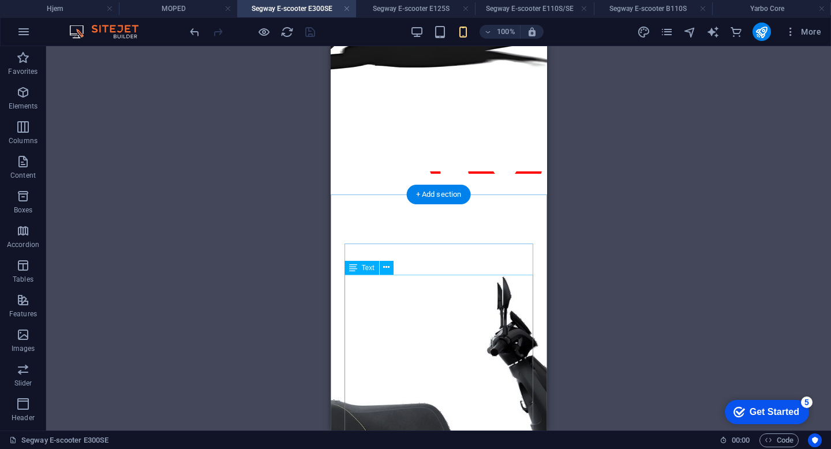
scroll to position [1170, 0]
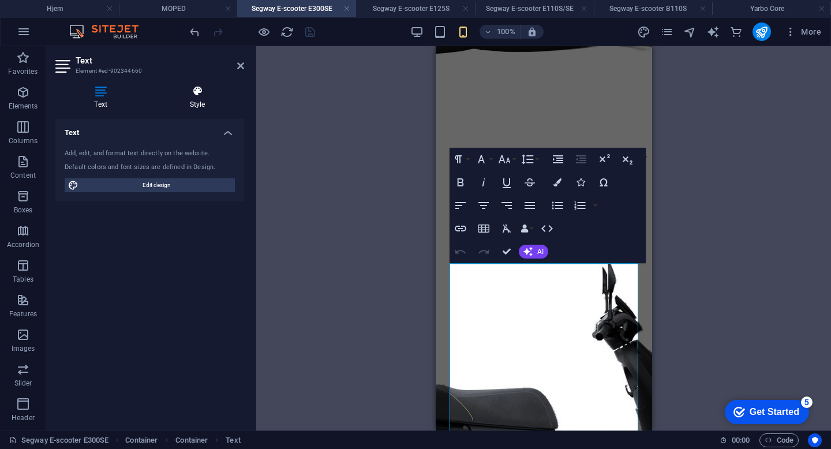
click at [184, 106] on h4 "Style" at bounding box center [198, 97] width 94 height 24
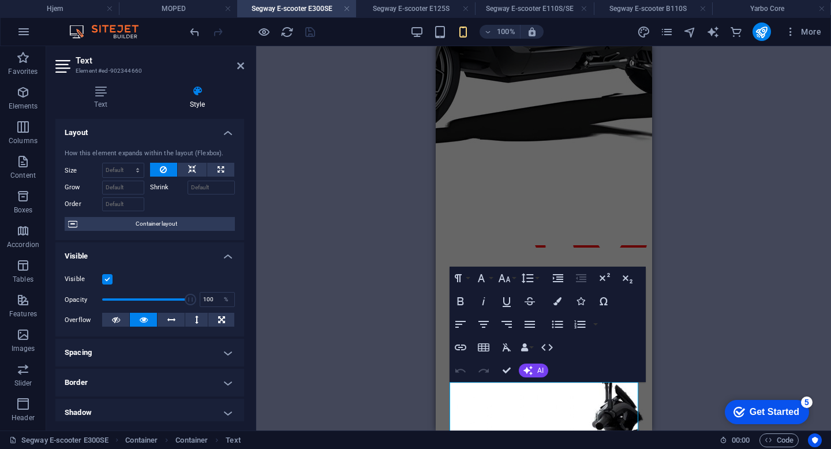
scroll to position [1051, 0]
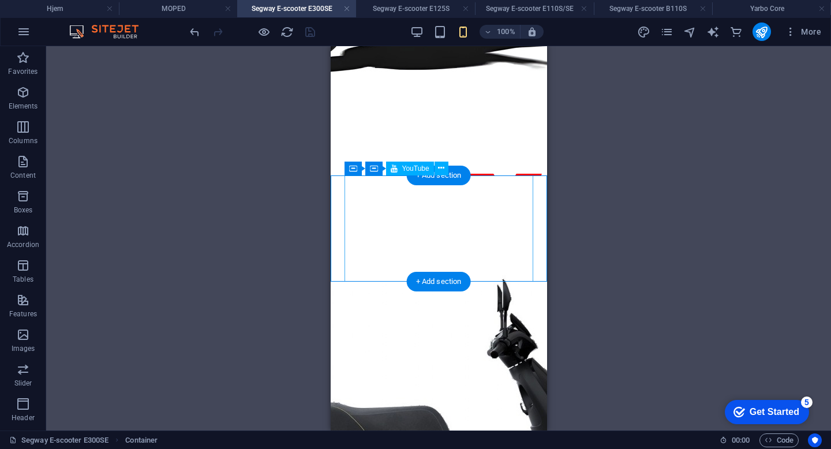
scroll to position [1155, 0]
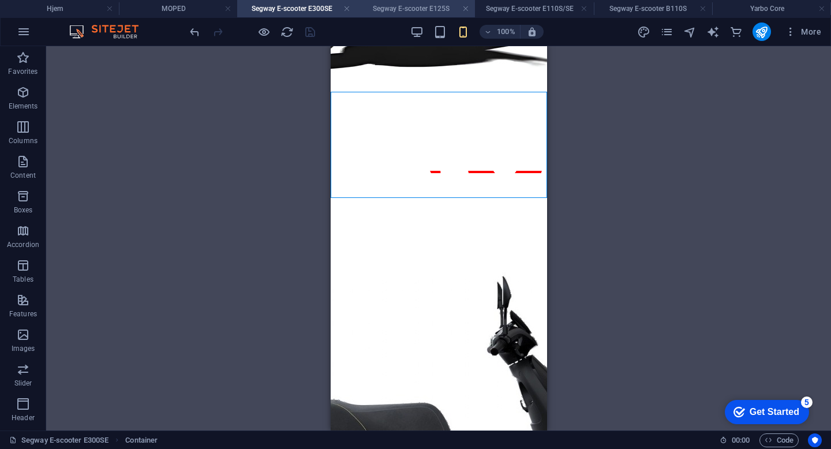
click at [439, 15] on li "Segway E-scooter E125S" at bounding box center [415, 8] width 119 height 17
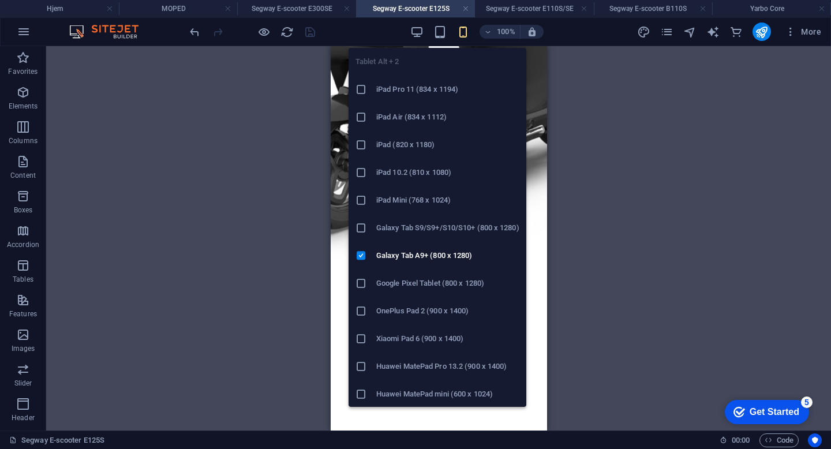
scroll to position [56, 0]
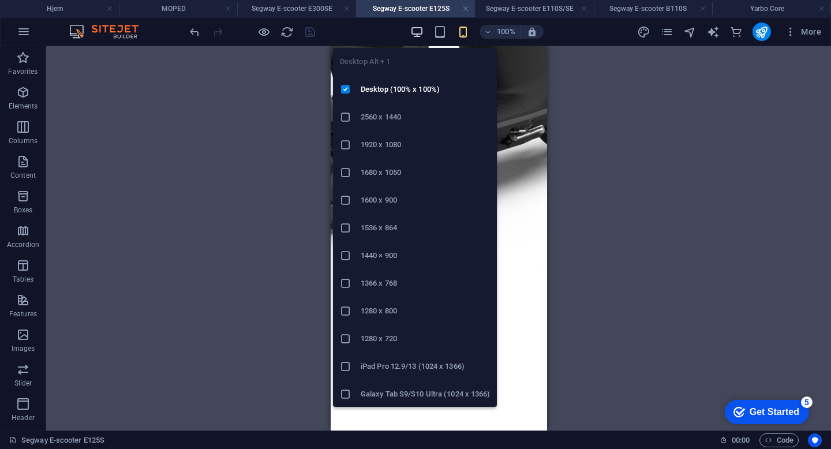
click at [419, 27] on icon "button" at bounding box center [416, 31] width 13 height 13
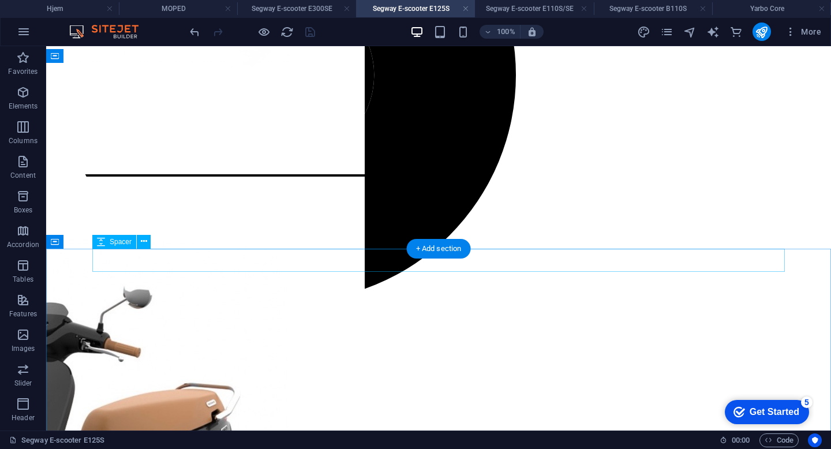
scroll to position [670, 0]
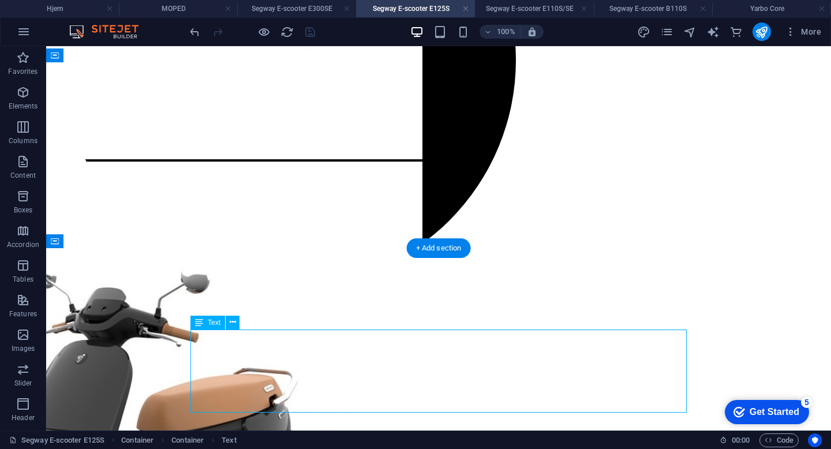
scroll to position [701, 0]
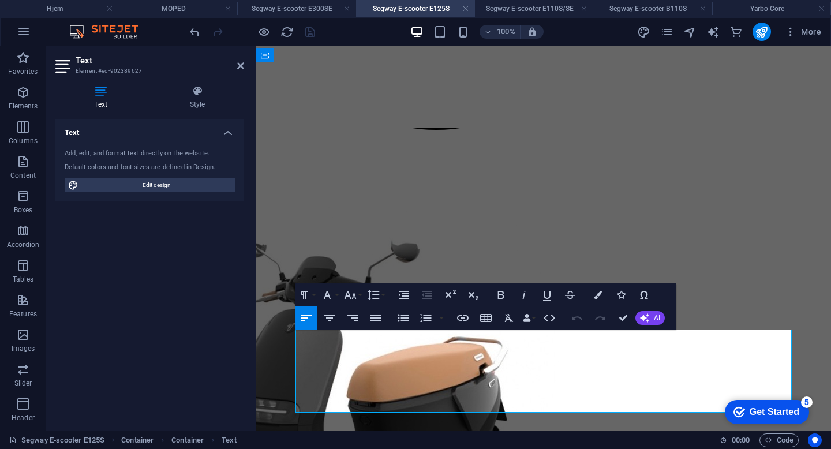
click at [190, 110] on div "Text Style Text Add, edit, and format text directly on the website. Default col…" at bounding box center [149, 253] width 189 height 336
click at [189, 99] on h4 "Style" at bounding box center [198, 97] width 94 height 24
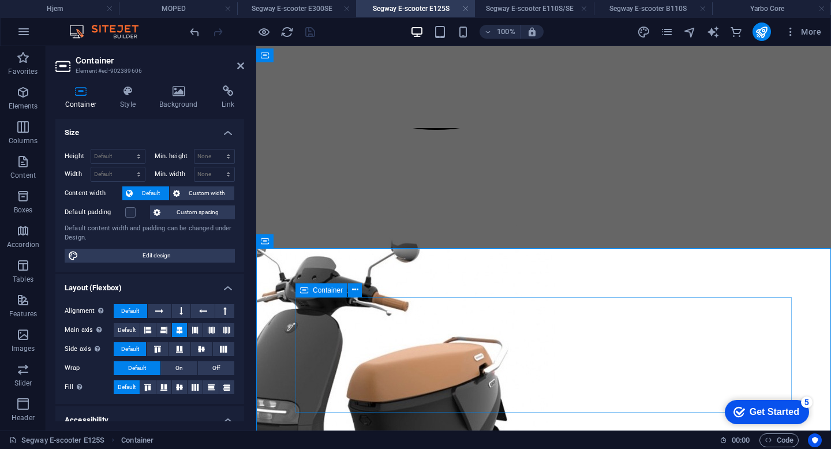
click at [299, 289] on div "Container" at bounding box center [322, 290] width 52 height 14
select select "px"
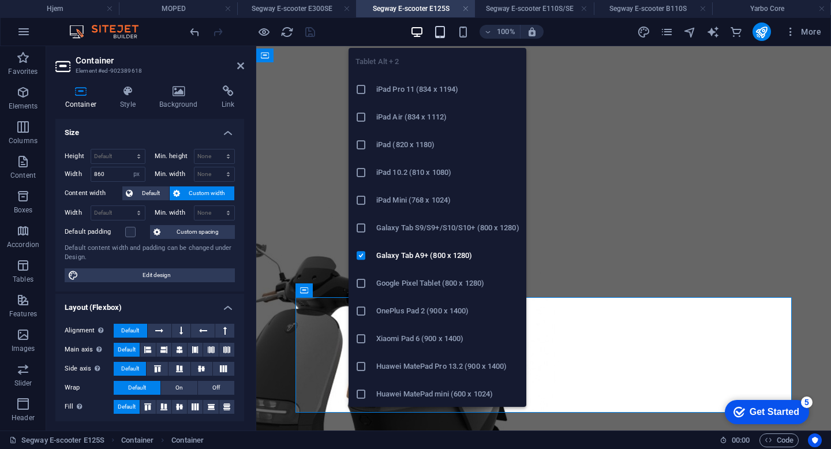
click at [440, 33] on icon "button" at bounding box center [440, 31] width 13 height 13
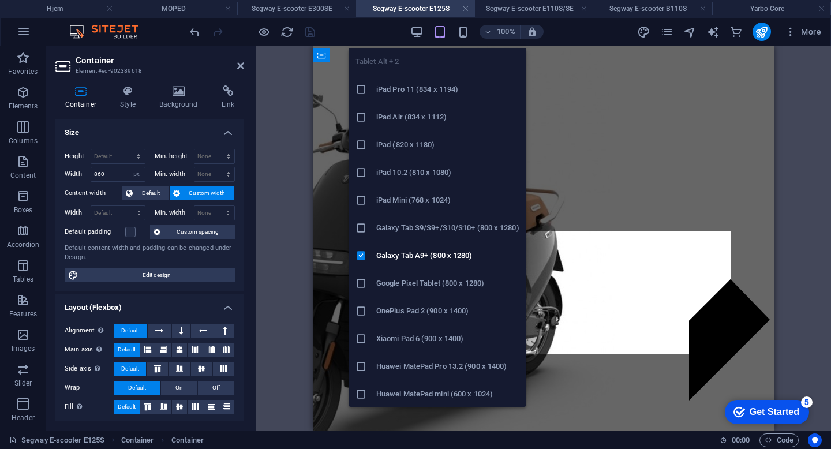
type input "650"
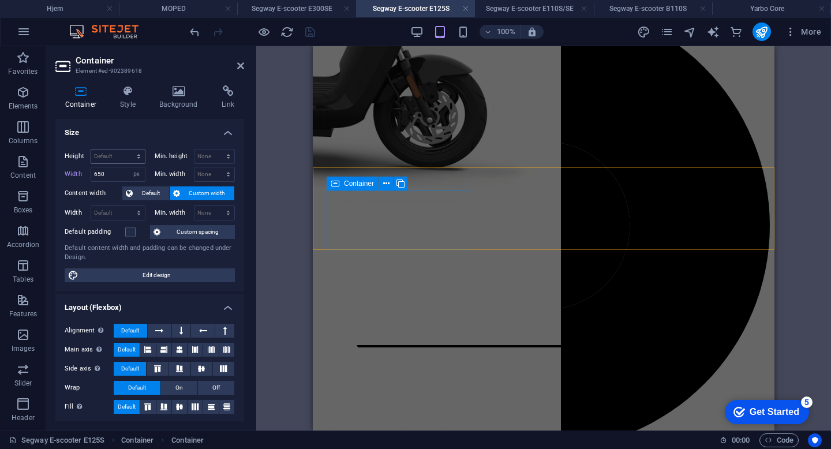
scroll to position [565, 0]
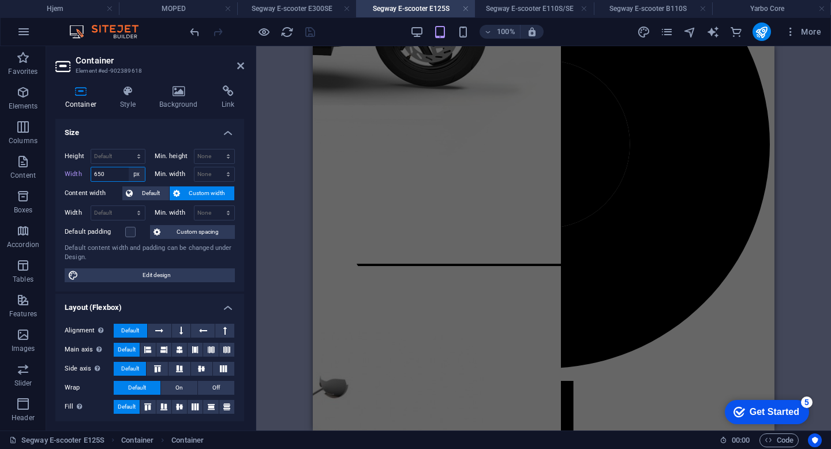
click at [137, 173] on select "Default px rem % em vh vw" at bounding box center [137, 174] width 16 height 14
select select "%"
click at [129, 167] on select "Default px rem % em vh vw" at bounding box center [137, 174] width 16 height 14
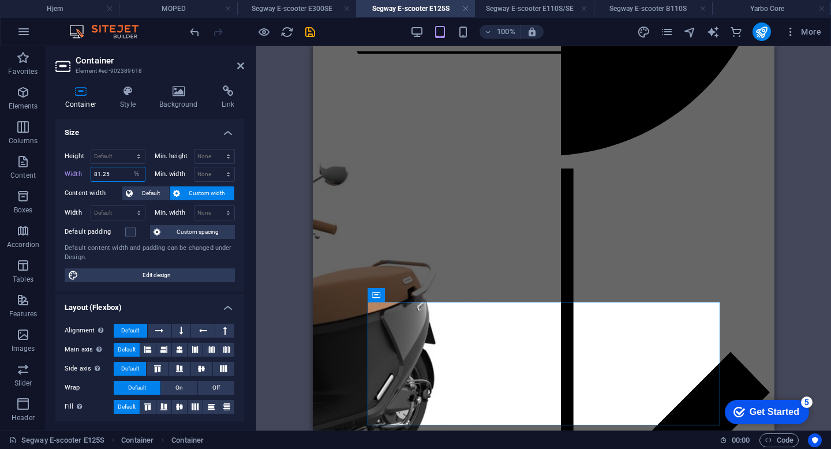
scroll to position [902, 0]
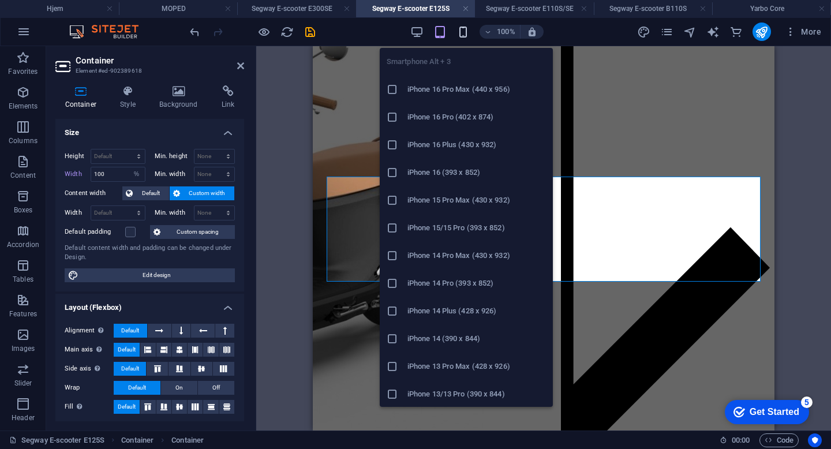
click at [466, 35] on icon "button" at bounding box center [463, 31] width 13 height 13
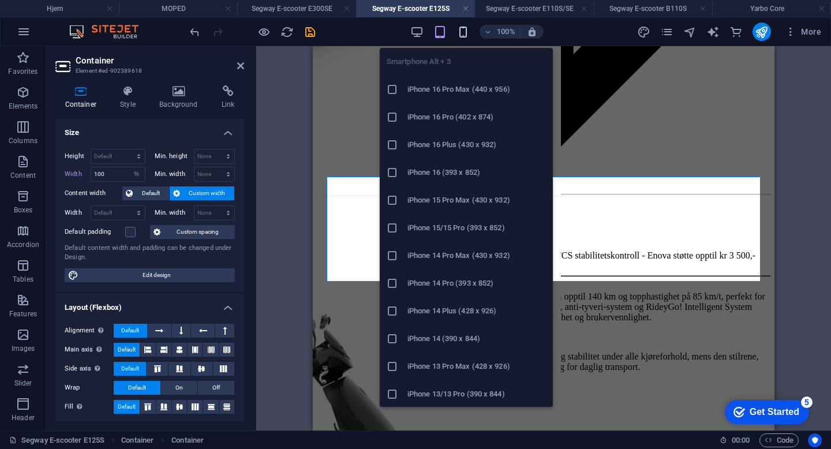
type input "327"
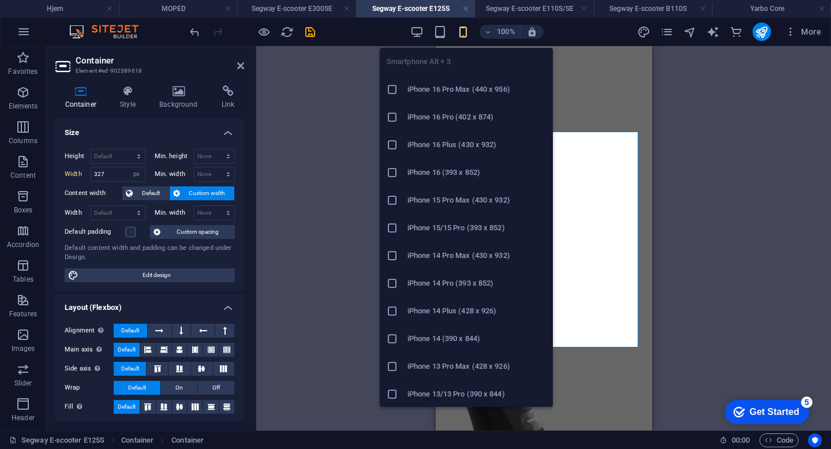
scroll to position [1230, 0]
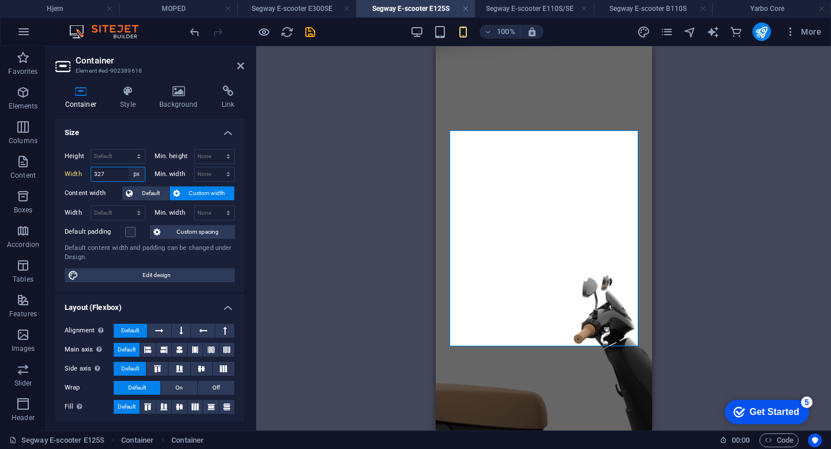
click at [139, 177] on select "Default px rem % em vh vw" at bounding box center [137, 174] width 16 height 14
select select "%"
click at [129, 167] on select "Default px rem % em vh vw" at bounding box center [137, 174] width 16 height 14
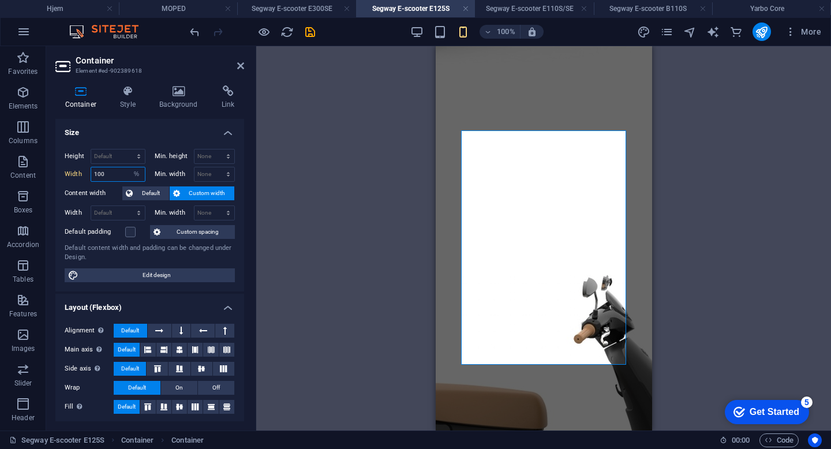
type input "100"
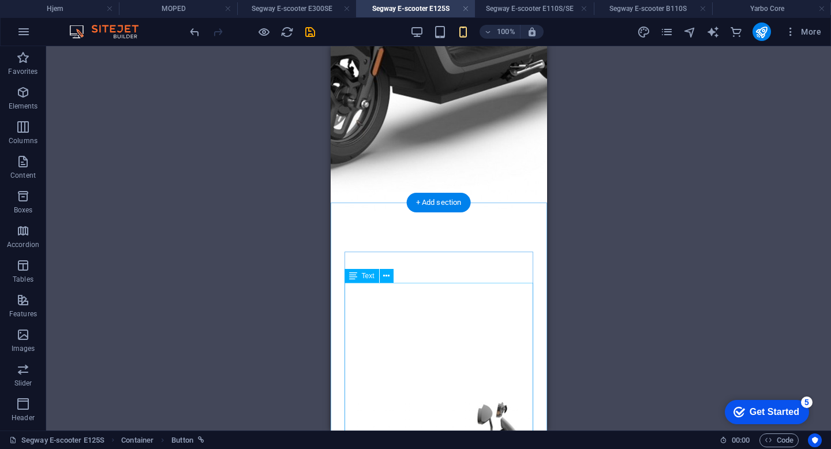
scroll to position [1119, 0]
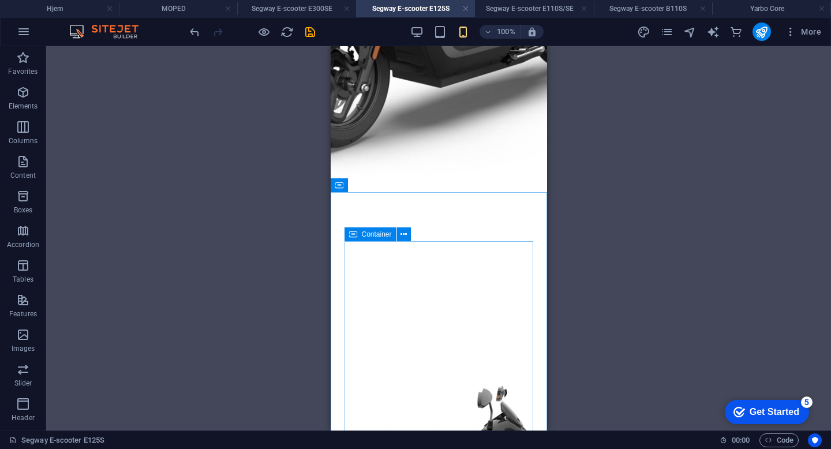
click at [349, 234] on icon at bounding box center [353, 234] width 8 height 14
select select "%"
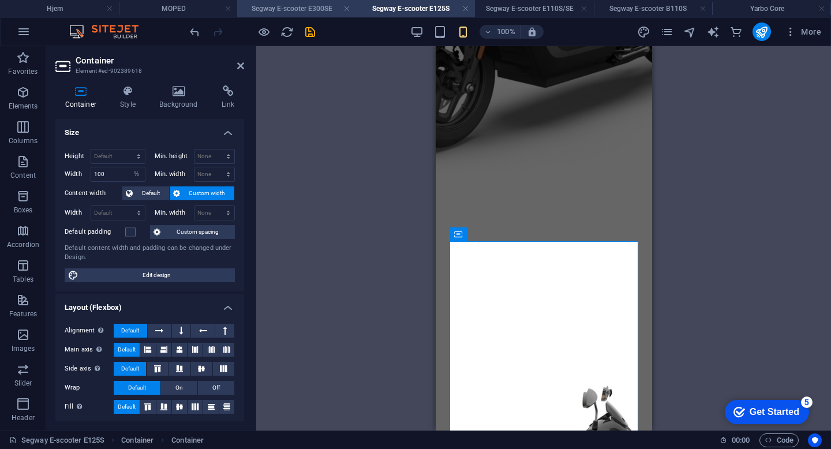
click at [302, 12] on h4 "Segway E-scooter E300SE" at bounding box center [296, 8] width 119 height 13
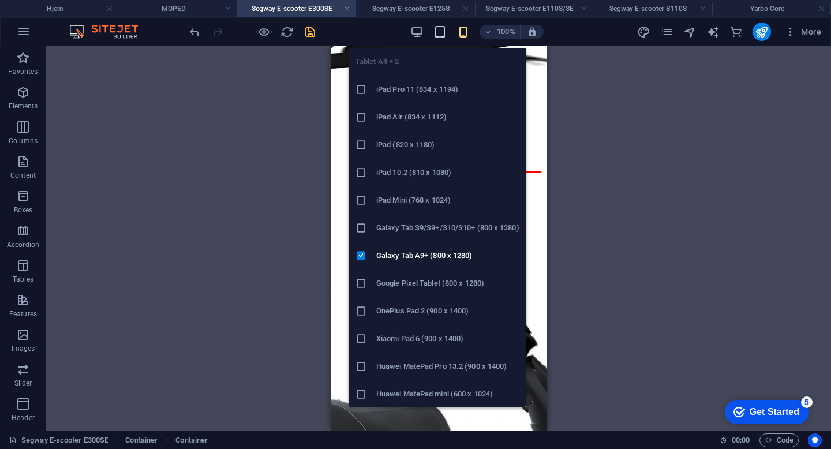
click at [435, 31] on icon "button" at bounding box center [440, 31] width 13 height 13
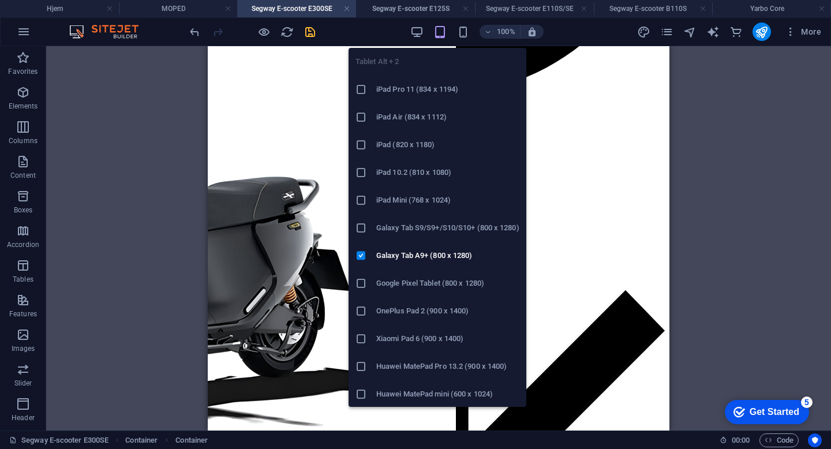
scroll to position [847, 0]
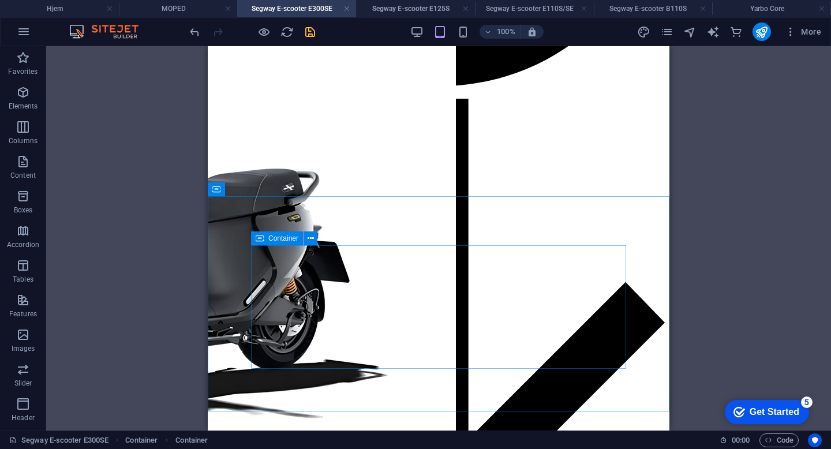
click at [260, 236] on icon at bounding box center [260, 238] width 8 height 14
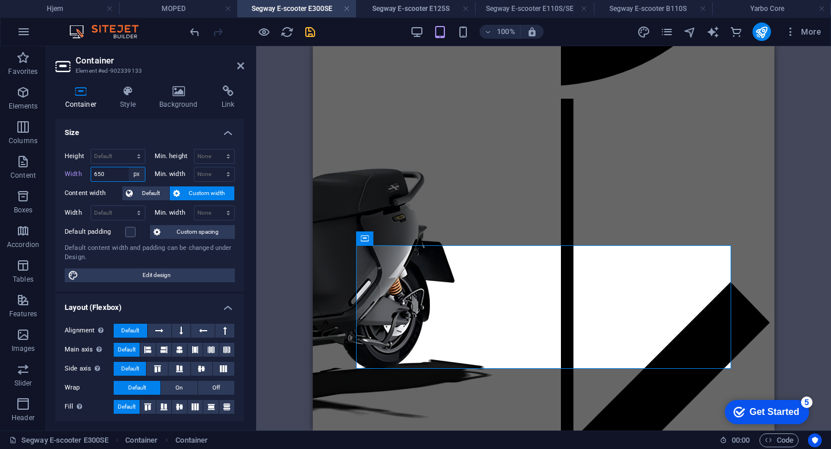
click at [136, 174] on select "Default px rem % em vh vw" at bounding box center [137, 174] width 16 height 14
select select "%"
click at [129, 167] on select "Default px rem % em vh vw" at bounding box center [137, 174] width 16 height 14
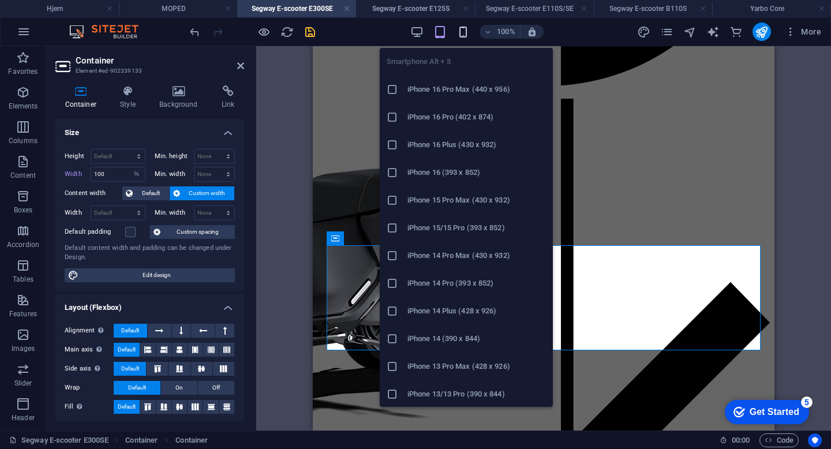
click at [464, 35] on icon "button" at bounding box center [463, 31] width 13 height 13
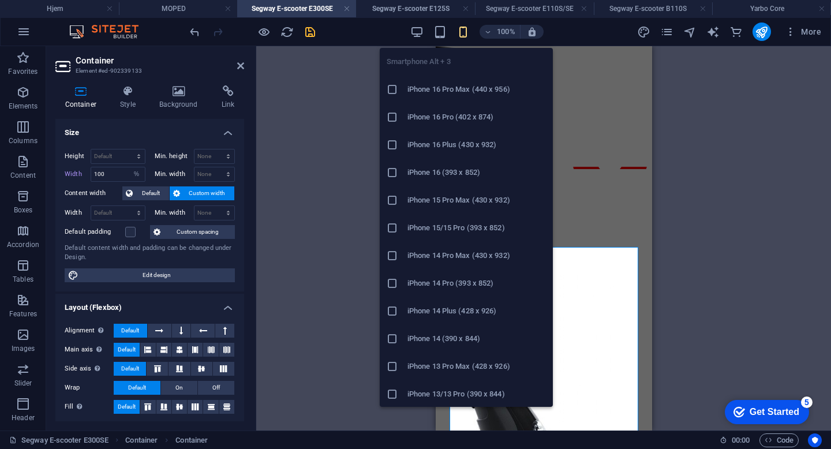
type input "327"
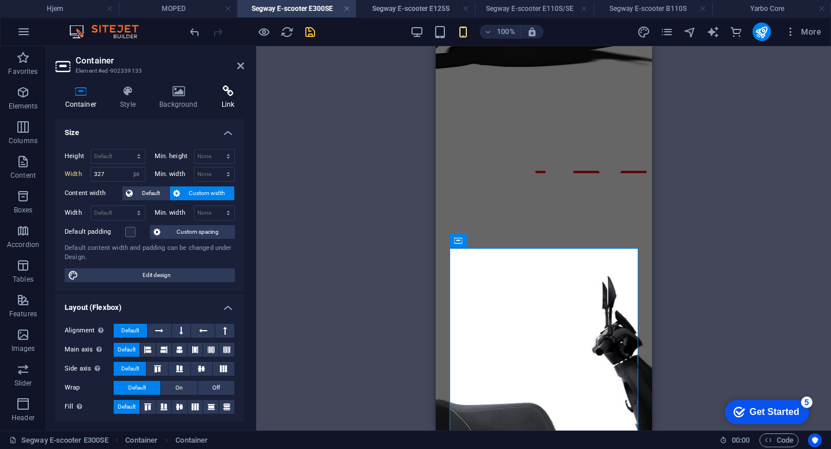
scroll to position [1155, 0]
click at [138, 173] on select "Default px rem % em vh vw" at bounding box center [137, 174] width 16 height 14
select select "%"
click at [129, 167] on select "Default px rem % em vh vw" at bounding box center [137, 174] width 16 height 14
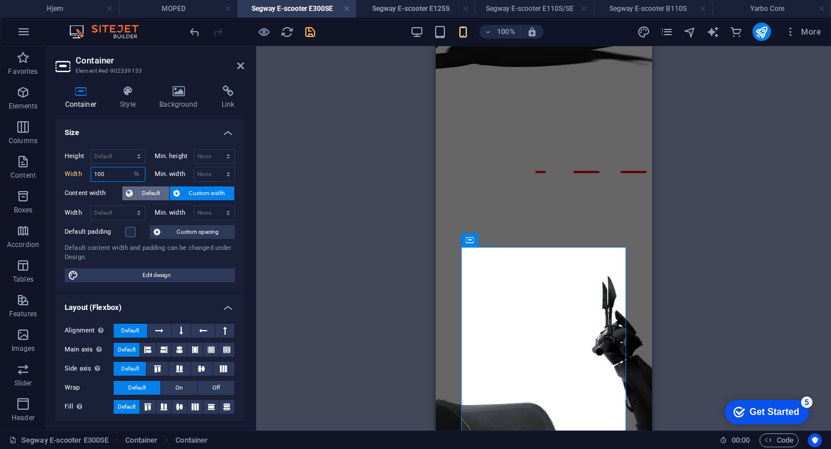
type input "100"
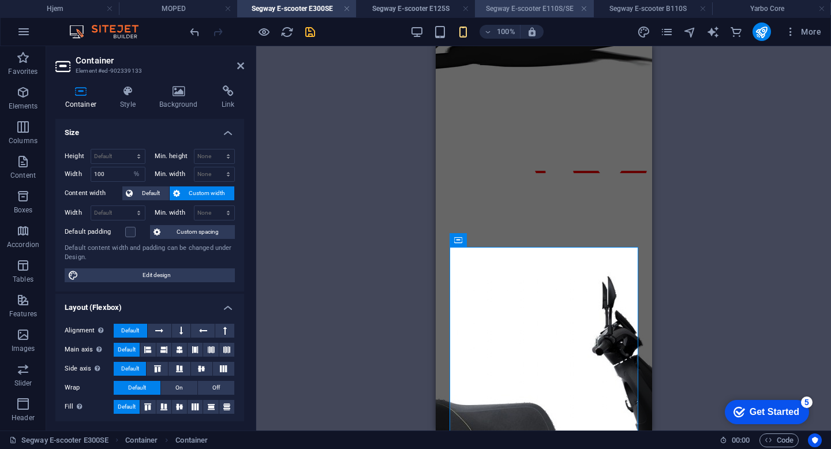
click at [527, 6] on h4 "Segway E-scooter E110S/SE" at bounding box center [534, 8] width 119 height 13
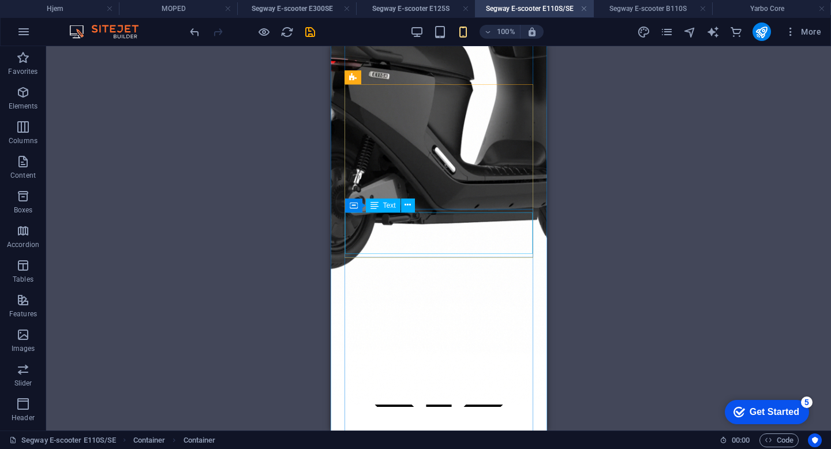
scroll to position [369, 0]
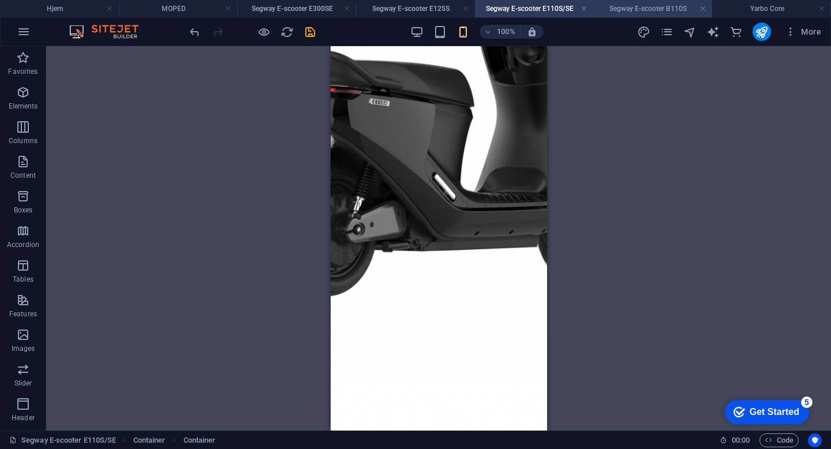
click at [633, 9] on h4 "Segway E-scooter B110S" at bounding box center [653, 8] width 119 height 13
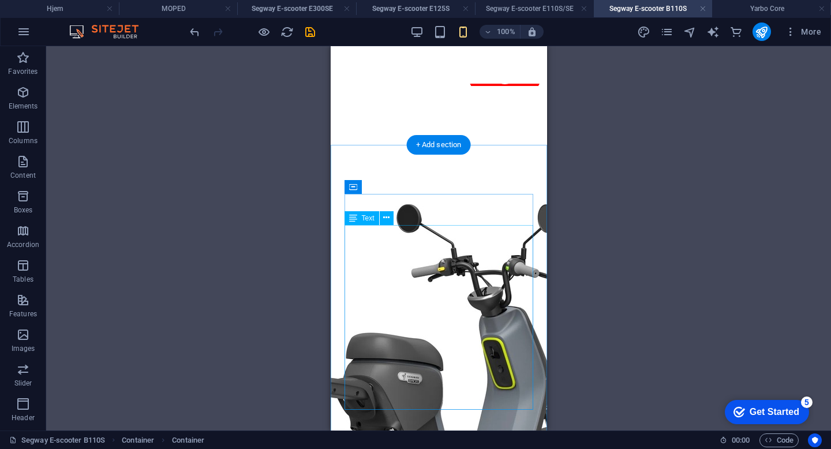
scroll to position [1245, 0]
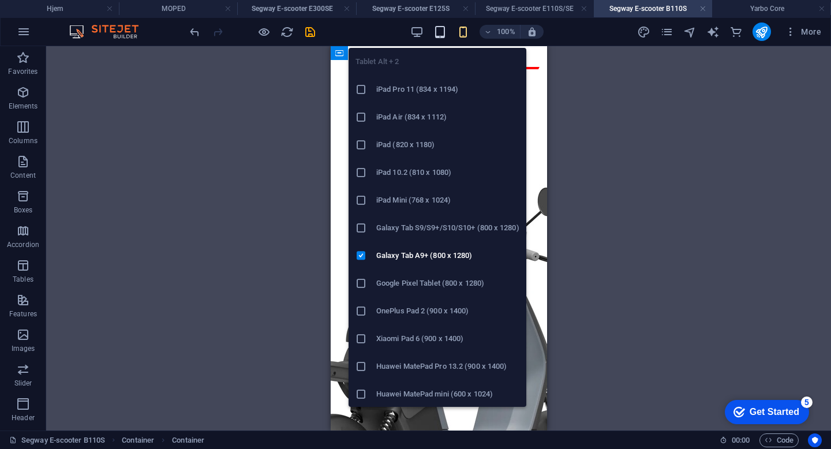
click at [444, 32] on icon "button" at bounding box center [440, 31] width 13 height 13
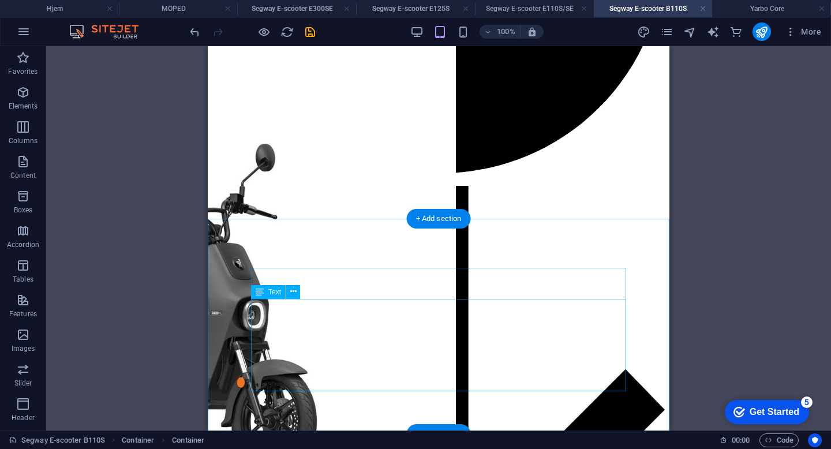
scroll to position [812, 0]
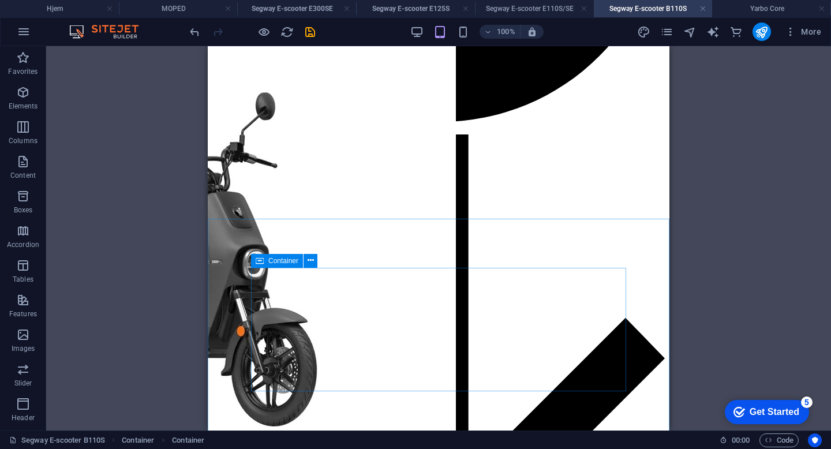
click at [267, 258] on div "Container" at bounding box center [277, 261] width 52 height 14
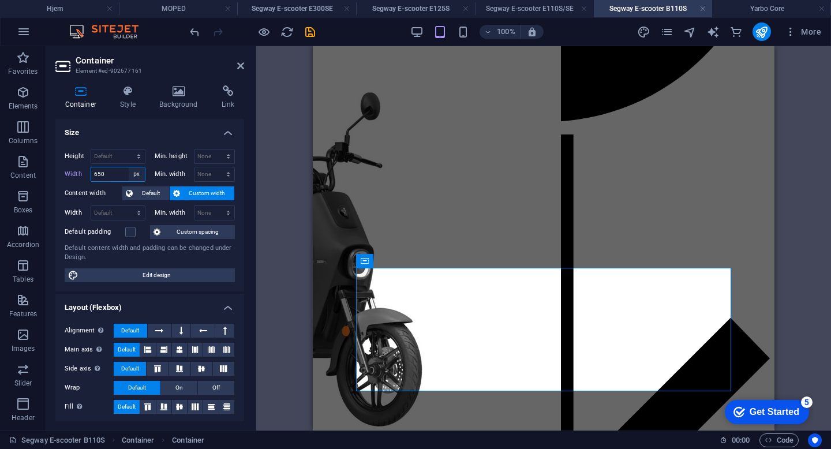
click at [141, 177] on select "Default px rem % em vh vw" at bounding box center [137, 174] width 16 height 14
select select "%"
click at [129, 167] on select "Default px rem % em vh vw" at bounding box center [137, 174] width 16 height 14
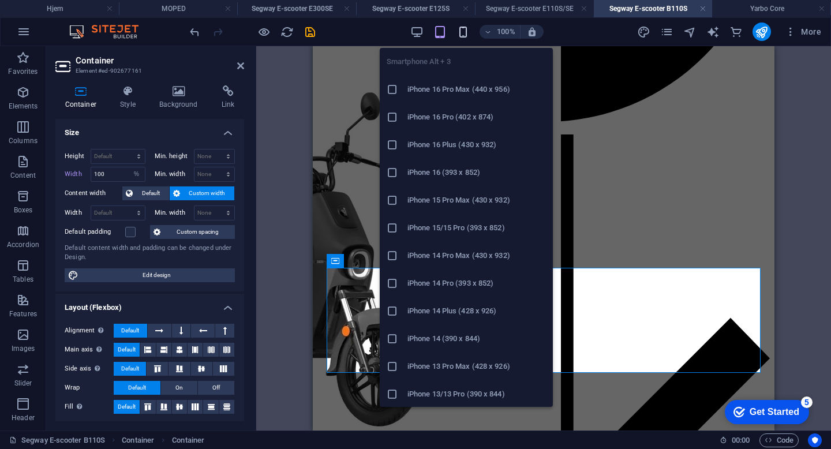
click at [468, 36] on icon "button" at bounding box center [463, 31] width 13 height 13
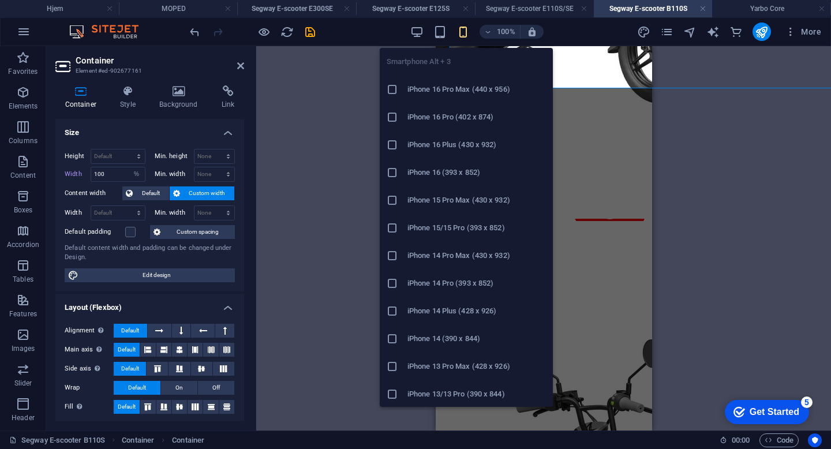
type input "327"
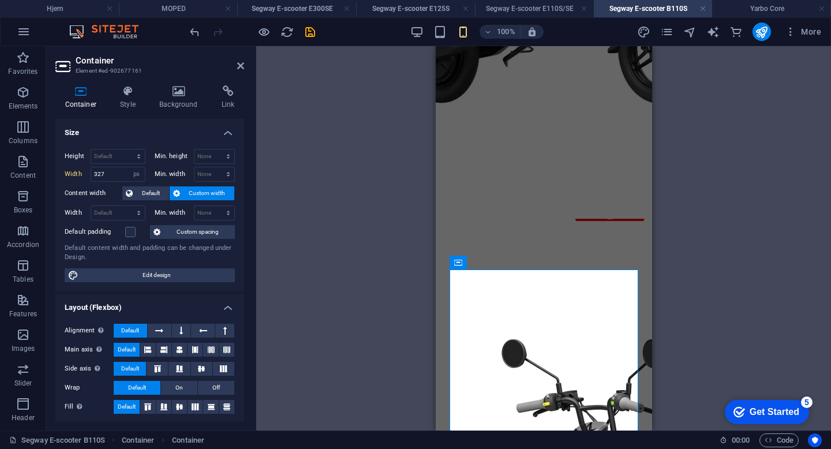
scroll to position [1091, 0]
click at [129, 178] on select "Default px rem % em vh vw" at bounding box center [137, 174] width 16 height 14
select select "rem"
click at [129, 167] on select "Default px rem % em vh vw" at bounding box center [137, 174] width 16 height 14
type input "20.4375"
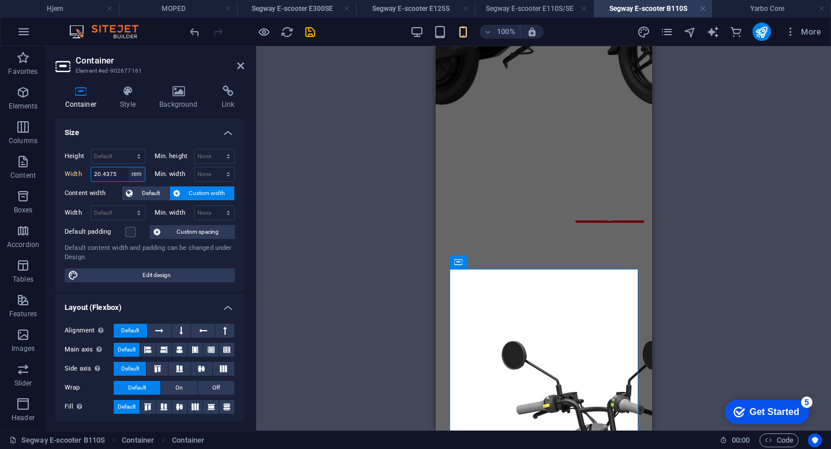
click at [137, 178] on select "Default px rem % em vh vw" at bounding box center [137, 174] width 16 height 14
select select "%"
click at [129, 167] on select "Default px rem % em vh vw" at bounding box center [137, 174] width 16 height 14
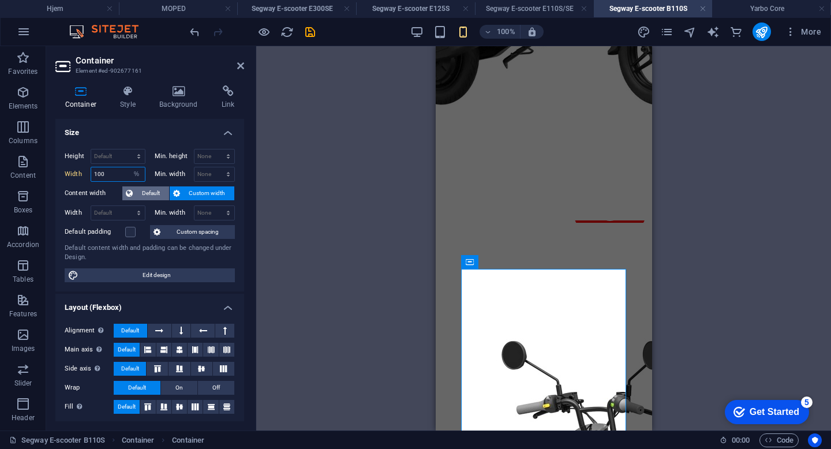
type input "100"
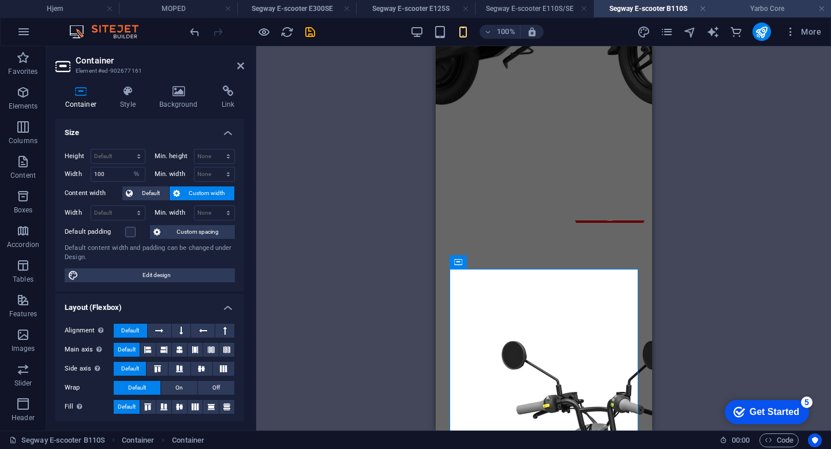
click at [741, 10] on h4 "Yarbo Core" at bounding box center [771, 8] width 119 height 13
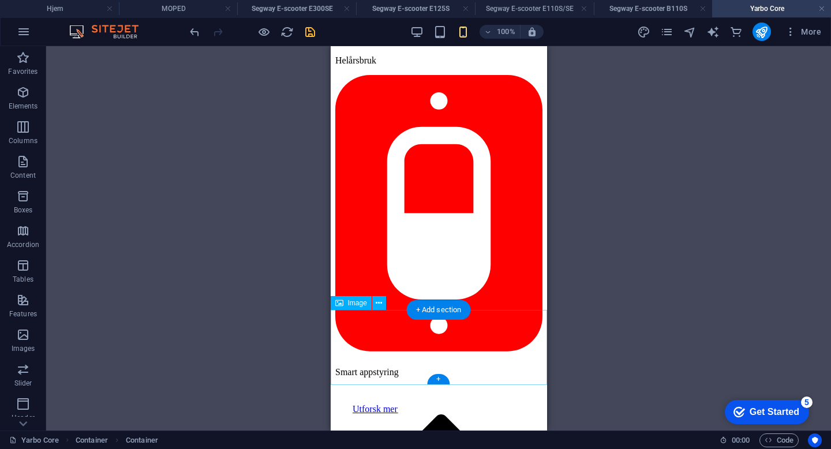
scroll to position [1675, 0]
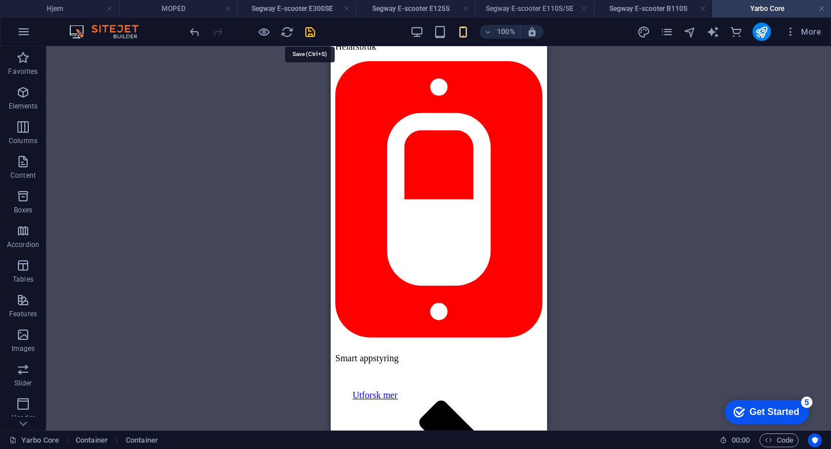
click at [313, 25] on icon "save" at bounding box center [310, 31] width 13 height 13
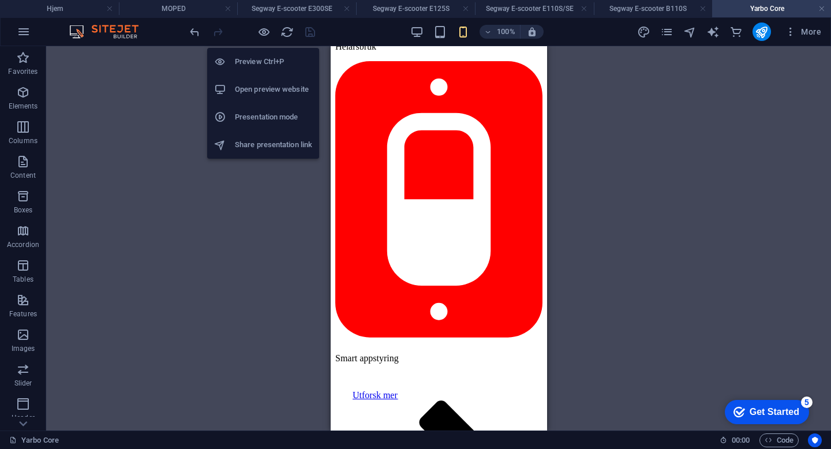
click at [264, 93] on h6 "Open preview website" at bounding box center [273, 90] width 77 height 14
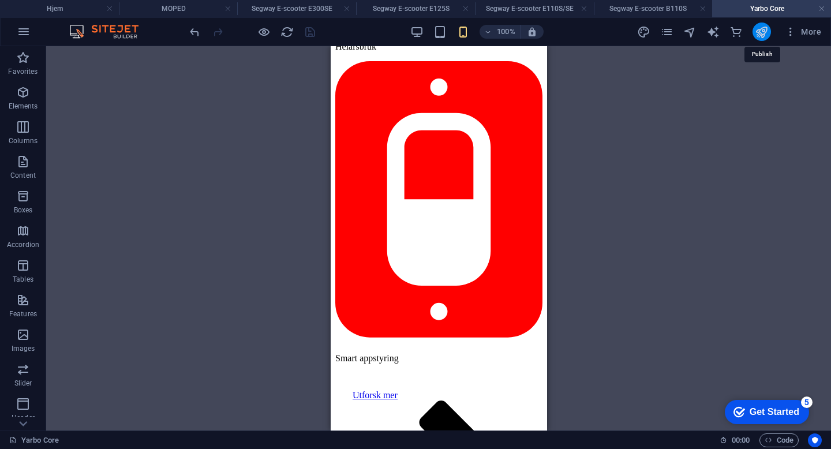
click at [760, 35] on icon "publish" at bounding box center [761, 31] width 13 height 13
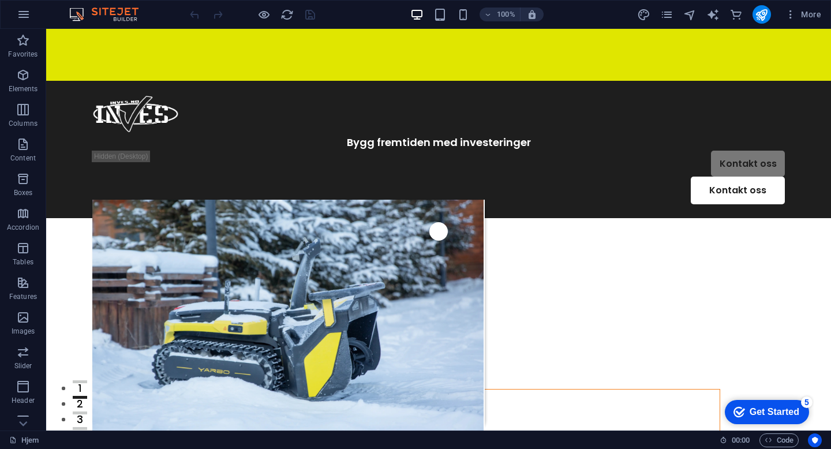
click at [669, 22] on div "More" at bounding box center [731, 14] width 189 height 18
click at [667, 10] on icon "pages" at bounding box center [666, 14] width 13 height 13
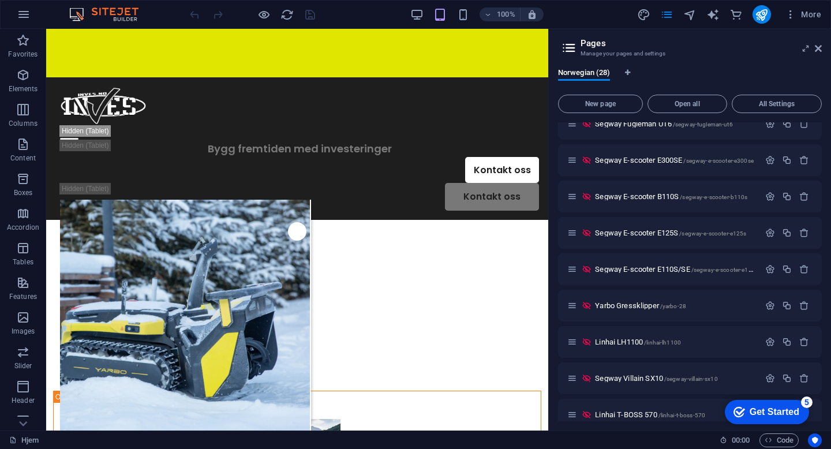
scroll to position [397, 0]
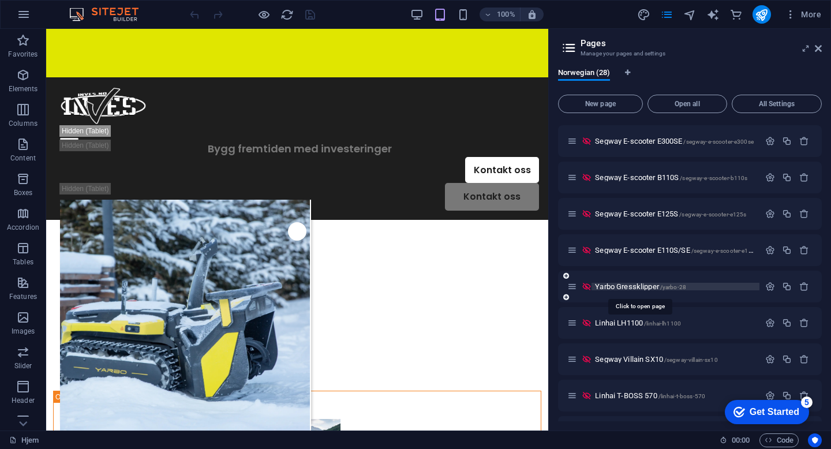
click at [626, 286] on span "Yarbo Gressklipper /yarbo-28" at bounding box center [640, 286] width 91 height 9
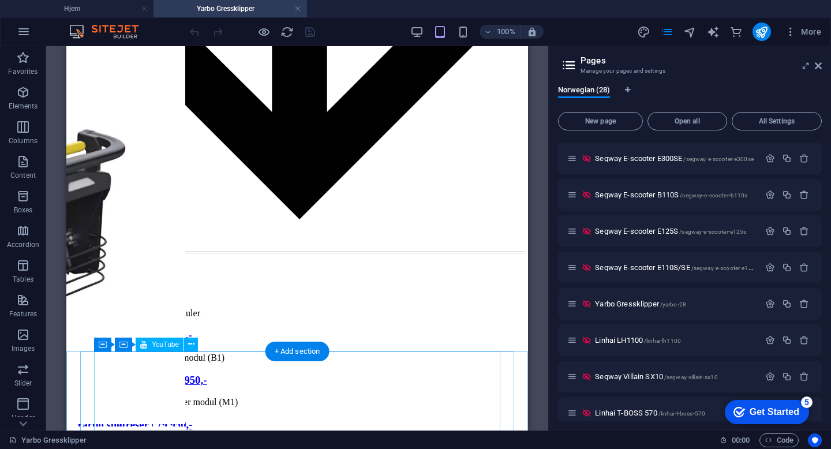
scroll to position [1150, 0]
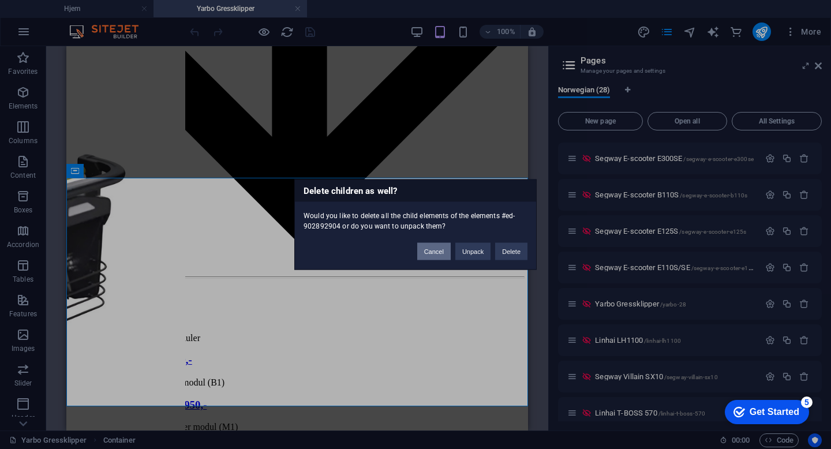
click at [437, 245] on button "Cancel" at bounding box center [433, 251] width 33 height 17
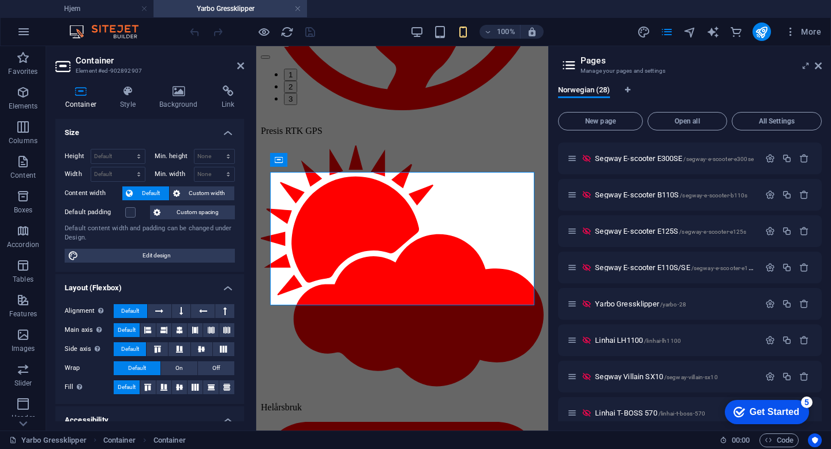
scroll to position [1581, 0]
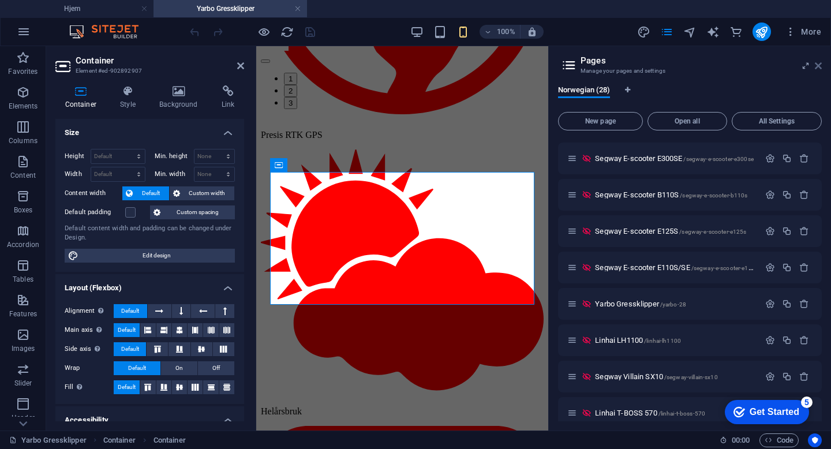
click at [819, 65] on icon at bounding box center [818, 65] width 7 height 9
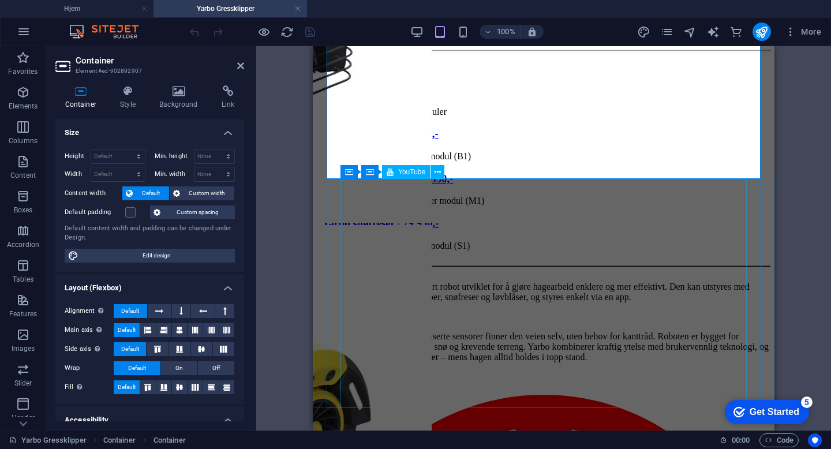
scroll to position [1377, 0]
click at [131, 89] on icon at bounding box center [128, 91] width 35 height 12
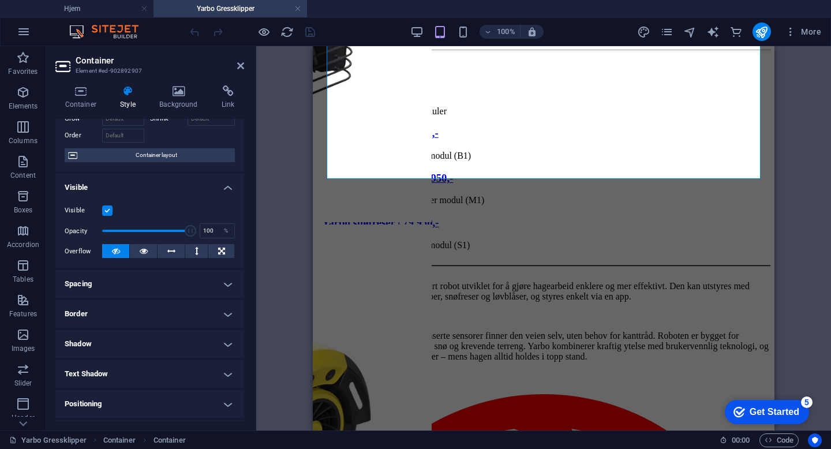
click at [163, 279] on h4 "Spacing" at bounding box center [149, 284] width 189 height 28
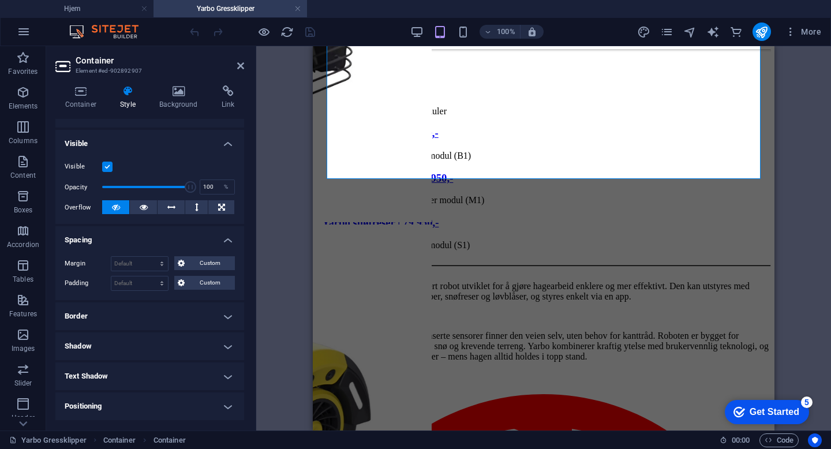
scroll to position [123, 0]
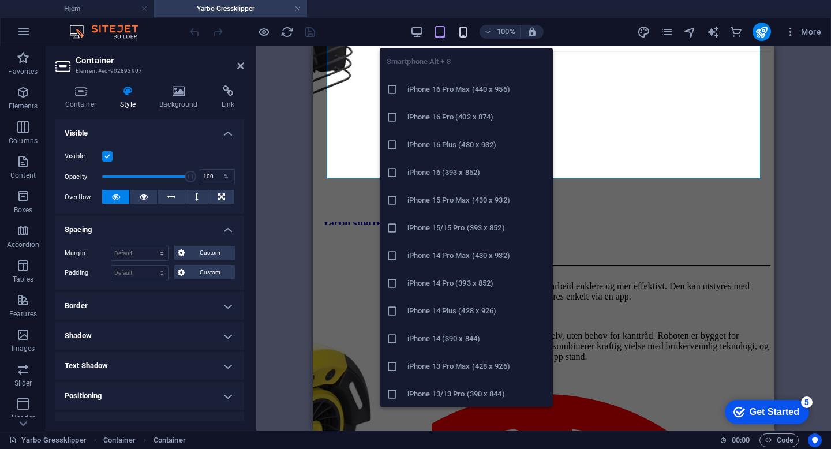
click at [464, 27] on icon "button" at bounding box center [463, 31] width 13 height 13
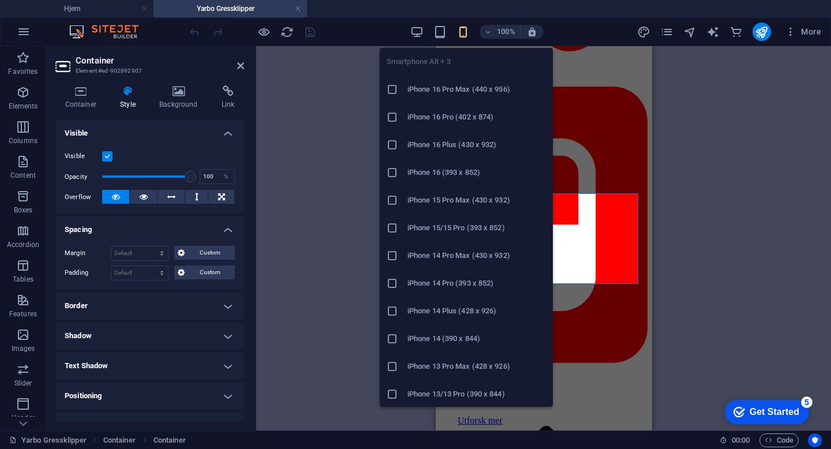
scroll to position [1649, 0]
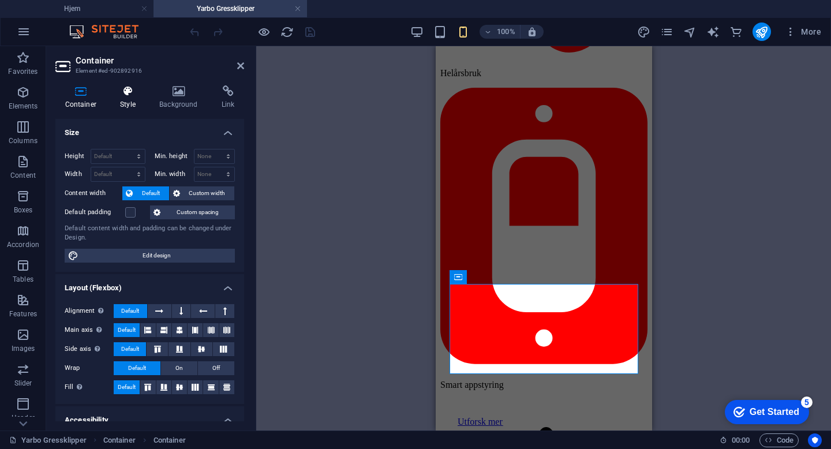
click at [115, 99] on h4 "Style" at bounding box center [130, 97] width 39 height 24
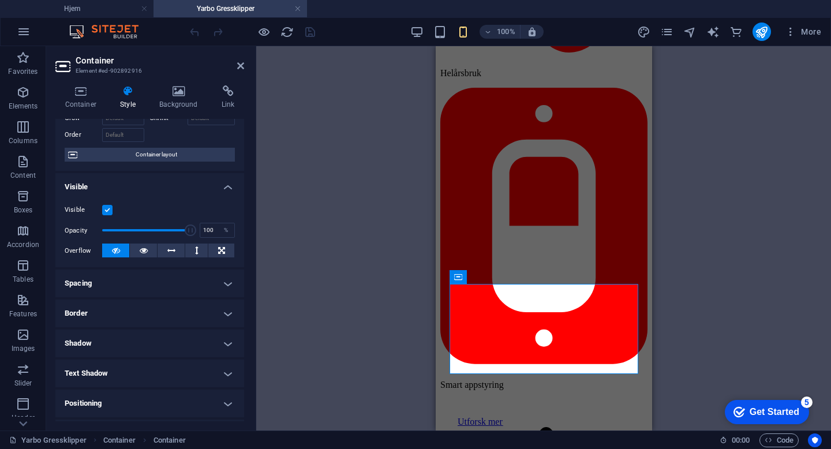
click at [167, 287] on h4 "Spacing" at bounding box center [149, 284] width 189 height 28
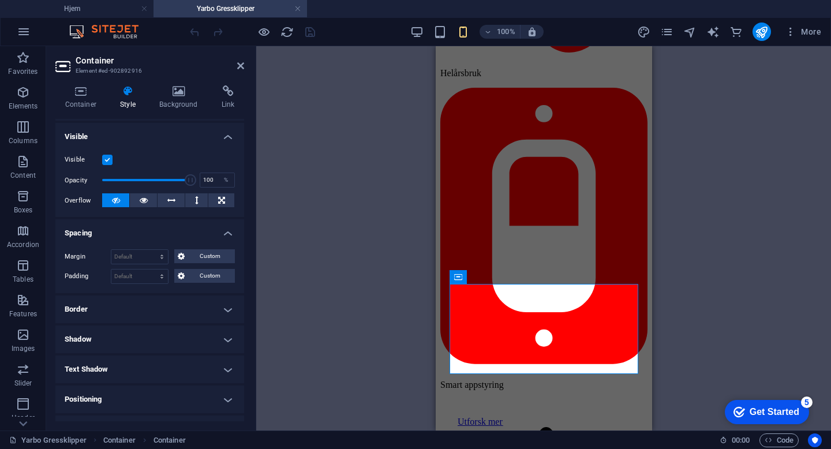
scroll to position [125, 0]
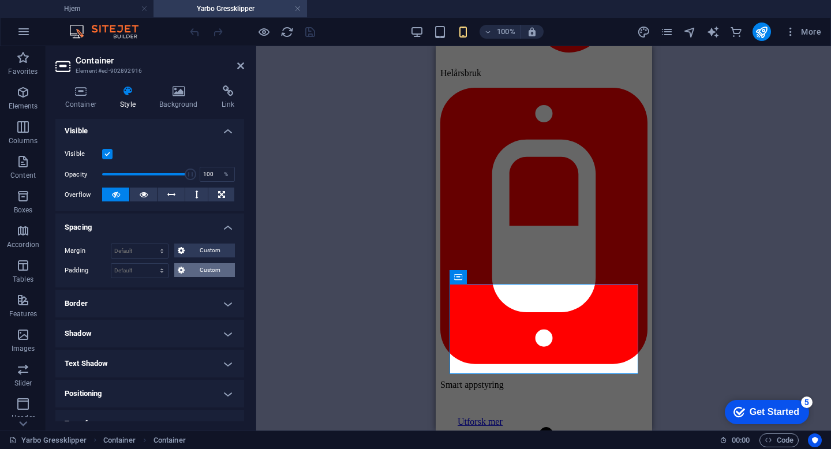
click at [207, 274] on span "Custom" at bounding box center [209, 270] width 43 height 14
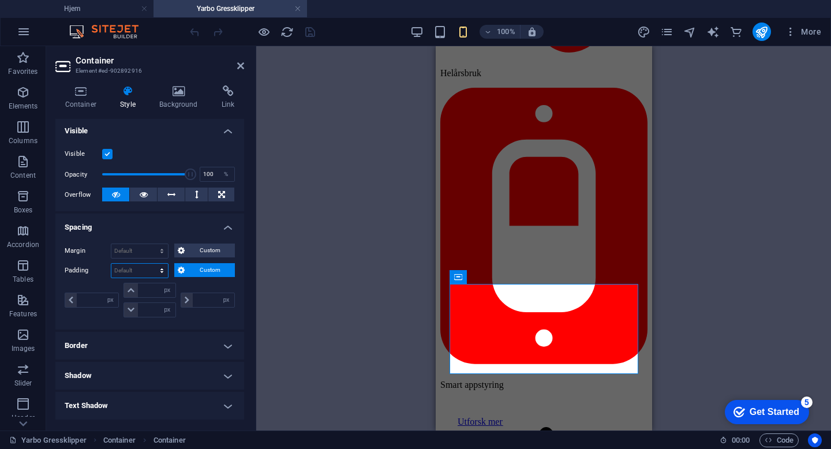
click at [141, 272] on select "Default px rem % vh vw Custom" at bounding box center [139, 271] width 57 height 14
select select "px"
click at [151, 264] on select "Default px rem % vh vw Custom" at bounding box center [139, 271] width 57 height 14
type input "0"
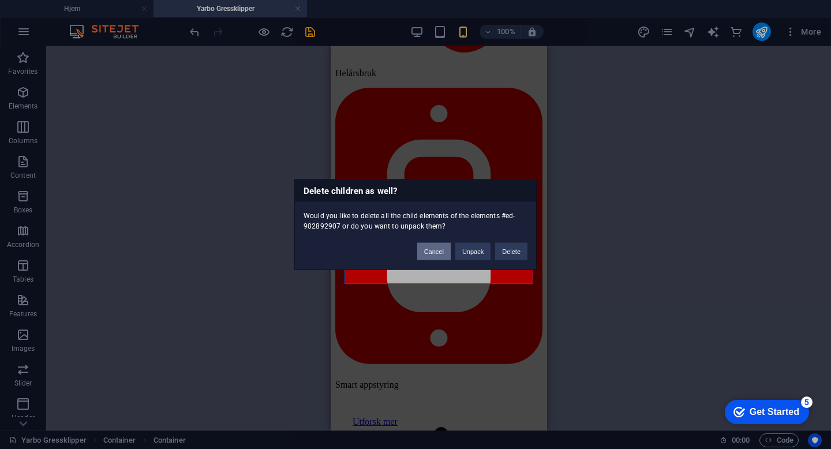
click at [433, 250] on button "Cancel" at bounding box center [433, 251] width 33 height 17
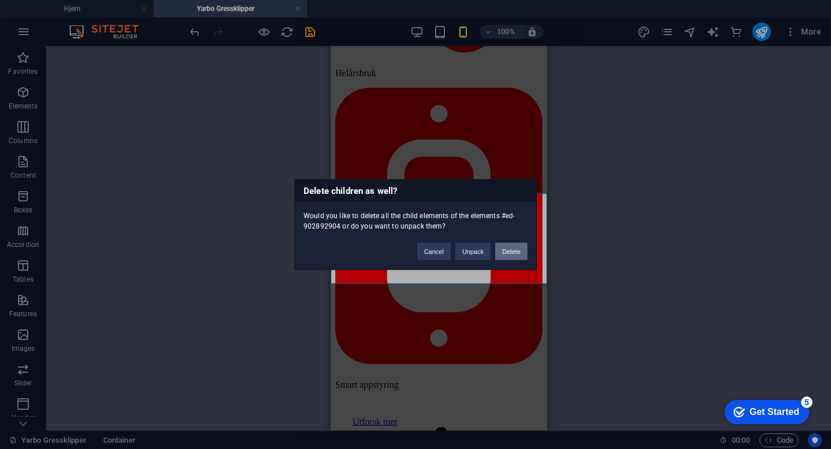
click at [511, 252] on button "Delete" at bounding box center [511, 251] width 32 height 17
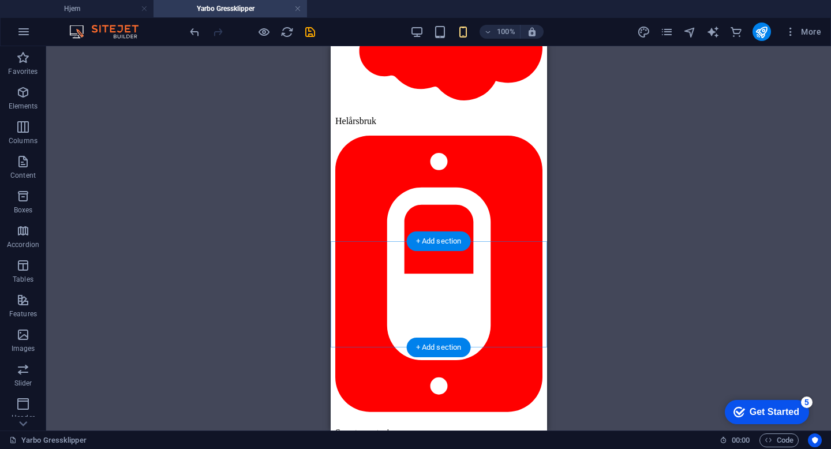
scroll to position [1590, 0]
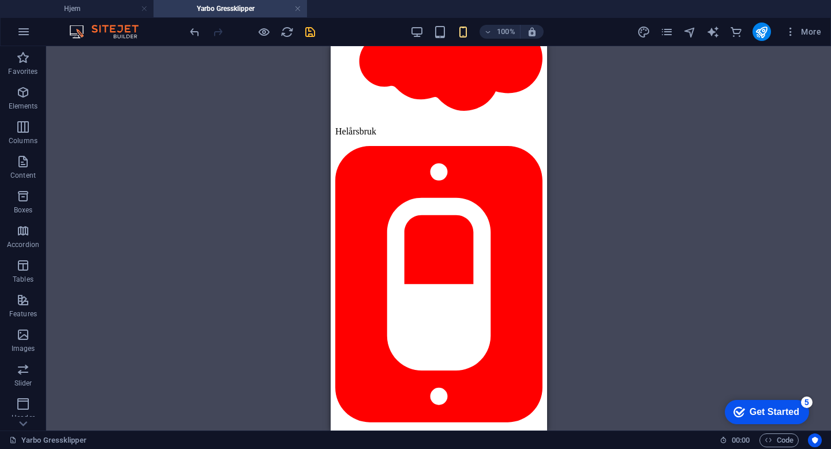
click at [315, 27] on icon "save" at bounding box center [310, 31] width 13 height 13
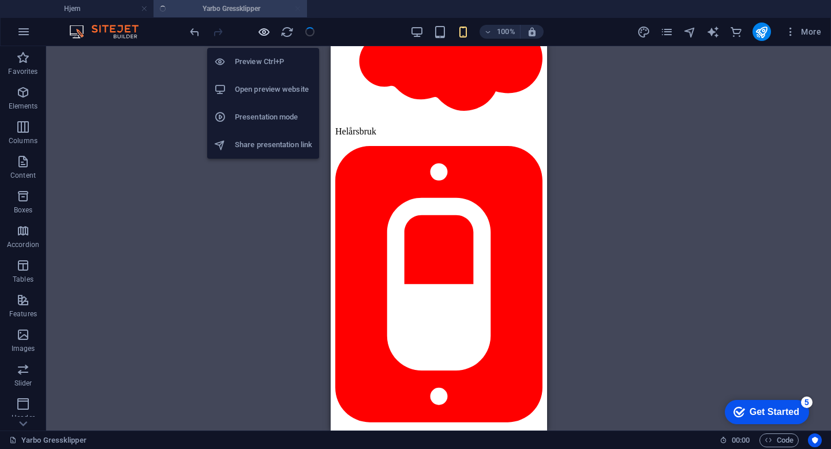
click at [263, 28] on icon "button" at bounding box center [263, 31] width 13 height 13
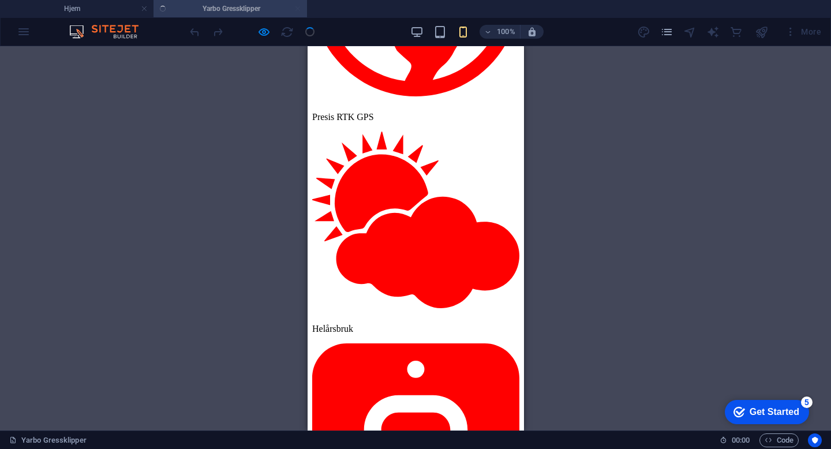
scroll to position [1364, 0]
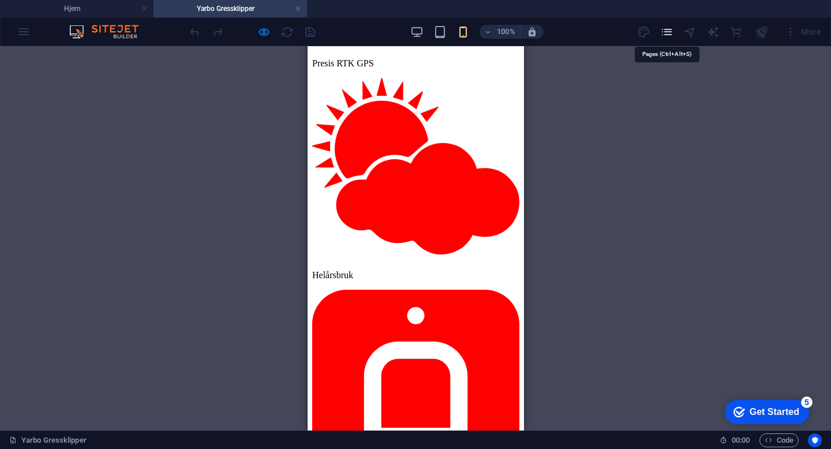
click at [670, 30] on icon "pages" at bounding box center [666, 31] width 13 height 13
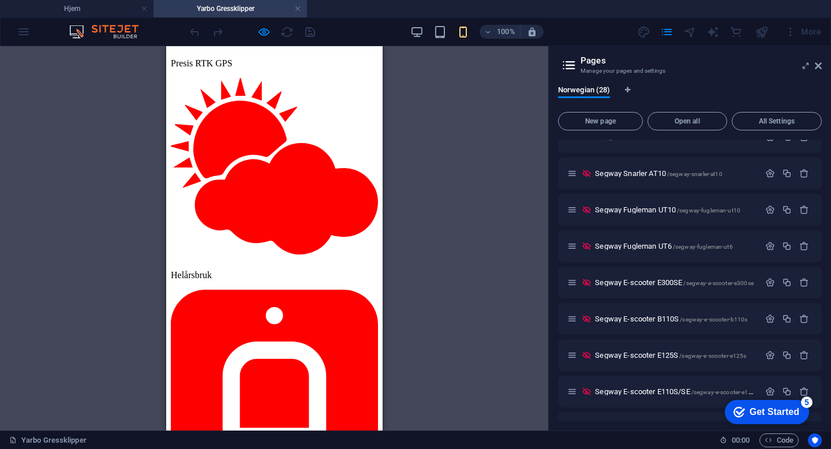
scroll to position [274, 0]
click at [640, 355] on span "Segway E-scooter E125S /segway-e-scooter-e125s" at bounding box center [670, 354] width 151 height 9
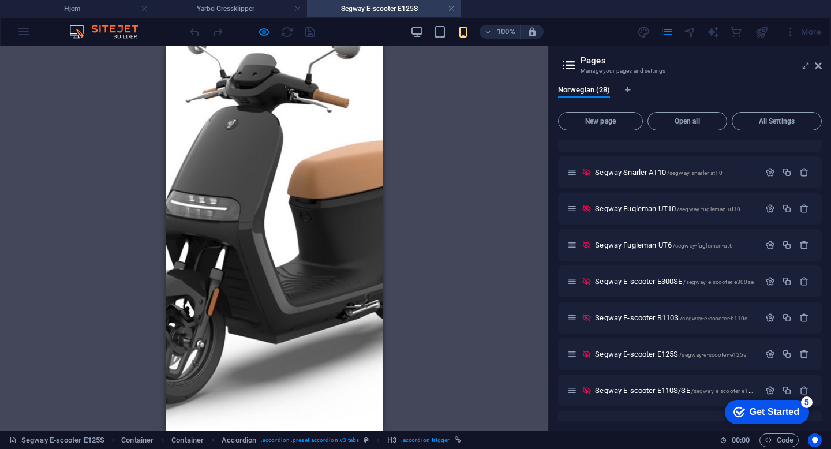
scroll to position [886, 0]
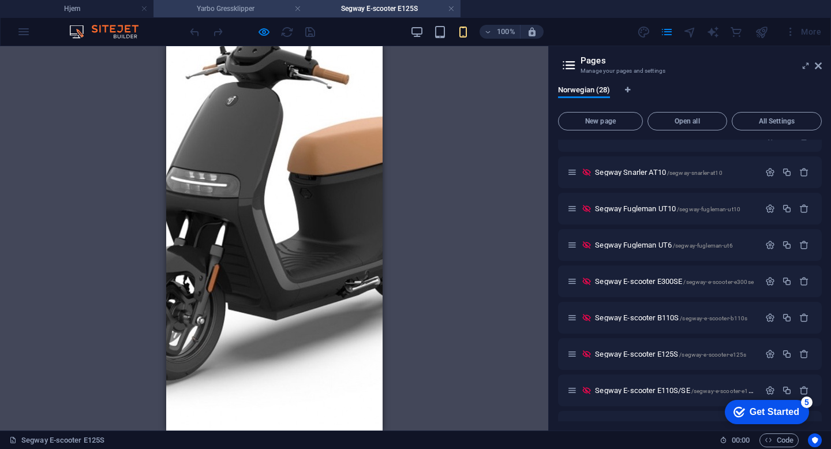
click at [247, 3] on h4 "Yarbo Gressklipper" at bounding box center [231, 8] width 154 height 13
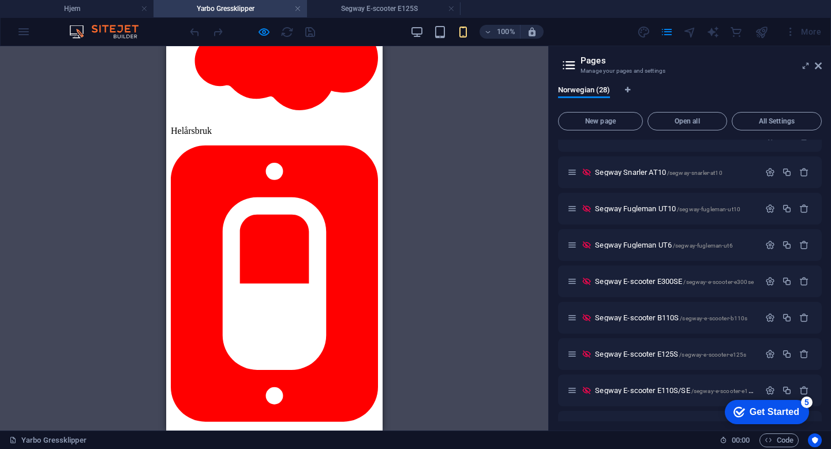
scroll to position [1526, 0]
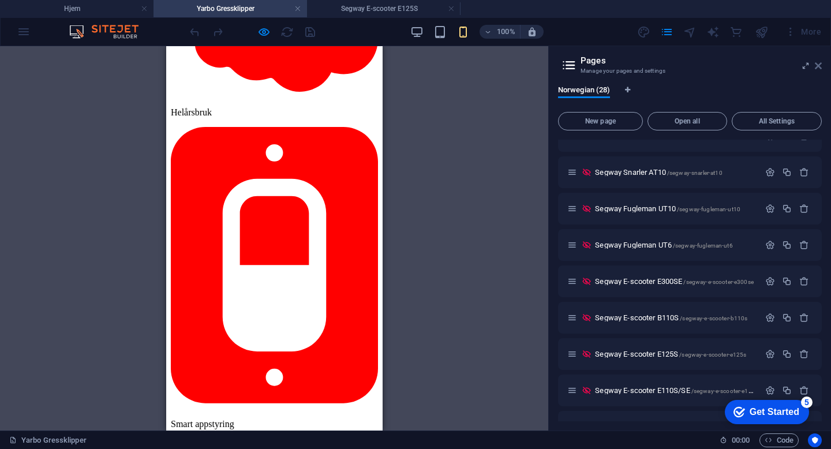
click at [817, 69] on icon at bounding box center [818, 65] width 7 height 9
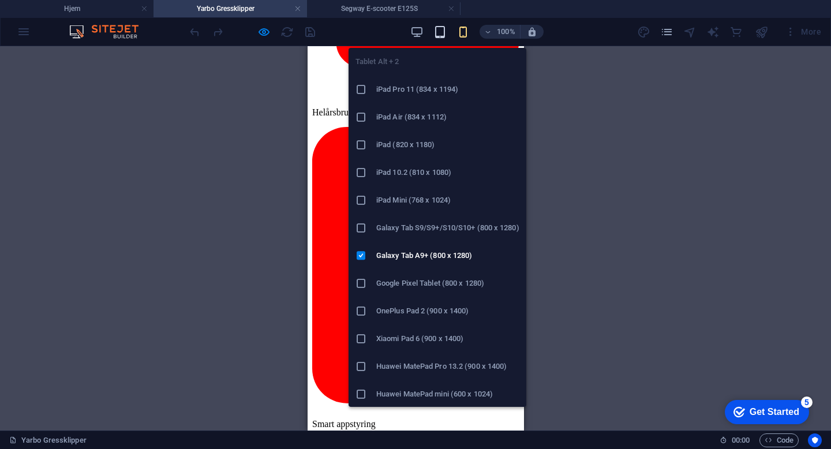
click at [439, 32] on icon "button" at bounding box center [440, 31] width 13 height 13
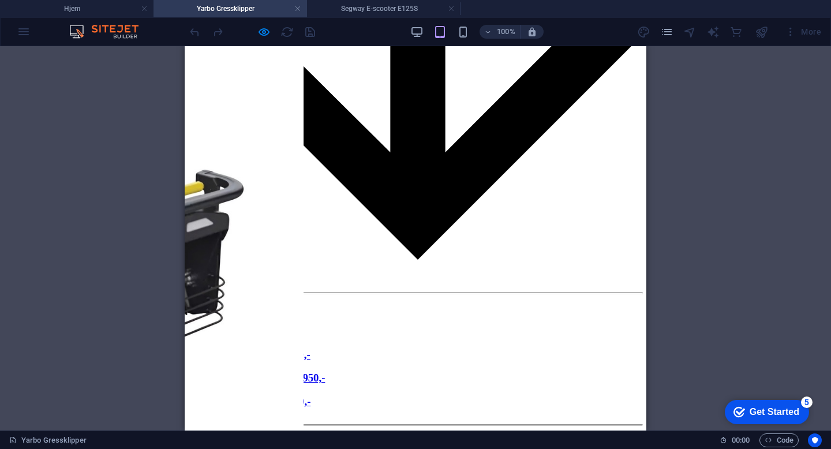
scroll to position [1042, 0]
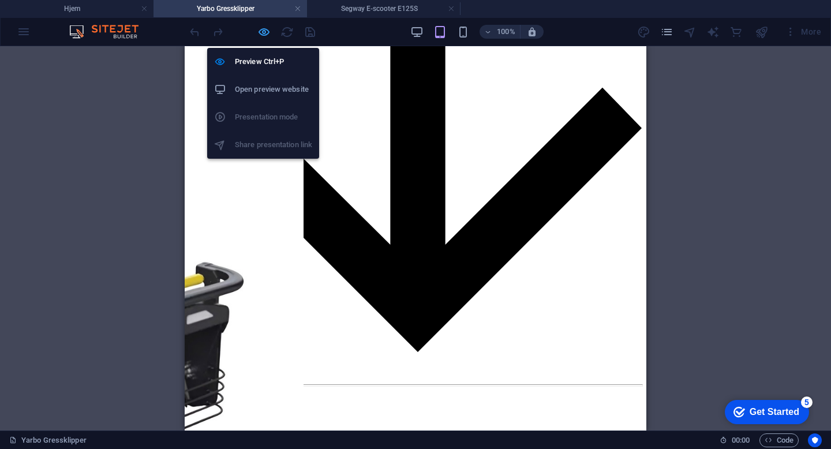
click at [259, 31] on icon "button" at bounding box center [263, 31] width 13 height 13
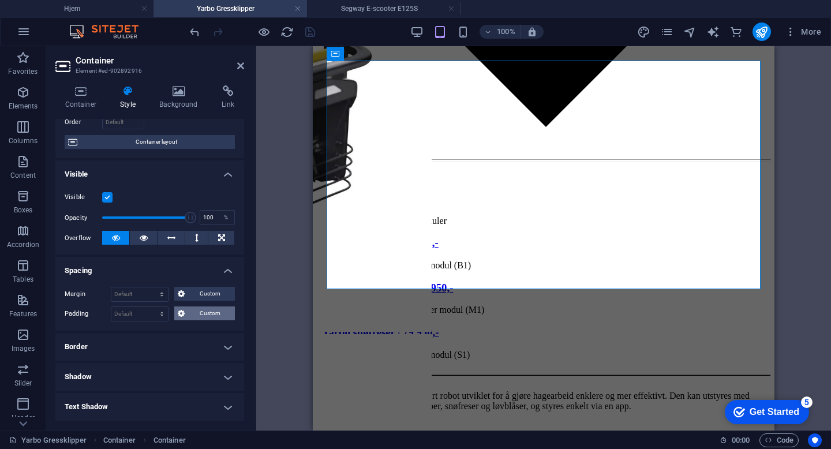
scroll to position [85, 0]
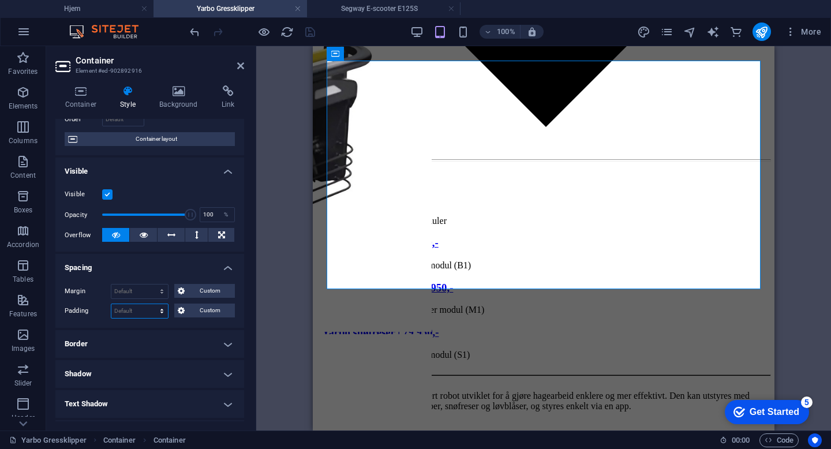
click at [149, 305] on select "Default px rem % vh vw Custom" at bounding box center [139, 311] width 57 height 14
select select "px"
click at [151, 304] on select "Default px rem % vh vw Custom" at bounding box center [139, 311] width 57 height 14
type input "0"
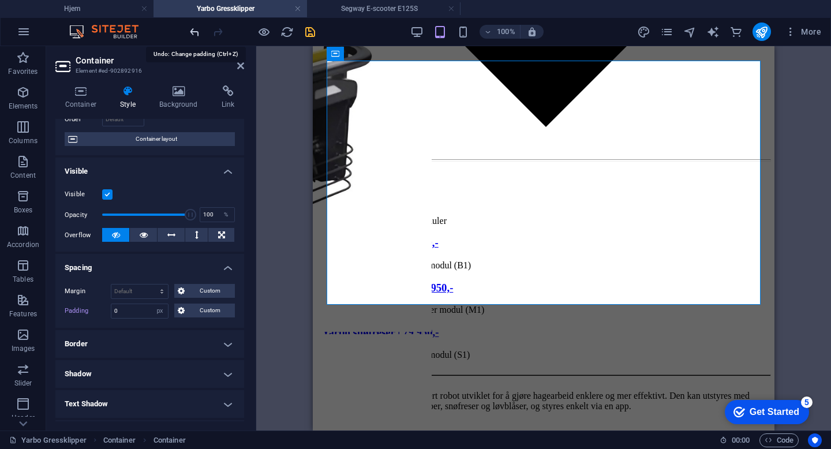
click at [193, 33] on icon "undo" at bounding box center [194, 31] width 13 height 13
select select "DISABLED_OPTION_VALUE"
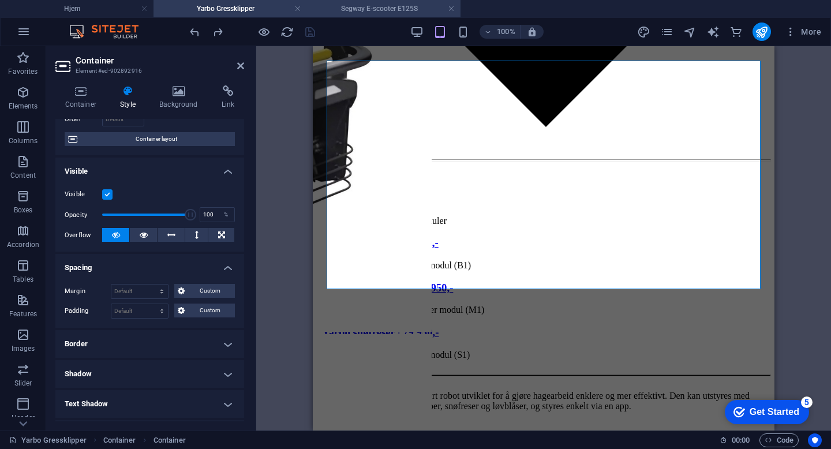
click at [380, 14] on h4 "Segway E-scooter E125S" at bounding box center [384, 8] width 154 height 13
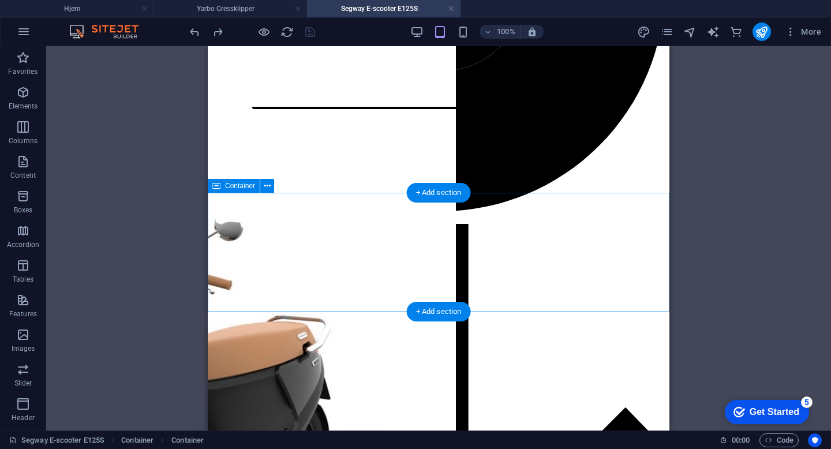
scroll to position [719, 0]
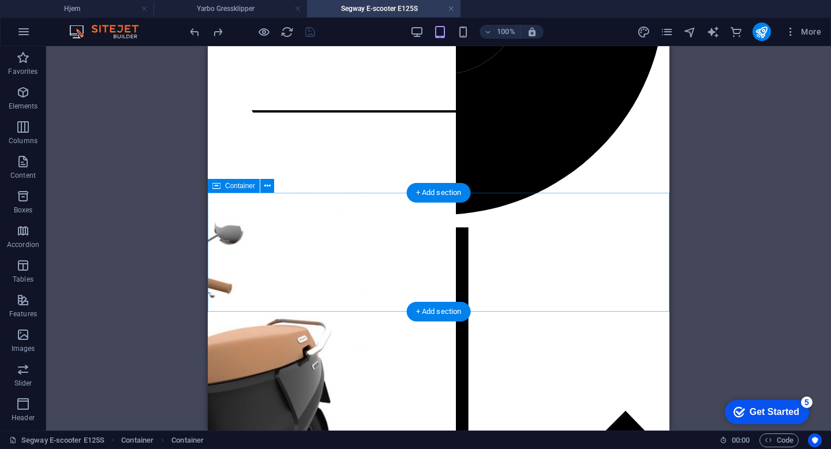
select select "%"
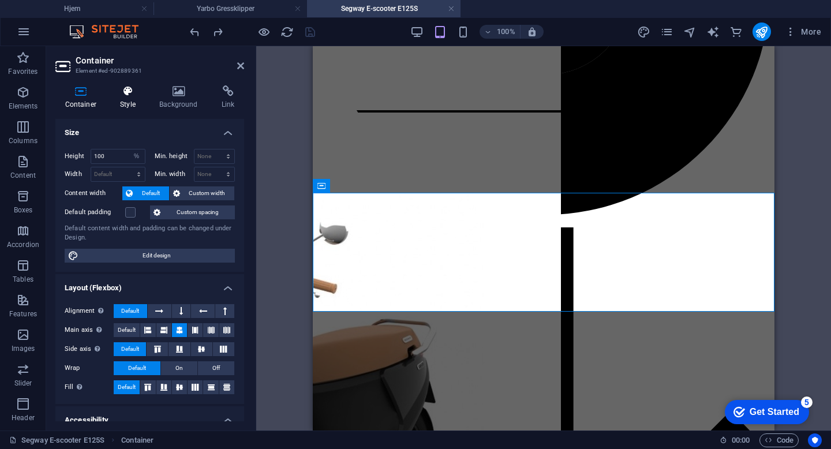
click at [114, 96] on icon at bounding box center [128, 91] width 35 height 12
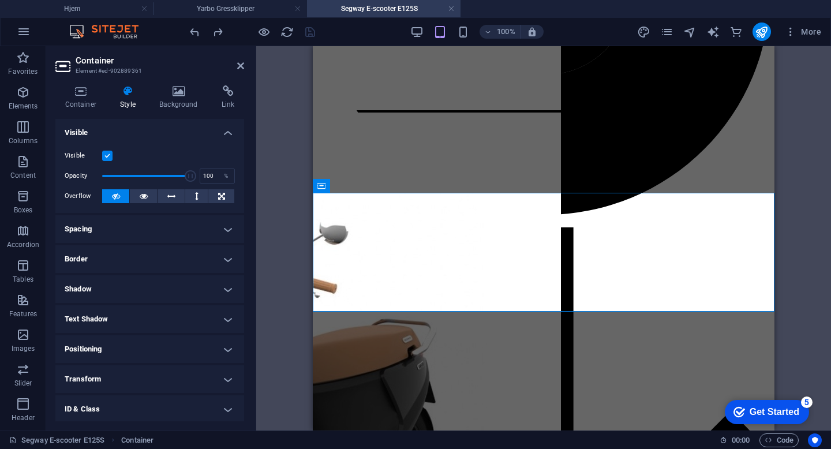
click at [126, 227] on h4 "Spacing" at bounding box center [149, 229] width 189 height 28
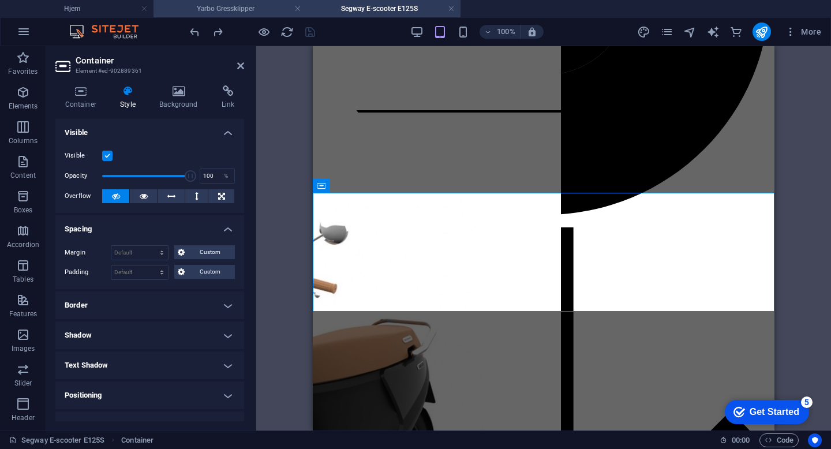
click at [222, 10] on h4 "Yarbo Gressklipper" at bounding box center [231, 8] width 154 height 13
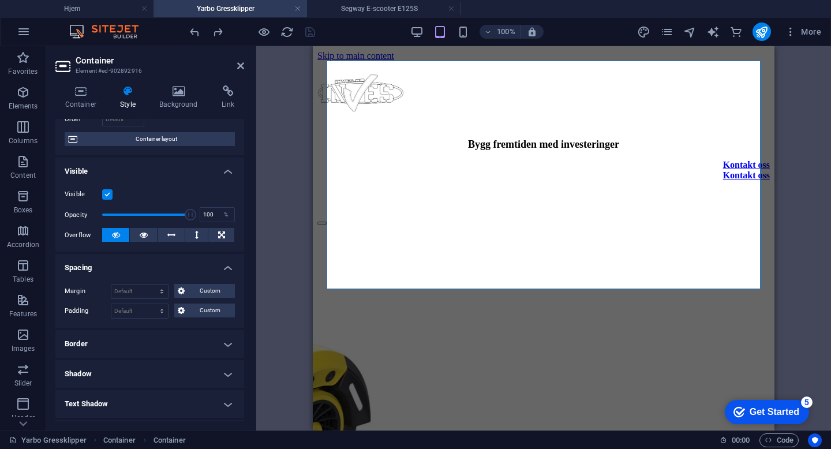
scroll to position [1267, 0]
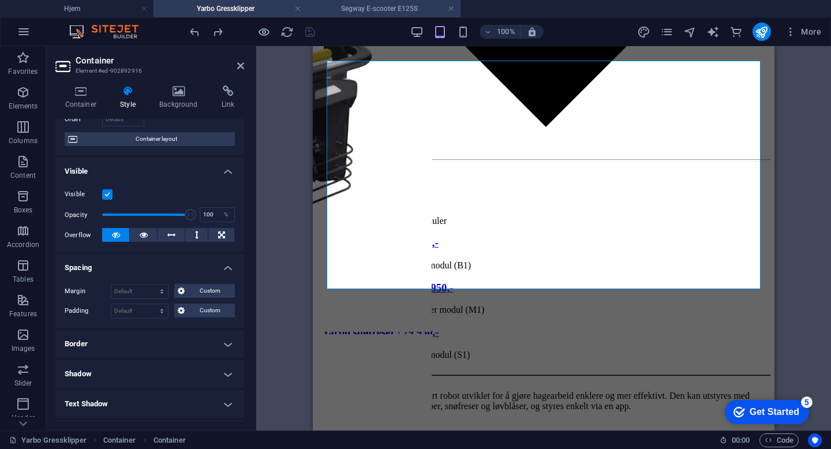
click at [393, 11] on h4 "Segway E-scooter E125S" at bounding box center [384, 8] width 154 height 13
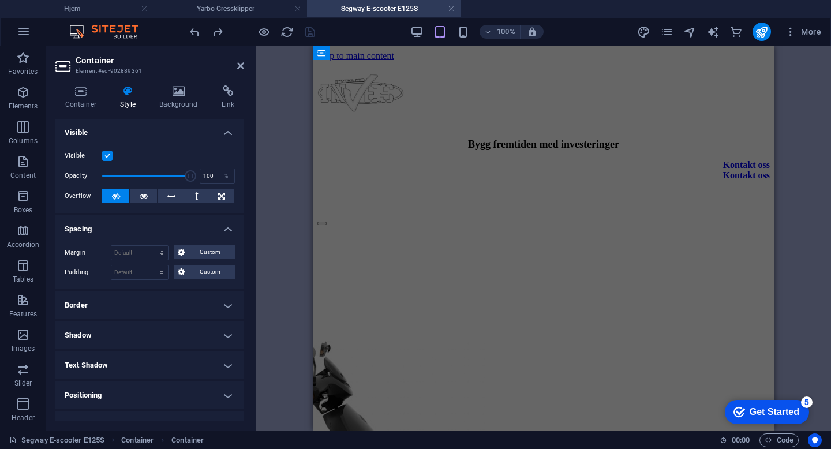
scroll to position [719, 0]
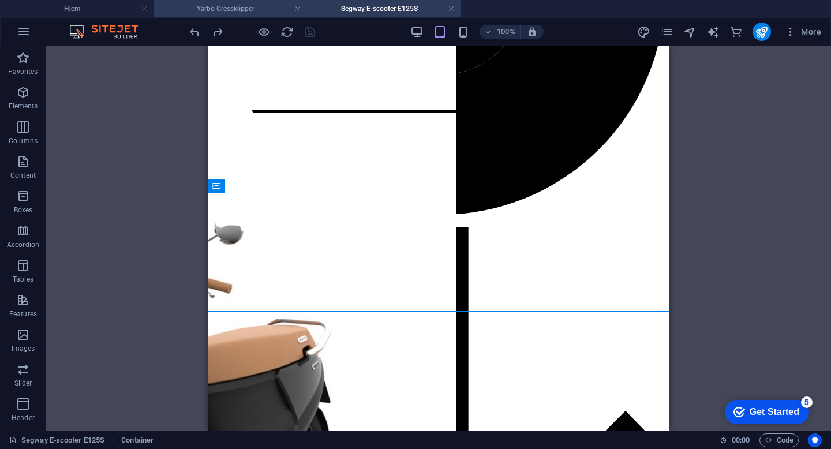
click at [216, 8] on h4 "Yarbo Gressklipper" at bounding box center [231, 8] width 154 height 13
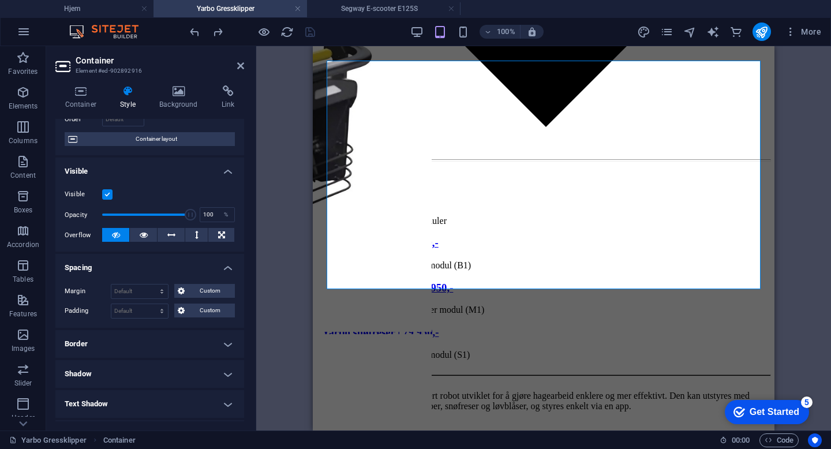
scroll to position [0, 0]
click at [0, 0] on div "Image" at bounding box center [0, 0] width 0 height 0
click at [237, 68] on icon at bounding box center [240, 65] width 7 height 9
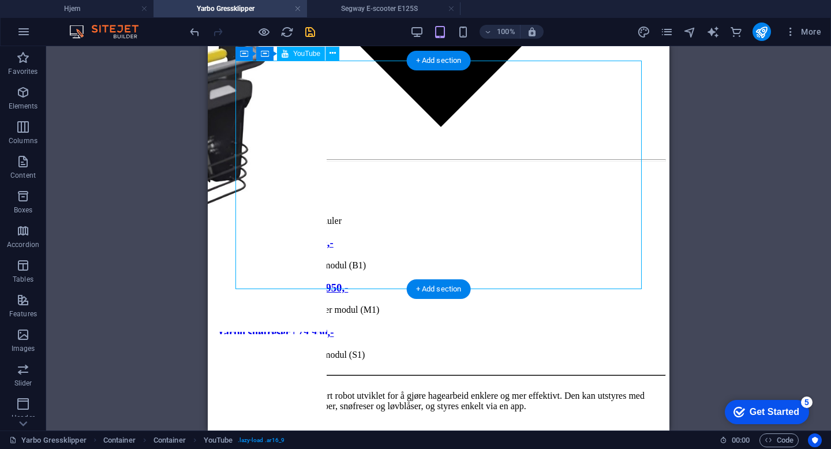
select select "ar16_9"
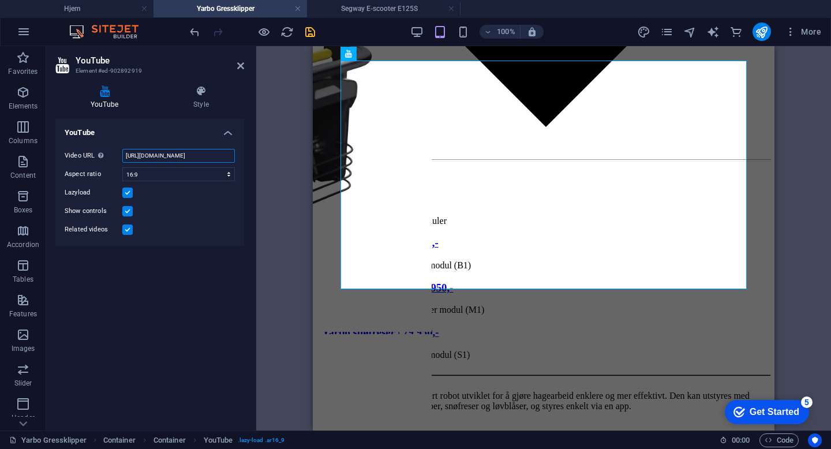
scroll to position [0, 23]
drag, startPoint x: 125, startPoint y: 152, endPoint x: 238, endPoint y: 159, distance: 112.8
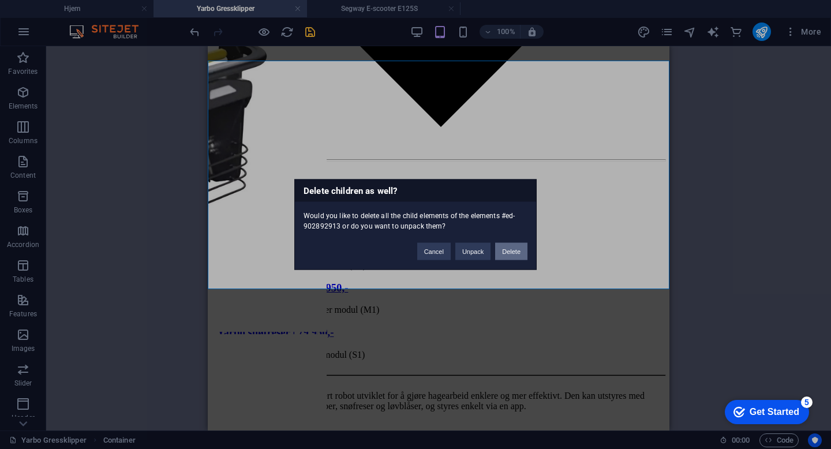
click at [509, 250] on button "Delete" at bounding box center [511, 251] width 32 height 17
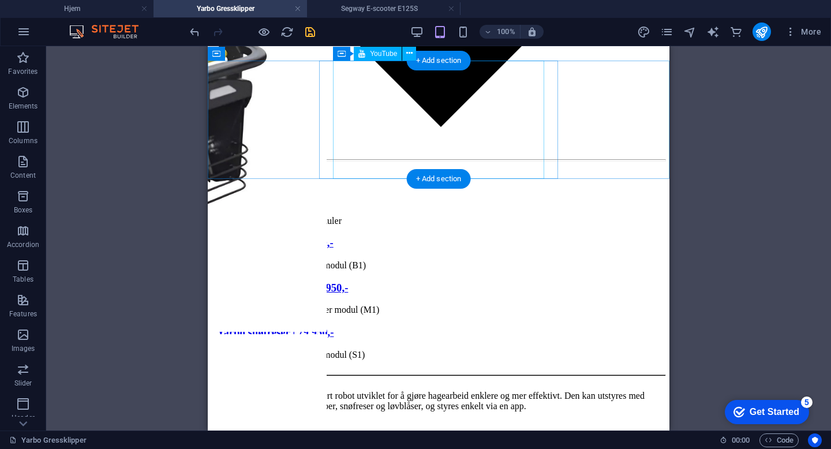
select select "ar16_9"
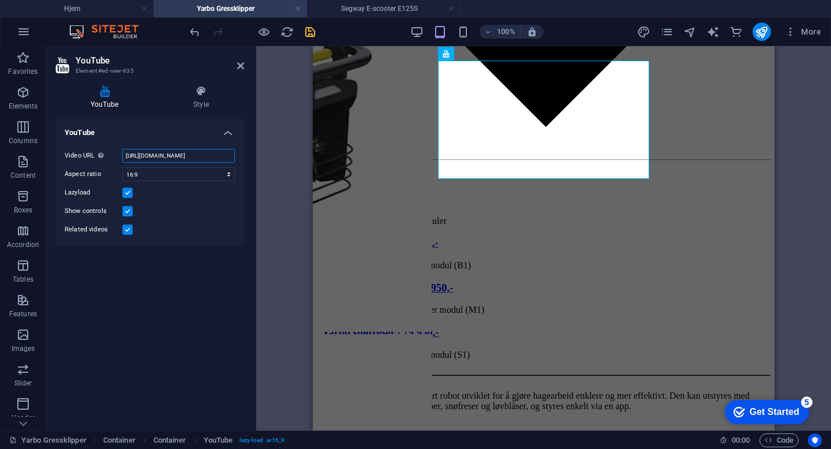
scroll to position [0, 21]
drag, startPoint x: 122, startPoint y: 152, endPoint x: 262, endPoint y: 169, distance: 140.7
click at [262, 169] on div "YouTube Element #ed-new-635 YouTube Style YouTube Video URL Insert (or paste) a…" at bounding box center [438, 238] width 785 height 384
paste input "8evJ9ySwkNk"
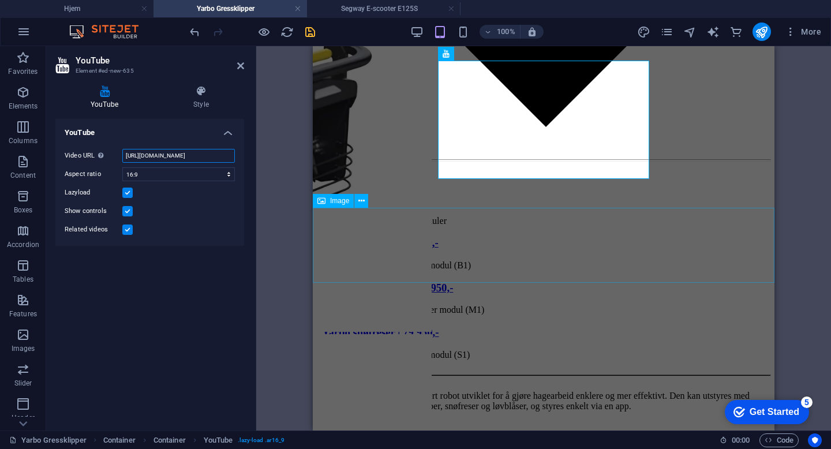
type input "[URL][DOMAIN_NAME]"
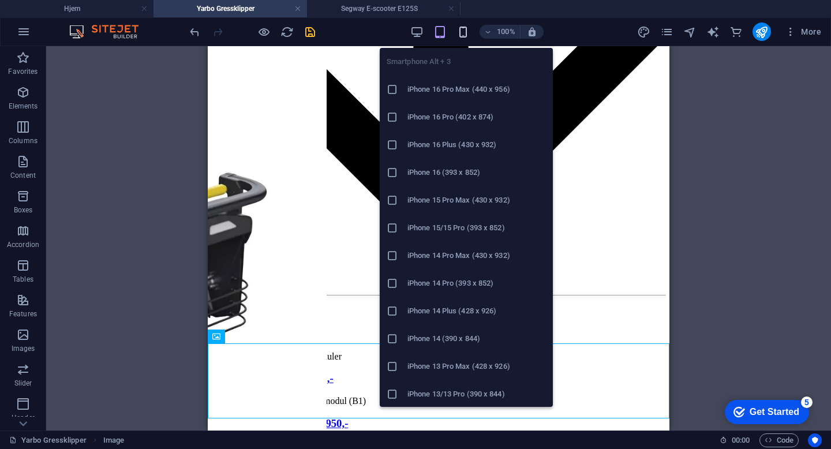
click at [465, 29] on icon "button" at bounding box center [463, 31] width 13 height 13
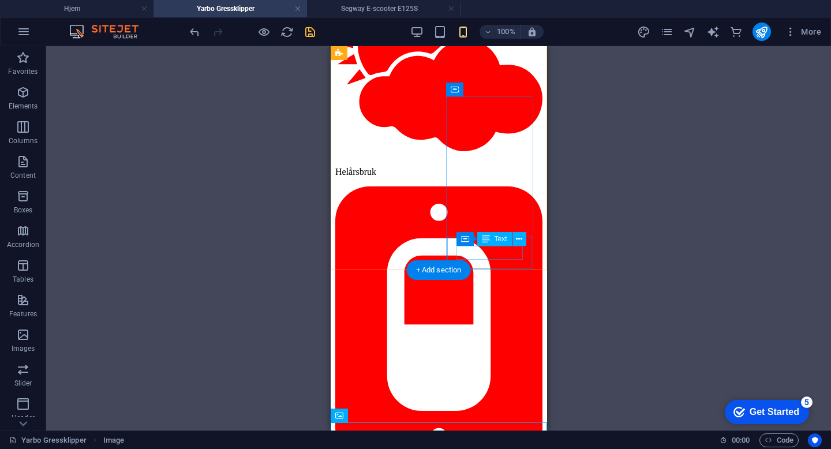
scroll to position [1549, 0]
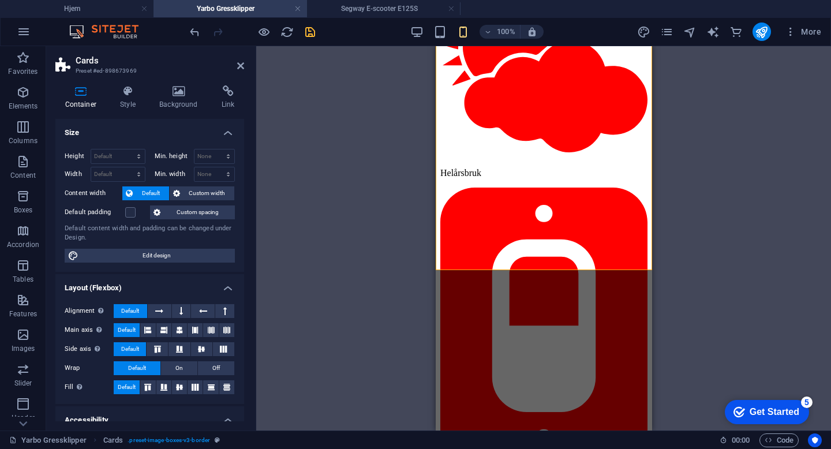
click at [318, 29] on div "100% More" at bounding box center [507, 32] width 638 height 18
click at [313, 29] on icon "save" at bounding box center [310, 31] width 13 height 13
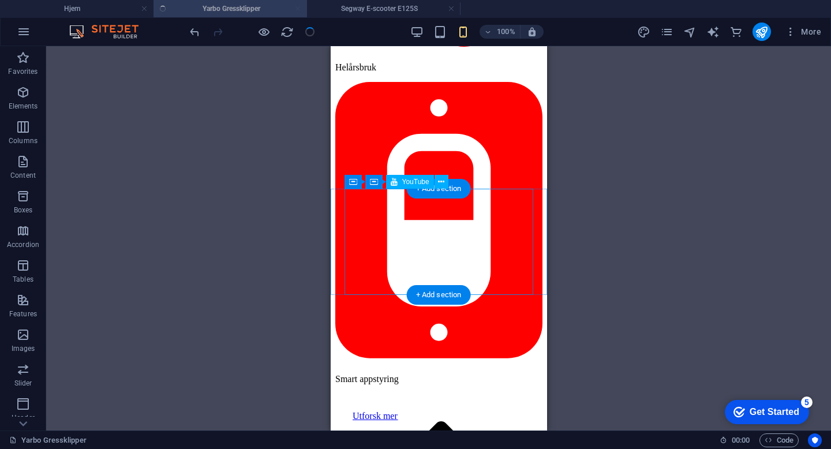
scroll to position [1656, 0]
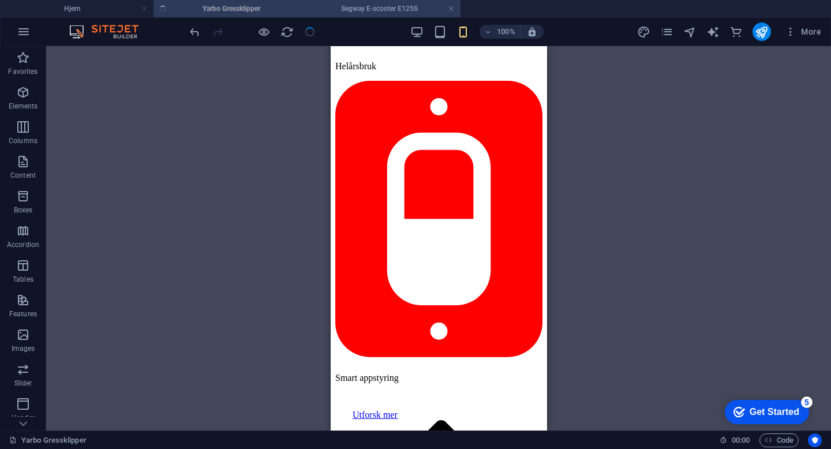
click at [394, 12] on h4 "Segway E-scooter E125S" at bounding box center [384, 8] width 154 height 13
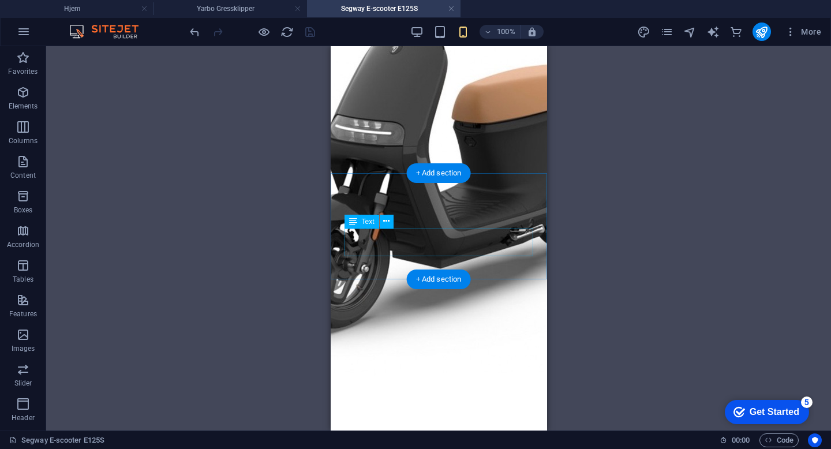
scroll to position [942, 0]
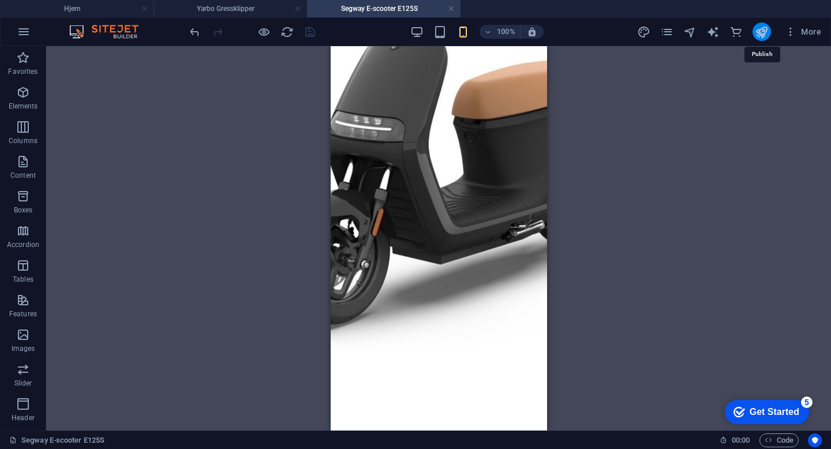
click at [765, 33] on icon "publish" at bounding box center [761, 31] width 13 height 13
